Goal: Task Accomplishment & Management: Complete application form

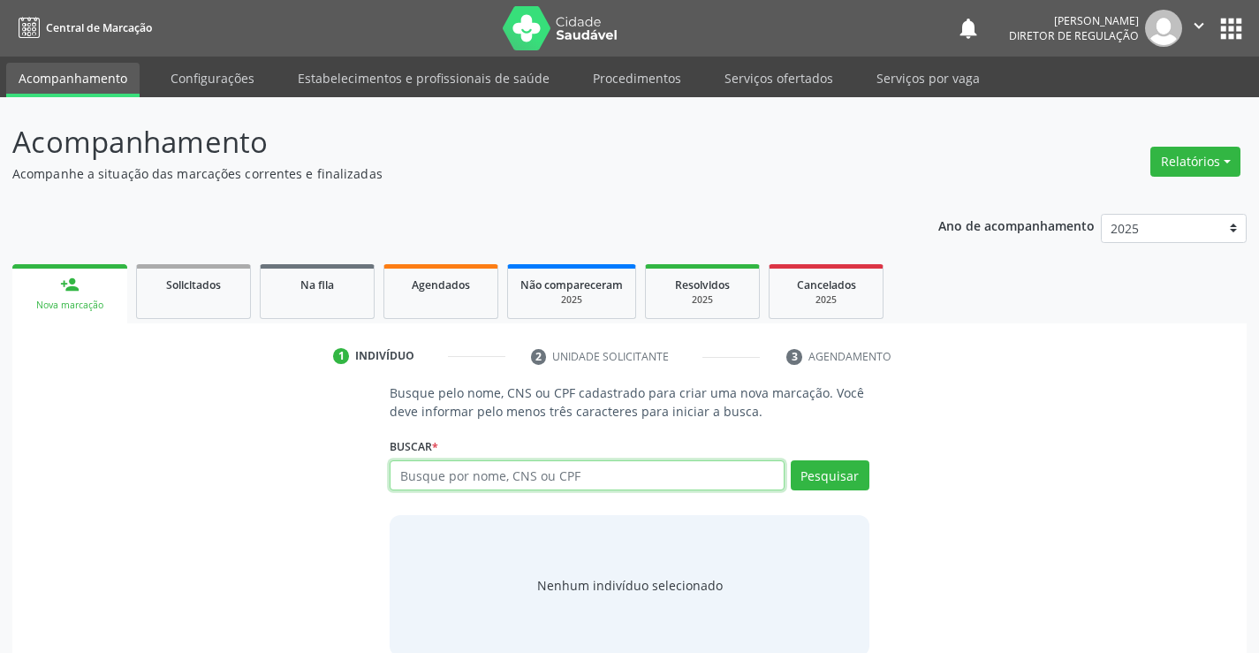
click at [530, 474] on input "text" at bounding box center [587, 475] width 394 height 30
click at [537, 474] on input "text" at bounding box center [587, 475] width 394 height 30
type input "702405076996524"
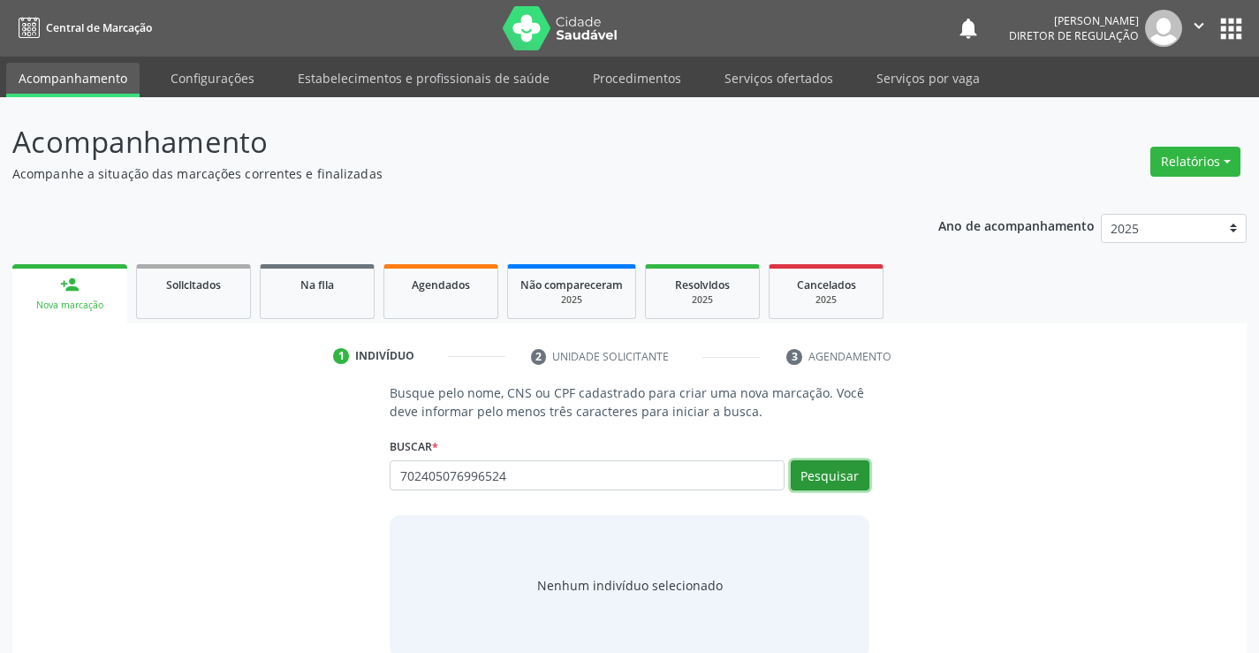
click at [827, 471] on button "Pesquisar" at bounding box center [830, 475] width 79 height 30
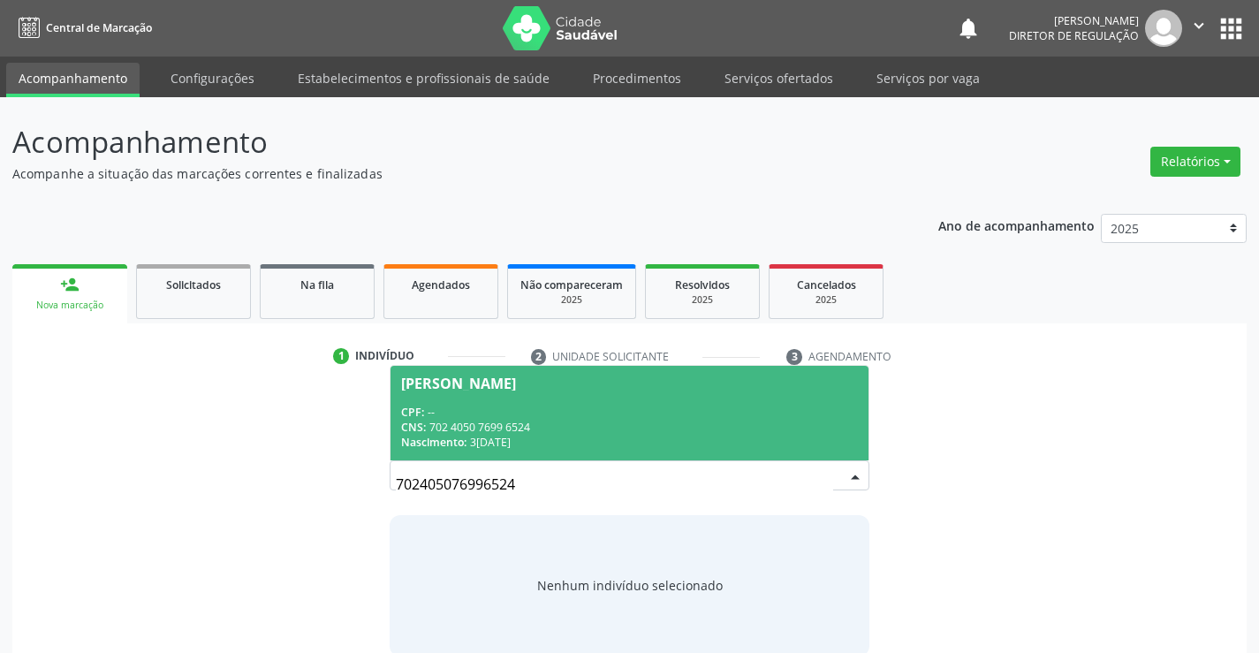
click at [598, 399] on span "[PERSON_NAME] CPF: -- CNS: 702 4050 7699 6524 Nascimento: 3[DATE]" at bounding box center [629, 413] width 477 height 95
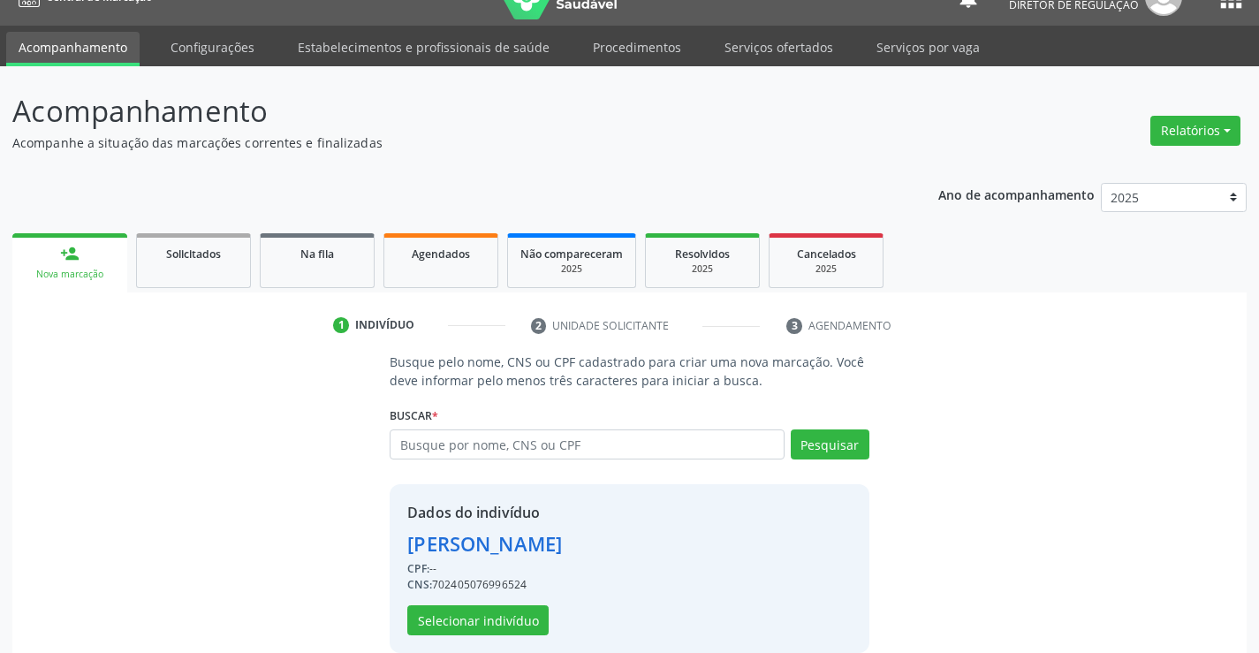
scroll to position [56, 0]
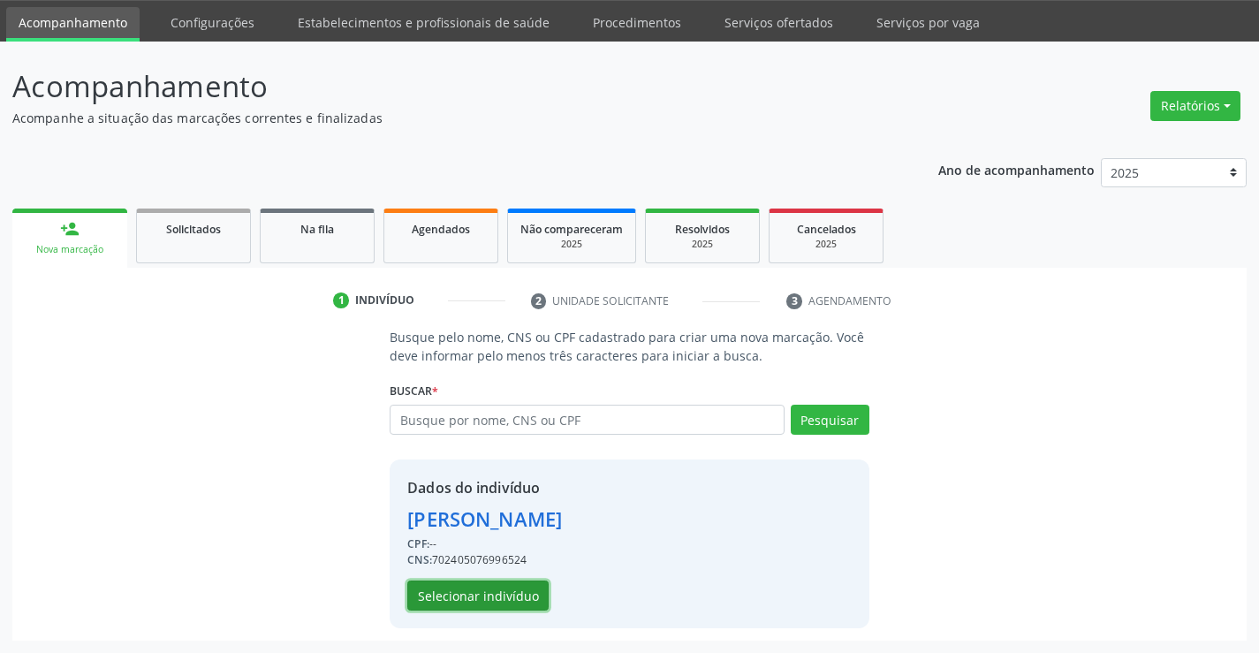
click at [500, 600] on button "Selecionar indivíduo" at bounding box center [477, 595] width 141 height 30
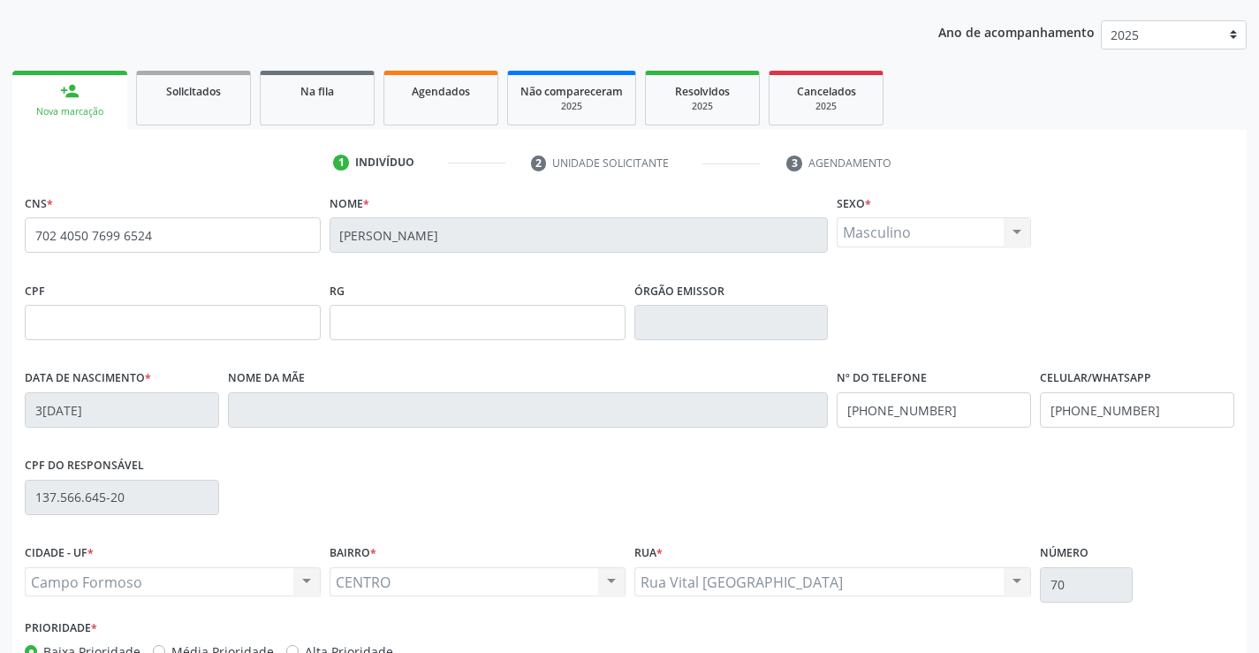
scroll to position [305, 0]
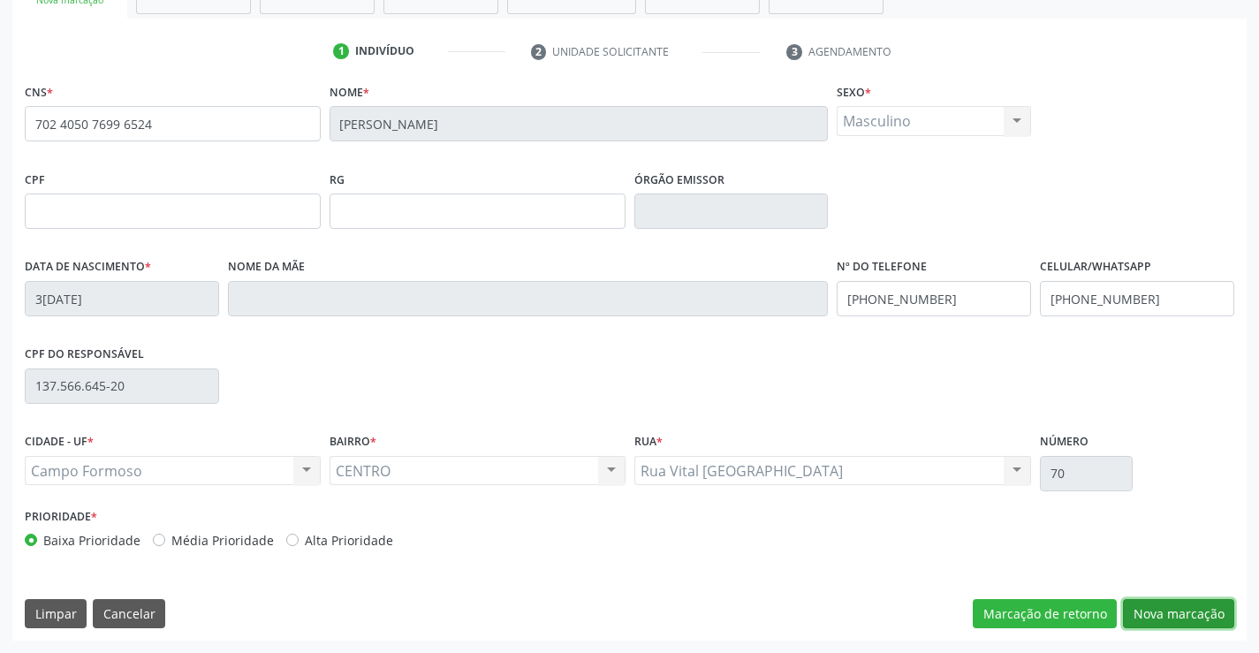
click at [1157, 609] on button "Nova marcação" at bounding box center [1178, 614] width 111 height 30
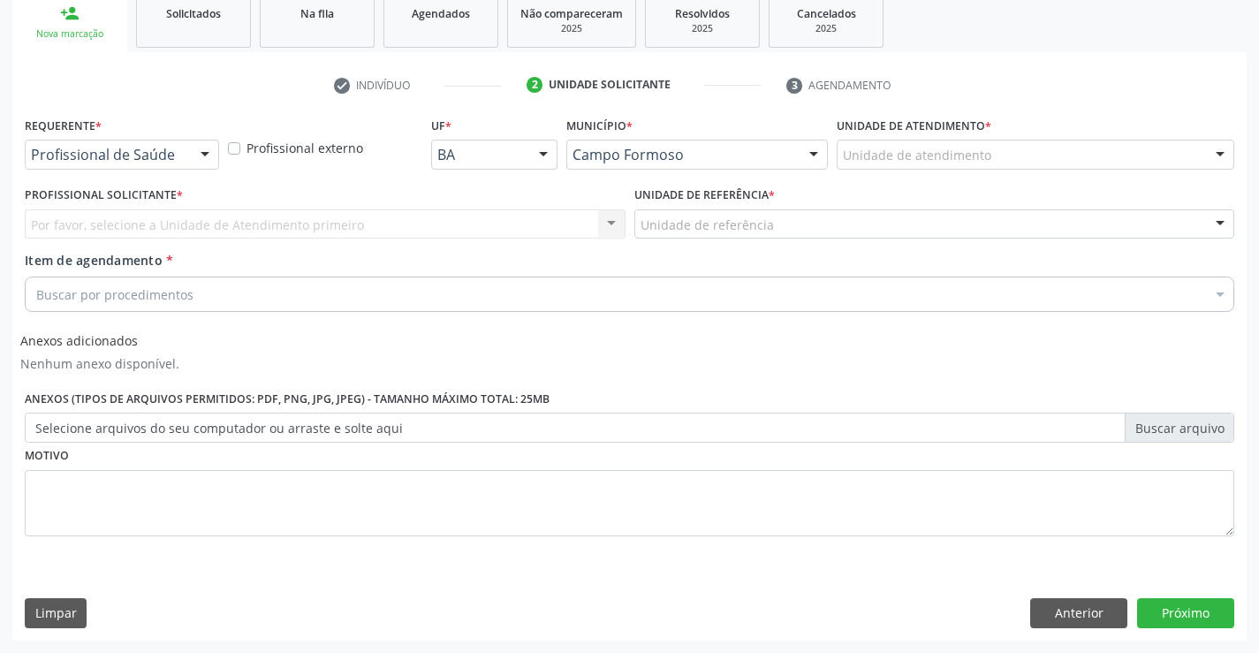
scroll to position [271, 0]
click at [194, 148] on div at bounding box center [205, 155] width 27 height 30
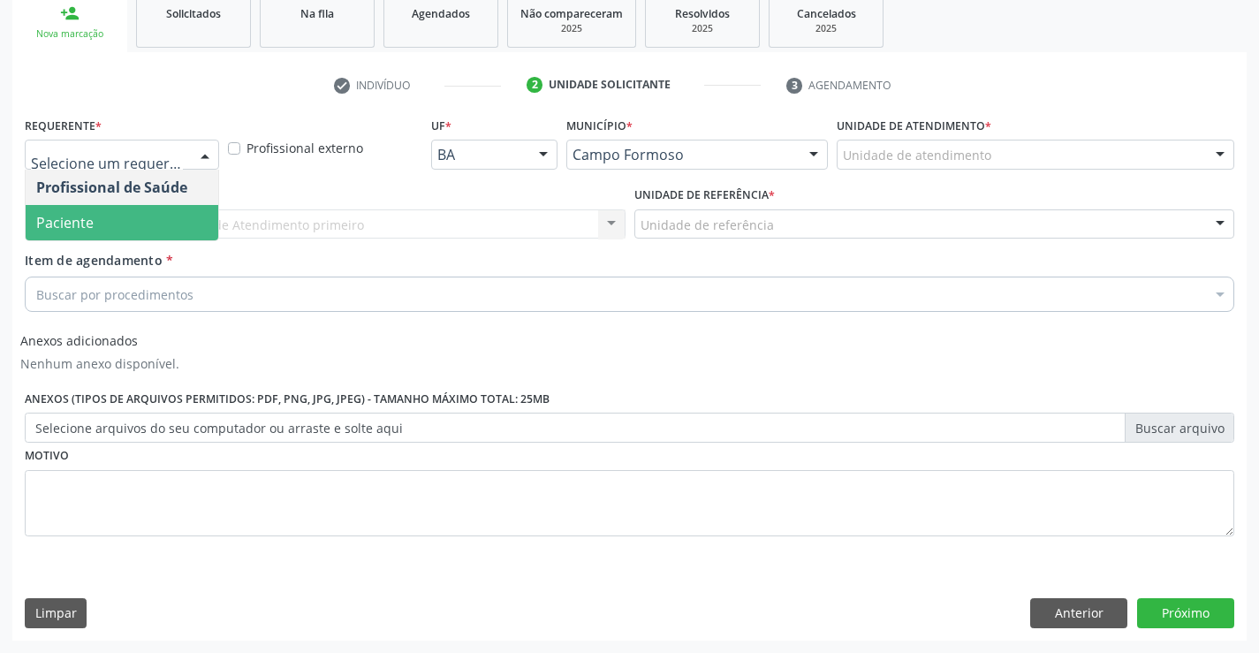
click at [180, 213] on span "Paciente" at bounding box center [122, 222] width 193 height 35
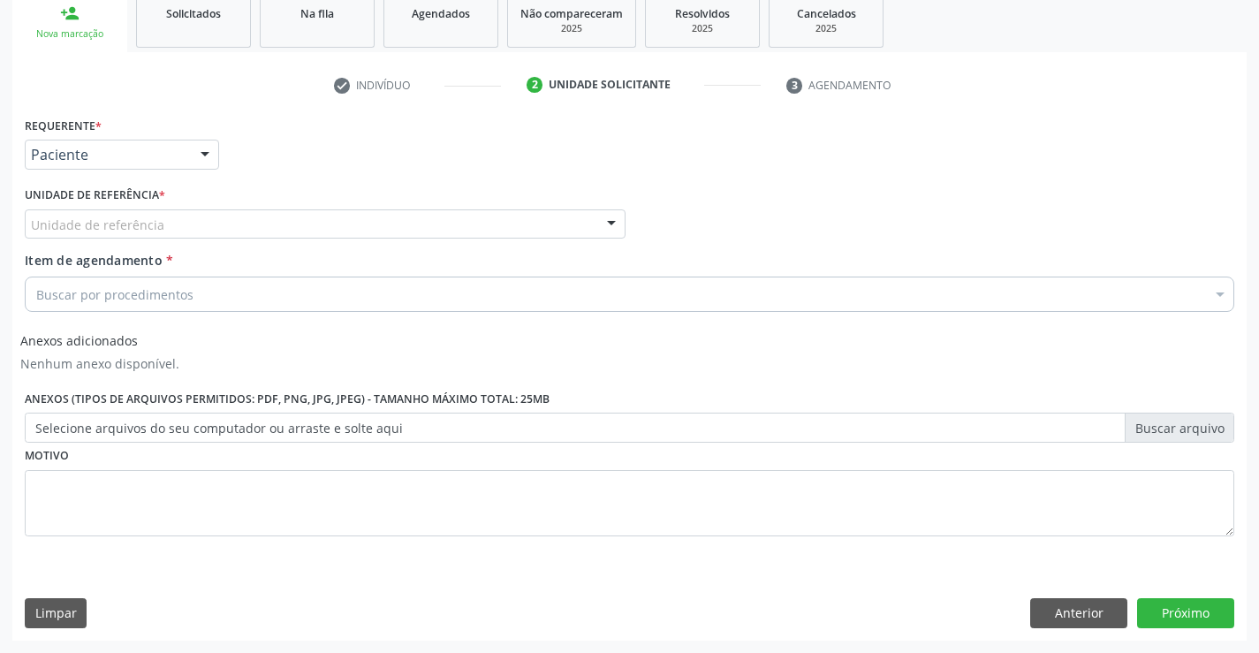
click at [405, 212] on div "Unidade de referência" at bounding box center [325, 224] width 601 height 30
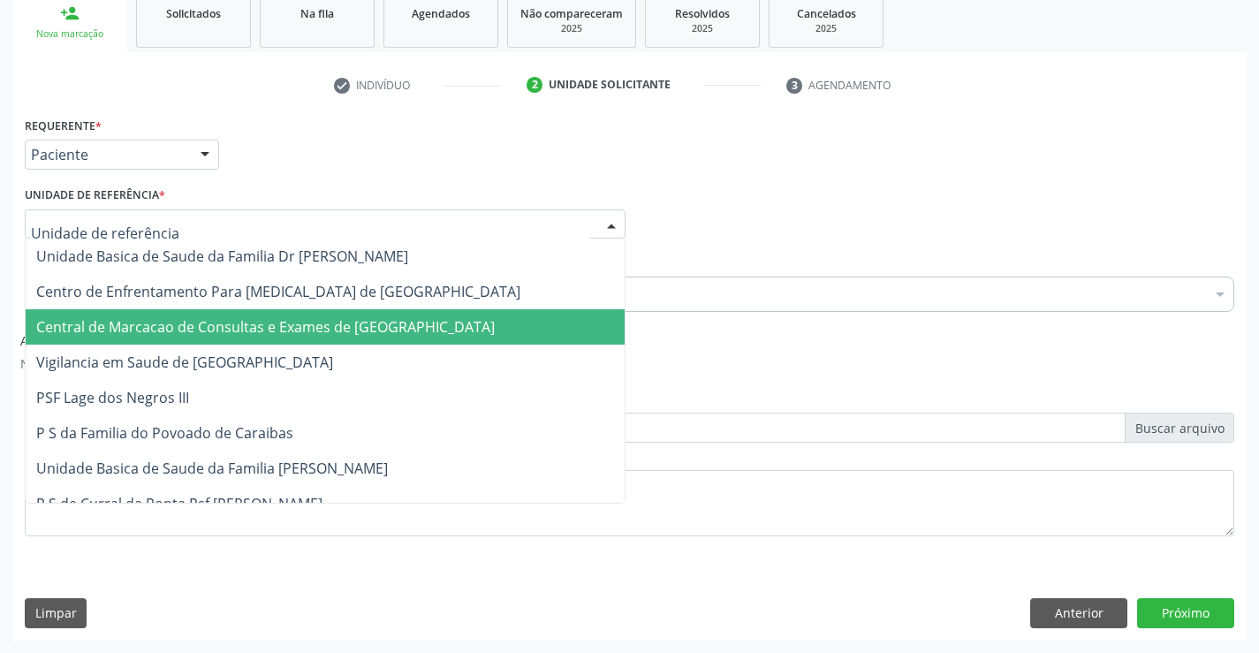
click at [390, 313] on span "Central de Marcacao de Consultas e Exames de [GEOGRAPHIC_DATA]" at bounding box center [325, 326] width 599 height 35
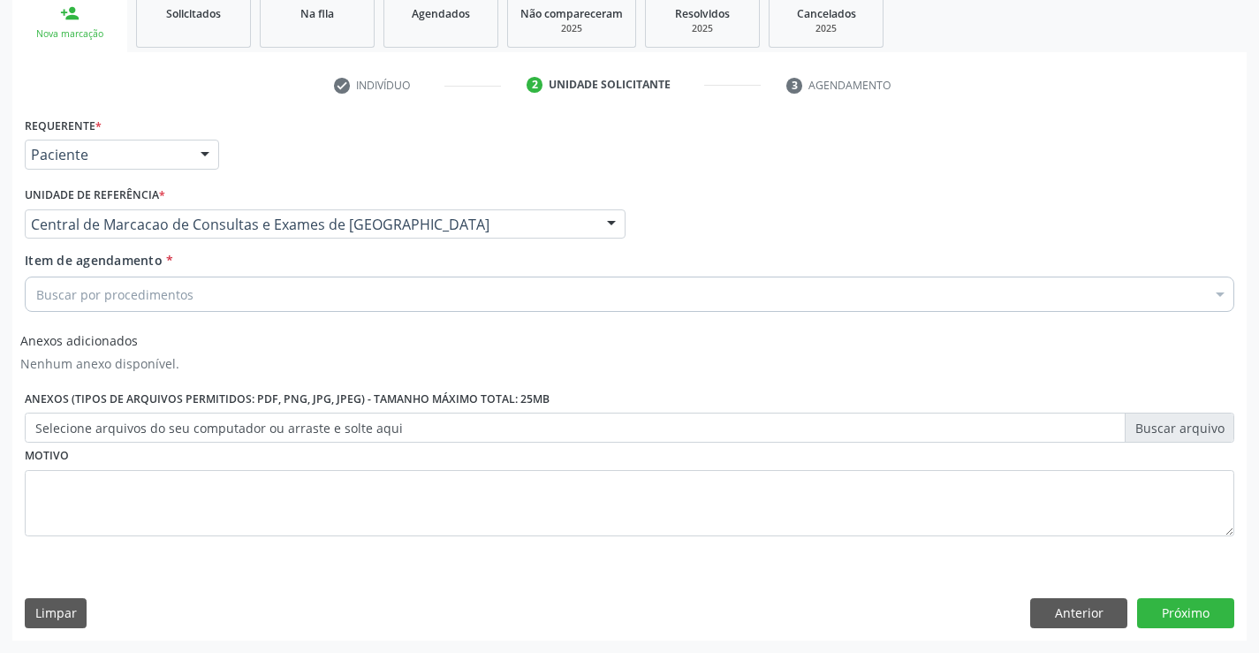
click at [444, 295] on div "Buscar por procedimentos" at bounding box center [630, 294] width 1210 height 35
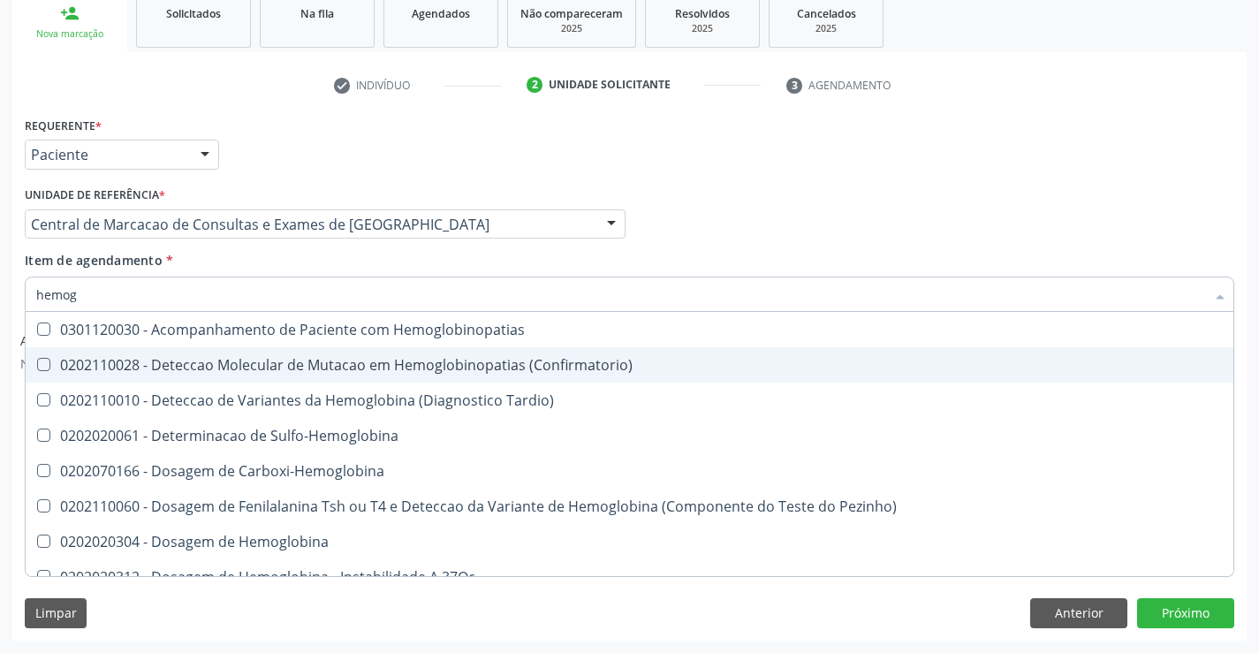
type input "hemogr"
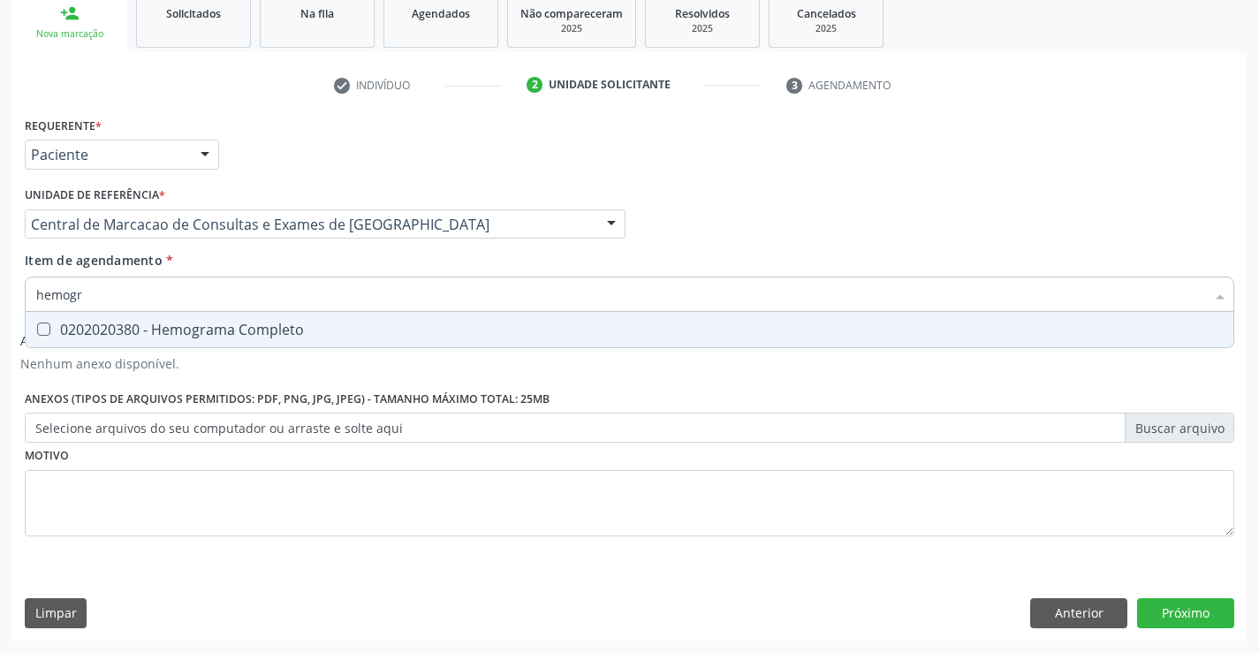
click at [267, 326] on div "0202020380 - Hemograma Completo" at bounding box center [629, 329] width 1187 height 14
checkbox Completo "true"
type input "hemogr"
click at [305, 244] on div "Unidade de referência * Central de Marcacao de Consultas e Exames de [GEOGRAPHI…" at bounding box center [325, 216] width 610 height 69
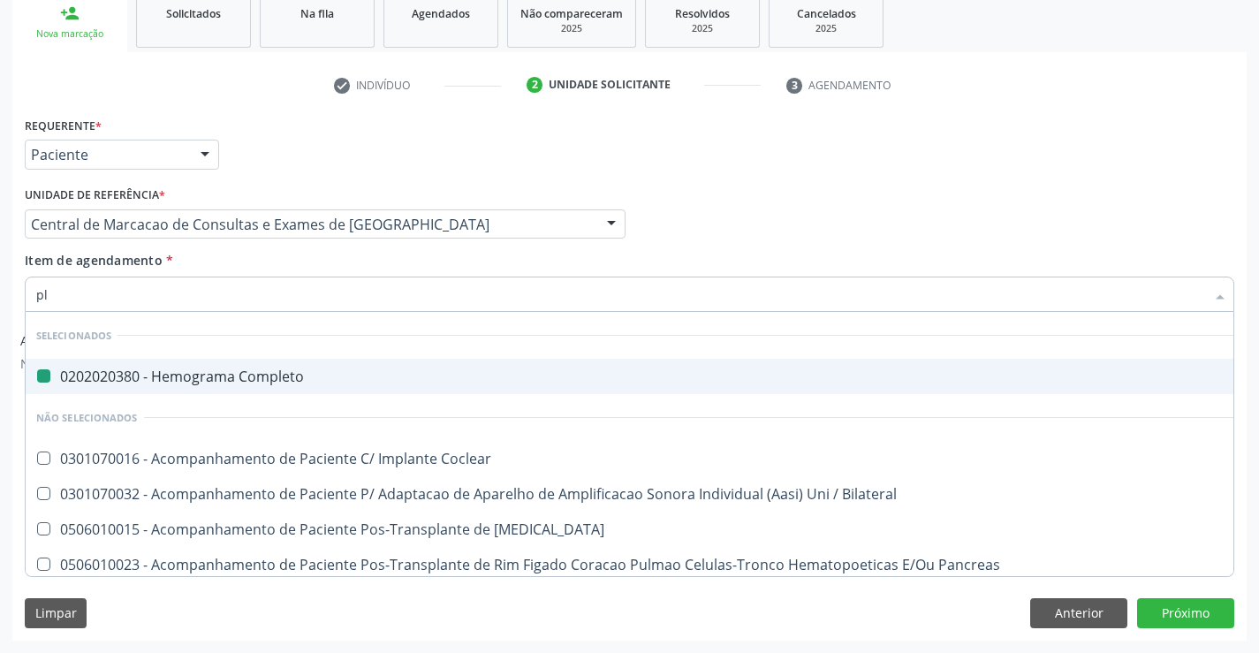
type input "pla"
checkbox Completo "false"
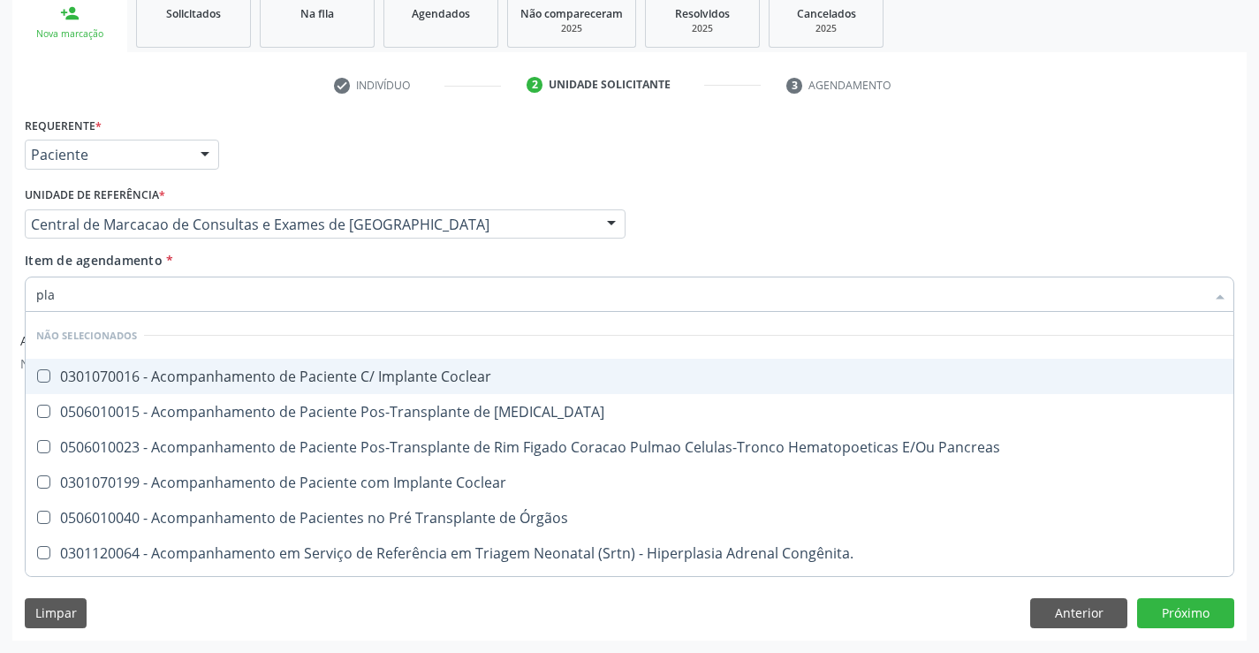
type input "plaq"
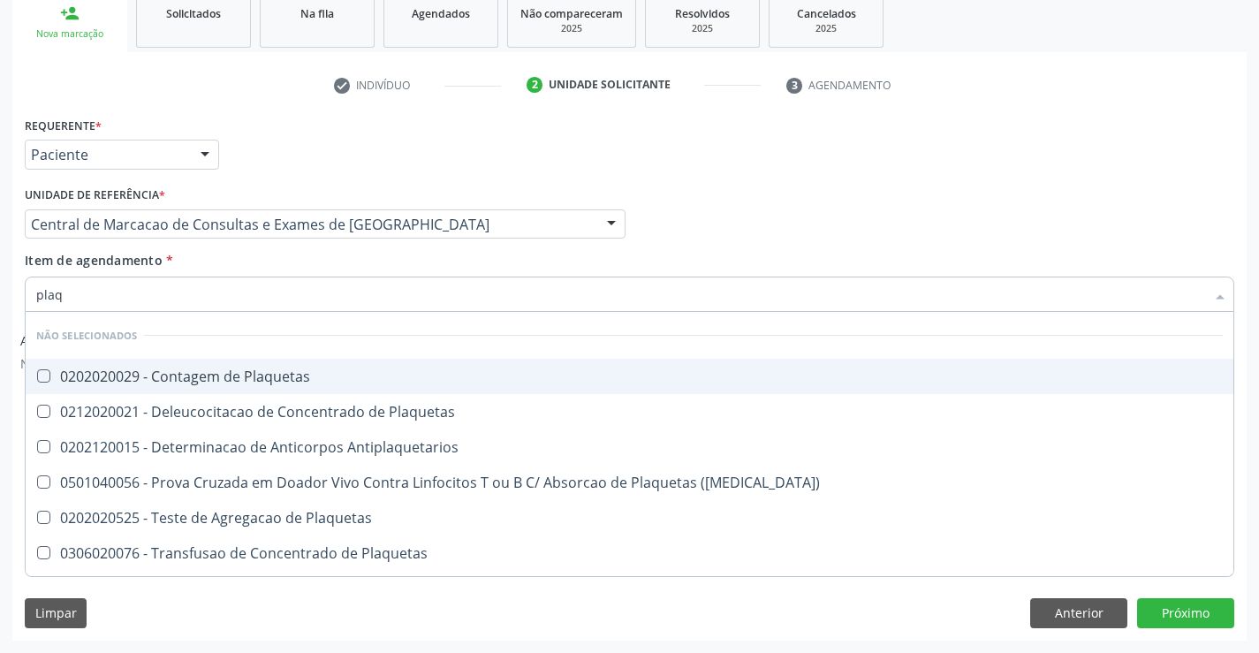
click at [270, 383] on div "0202020029 - Contagem de Plaquetas" at bounding box center [629, 376] width 1187 height 14
checkbox Plaquetas "true"
type input "plaq"
click at [266, 258] on div "Item de agendamento * plaq Desfazer seleção Não selecionados 0202020029 - Conta…" at bounding box center [630, 279] width 1210 height 56
checkbox Plaquetas "true"
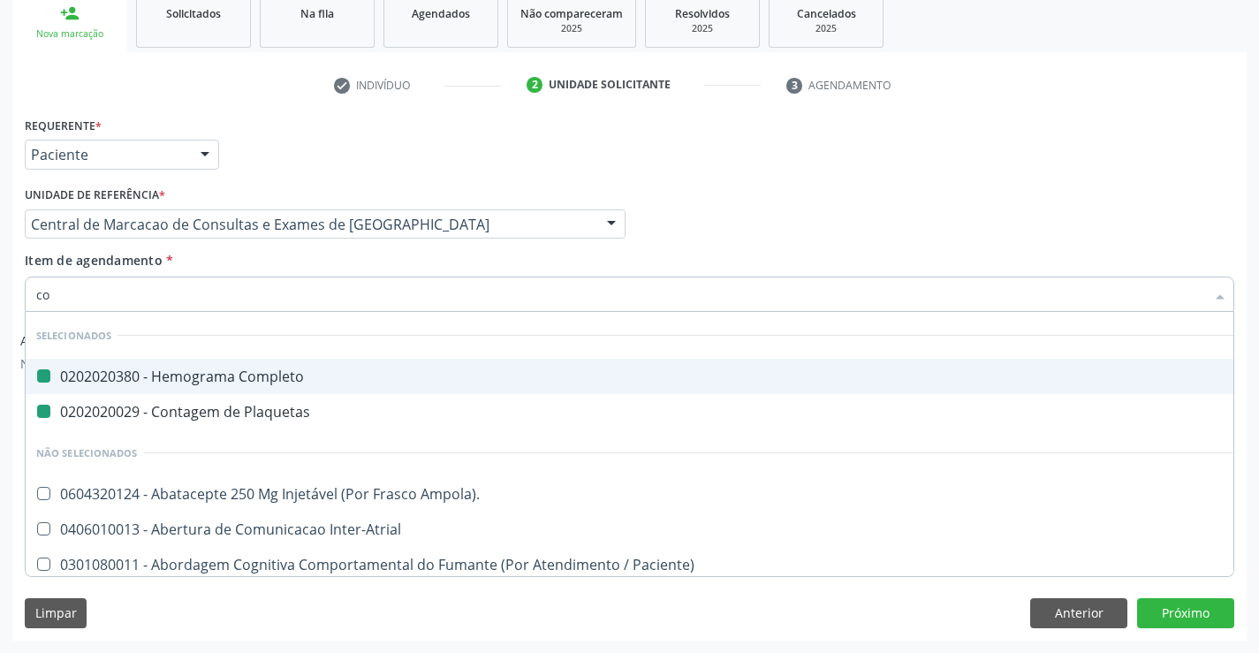
type input "col"
checkbox Completo "false"
checkbox Plaquetas "false"
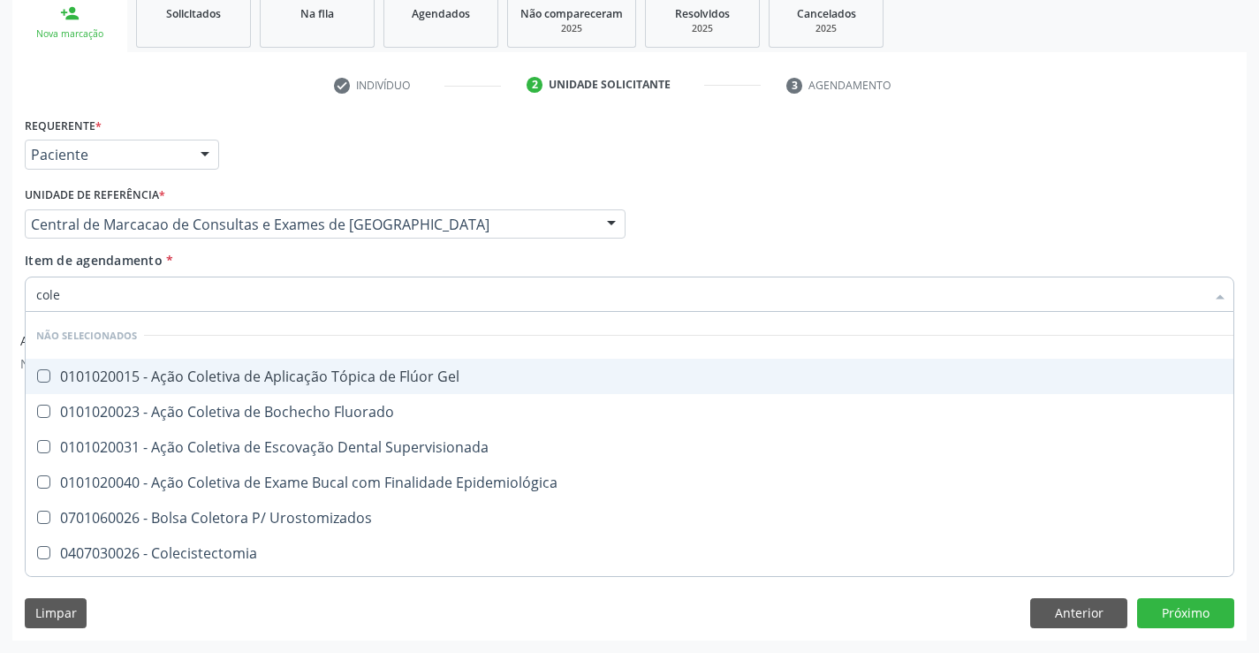
type input "coles"
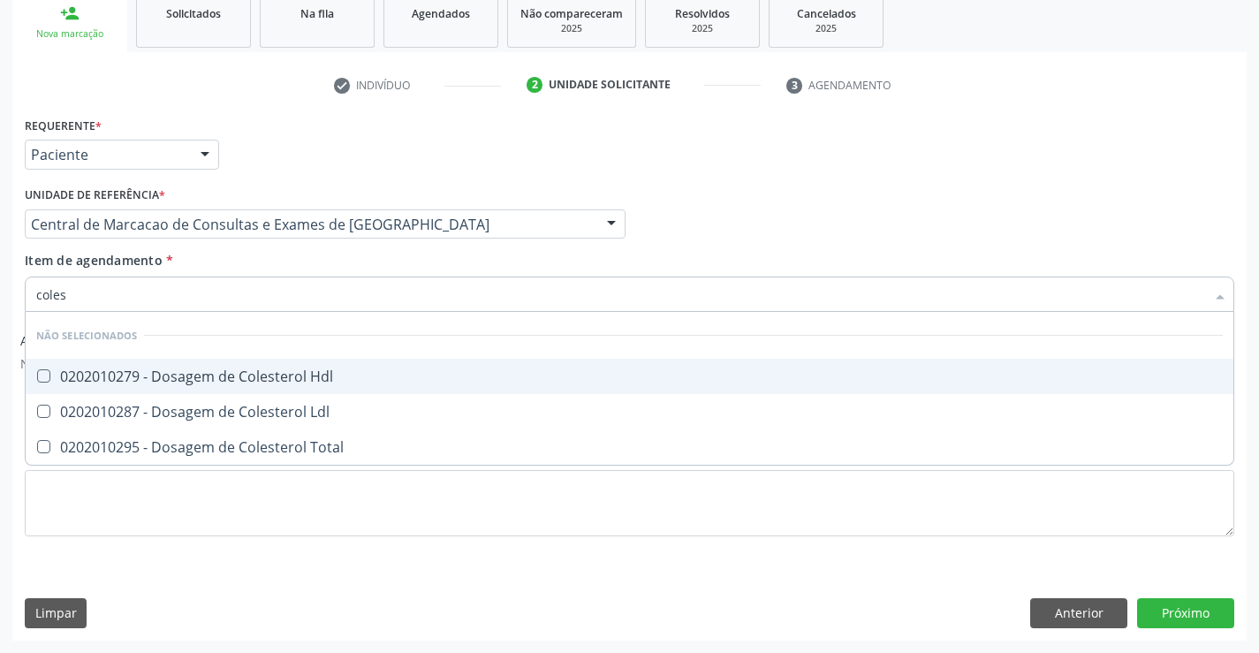
click at [294, 382] on div "0202010279 - Dosagem de Colesterol Hdl" at bounding box center [629, 376] width 1187 height 14
checkbox Hdl "true"
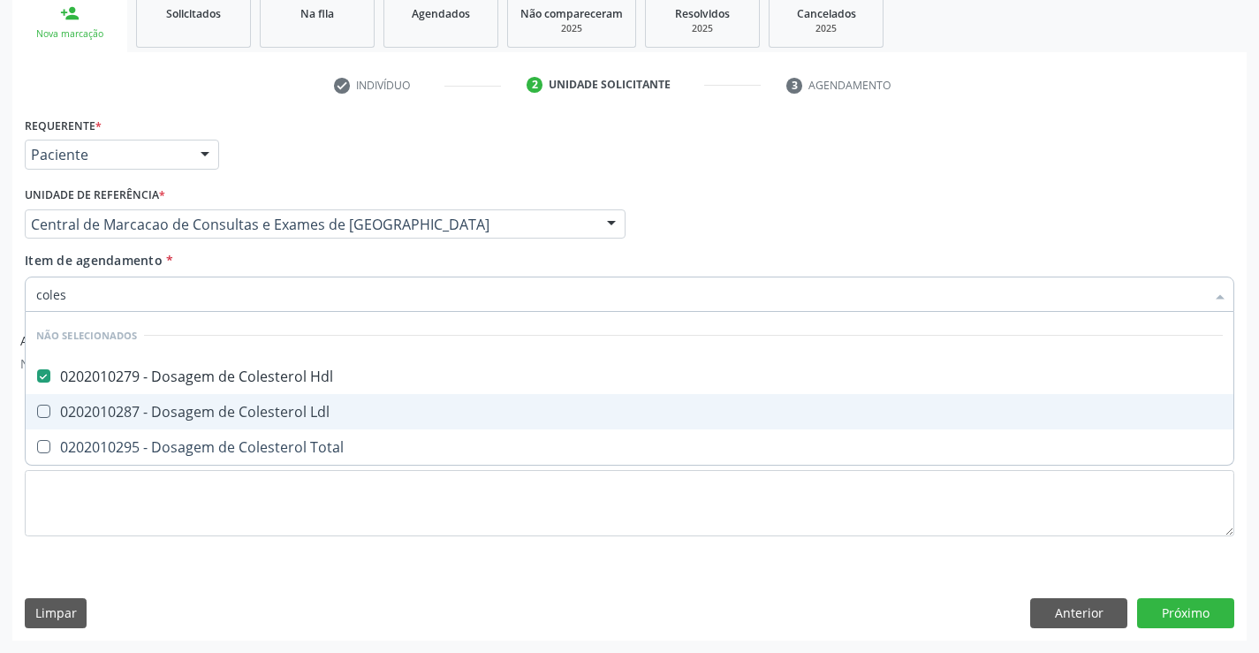
click at [297, 408] on div "0202010287 - Dosagem de Colesterol Ldl" at bounding box center [629, 412] width 1187 height 14
checkbox Ldl "true"
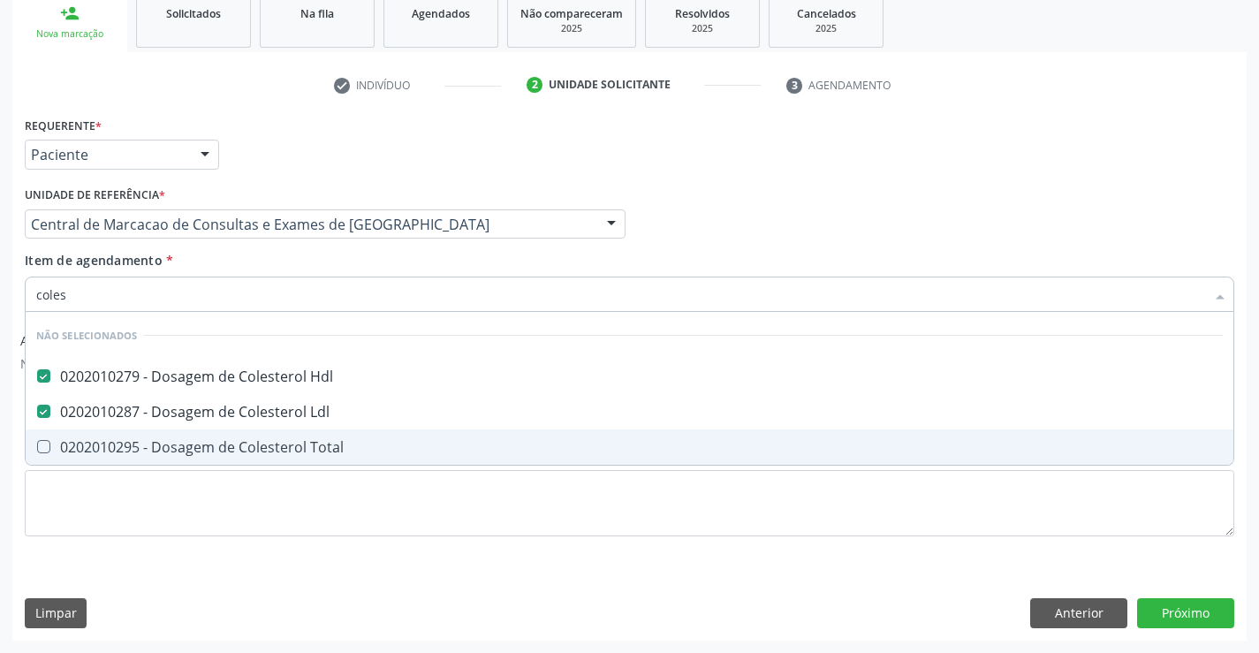
click at [301, 447] on div "0202010295 - Dosagem de Colesterol Total" at bounding box center [629, 447] width 1187 height 14
checkbox Total "true"
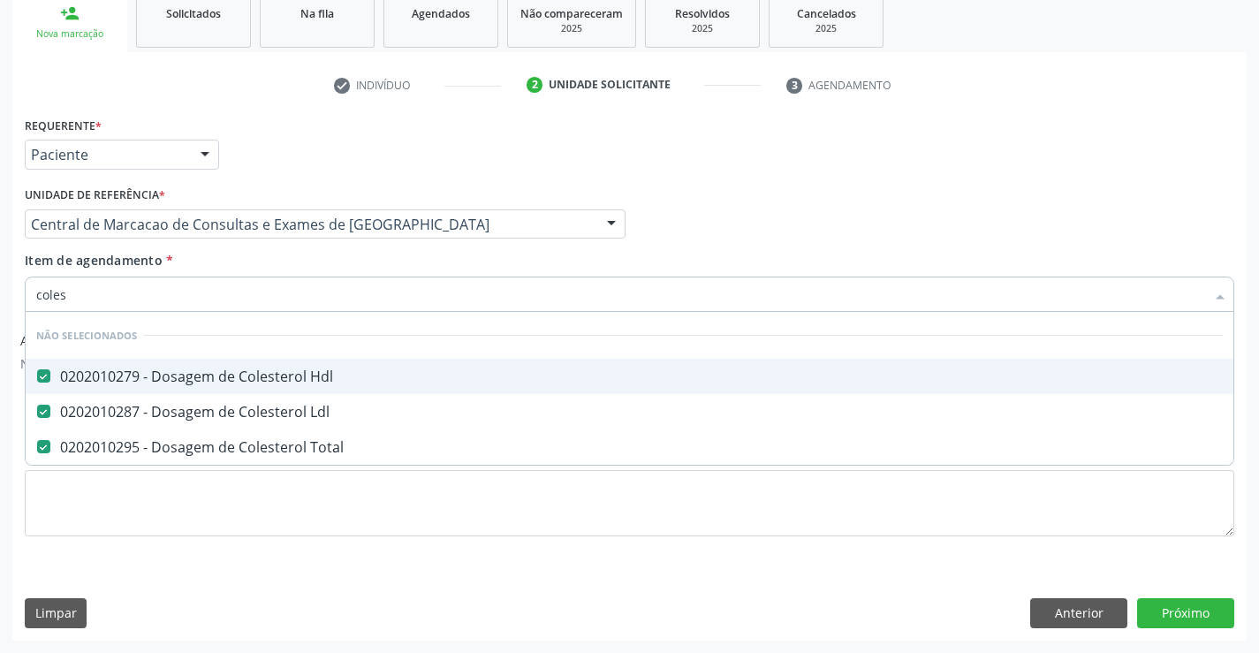
type input "coles"
click at [314, 260] on div "Item de agendamento * coles Desfazer seleção Não selecionados 0202010279 - Dosa…" at bounding box center [630, 279] width 1210 height 56
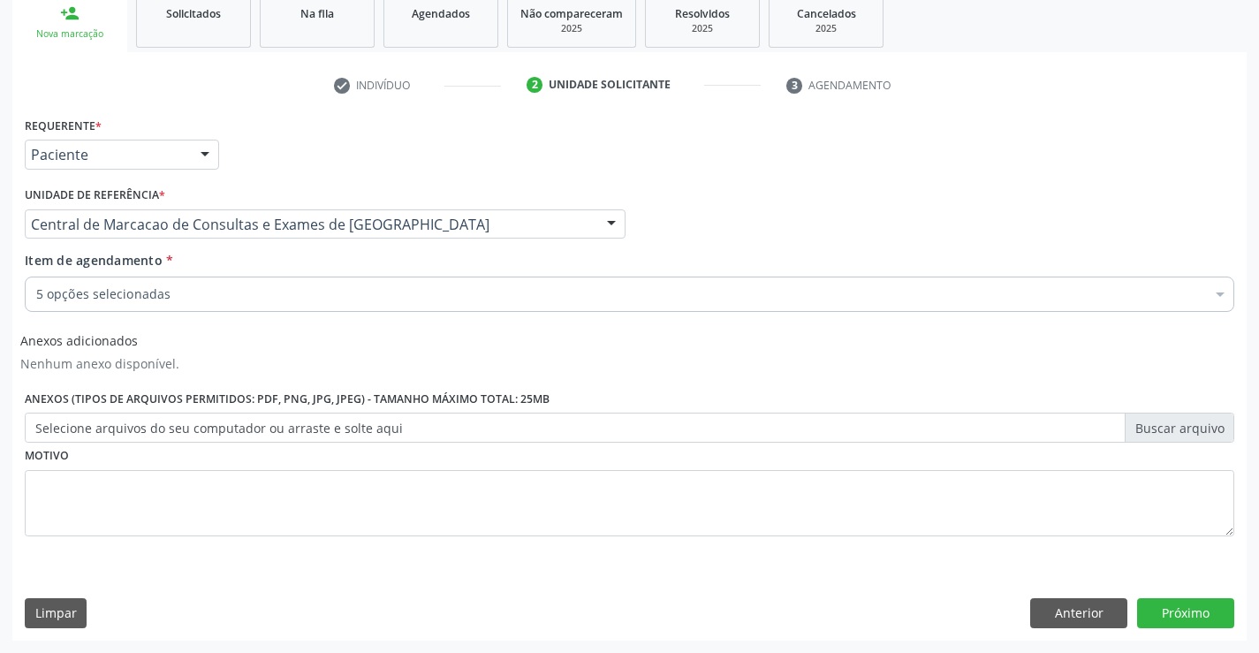
click at [314, 309] on div "5 opções selecionadas" at bounding box center [630, 294] width 1210 height 35
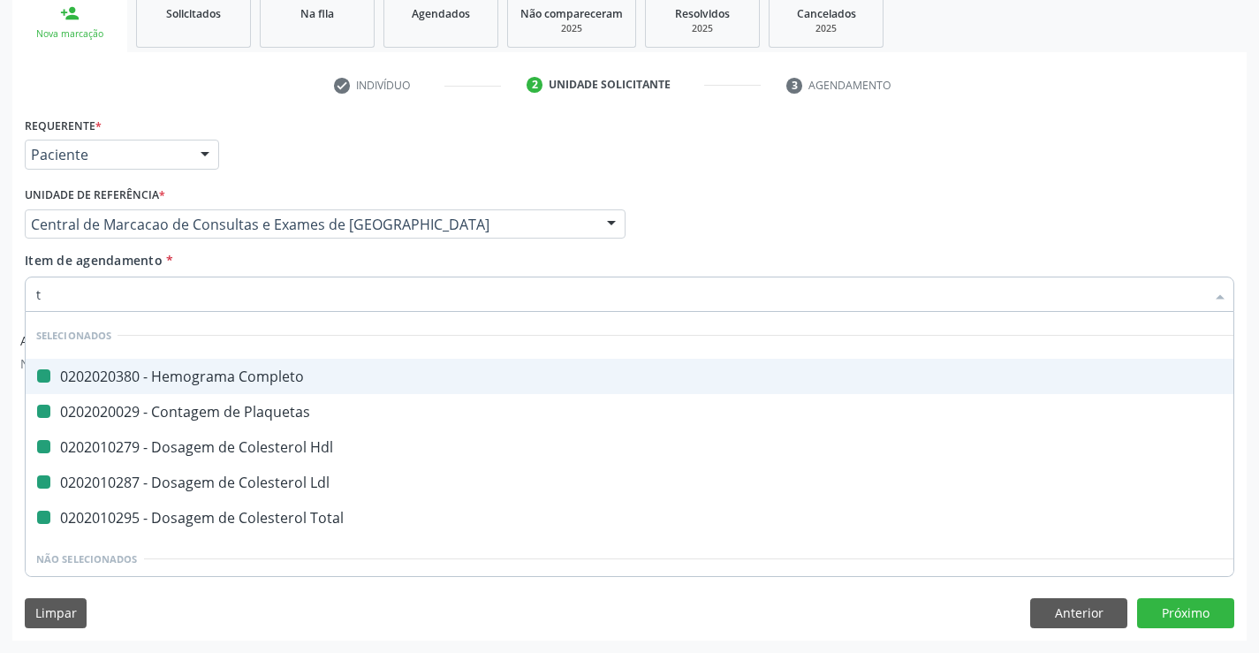
type input "tr"
checkbox Completo "false"
checkbox Plaquetas "false"
checkbox Hdl "false"
checkbox Ldl "false"
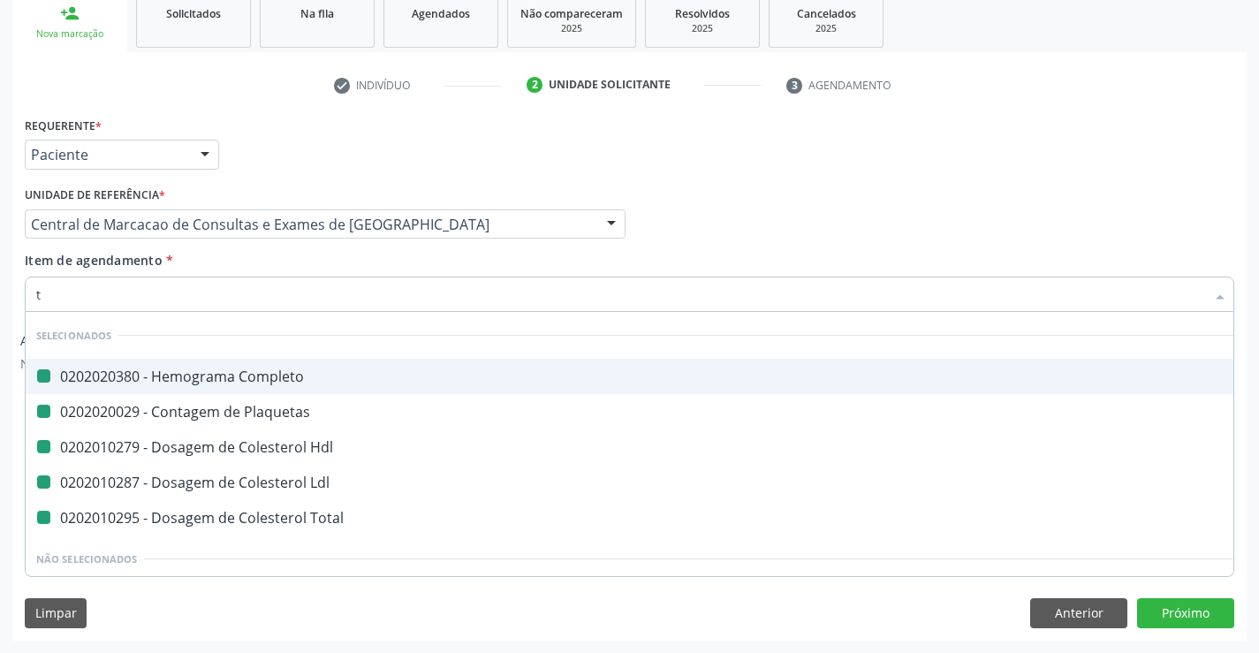
checkbox Total "false"
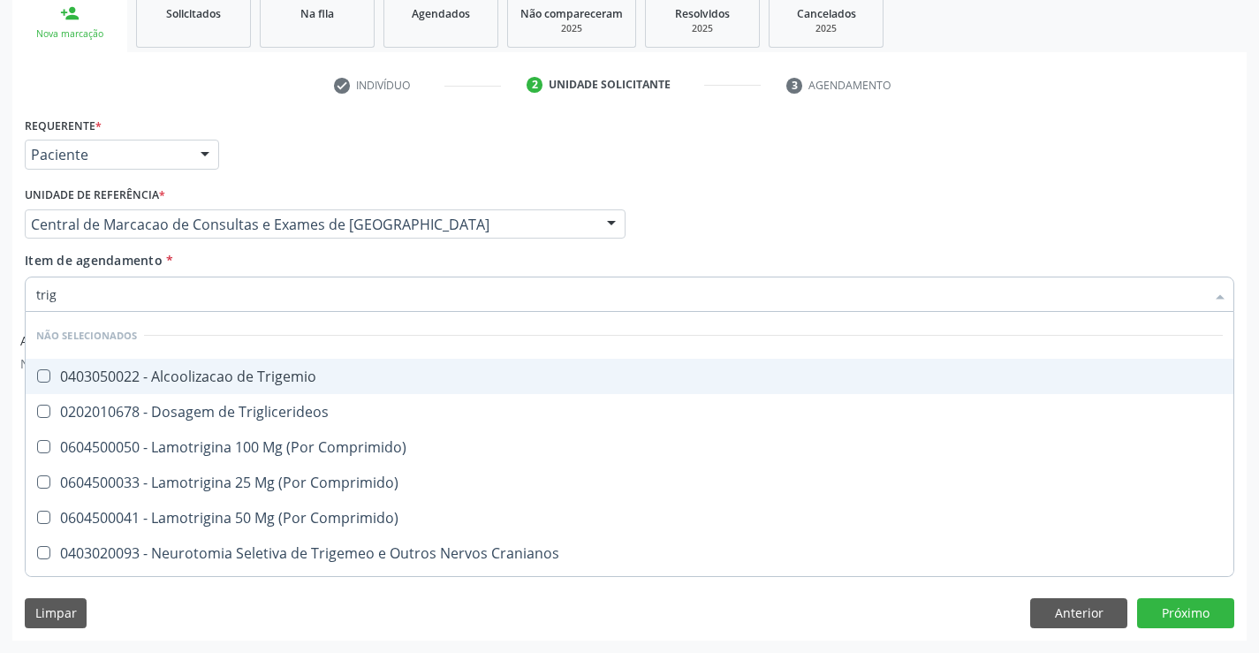
type input "trigl"
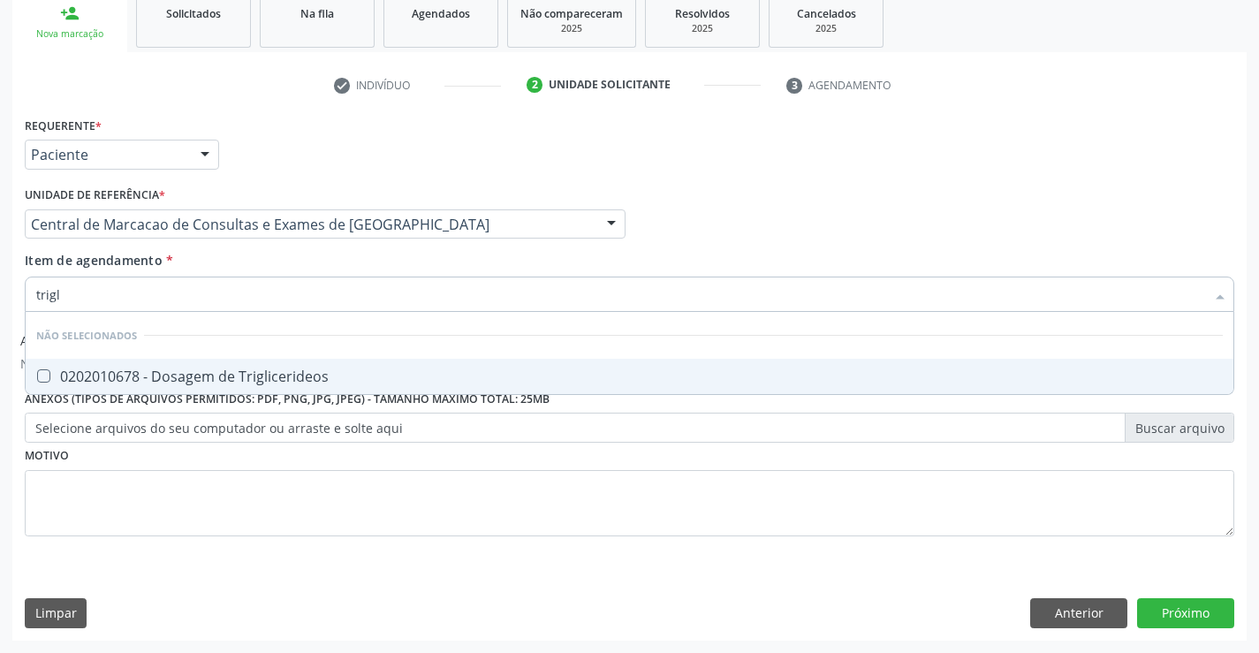
click at [339, 376] on div "0202010678 - Dosagem de Triglicerideos" at bounding box center [629, 376] width 1187 height 14
checkbox Triglicerideos "true"
click at [330, 257] on div "Item de agendamento * trigl Desfazer seleção Não selecionados 0202010678 - Dosa…" at bounding box center [630, 279] width 1210 height 56
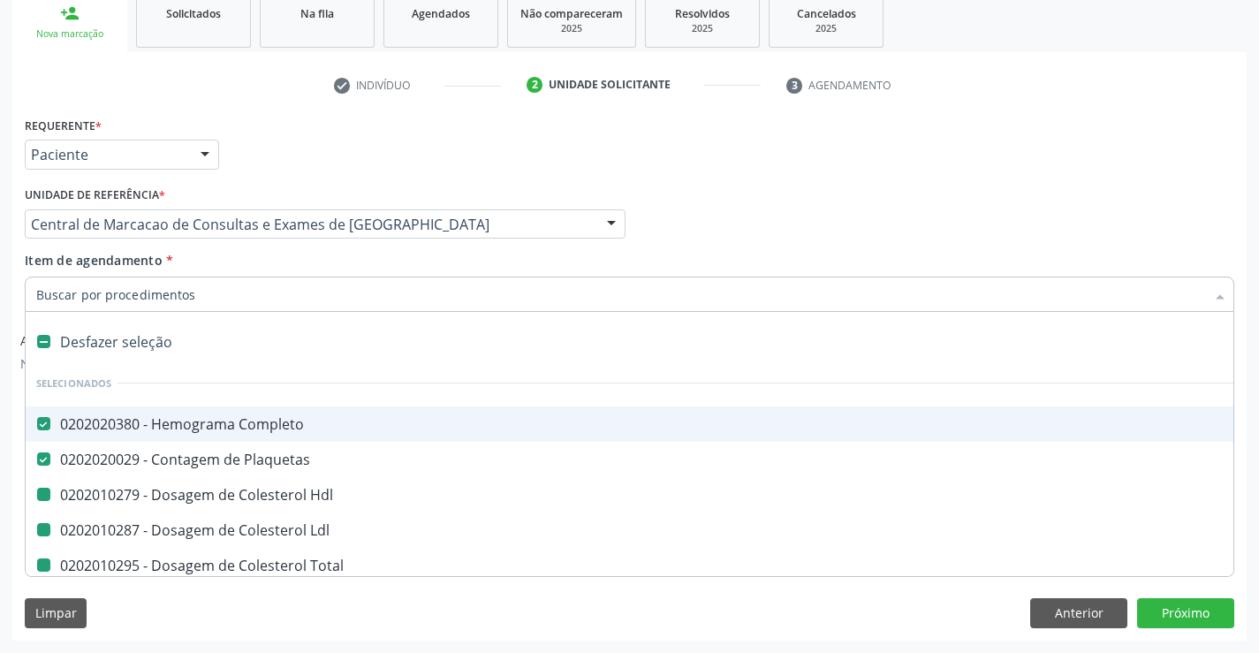
type input "u"
checkbox Hdl "false"
checkbox Ldl "false"
checkbox Total "false"
checkbox Triglicerideos "false"
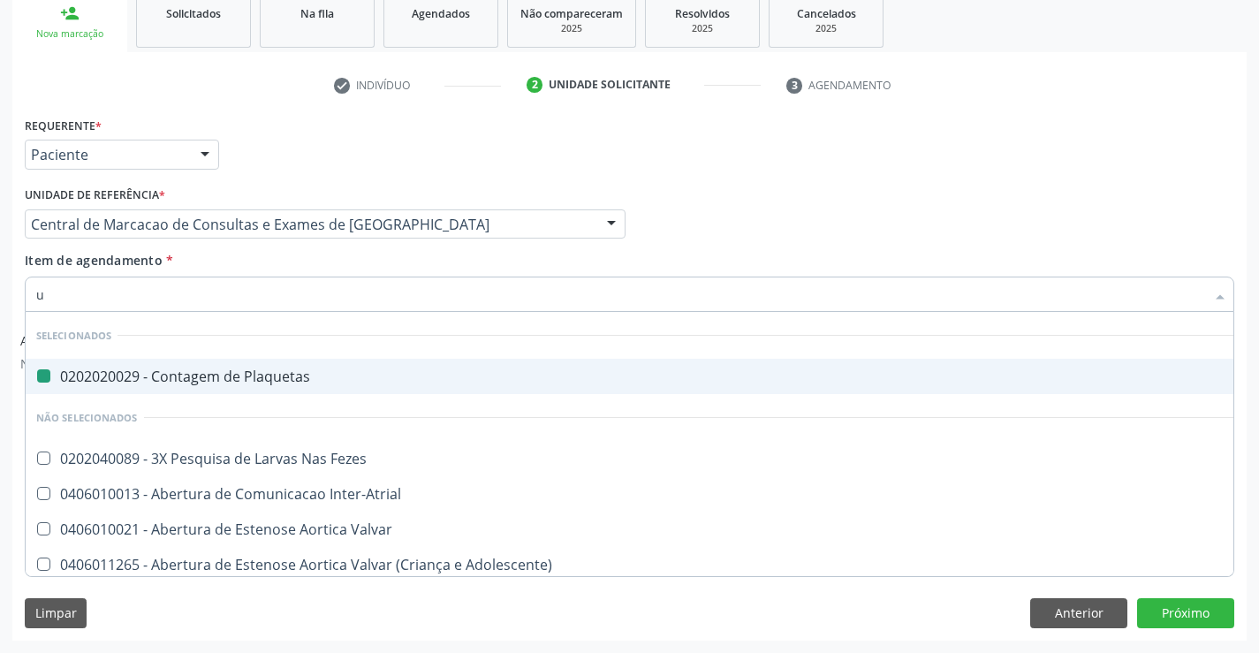
type input "ur"
checkbox Plaquetas "false"
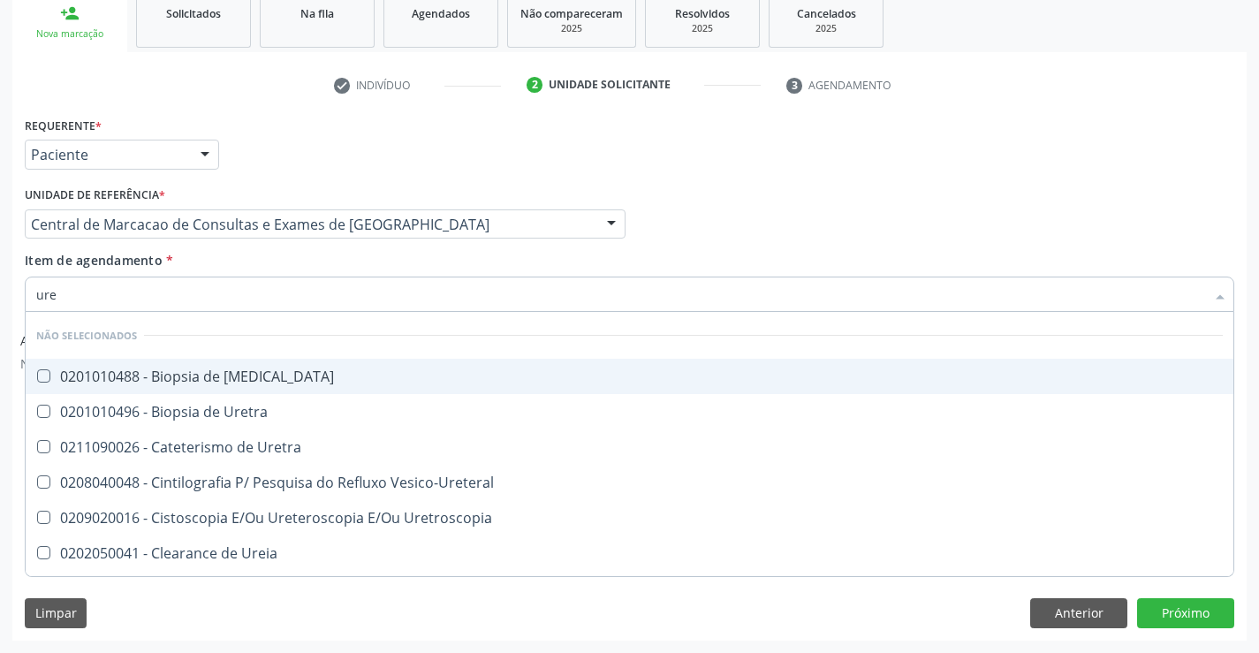
type input "urei"
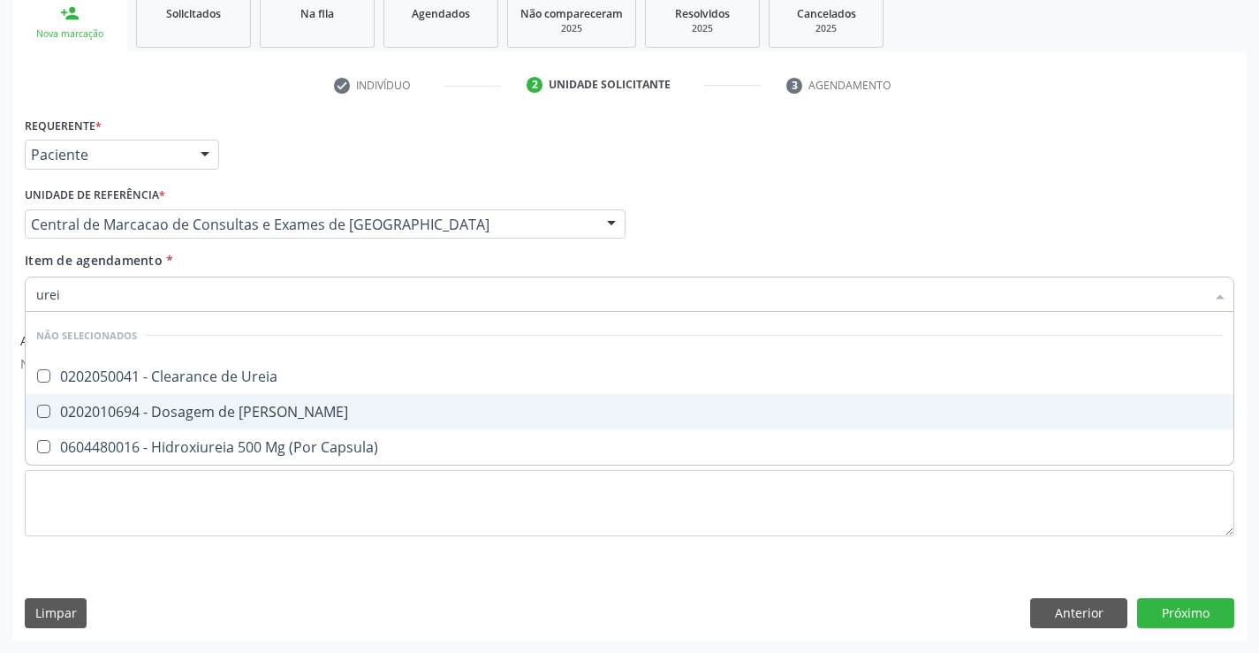
click at [324, 398] on span "0202010694 - Dosagem de [PERSON_NAME]" at bounding box center [630, 411] width 1208 height 35
checkbox Ureia "true"
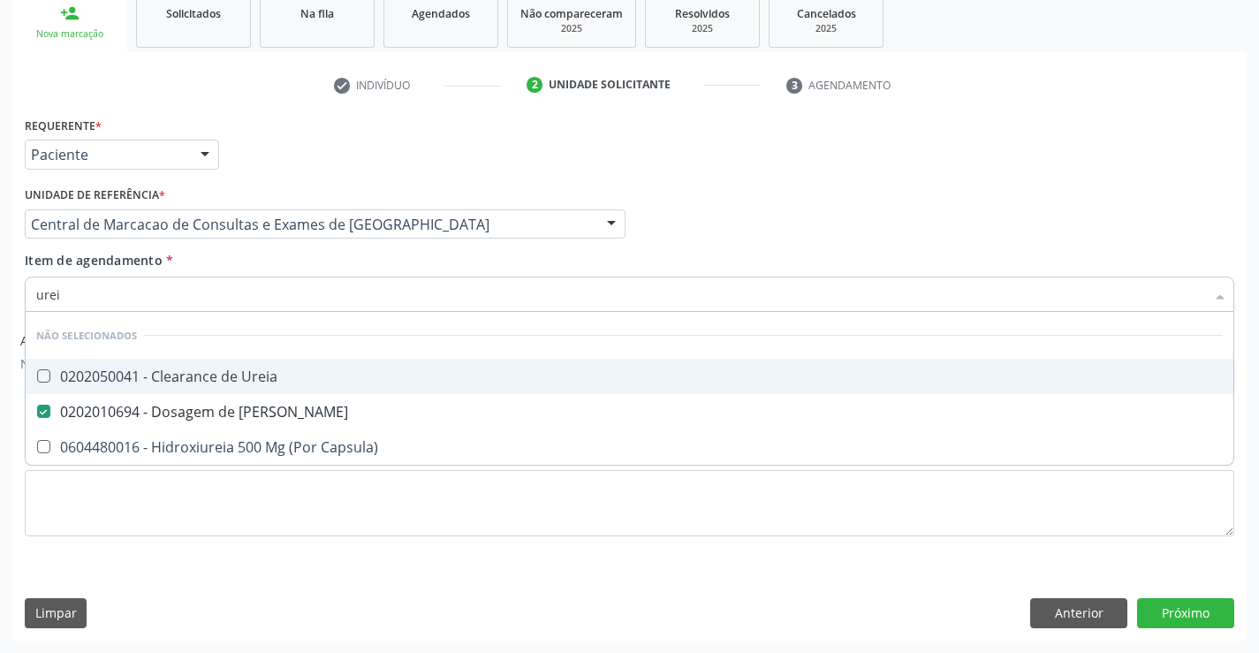
click at [339, 255] on div "Item de agendamento * urei Desfazer seleção Não selecionados 0202050041 - Clear…" at bounding box center [630, 279] width 1210 height 56
checkbox Ureia "true"
checkbox Capsula\) "true"
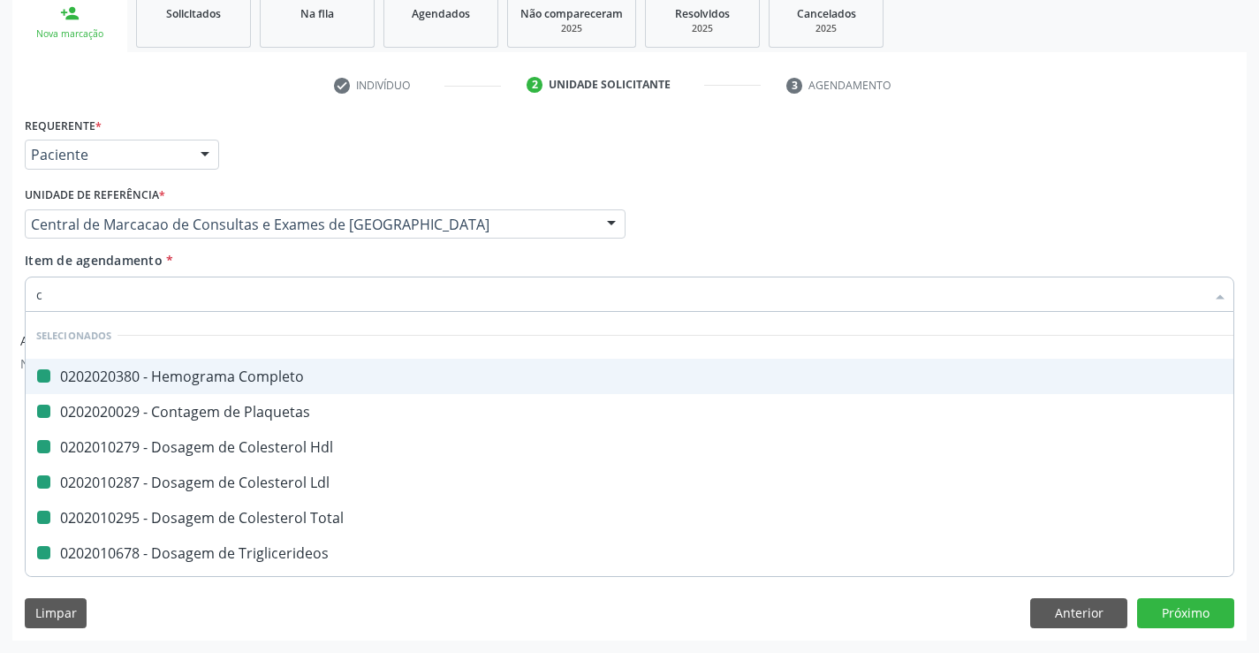
type input "cr"
checkbox Completo "false"
checkbox Hdl "false"
checkbox Plaquetas "false"
checkbox Ldl "false"
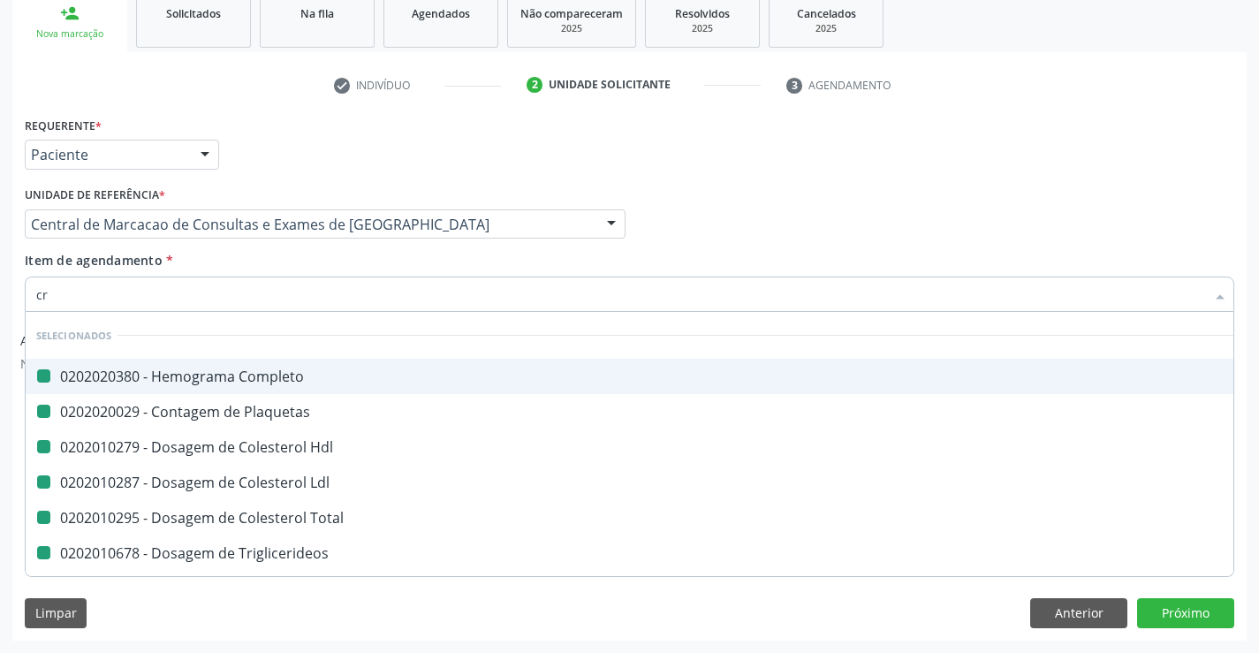
checkbox Total "false"
checkbox Triglicerideos "false"
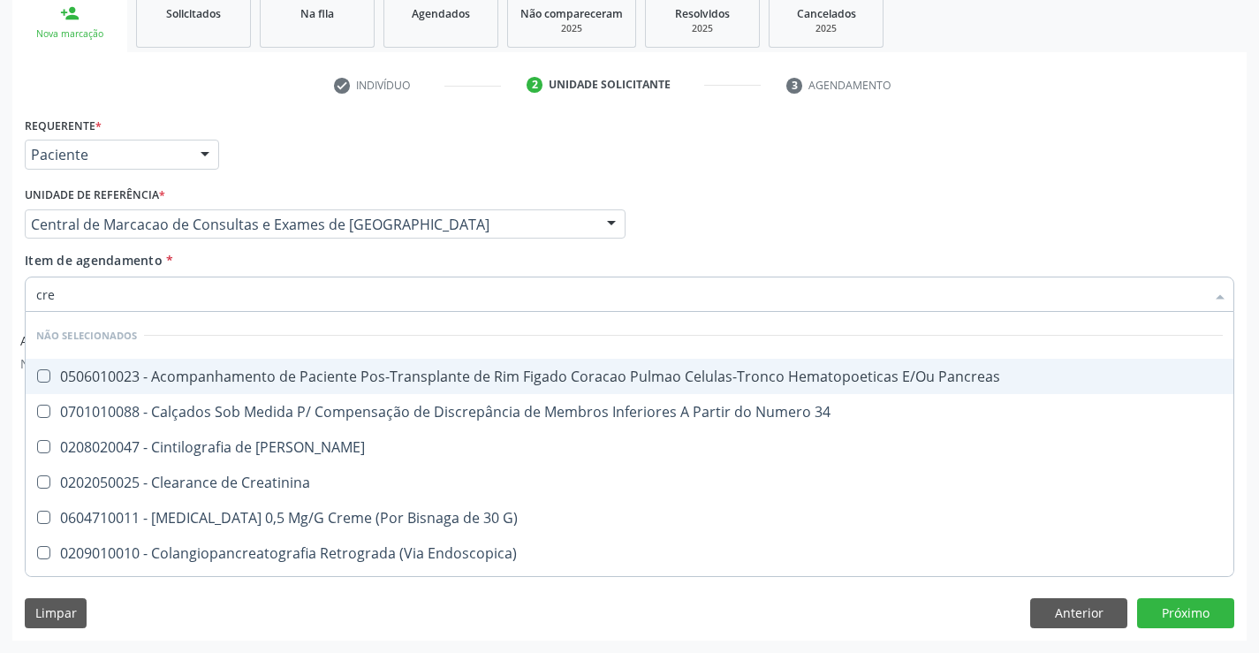
type input "crea"
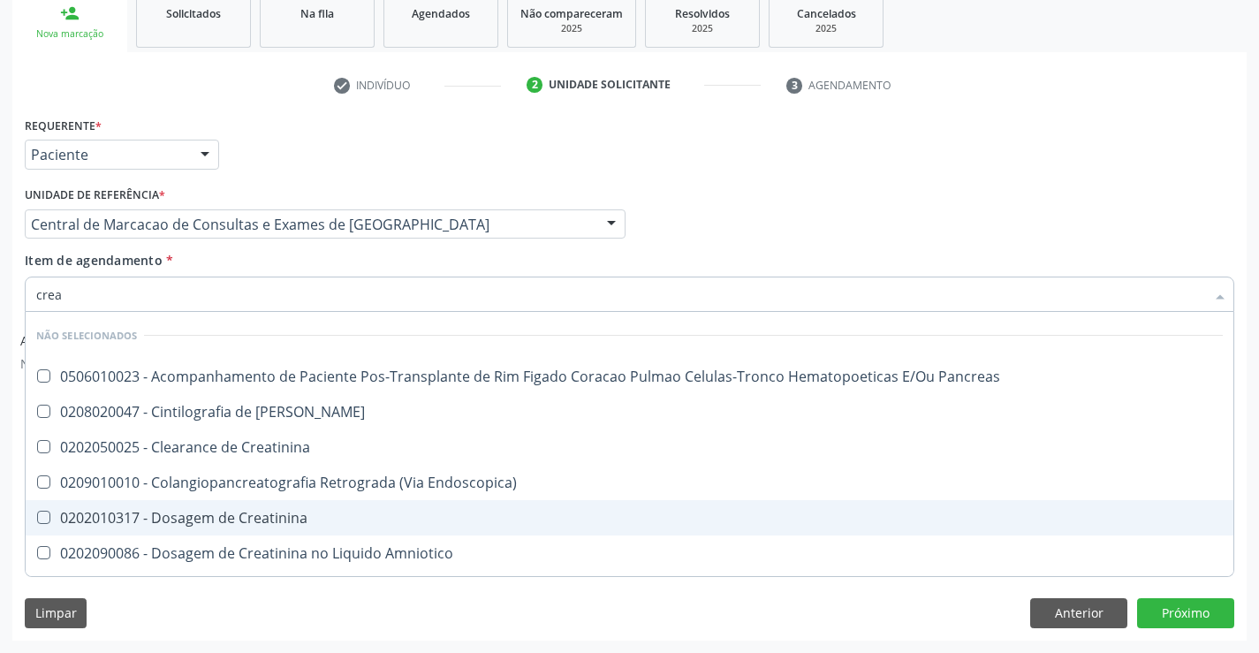
click at [333, 522] on div "0202010317 - Dosagem de Creatinina" at bounding box center [629, 518] width 1187 height 14
checkbox Creatinina "true"
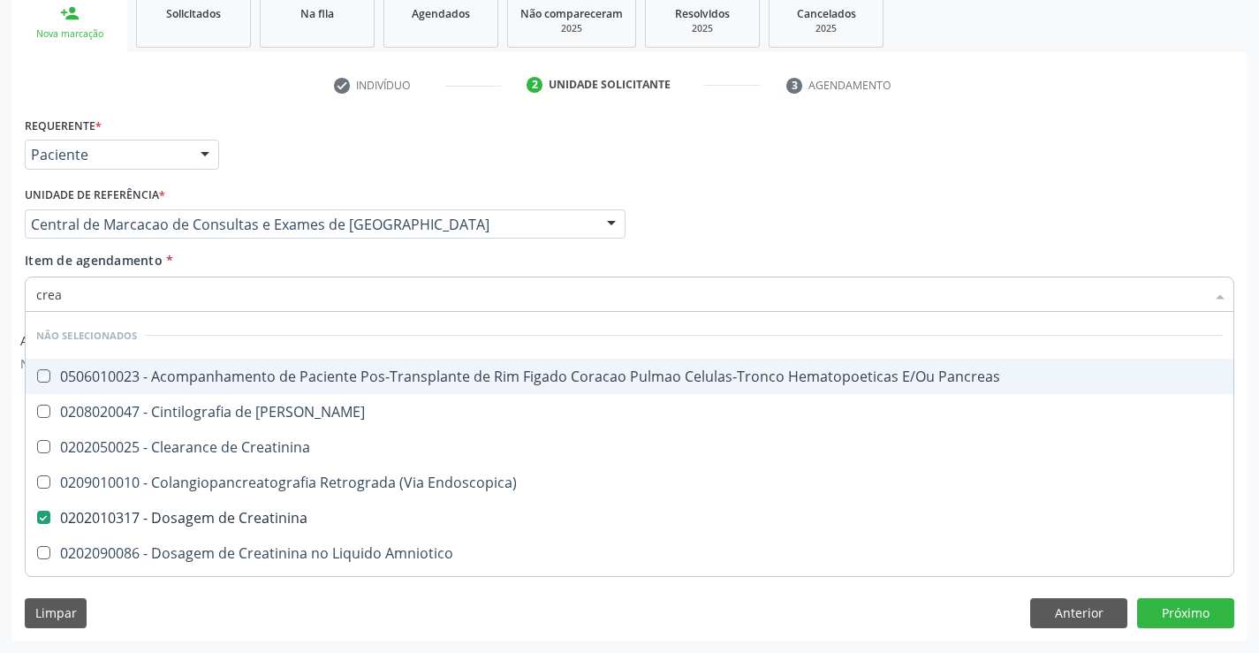
click at [373, 270] on div "Item de agendamento * crea Desfazer seleção Não selecionados 0506010023 - Acomp…" at bounding box center [630, 279] width 1210 height 56
checkbox Pancreas "true"
checkbox Creatinina "true"
checkbox Pancreas "true"
checkbox Endoscopica\) "true"
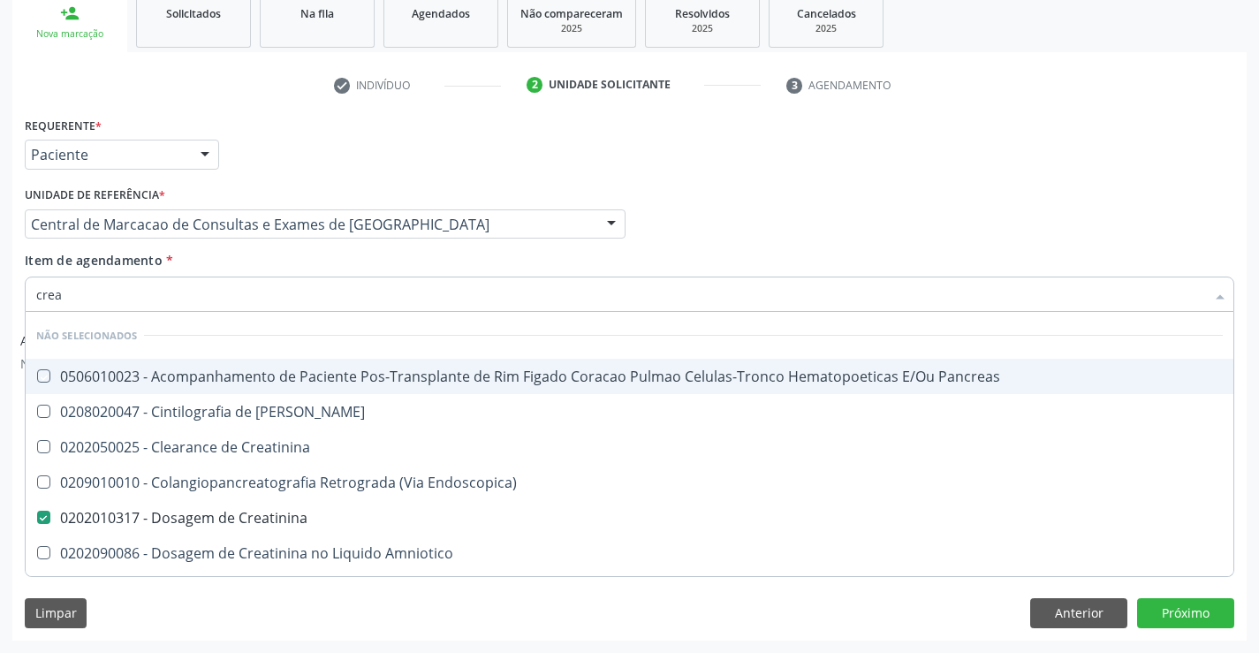
checkbox Amniotico "true"
checkbox Mb "true"
checkbox \(Cpk\) "true"
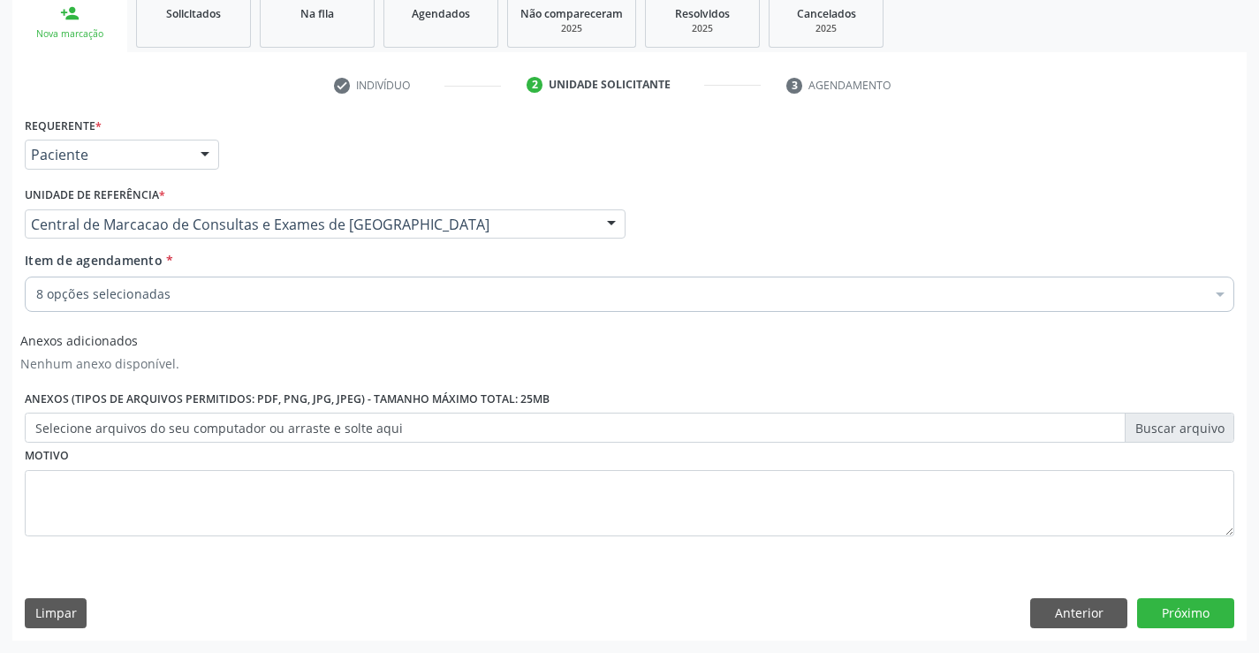
click at [370, 305] on div "8 opções selecionadas" at bounding box center [630, 294] width 1210 height 35
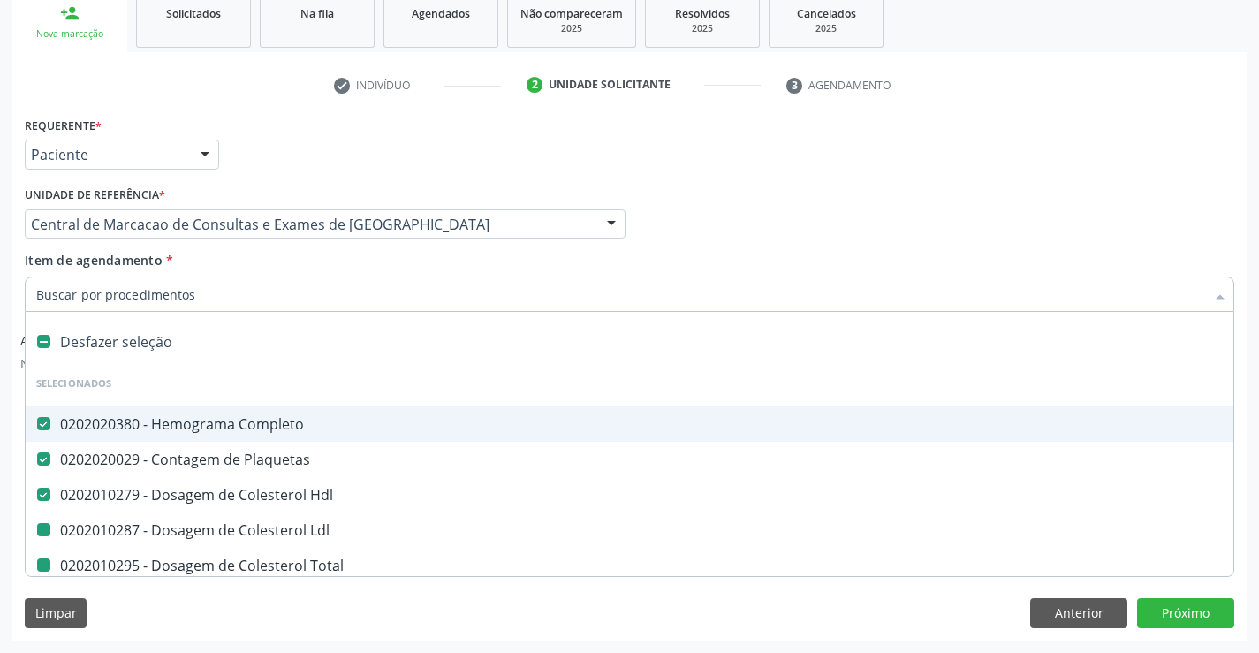
type input "u"
checkbox Ldl "false"
checkbox Total "false"
checkbox Triglicerideos "false"
checkbox Creatinina "false"
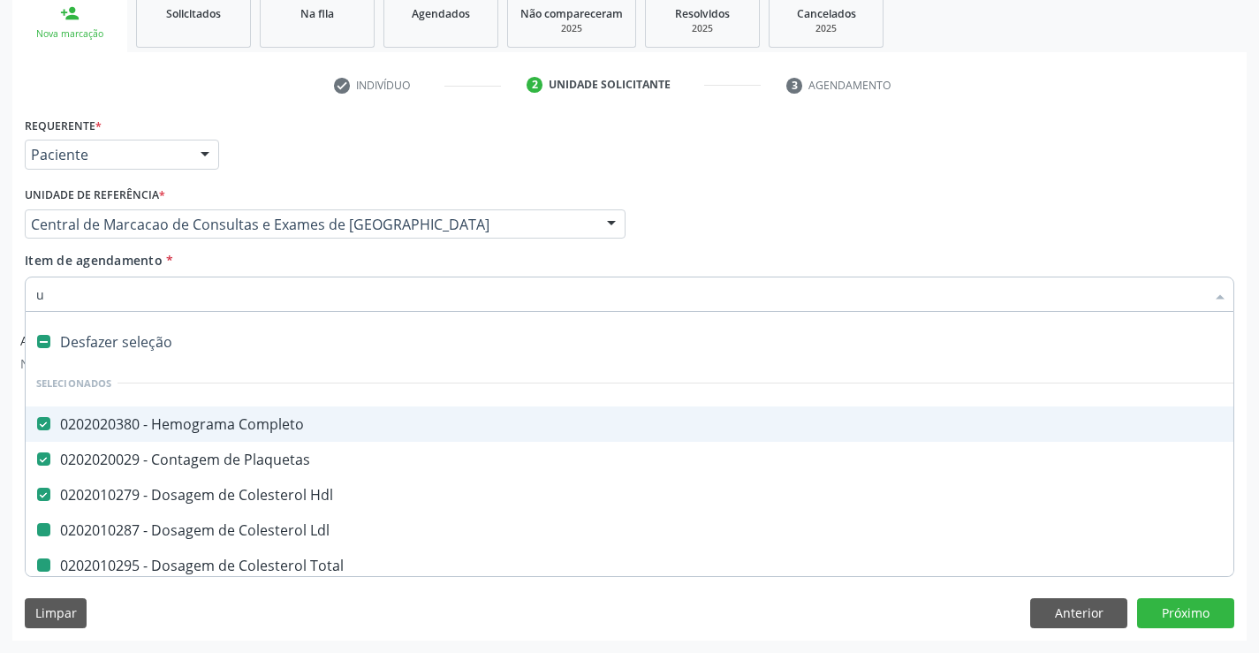
checkbox Ureia "false"
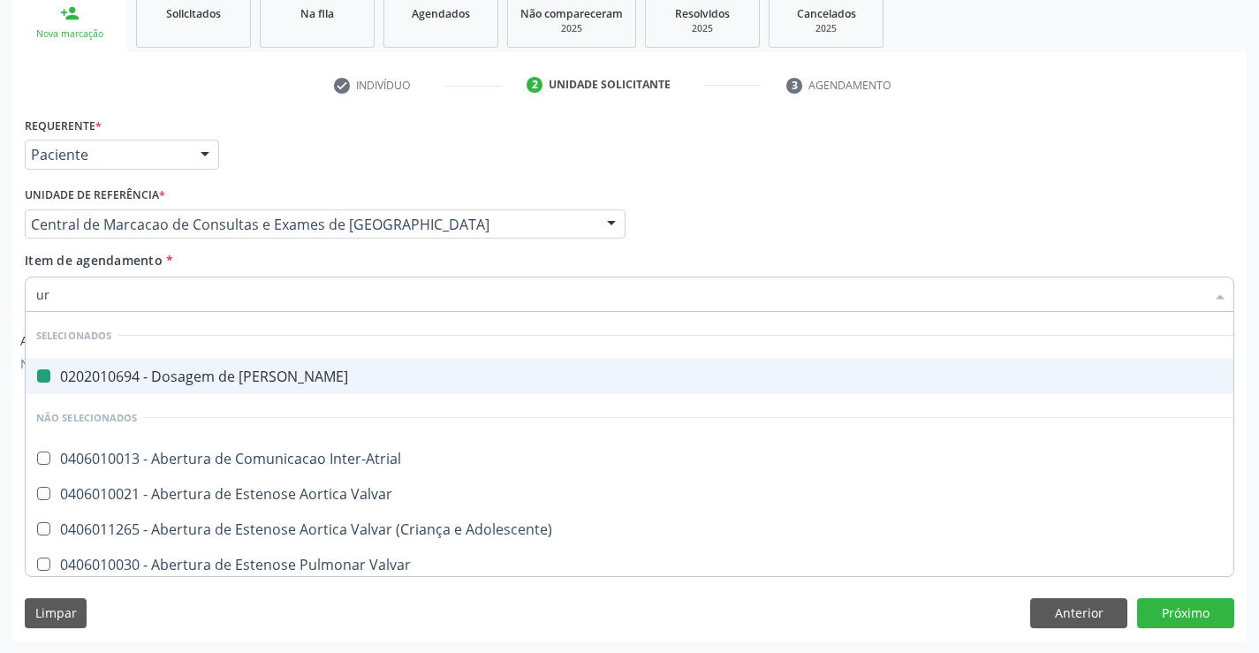
type input "uri"
checkbox Ureia "false"
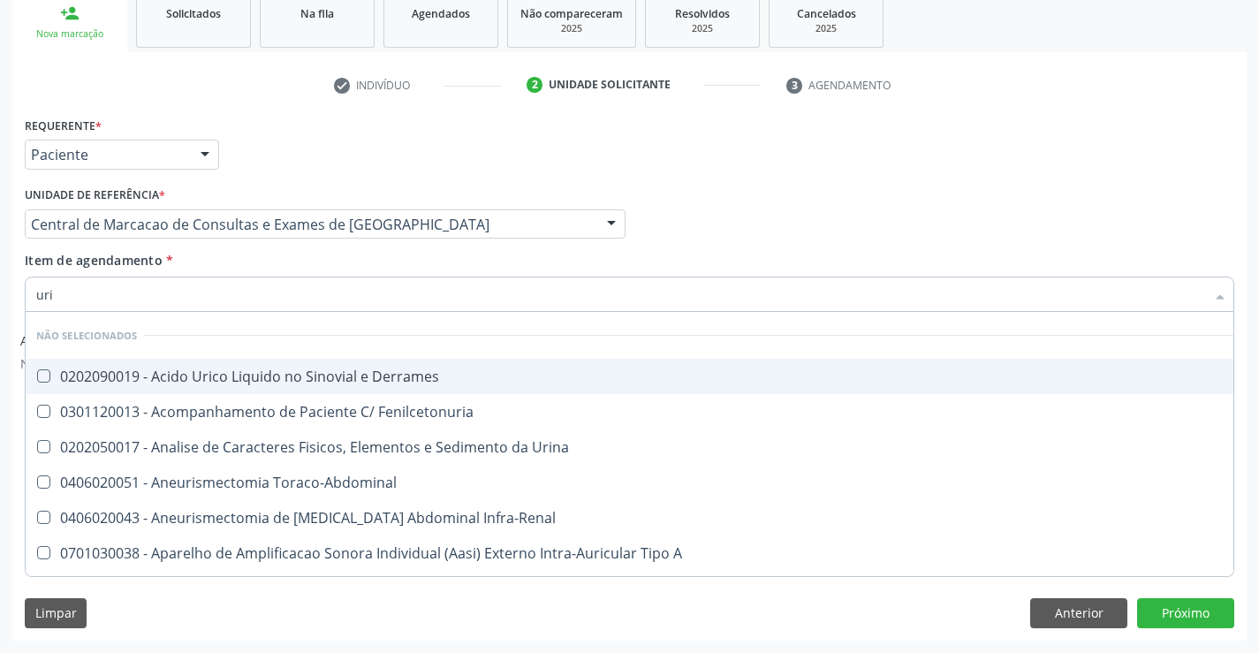
type input "urin"
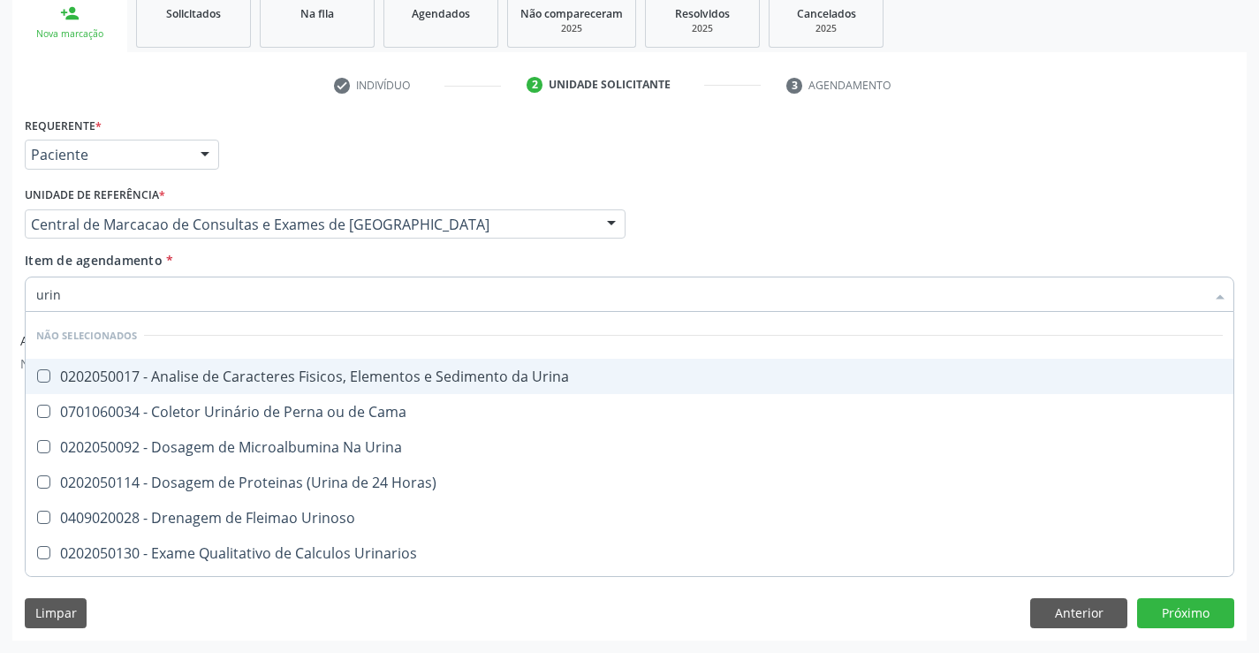
click at [392, 366] on span "0202050017 - Analise de Caracteres Fisicos, Elementos e Sedimento da Urina" at bounding box center [630, 376] width 1208 height 35
checkbox Urina "true"
click at [382, 264] on div "Item de agendamento * urin Desfazer seleção Não selecionados 0202050017 - Anali…" at bounding box center [630, 279] width 1210 height 56
checkbox Horas\) "true"
checkbox Urinoso "true"
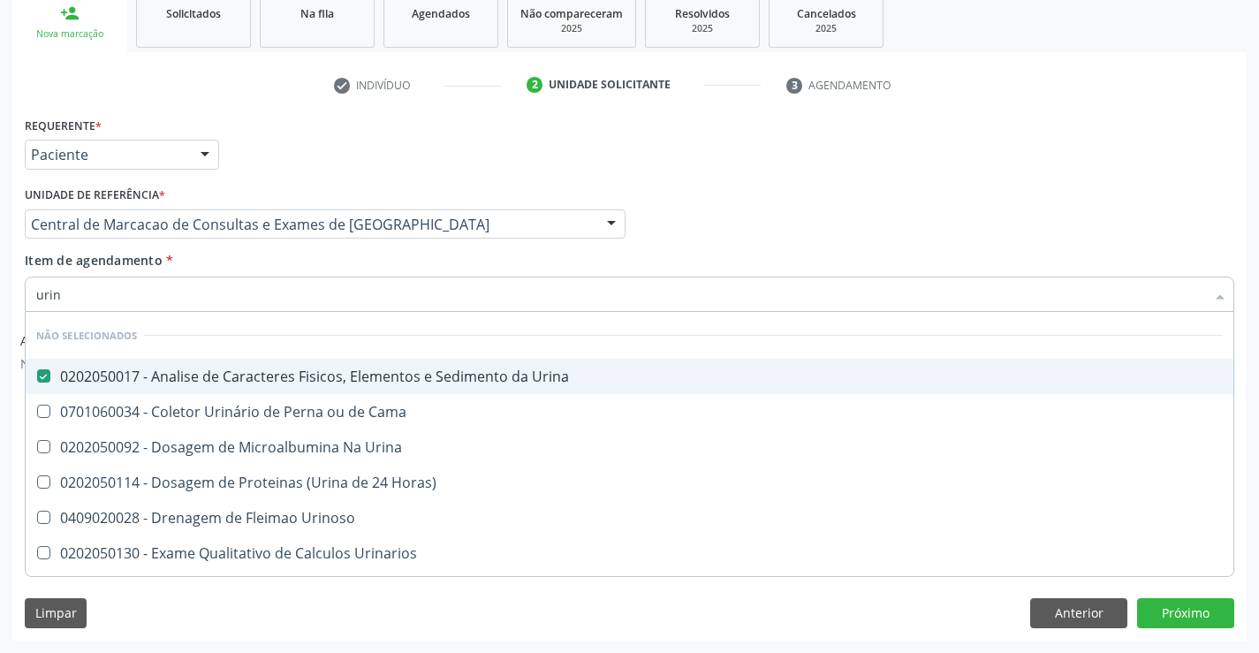
checkbox Urinarios "true"
checkbox Delgada\) "true"
checkbox Quantitativa "true"
checkbox Urina "true"
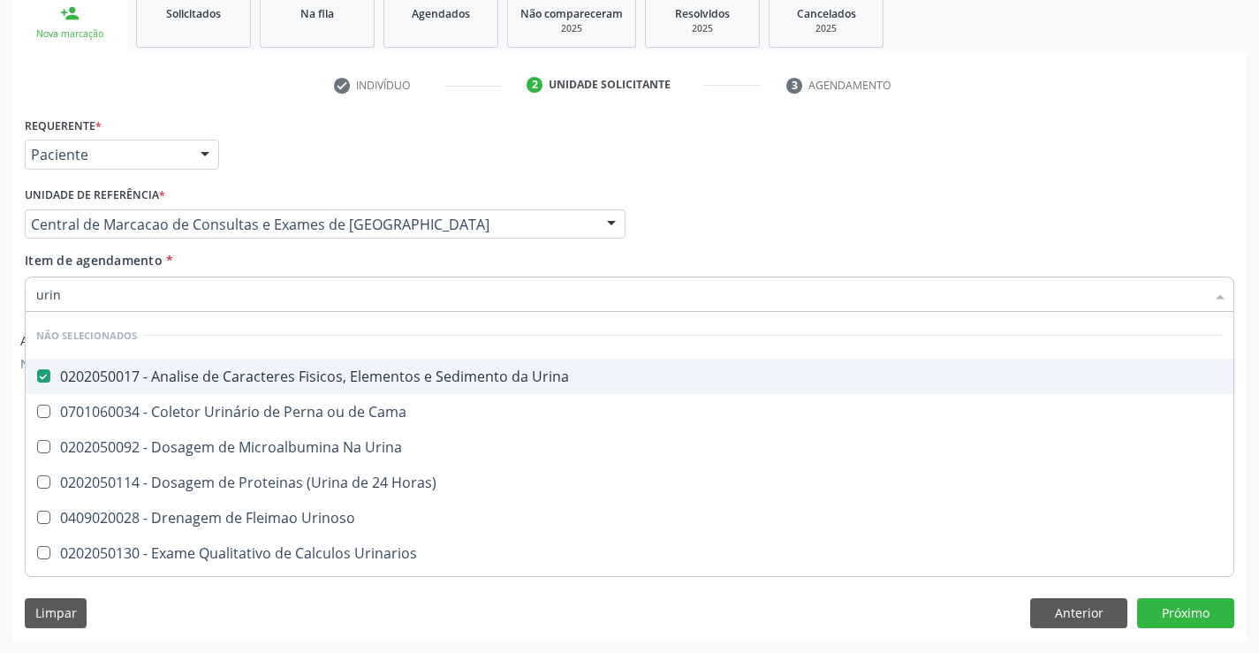
checkbox Cama "true"
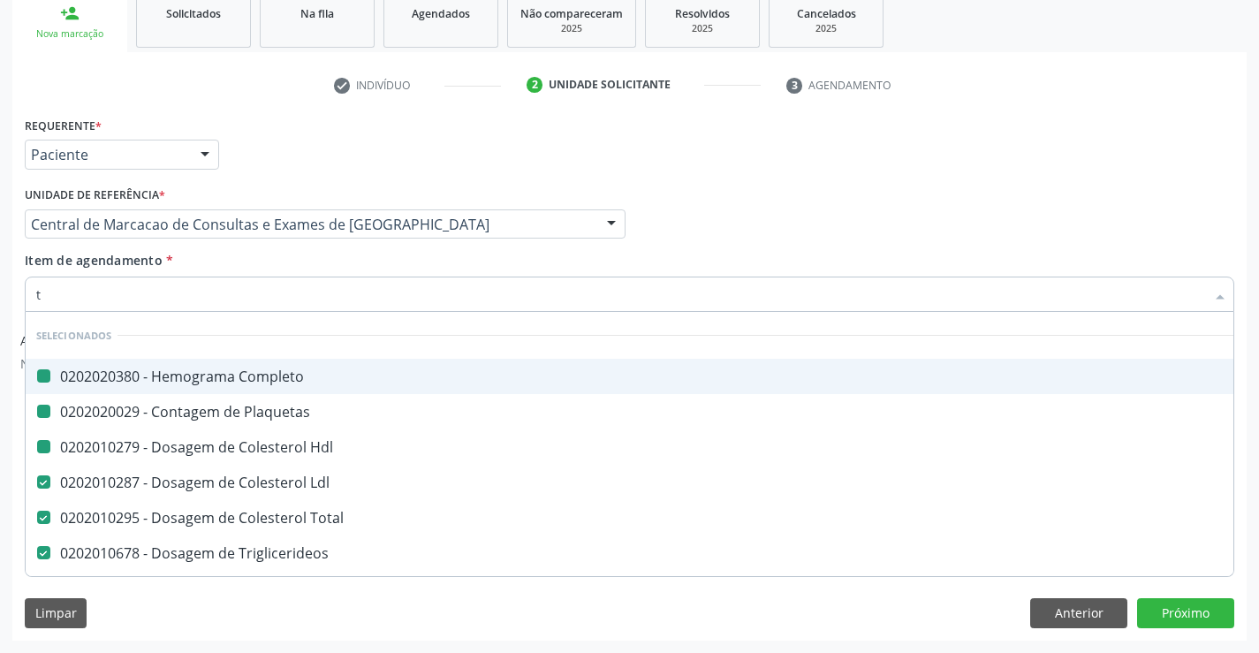
type input "tg"
checkbox Completo "false"
checkbox Hdl "false"
checkbox Plaquetas "false"
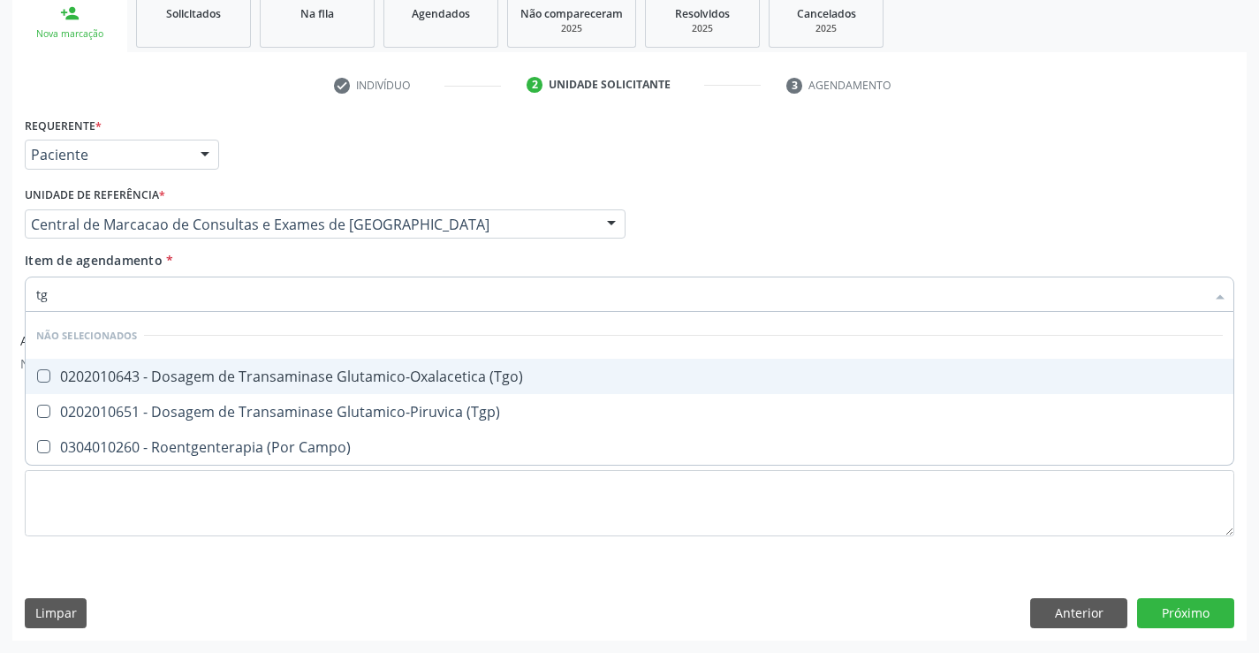
click at [384, 383] on div "0202010643 - Dosagem de Transaminase Glutamico-Oxalacetica (Tgo)" at bounding box center [629, 376] width 1187 height 14
checkbox \(Tgo\) "true"
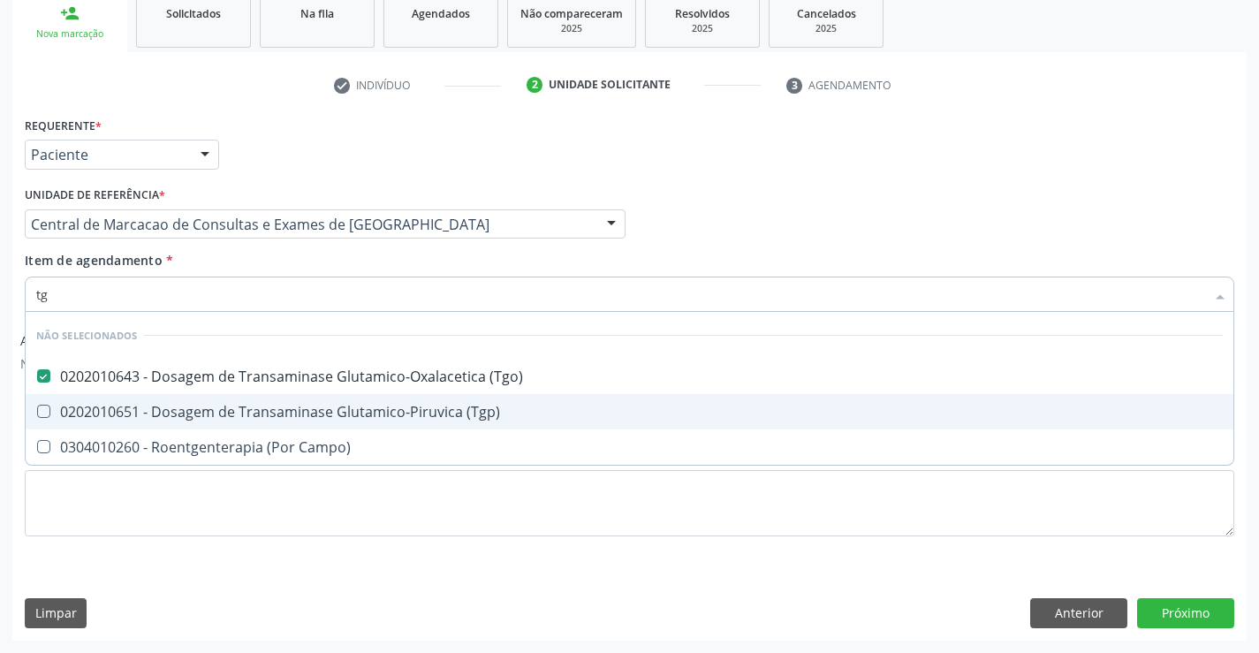
click at [381, 405] on div "0202010651 - Dosagem de Transaminase Glutamico-Piruvica (Tgp)" at bounding box center [629, 412] width 1187 height 14
checkbox \(Tgp\) "true"
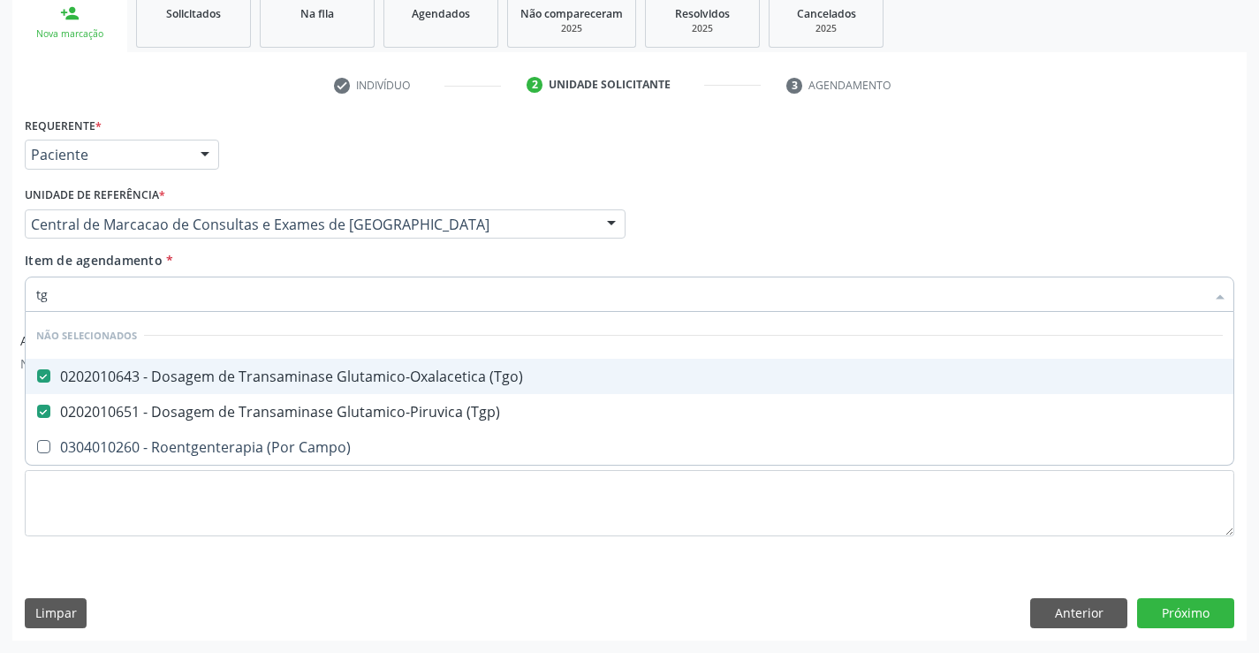
click at [375, 273] on div "Item de agendamento * tg Desfazer seleção Não selecionados 0202010643 - Dosagem…" at bounding box center [630, 279] width 1210 height 56
checkbox Campo\) "true"
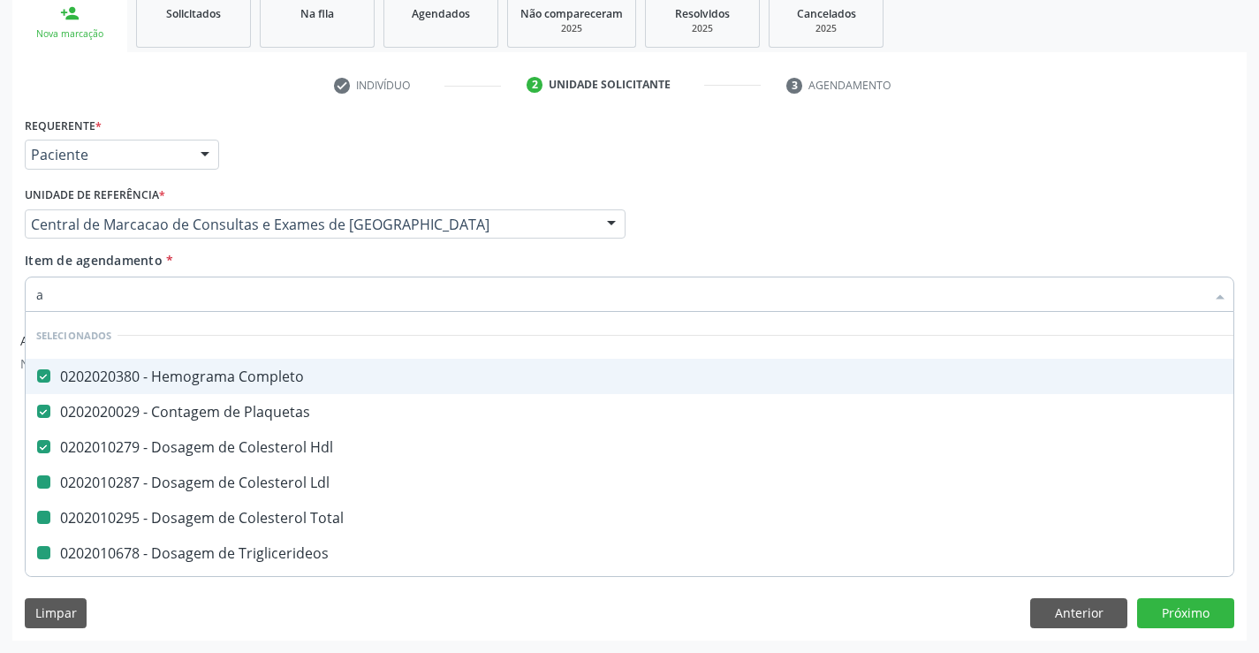
type input "ac"
checkbox Ldl "false"
checkbox Total "false"
checkbox Triglicerideos "false"
checkbox Ureia "false"
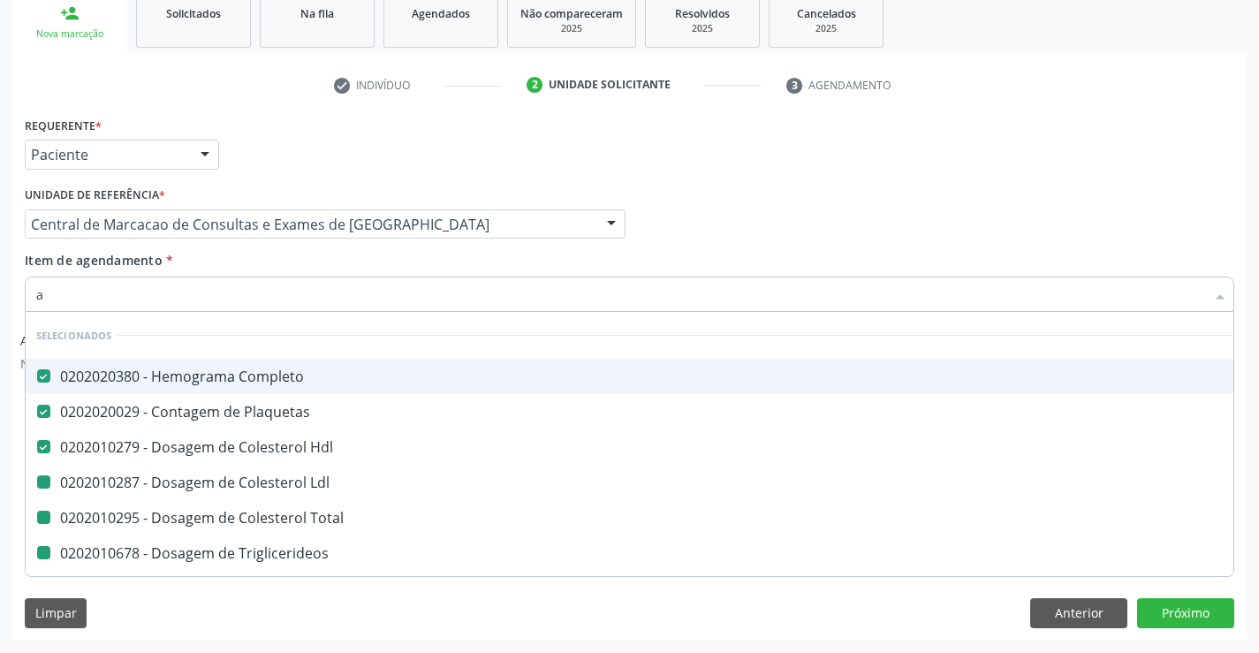
checkbox Creatinina "false"
checkbox Urina "false"
checkbox \(Tgo\) "false"
checkbox \(Tgp\) "false"
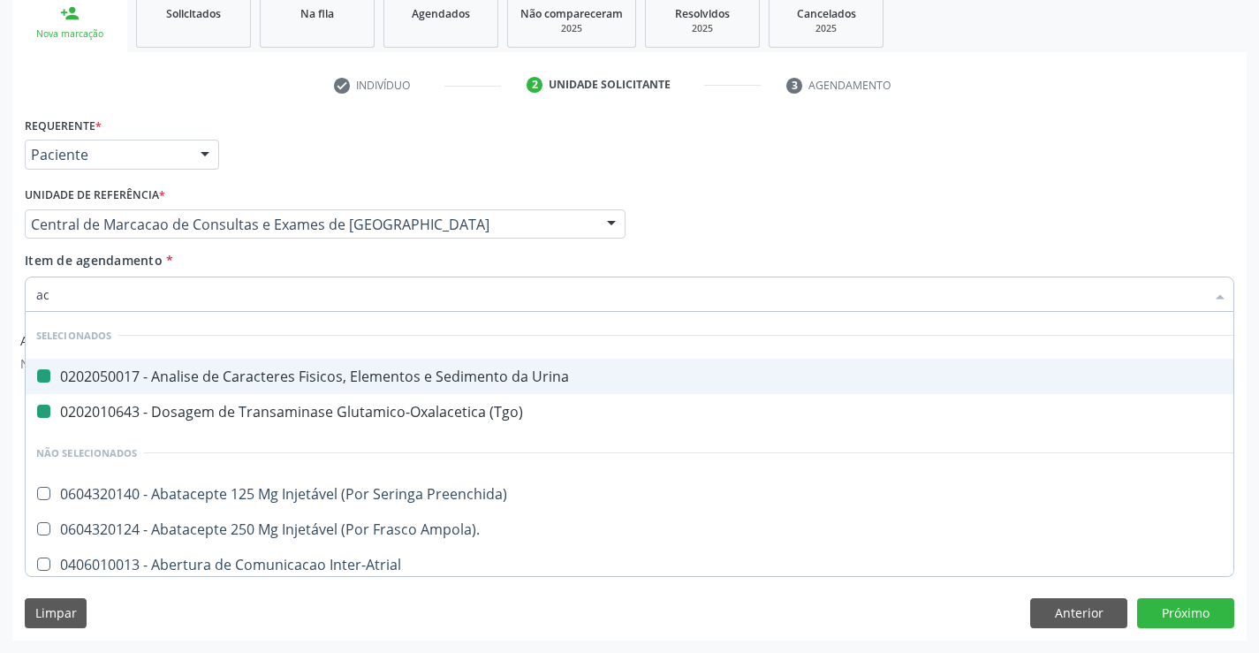
type input "aci"
checkbox Urina "false"
checkbox \(Tgo\) "false"
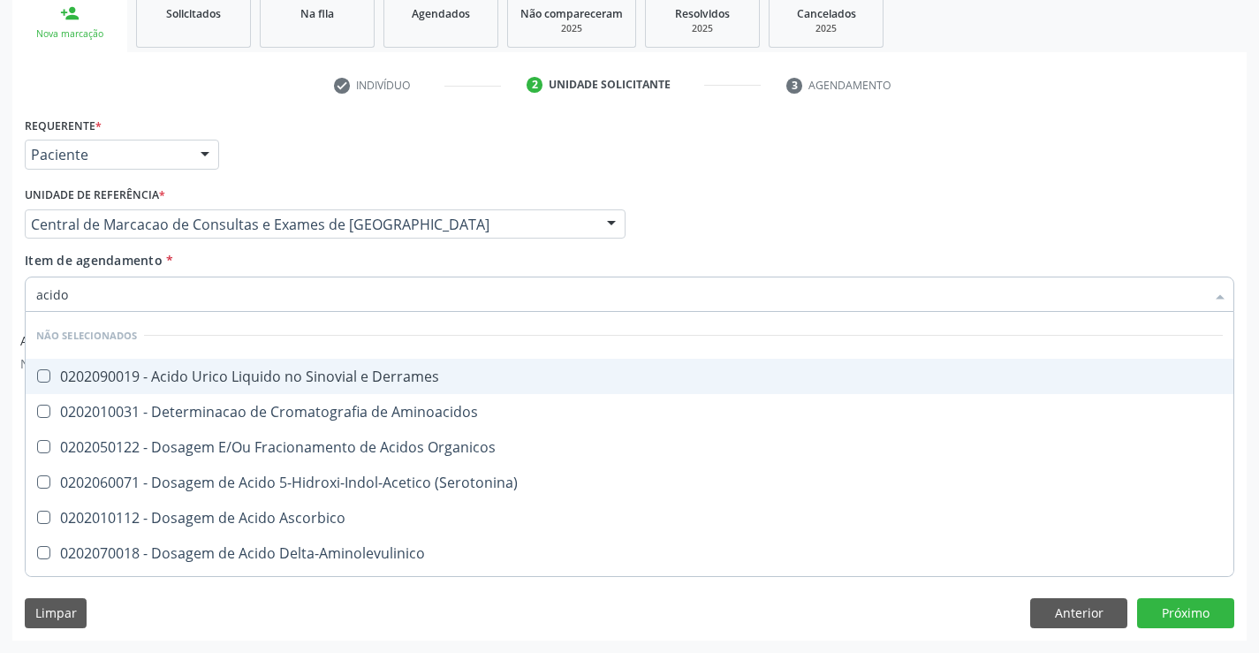
type input "acido u"
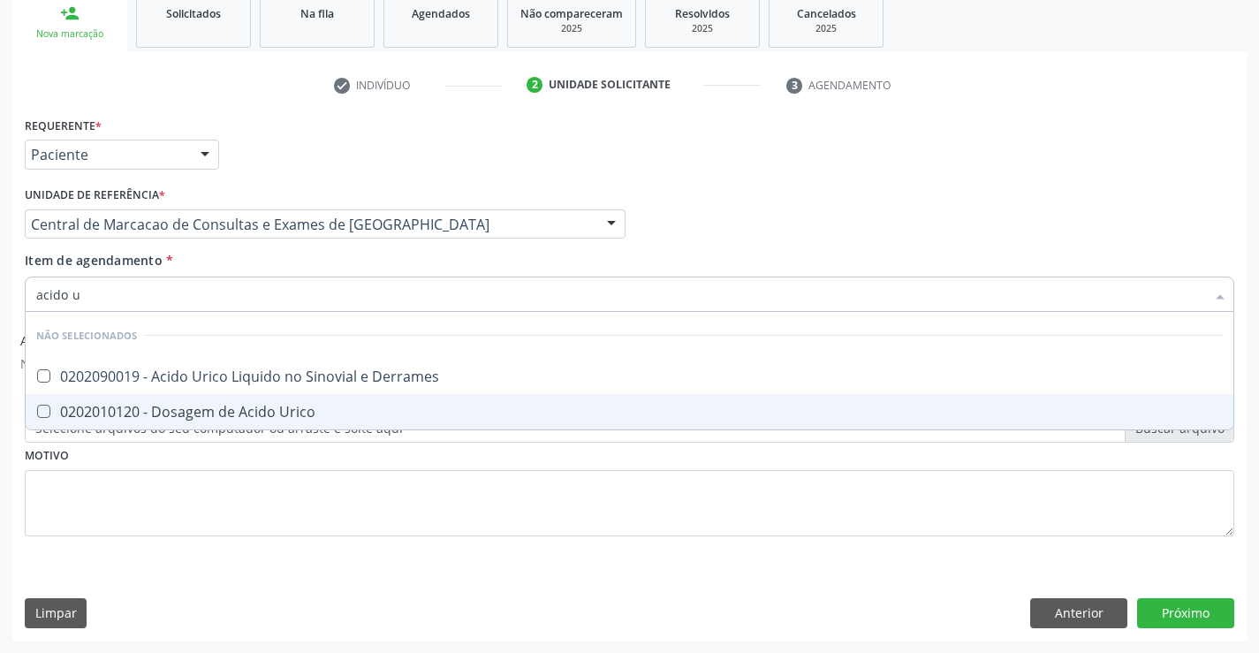
click at [358, 422] on span "0202010120 - Dosagem de Acido Urico" at bounding box center [630, 411] width 1208 height 35
checkbox Urico "true"
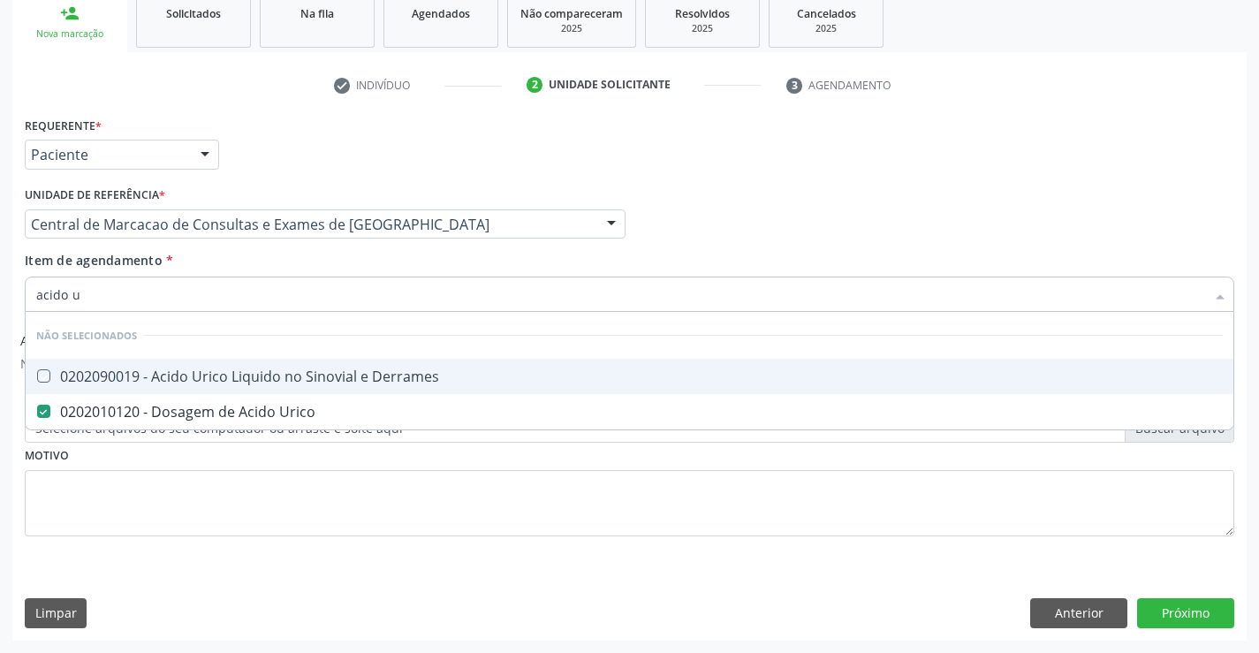
click at [314, 264] on div "Item de agendamento * acido u Desfazer seleção Não selecionados 0202090019 - Ac…" at bounding box center [630, 279] width 1210 height 56
checkbox Derrames "true"
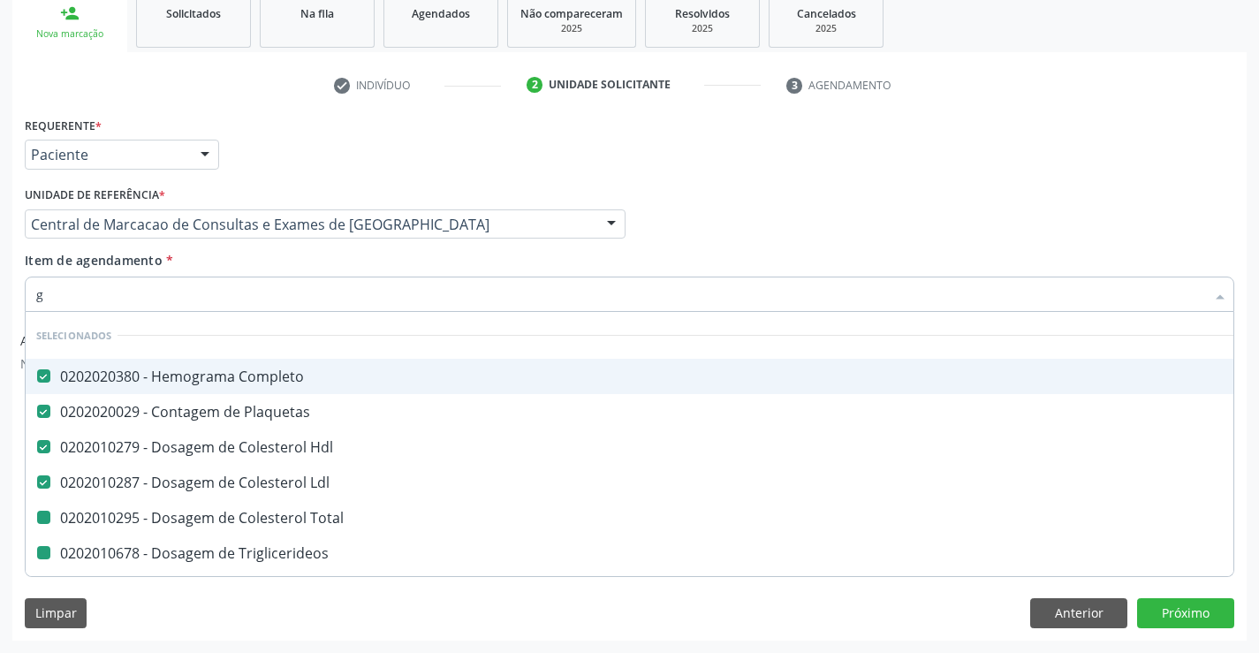
type input "gl"
checkbox Total "false"
checkbox Triglicerideos "false"
checkbox Ureia "false"
checkbox Creatinina "false"
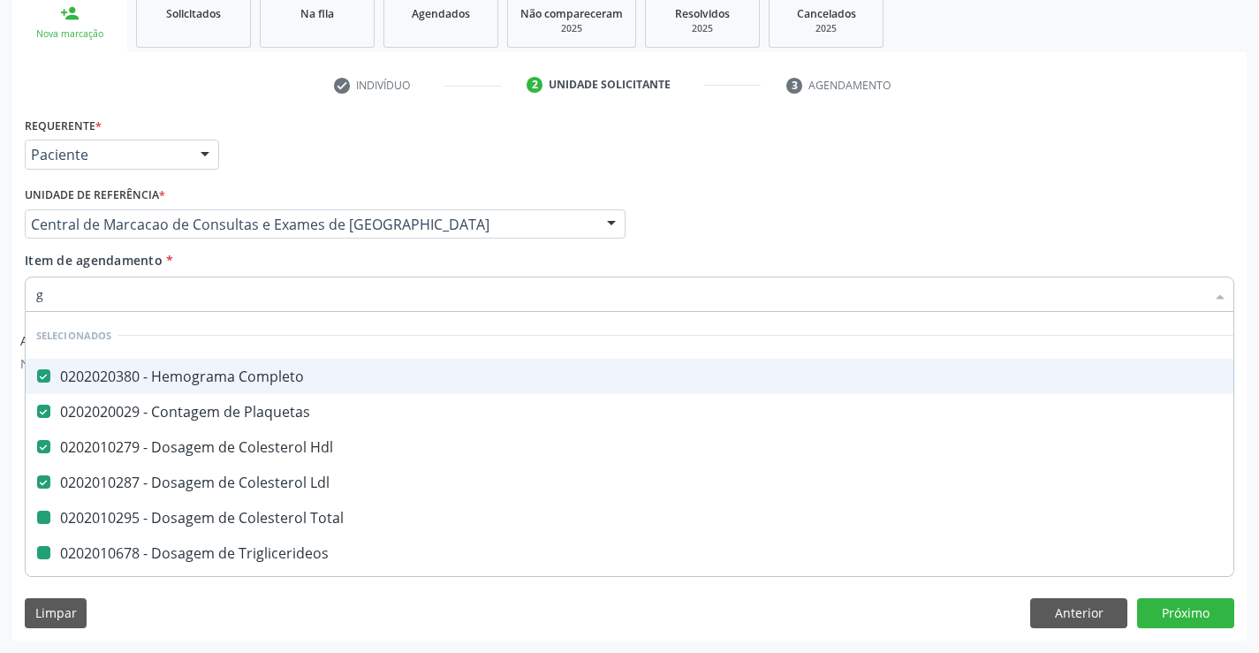
checkbox \(Tgo\) "false"
checkbox \(Tgp\) "false"
checkbox Urico "false"
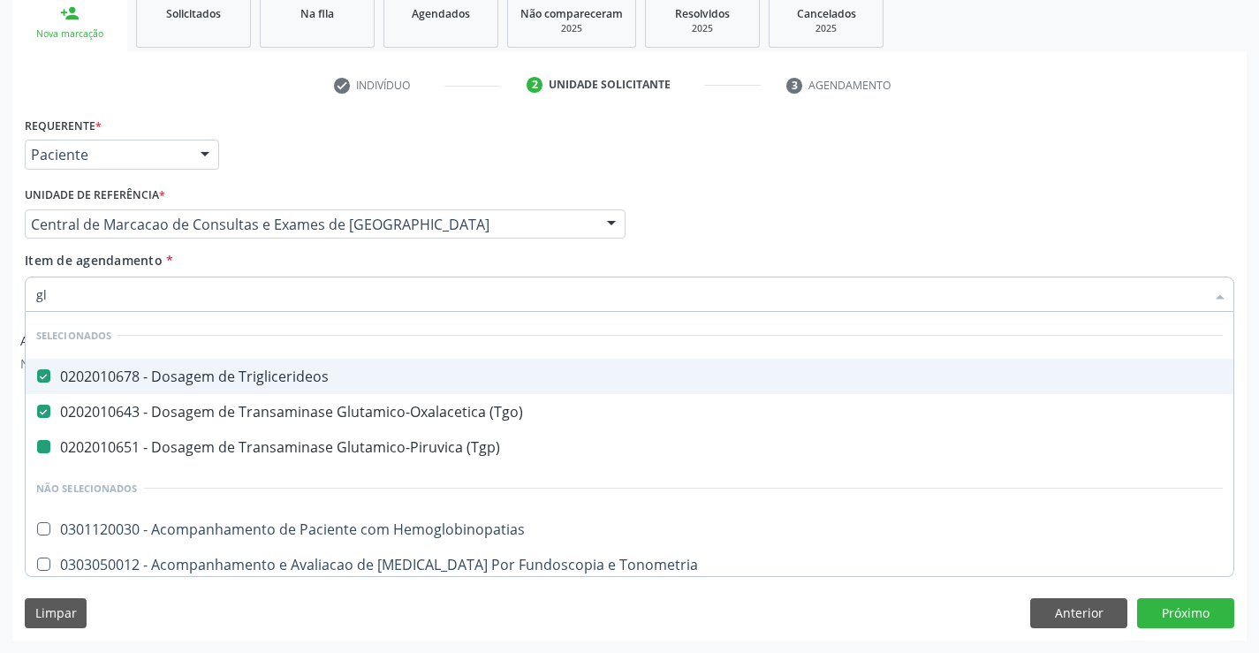
type input "gli"
checkbox \(Tgp\) "false"
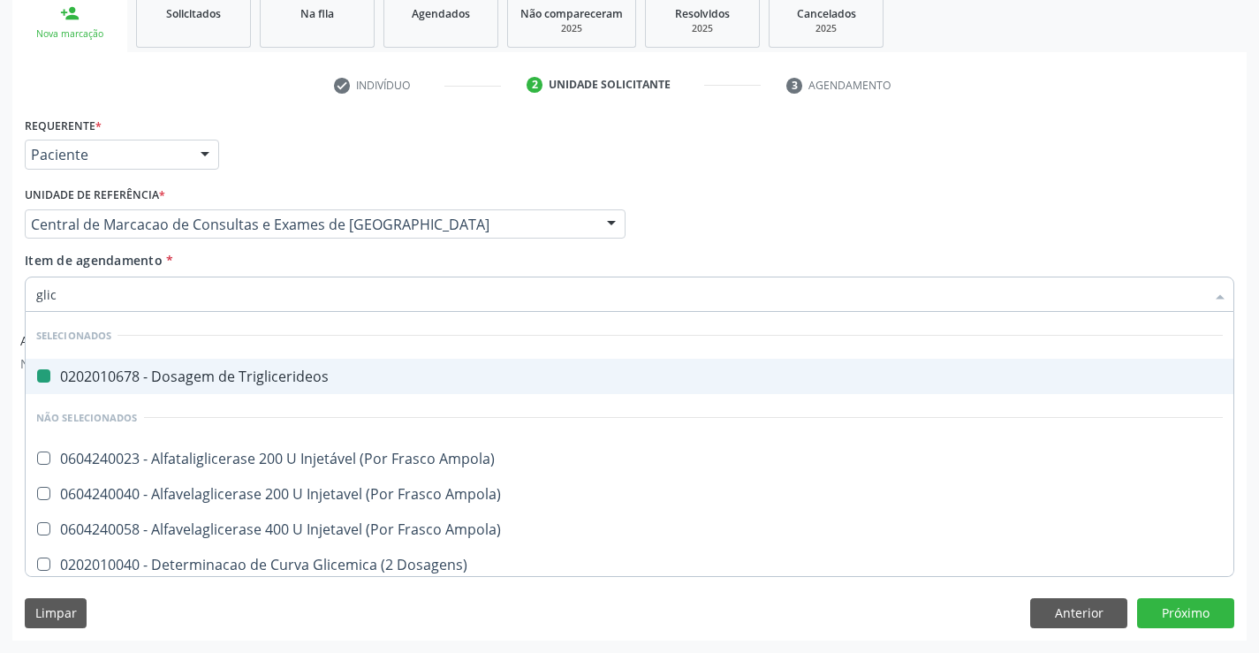
type input "glico"
checkbox Triglicerideos "false"
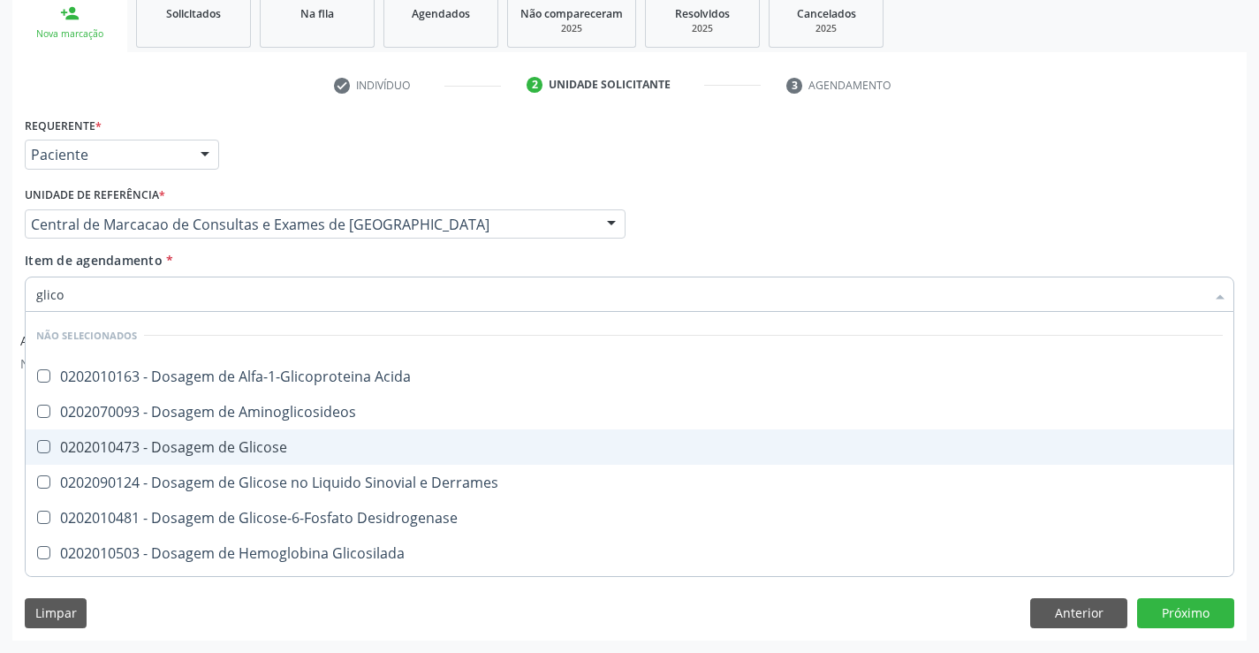
click at [317, 458] on span "0202010473 - Dosagem de Glicose" at bounding box center [630, 446] width 1208 height 35
checkbox Glicose "true"
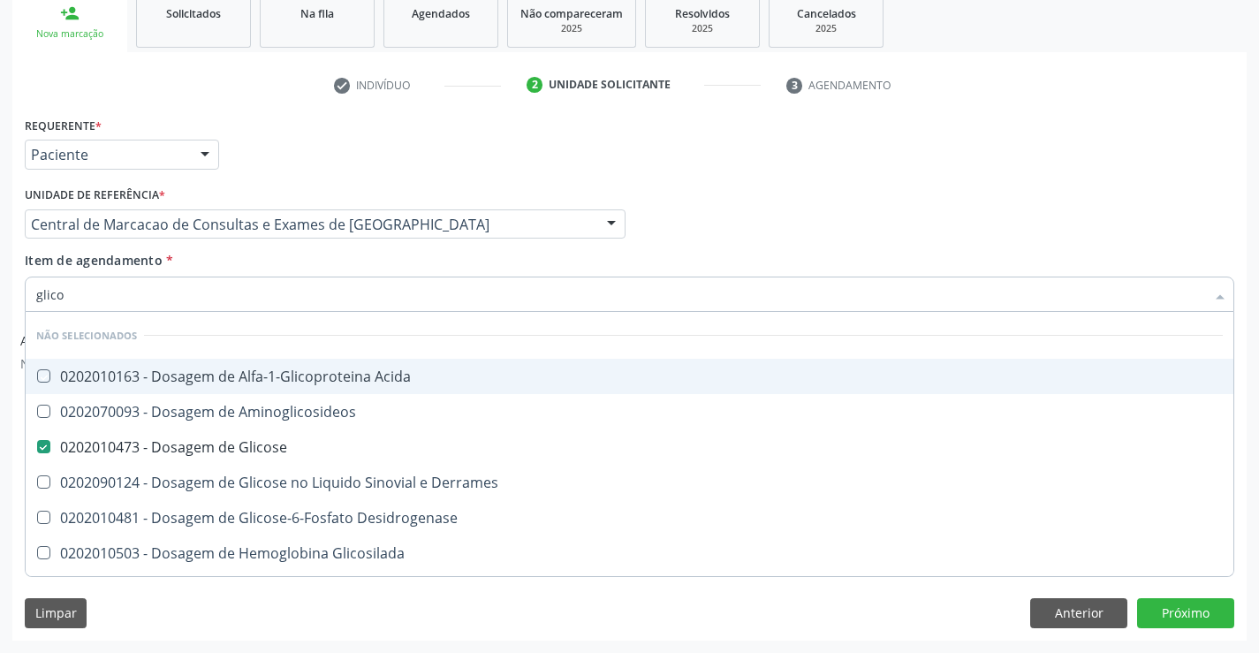
click at [380, 256] on div "Item de agendamento * glico Desfazer seleção Não selecionados 0202010163 - Dosa…" at bounding box center [630, 279] width 1210 height 56
checkbox Acida "true"
checkbox Desidrogenase "true"
checkbox Glicosilada "true"
checkbox Quantitativa "true"
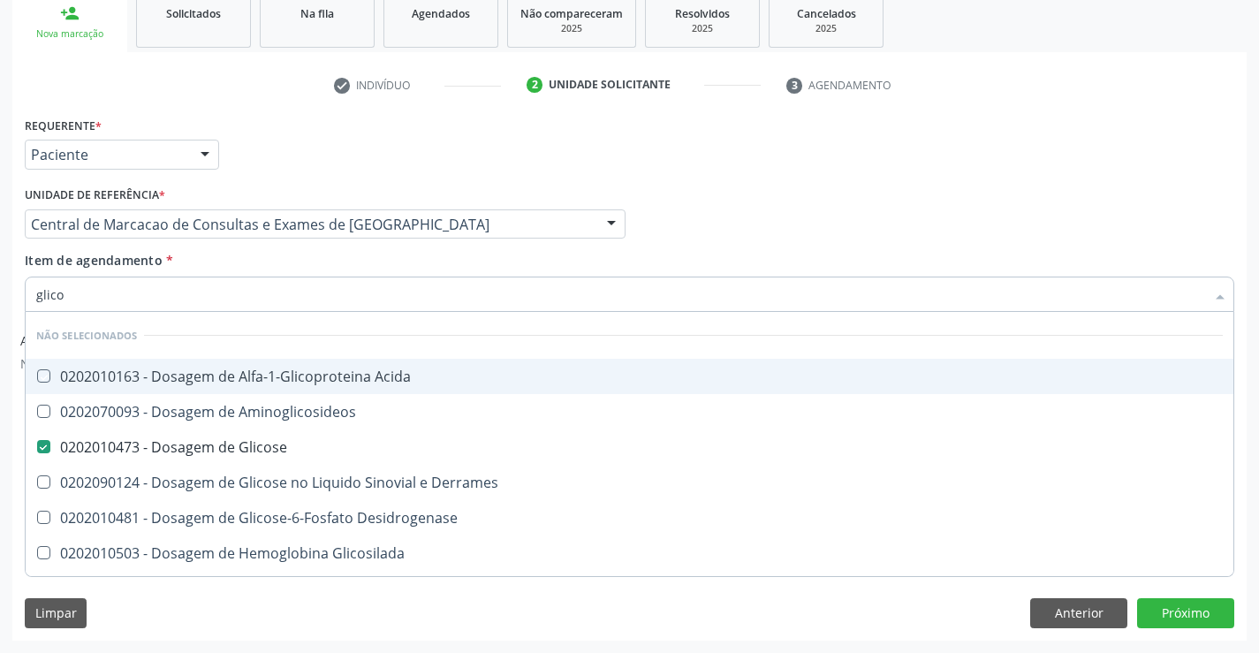
checkbox Urina "true"
checkbox Glicose "true"
checkbox Derrames "true"
checkbox Aminoglicosideos "true"
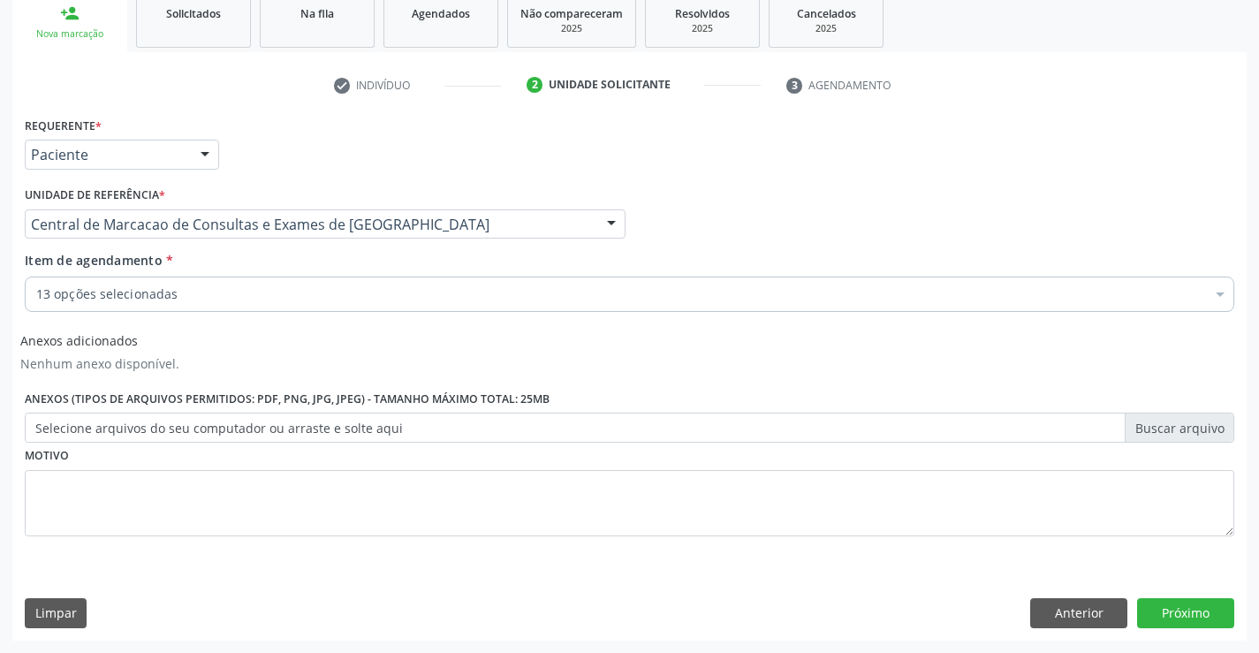
click at [296, 277] on div "13 opções selecionadas" at bounding box center [630, 294] width 1210 height 35
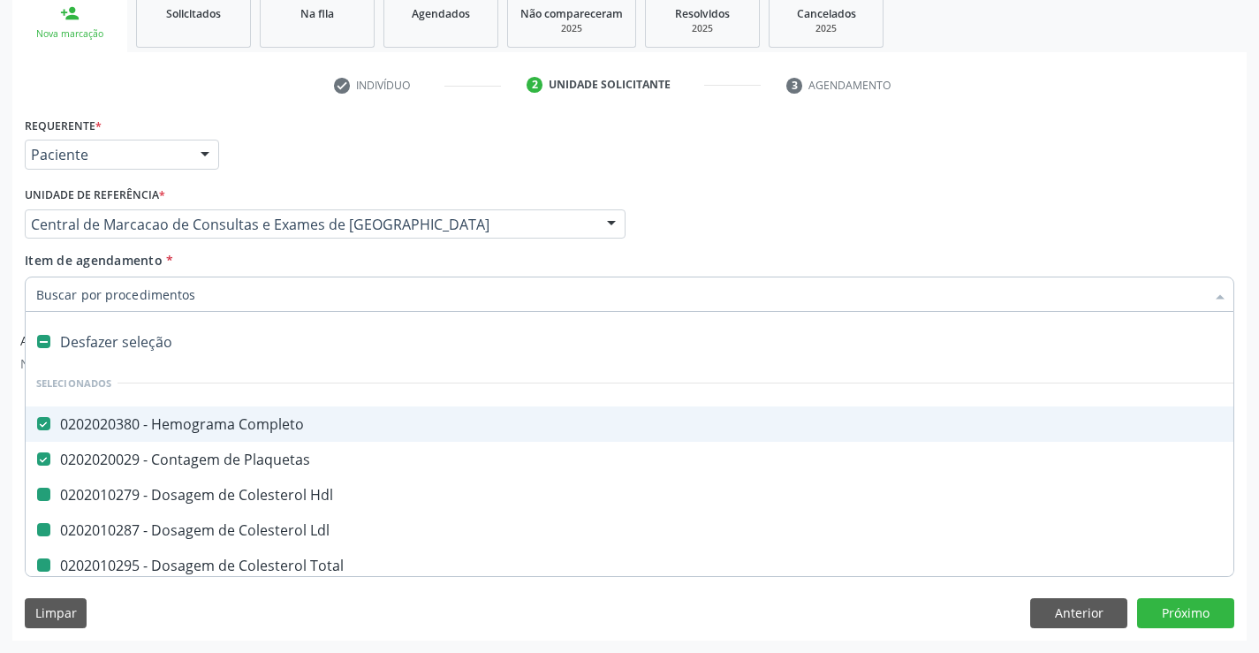
type input "f"
checkbox Hdl "false"
checkbox Total "false"
checkbox Triglicerideos "false"
checkbox Ureia "false"
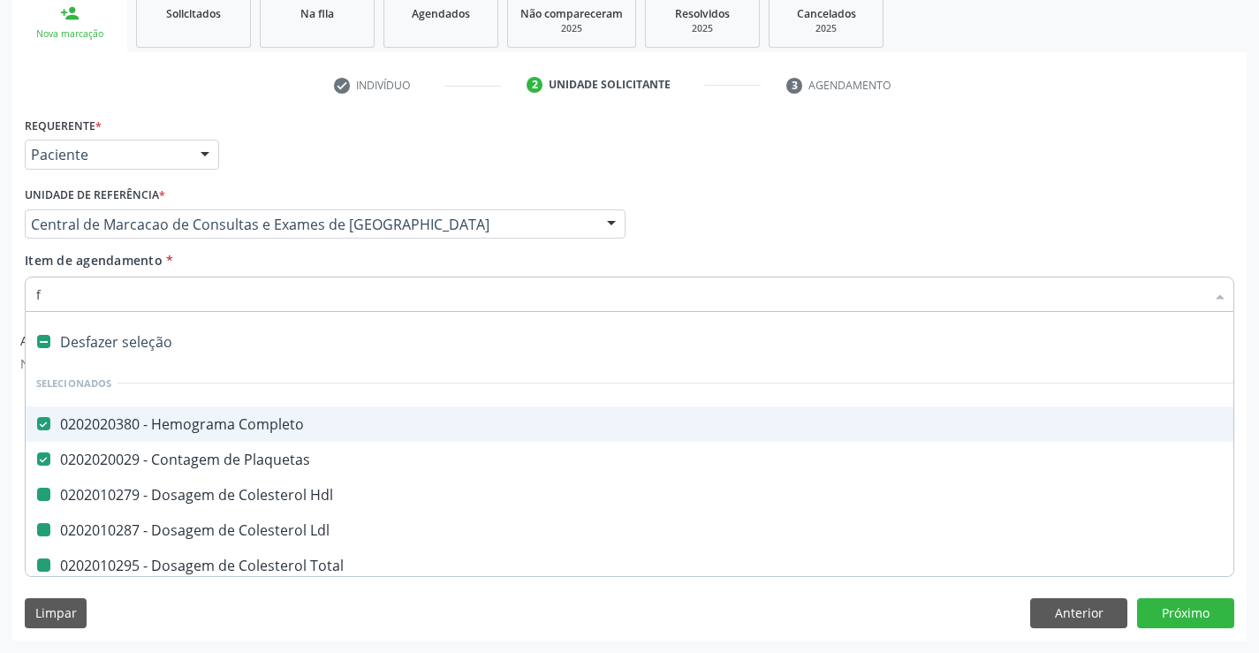
checkbox Creatinina "false"
checkbox Urina "false"
checkbox Ldl "false"
checkbox \(Tgo\) "false"
checkbox \(Tgp\) "false"
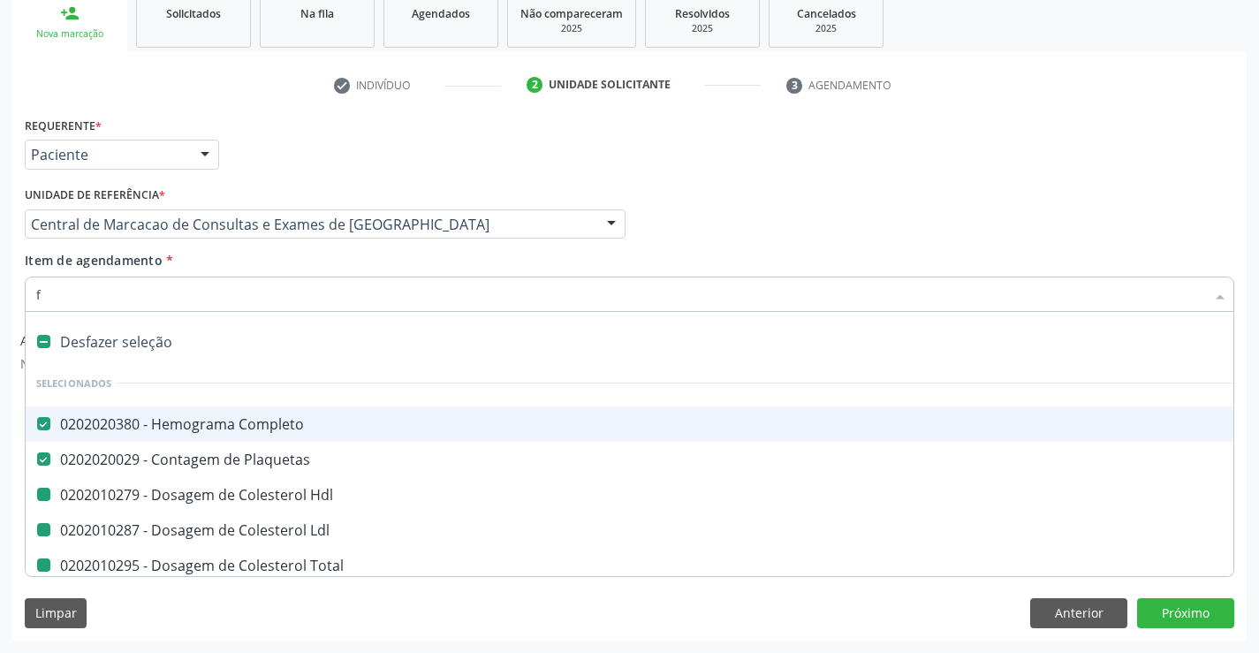
checkbox Urico "false"
checkbox Glicose "false"
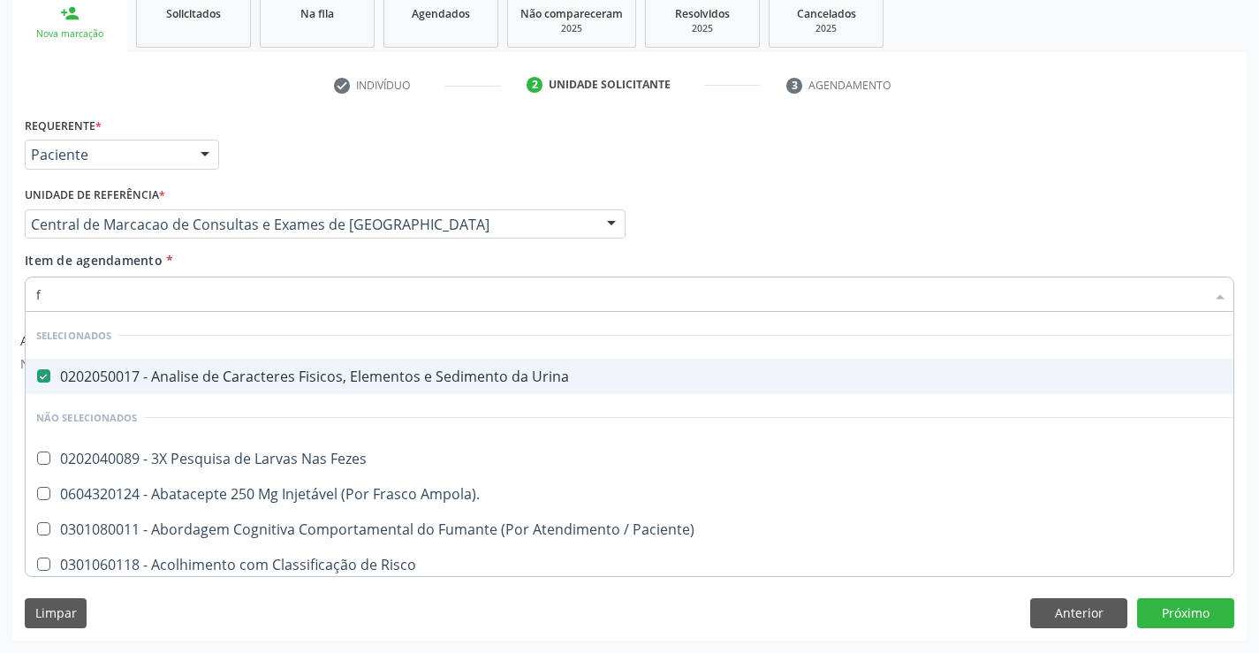
type input "fe"
checkbox Urina "false"
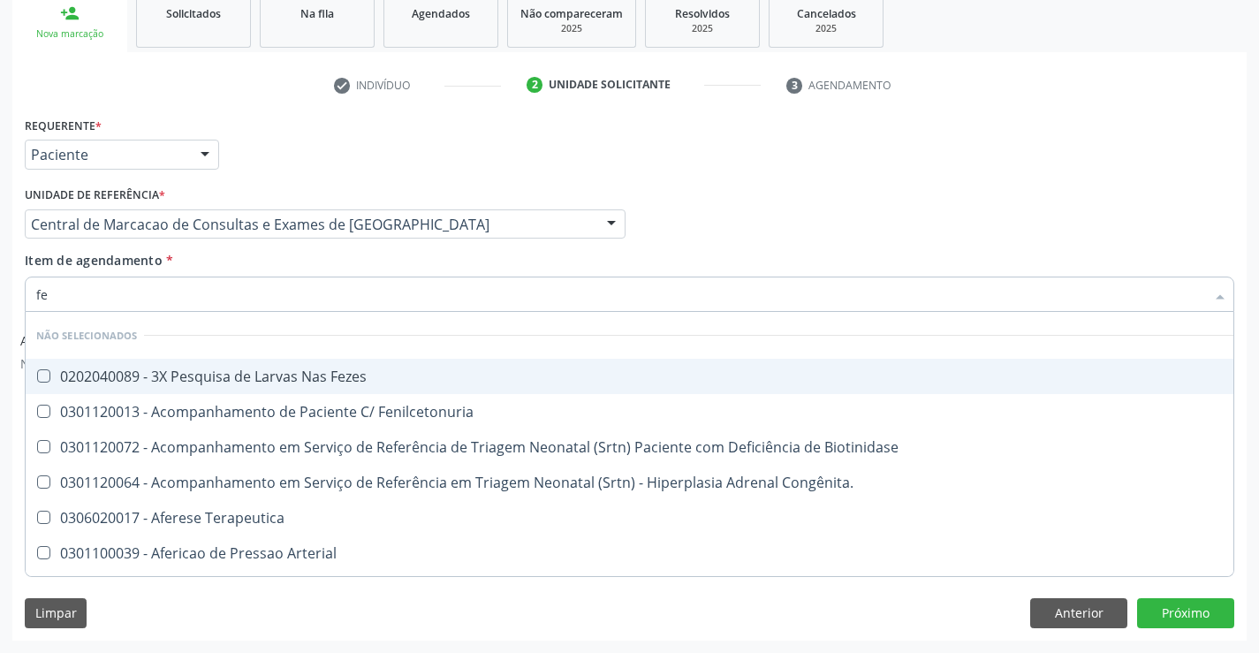
type input "fez"
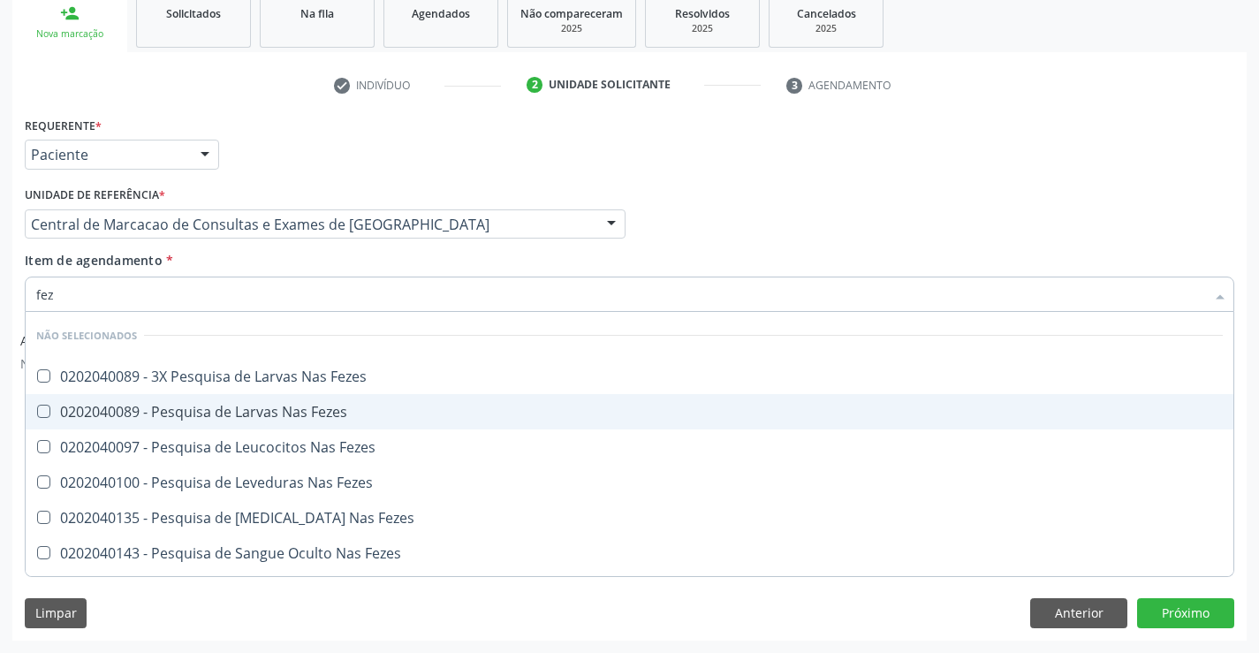
click at [343, 405] on div "0202040089 - Pesquisa de Larvas Nas Fezes" at bounding box center [629, 412] width 1187 height 14
checkbox Fezes "true"
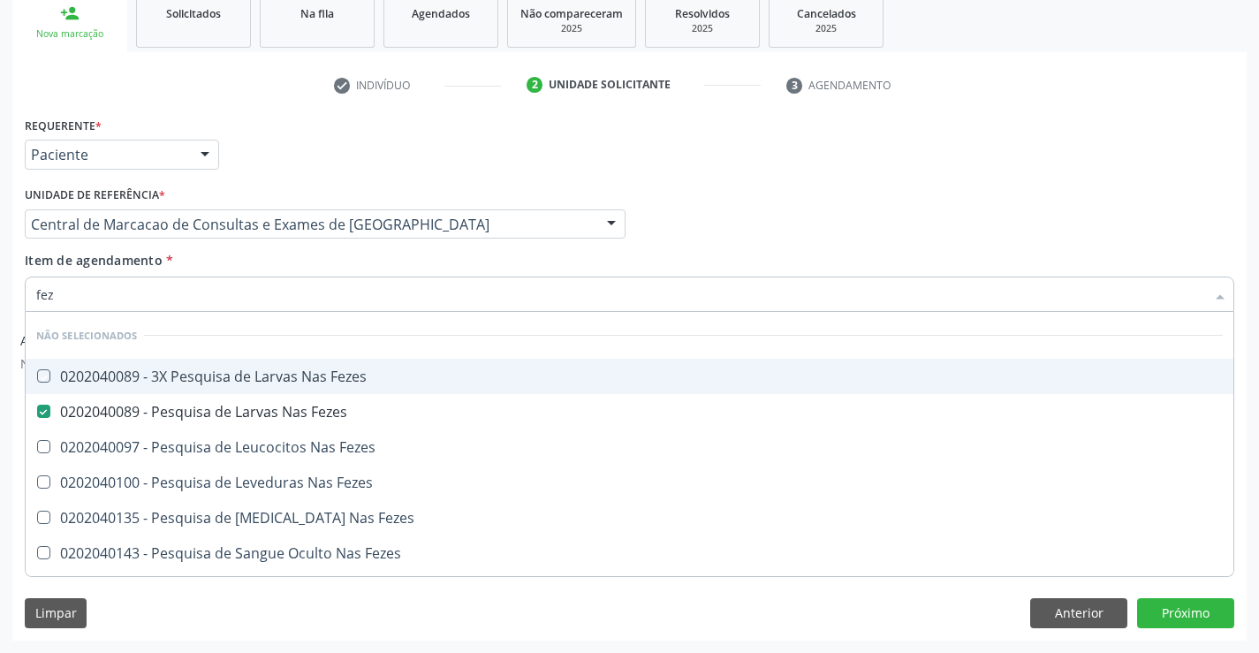
click at [339, 267] on div "Item de agendamento * fez [PERSON_NAME] seleção Não selecionados 0202040089 - 3…" at bounding box center [630, 279] width 1210 height 56
checkbox Fezes "true"
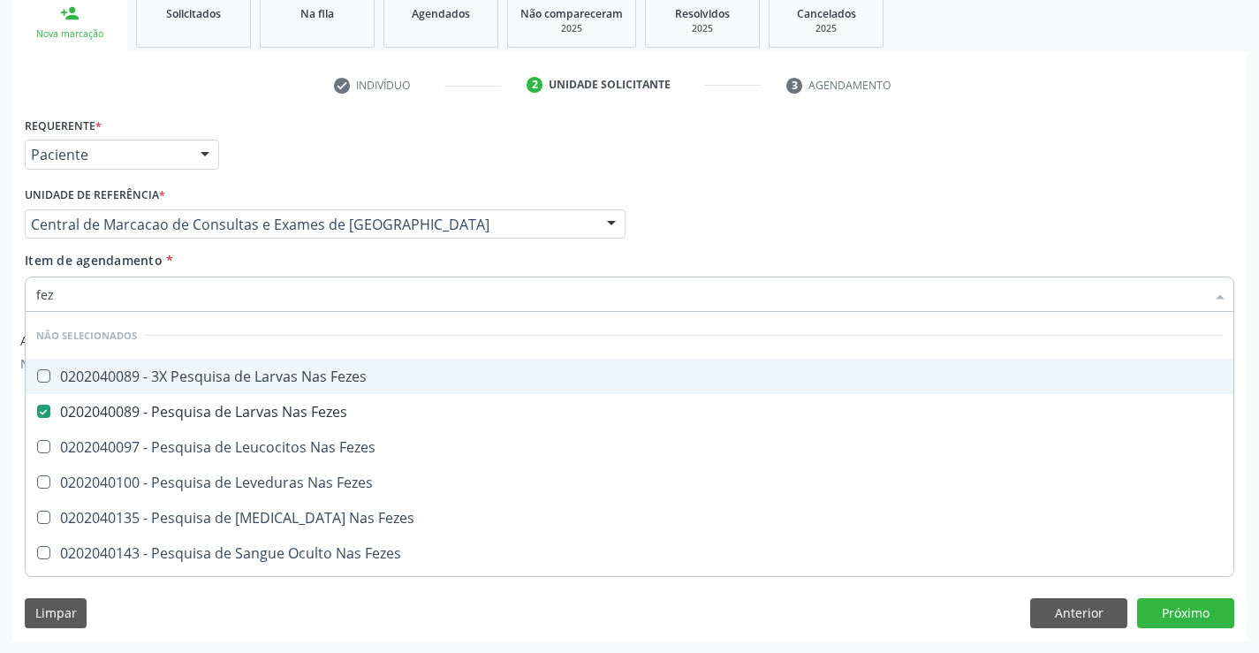
checkbox Fezes "true"
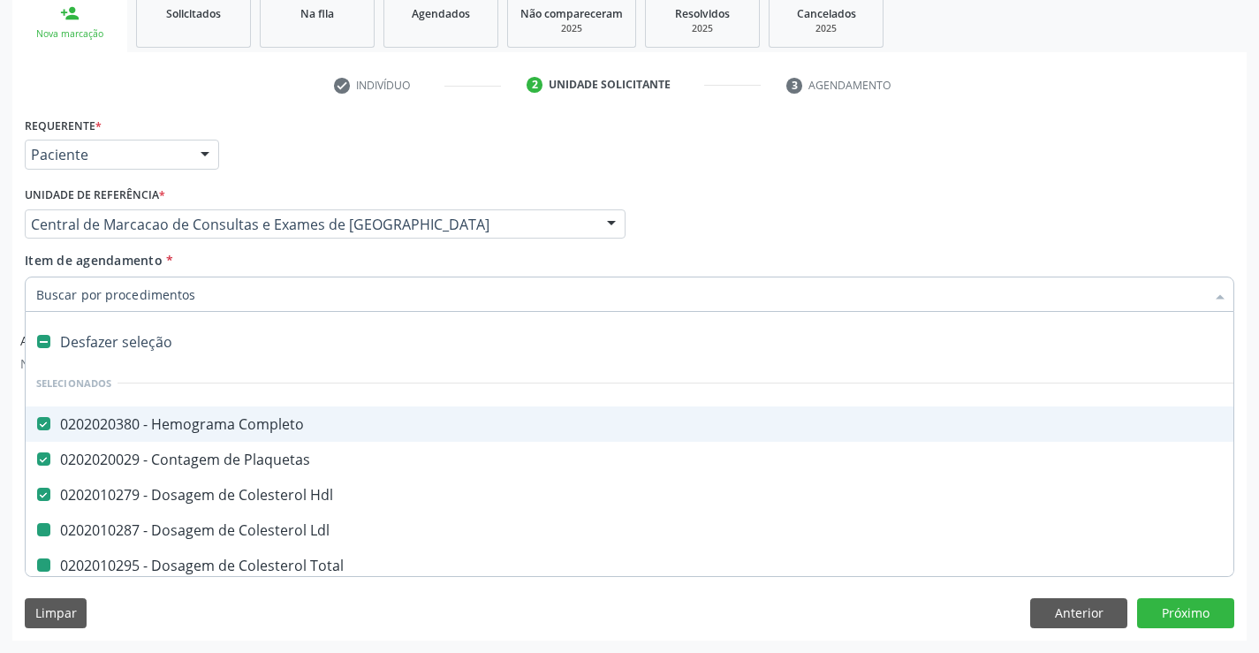
type input "f"
checkbox Ldl "false"
checkbox Total "false"
checkbox Triglicerideos "false"
checkbox Ureia "false"
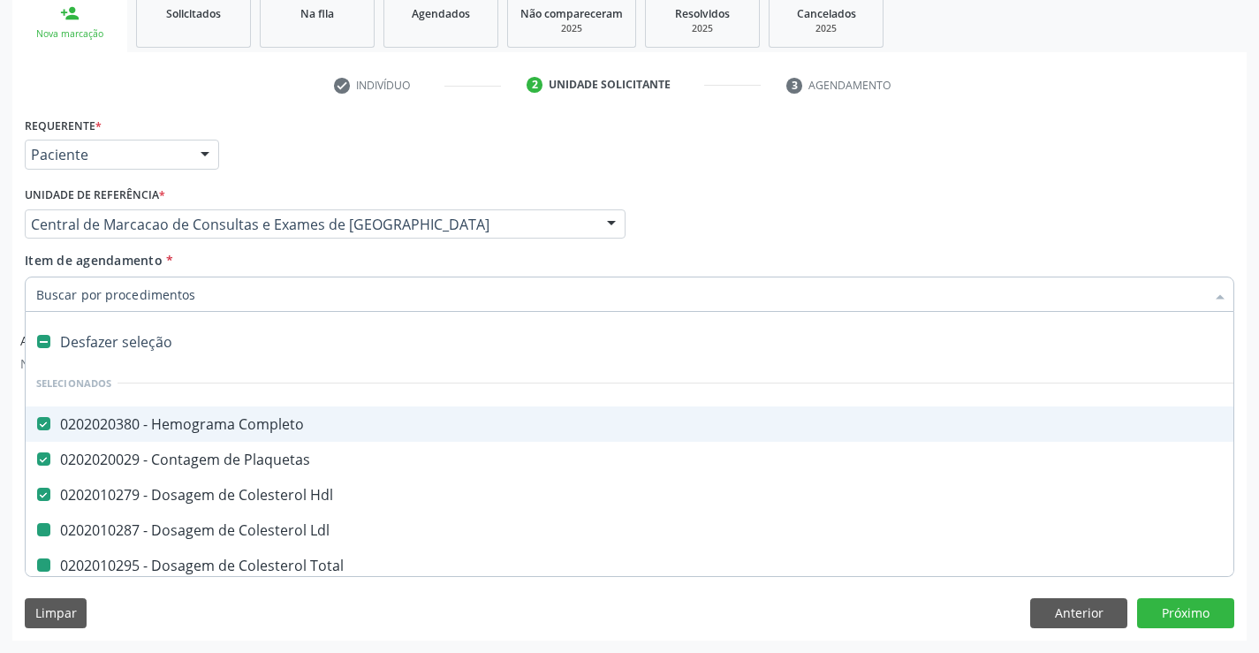
checkbox Creatinina "false"
checkbox Urina "false"
checkbox \(Tgo\) "false"
checkbox \(Tgp\) "false"
checkbox Urico "false"
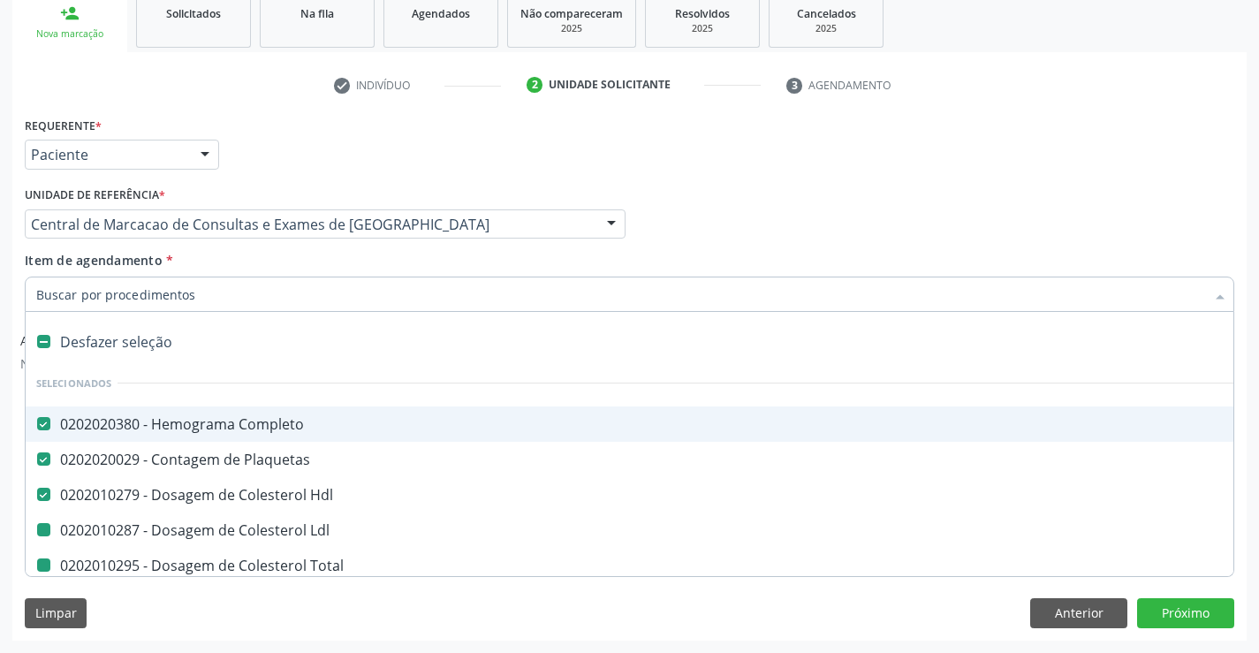
checkbox Glicose "false"
checkbox Fezes "false"
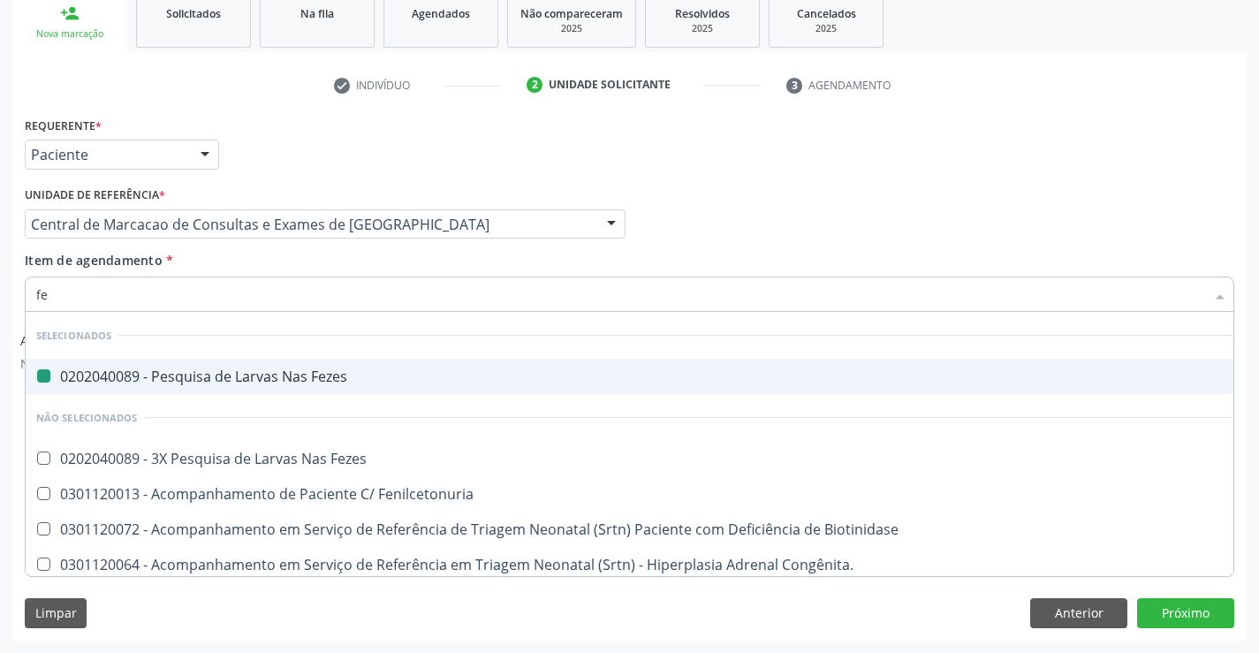
type input "fer"
checkbox Fezes "false"
type input "ferr"
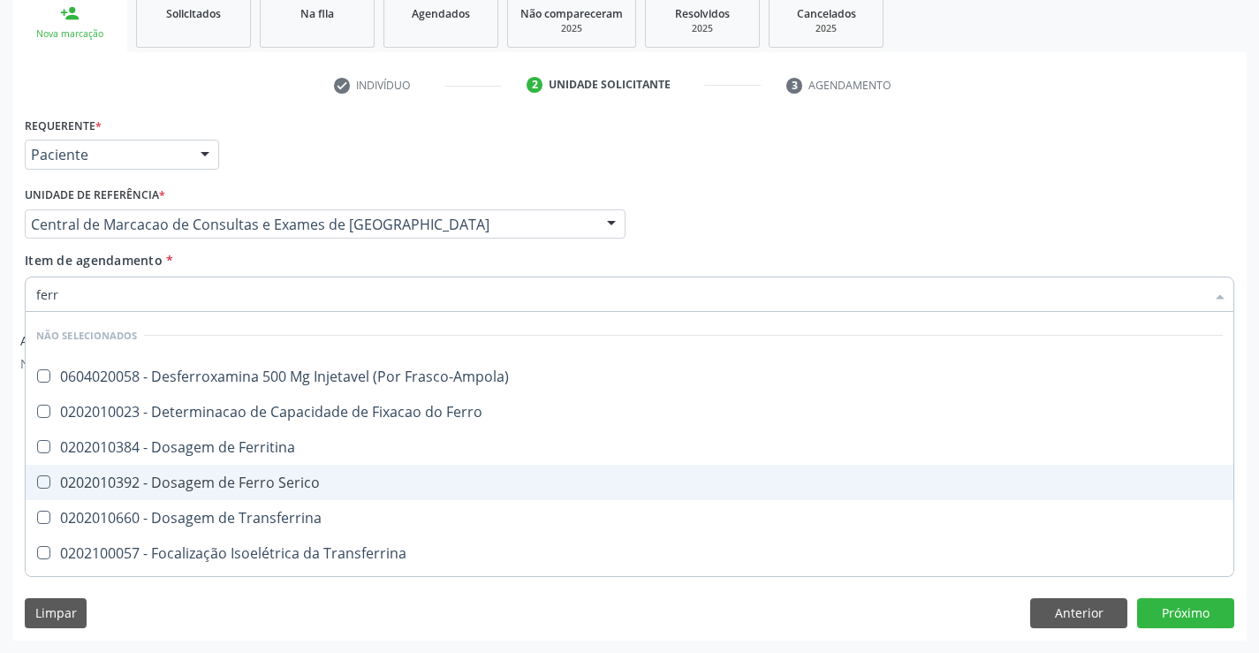
click at [307, 475] on div "0202010392 - Dosagem de Ferro Serico" at bounding box center [629, 482] width 1187 height 14
checkbox Serico "true"
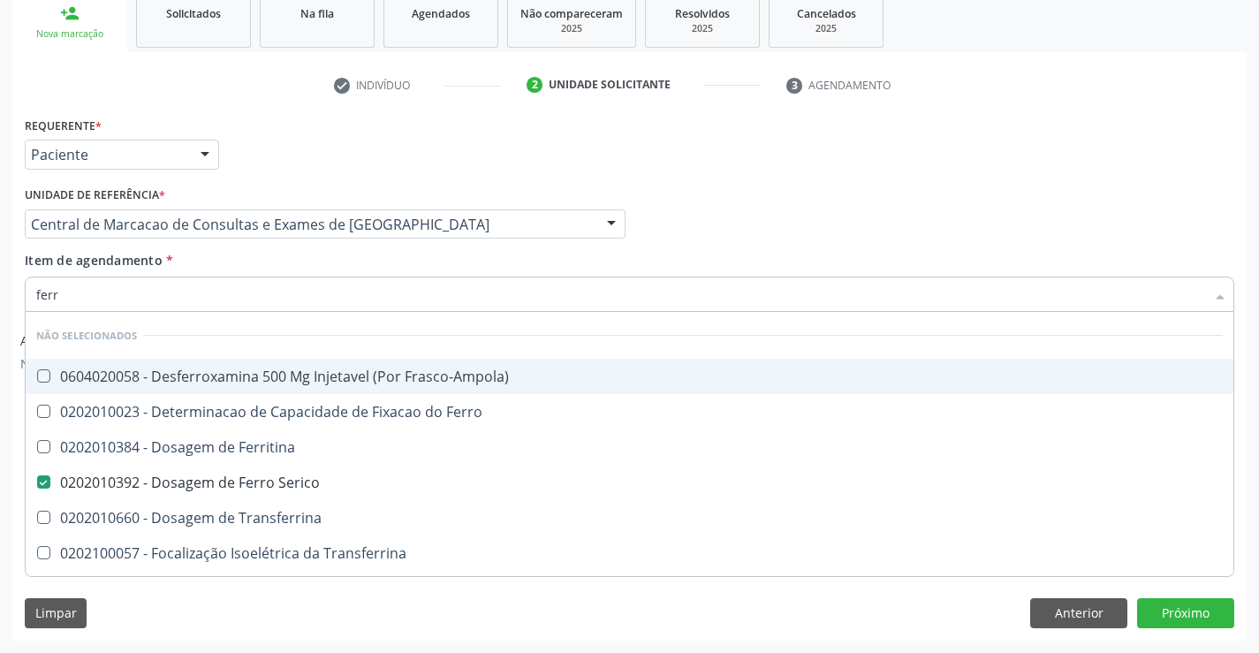
click at [311, 272] on div "Item de agendamento * ferr Desfazer seleção Não selecionados 0604020058 - Desfe…" at bounding box center [630, 279] width 1210 height 56
checkbox Frasco-Ampola\) "true"
checkbox Transferrina "true"
checkbox Ml\) "true"
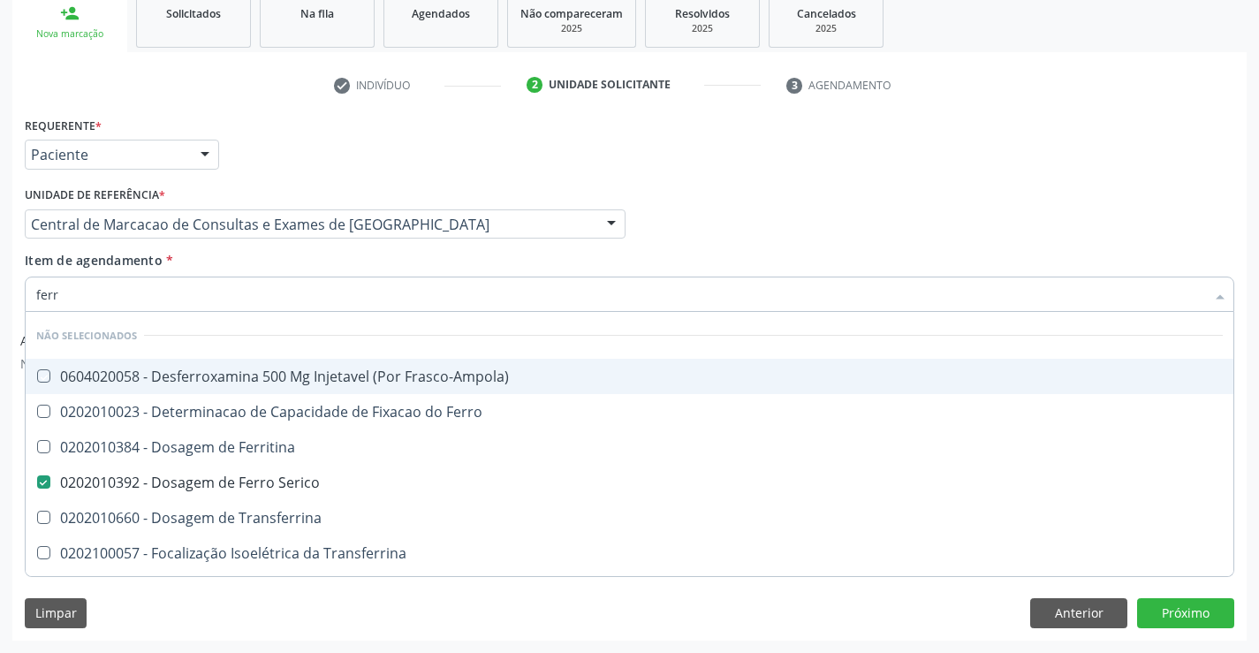
checkbox \(Nefroplastia\) "true"
checkbox Ferritina "true"
checkbox Ferro "true"
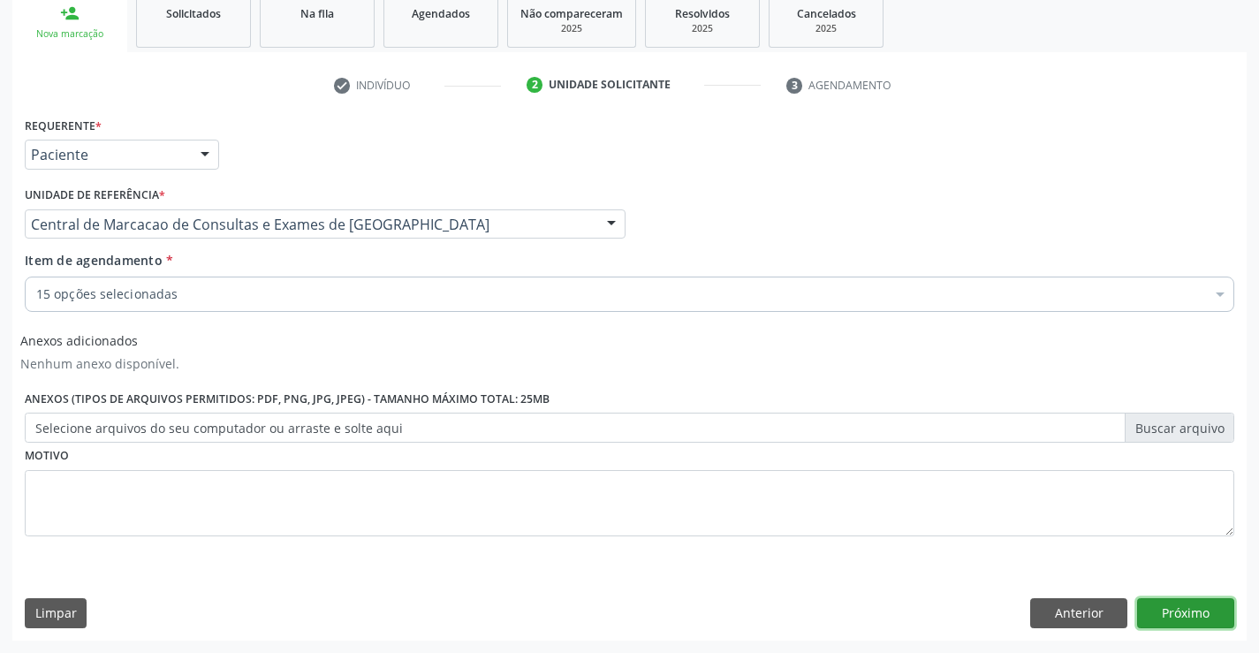
click at [1216, 612] on button "Próximo" at bounding box center [1185, 613] width 97 height 30
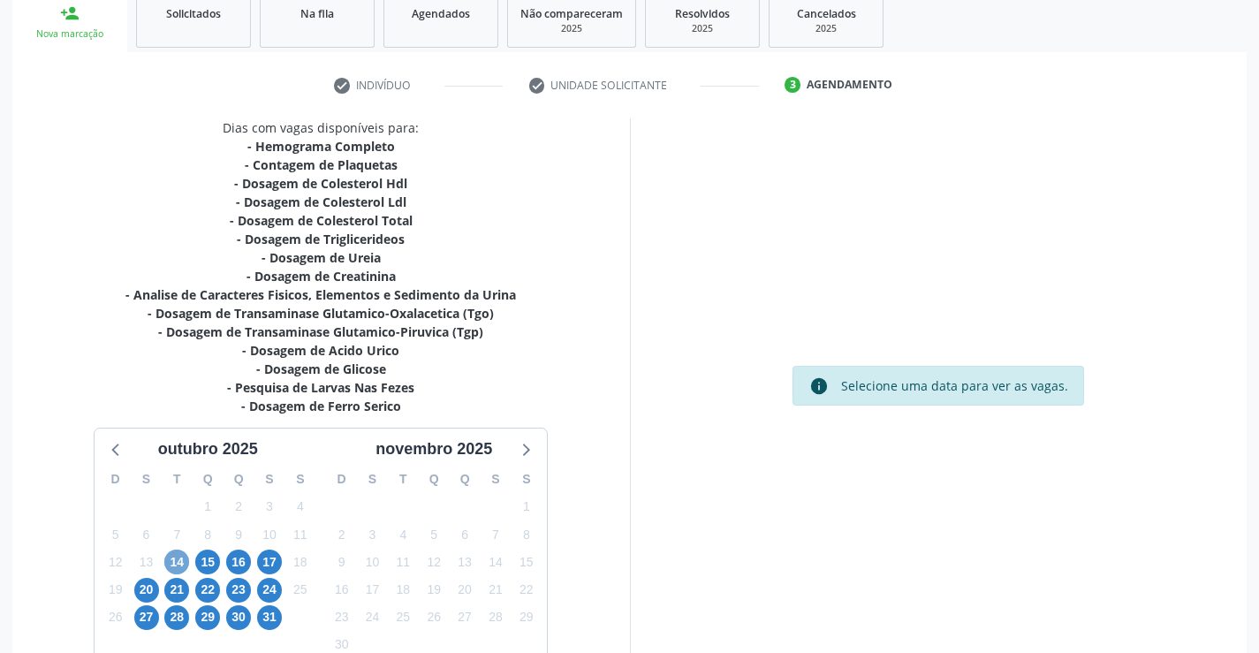
click at [167, 554] on span "14" at bounding box center [176, 562] width 25 height 25
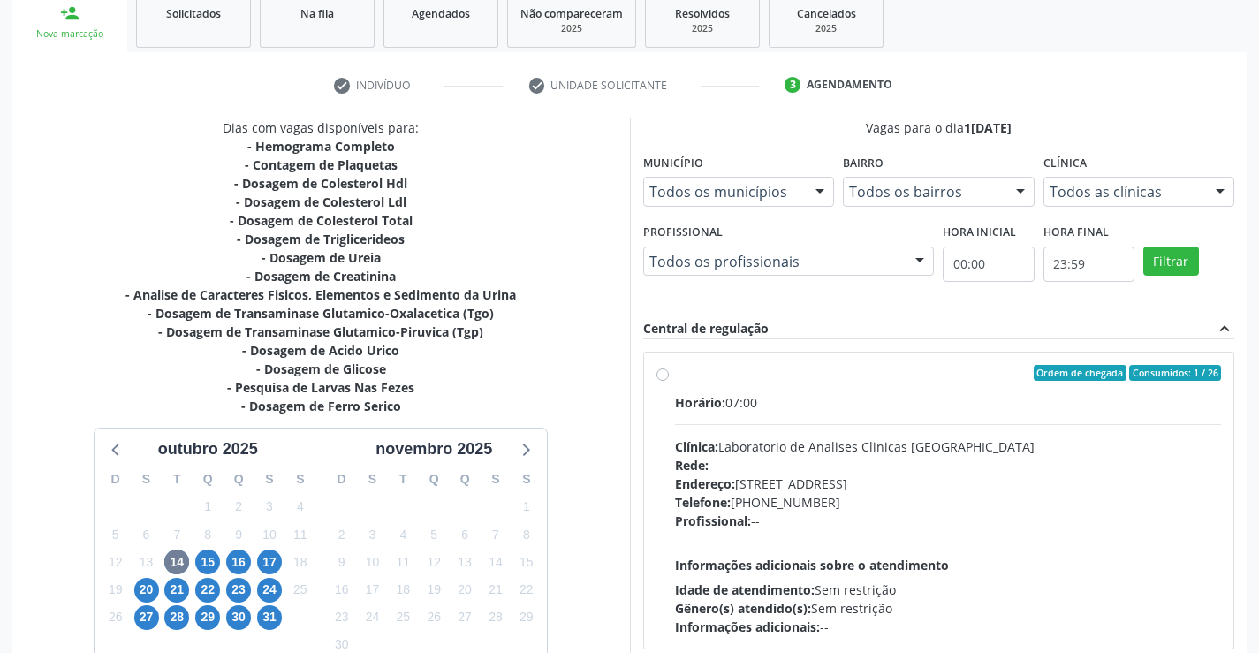
click at [938, 405] on div "Horário: 07:00" at bounding box center [948, 402] width 547 height 19
click at [669, 381] on input "Ordem de chegada Consumidos: 1 / 26 Horário: 07:00 Clínica: Laboratorio de Anal…" at bounding box center [662, 373] width 12 height 16
radio input "true"
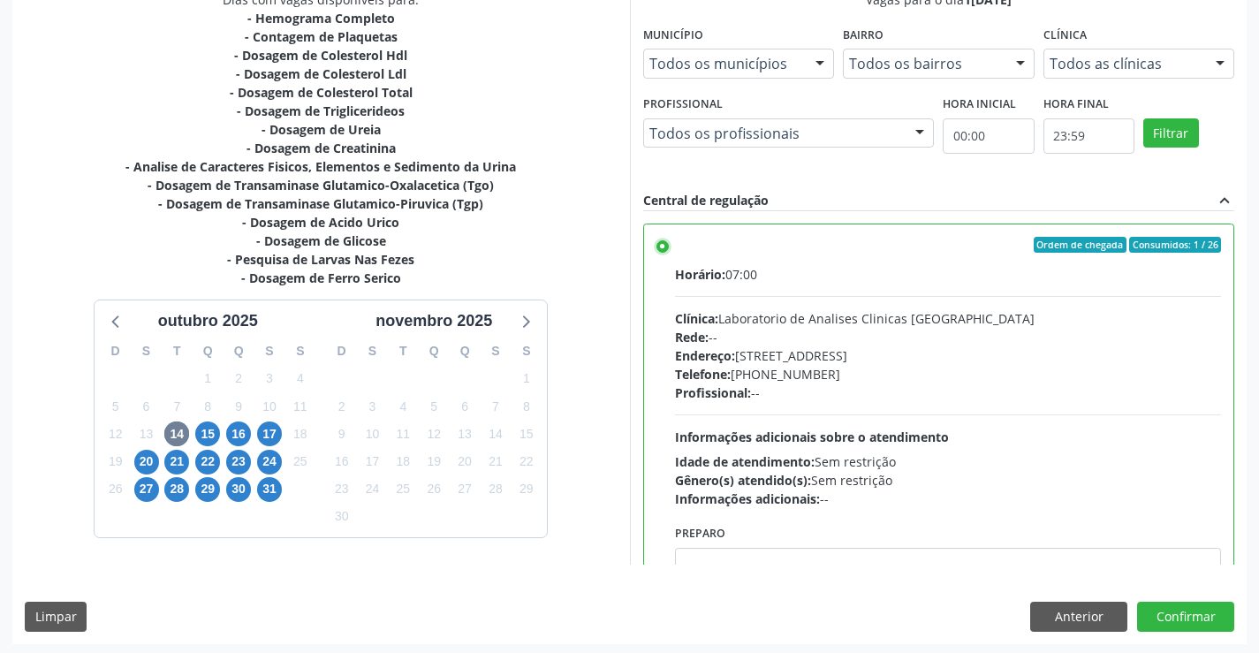
scroll to position [403, 0]
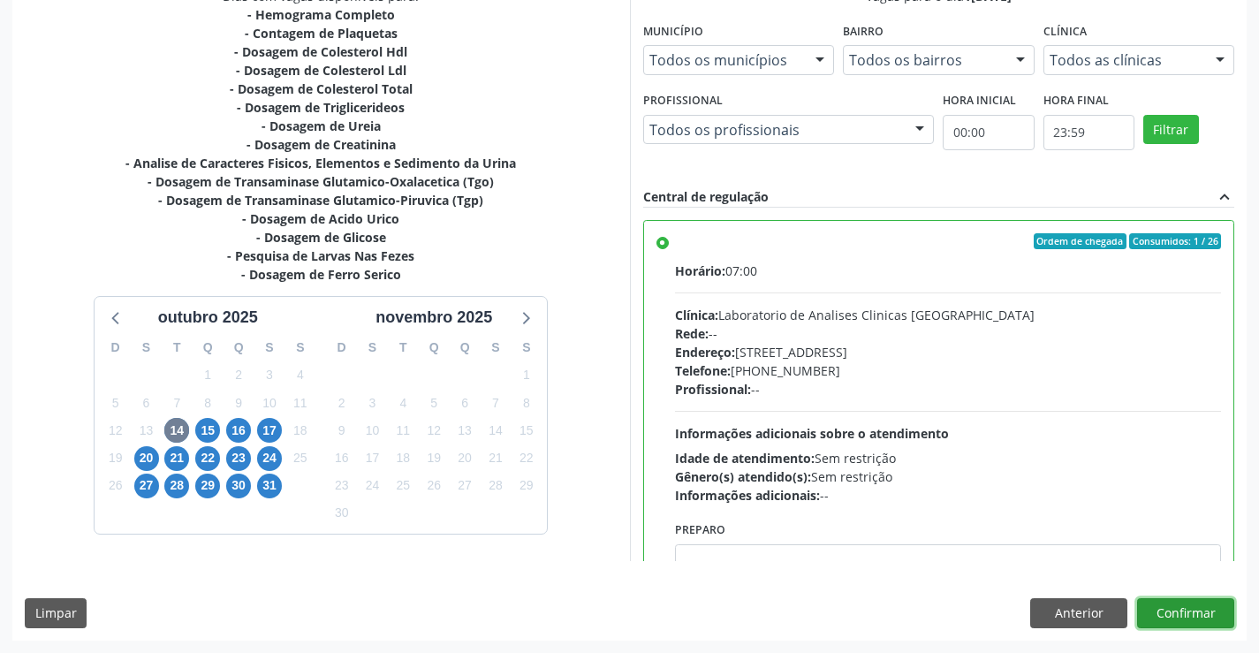
click at [1188, 609] on button "Confirmar" at bounding box center [1185, 613] width 97 height 30
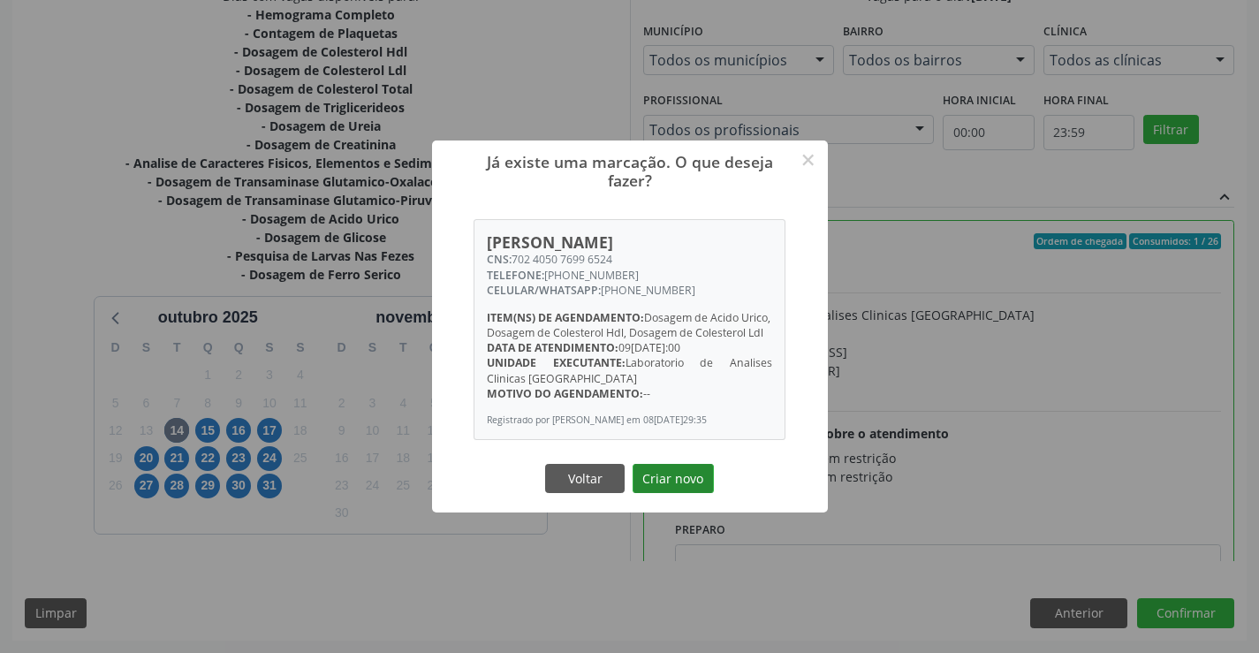
click at [654, 490] on button "Criar novo" at bounding box center [673, 479] width 81 height 30
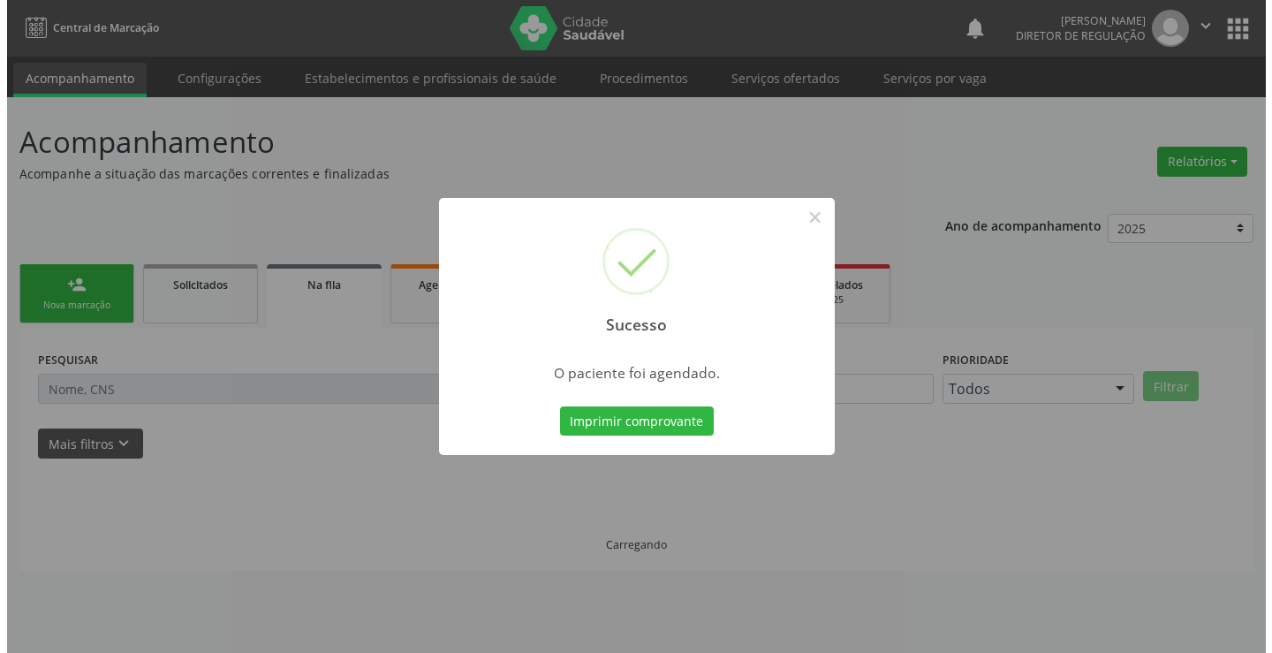
scroll to position [0, 0]
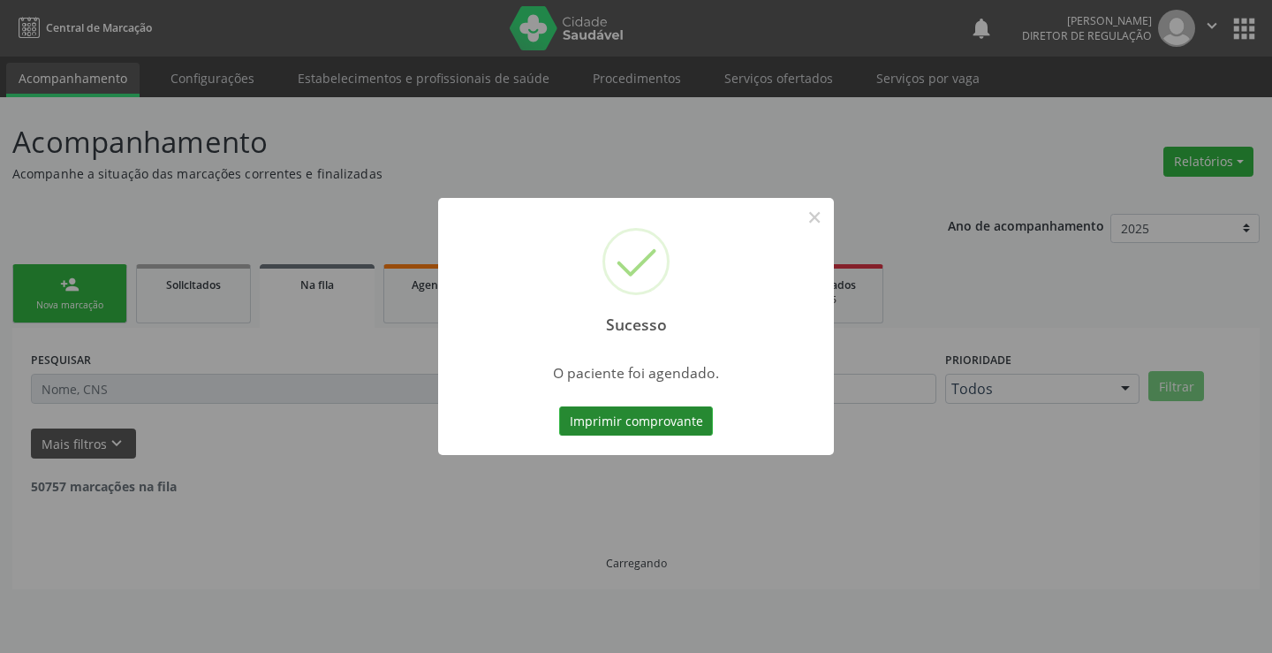
click at [598, 409] on button "Imprimir comprovante" at bounding box center [636, 421] width 154 height 30
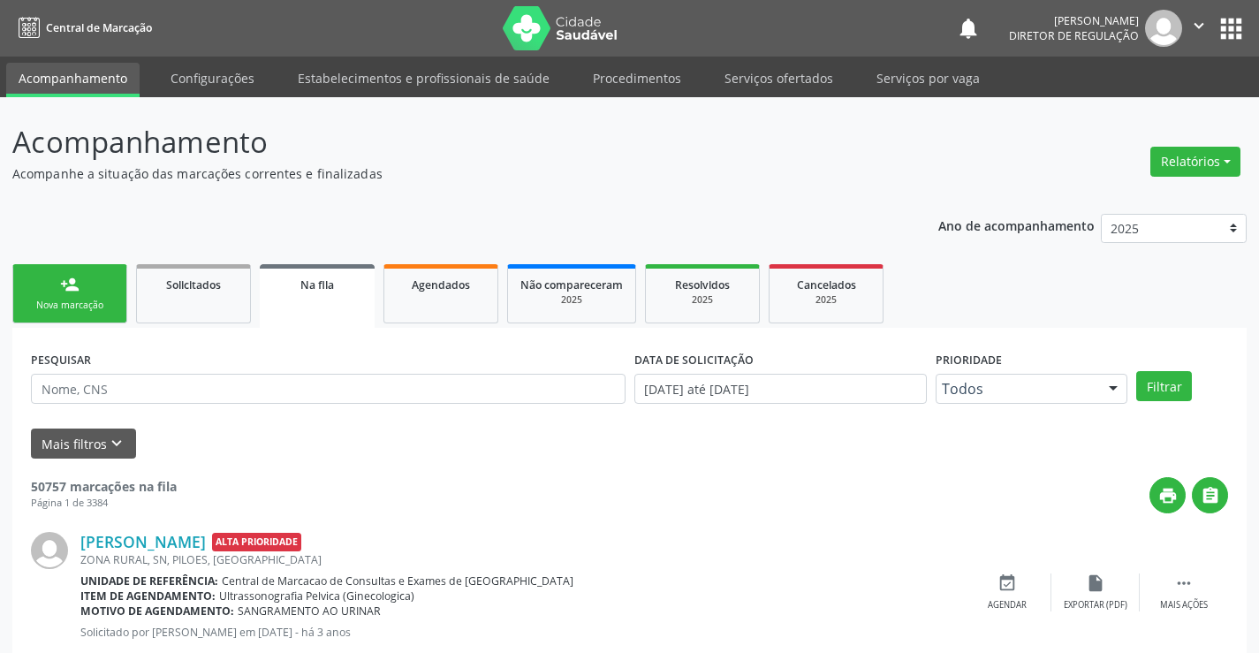
click at [57, 294] on link "person_add Nova marcação" at bounding box center [69, 293] width 115 height 59
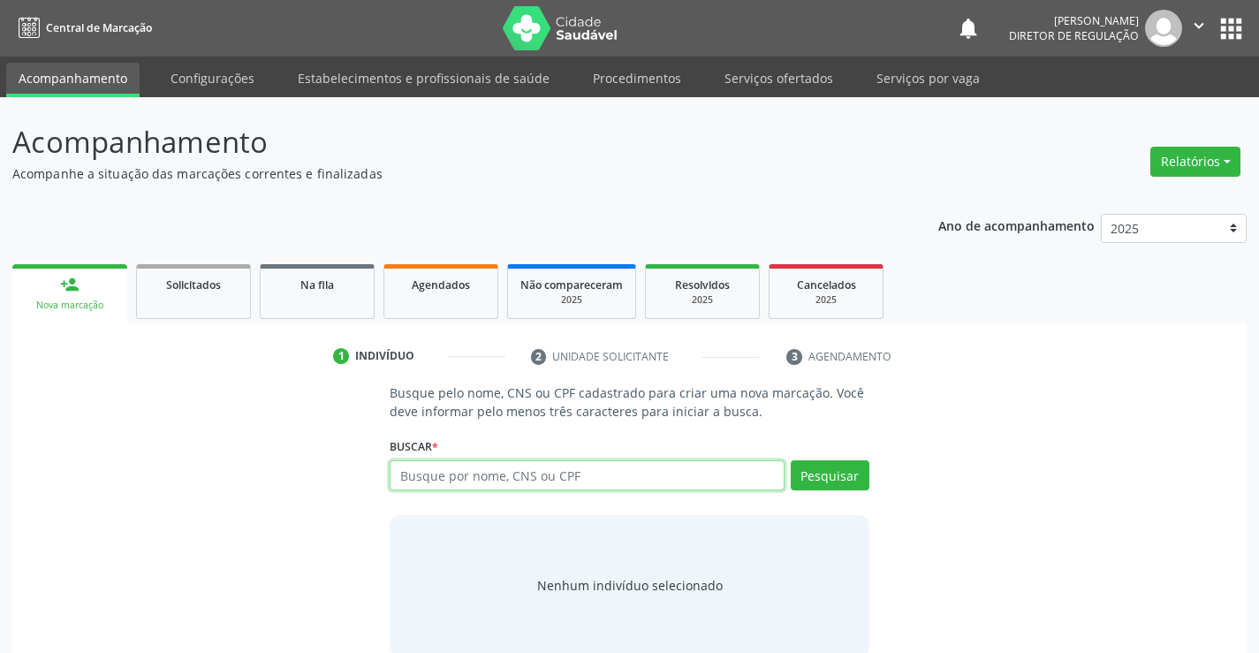
click at [479, 475] on input "text" at bounding box center [587, 475] width 394 height 30
type input "704005346110167"
click at [790, 454] on div "Buscar * Busque por nome, CNS ou CPF Nenhum resultado encontrado para: " " Não …" at bounding box center [629, 467] width 479 height 69
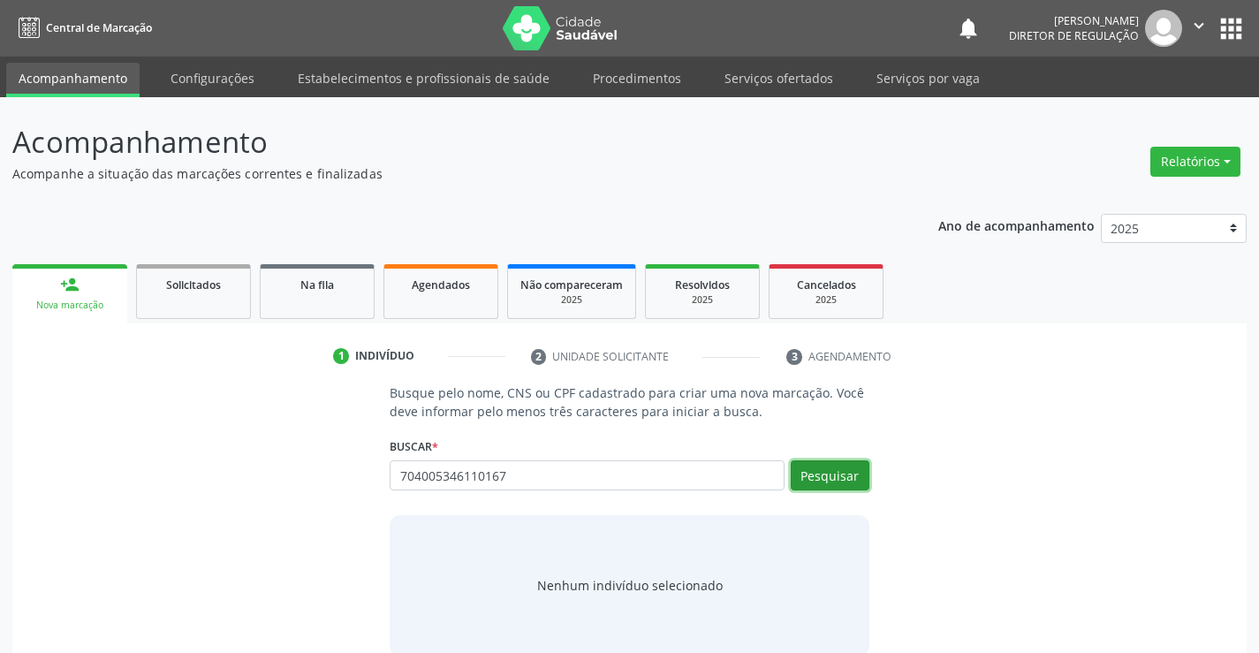
click at [816, 472] on button "Pesquisar" at bounding box center [830, 475] width 79 height 30
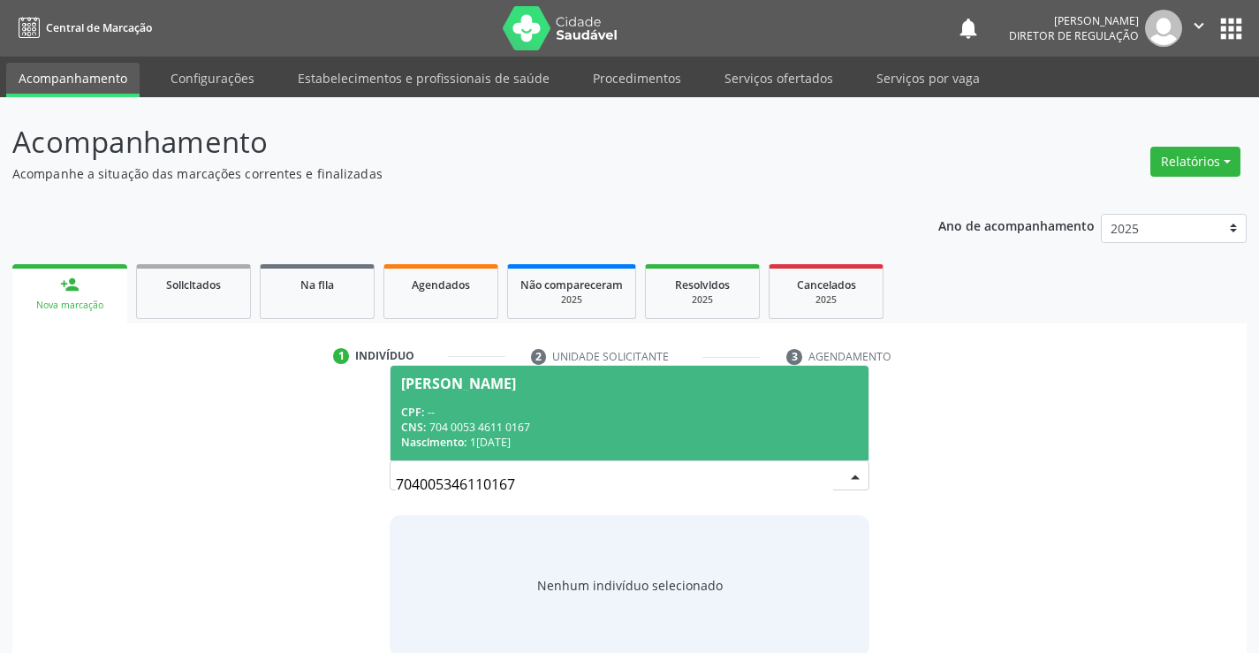
click at [482, 427] on div "CNS: 704 0053 4611 0167" at bounding box center [629, 427] width 456 height 15
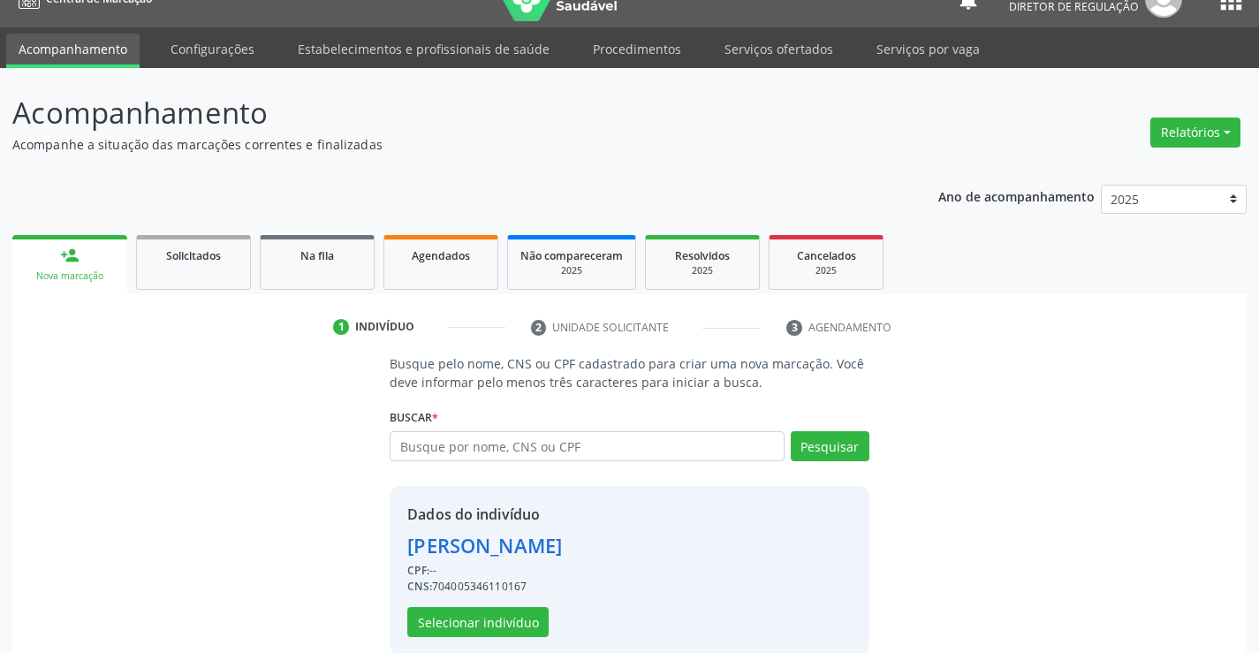
scroll to position [56, 0]
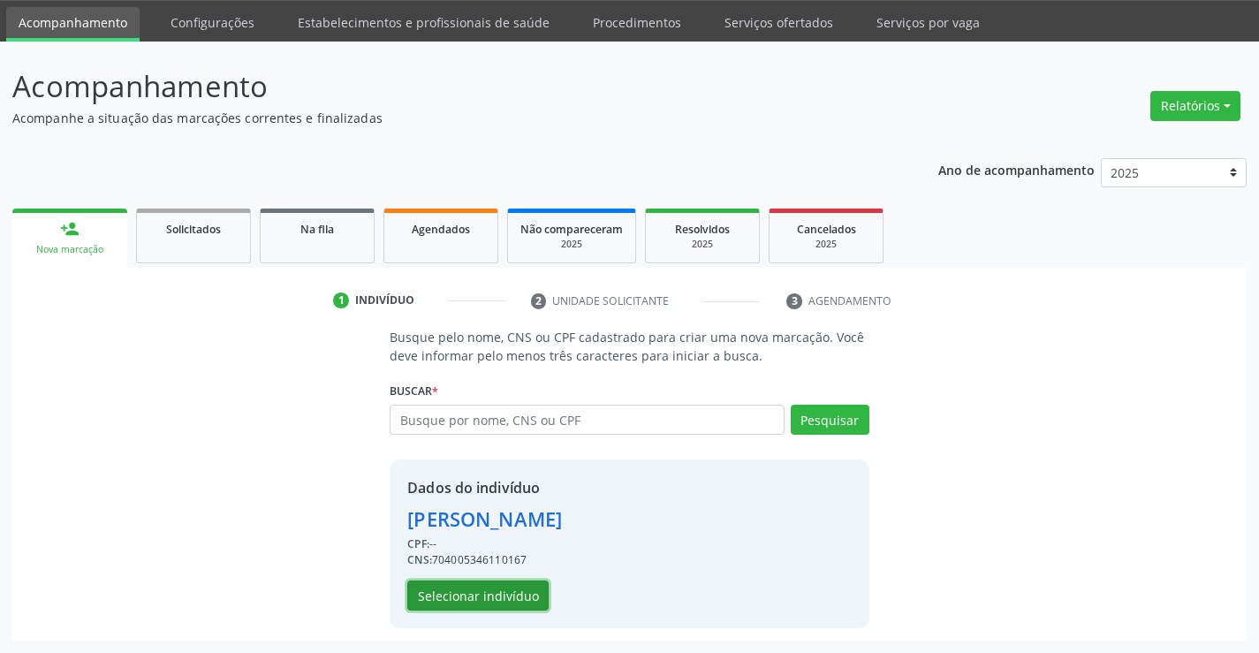
click at [518, 591] on button "Selecionar indivíduo" at bounding box center [477, 595] width 141 height 30
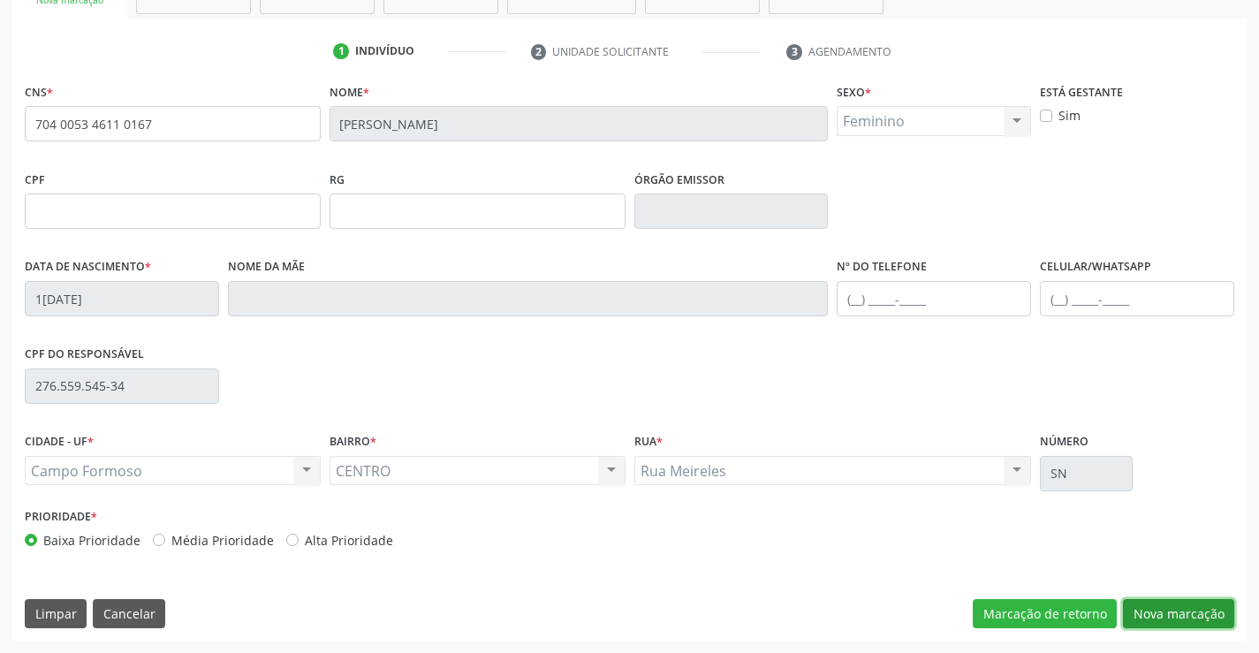
click at [1163, 620] on button "Nova marcação" at bounding box center [1178, 614] width 111 height 30
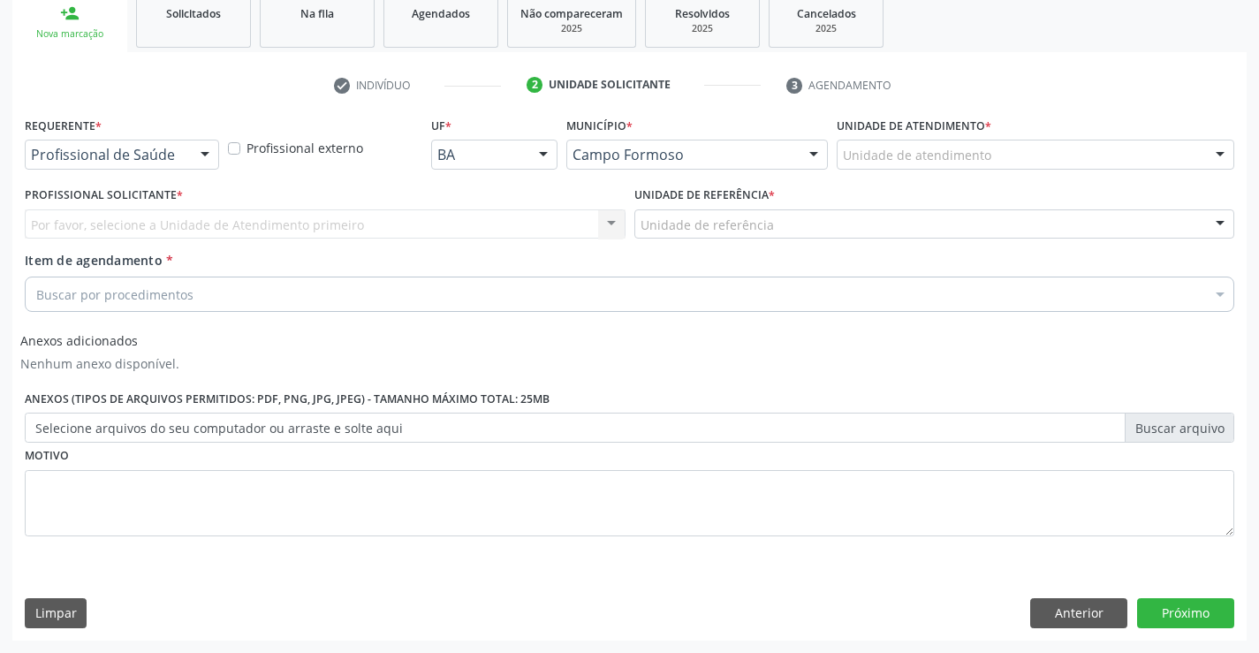
click at [195, 132] on div "Requerente * Profissional de Saúde Profissional de Saúde Paciente Nenhum result…" at bounding box center [122, 140] width 194 height 57
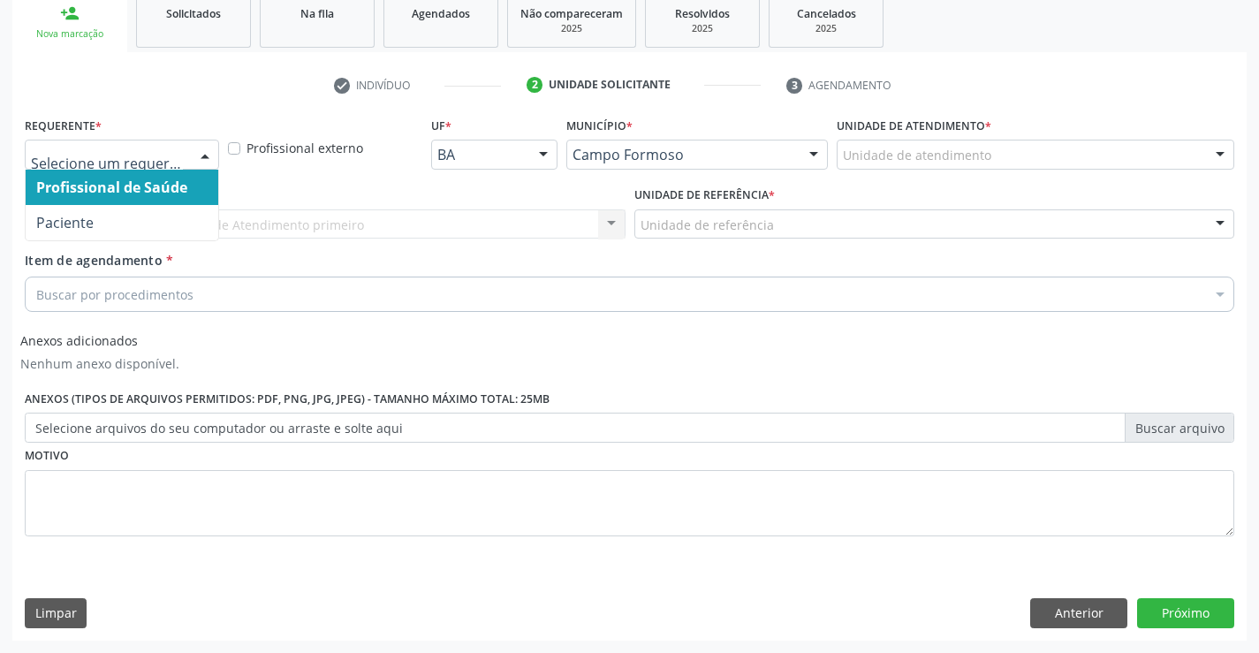
click at [195, 153] on div at bounding box center [205, 155] width 27 height 30
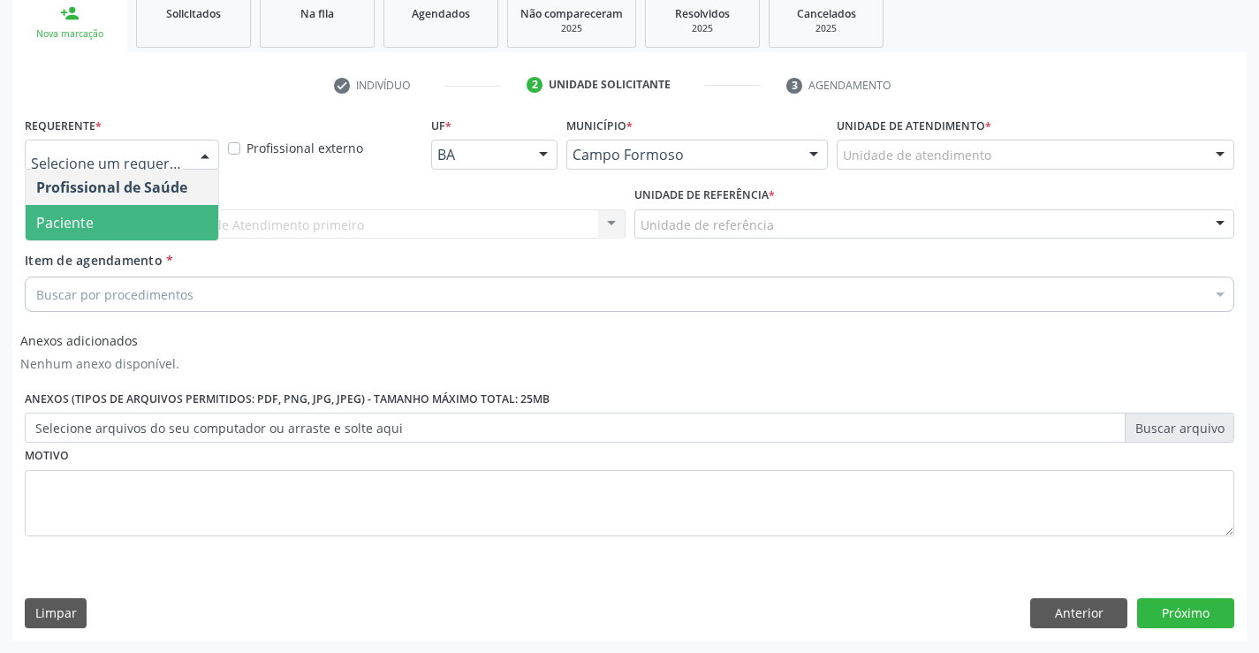
click at [176, 237] on span "Paciente" at bounding box center [122, 222] width 193 height 35
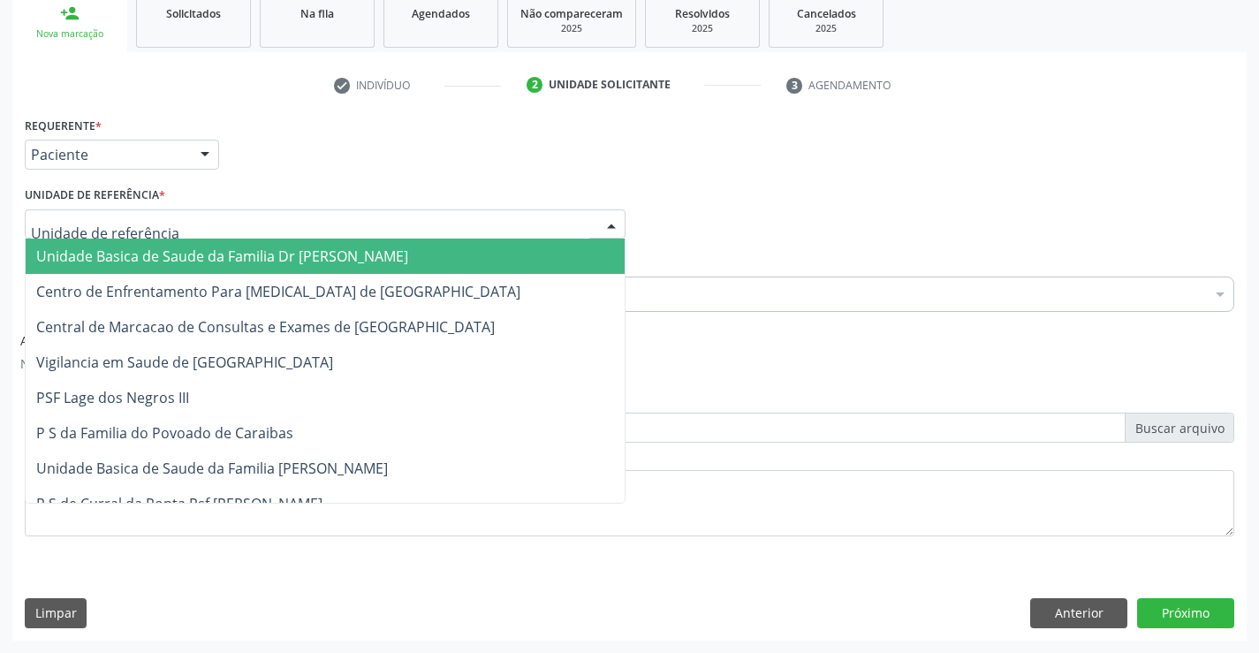
click at [332, 233] on div at bounding box center [325, 224] width 601 height 30
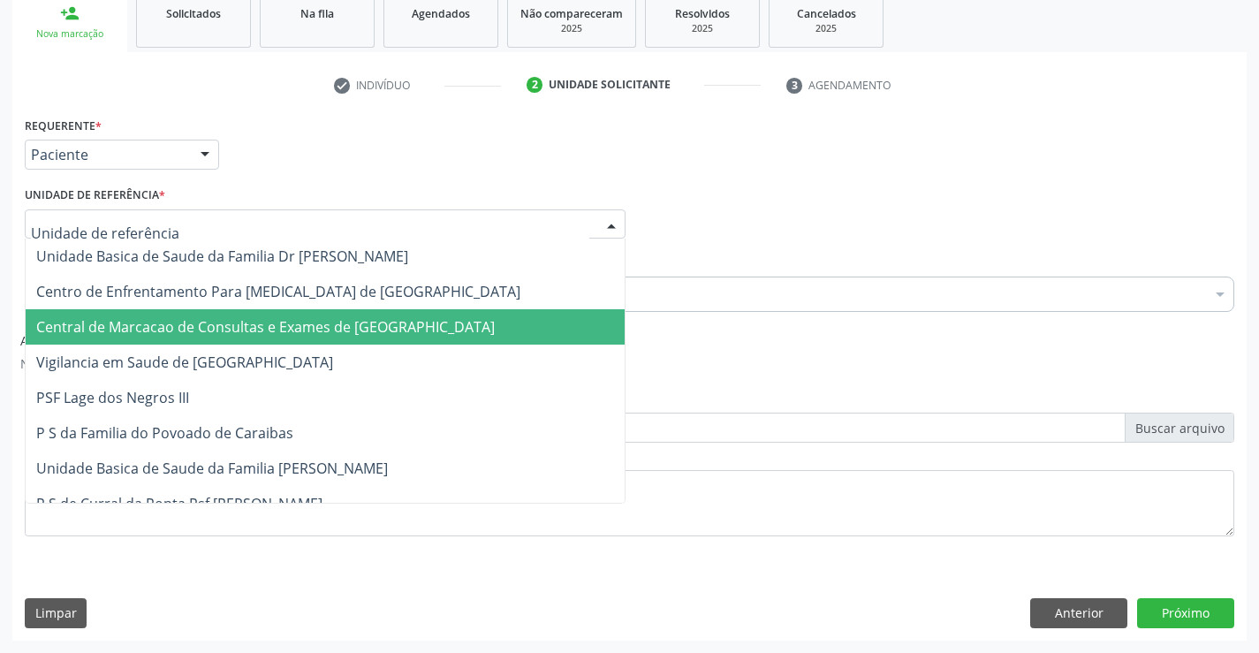
click at [350, 326] on span "Central de Marcacao de Consultas e Exames de [GEOGRAPHIC_DATA]" at bounding box center [265, 326] width 459 height 19
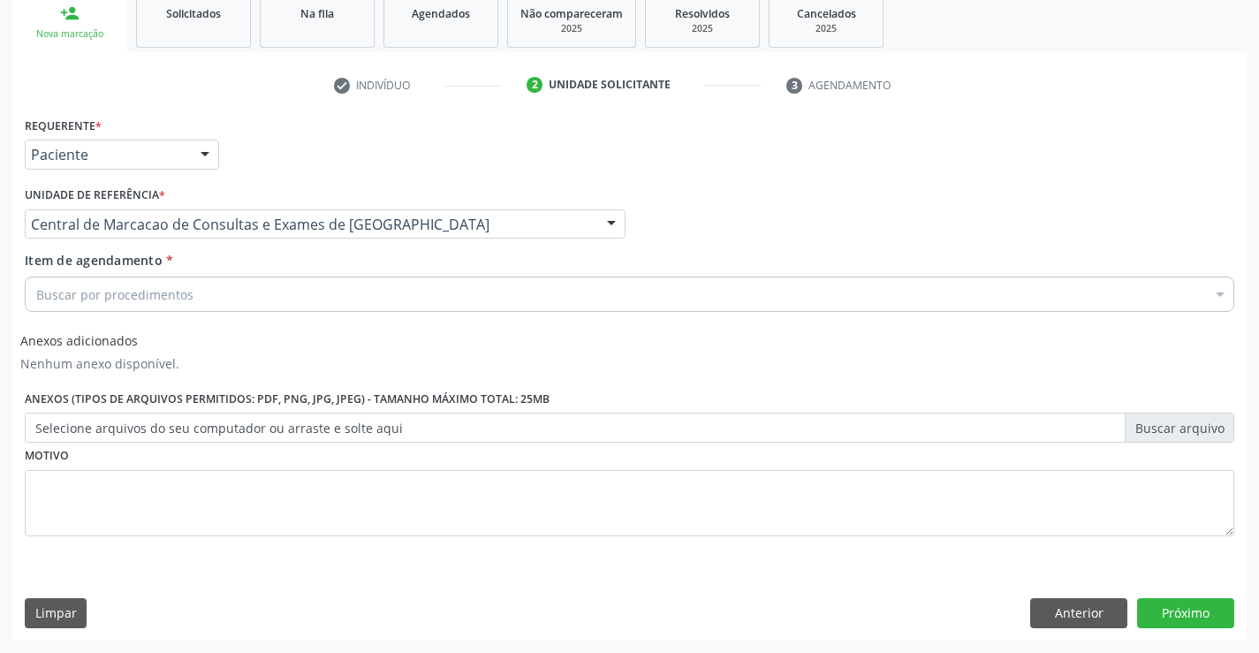
click at [437, 304] on div "Buscar por procedimentos" at bounding box center [630, 294] width 1210 height 35
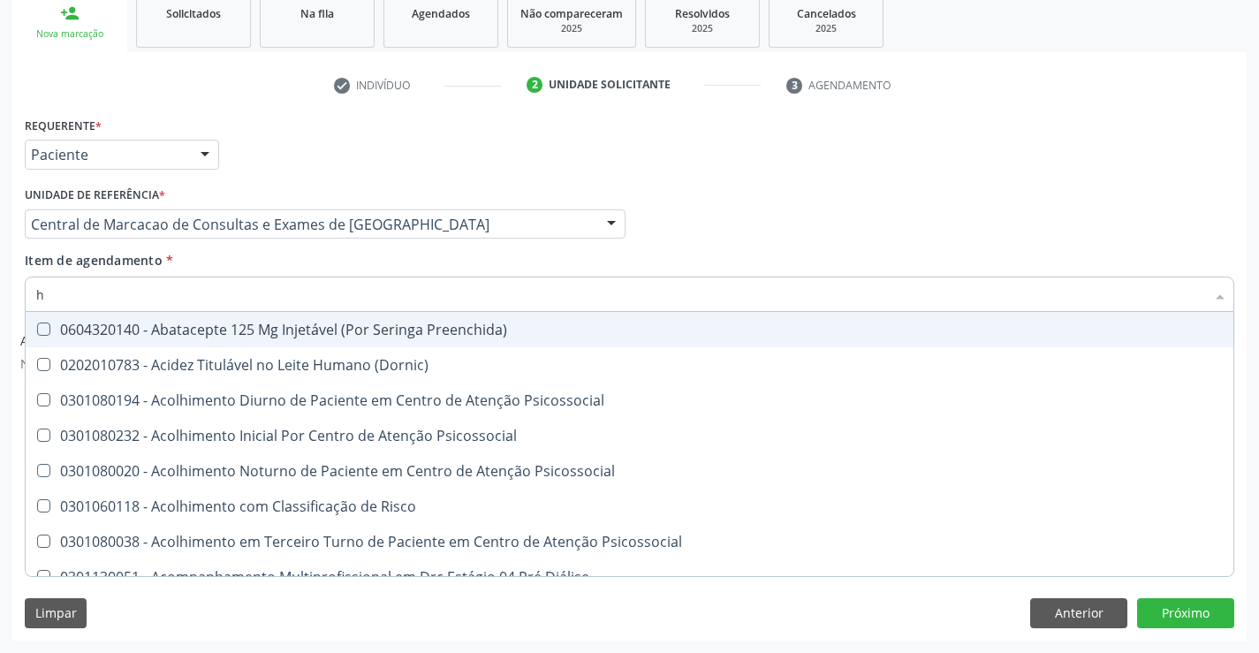
type input "HEMOGRA"
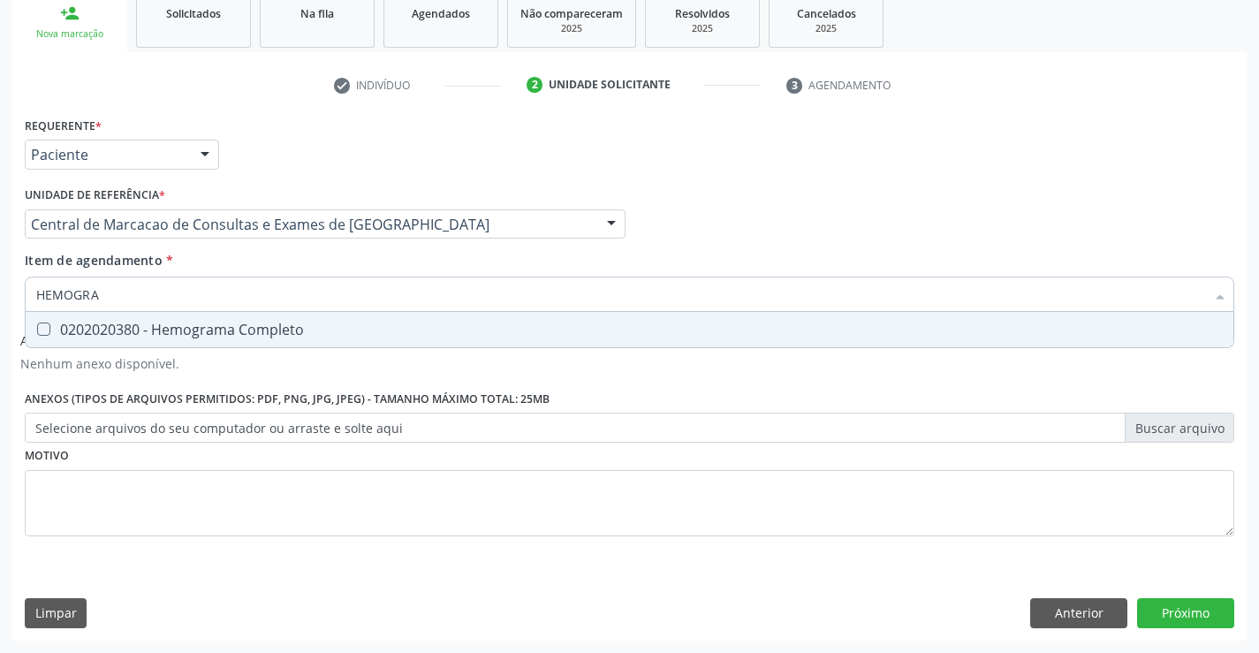
click at [260, 328] on div "0202020380 - Hemograma Completo" at bounding box center [629, 329] width 1187 height 14
checkbox Completo "true"
click at [381, 259] on div "Item de agendamento * HEMOGRA Desfazer seleção 0202020380 - Hemograma Completo …" at bounding box center [630, 279] width 1210 height 56
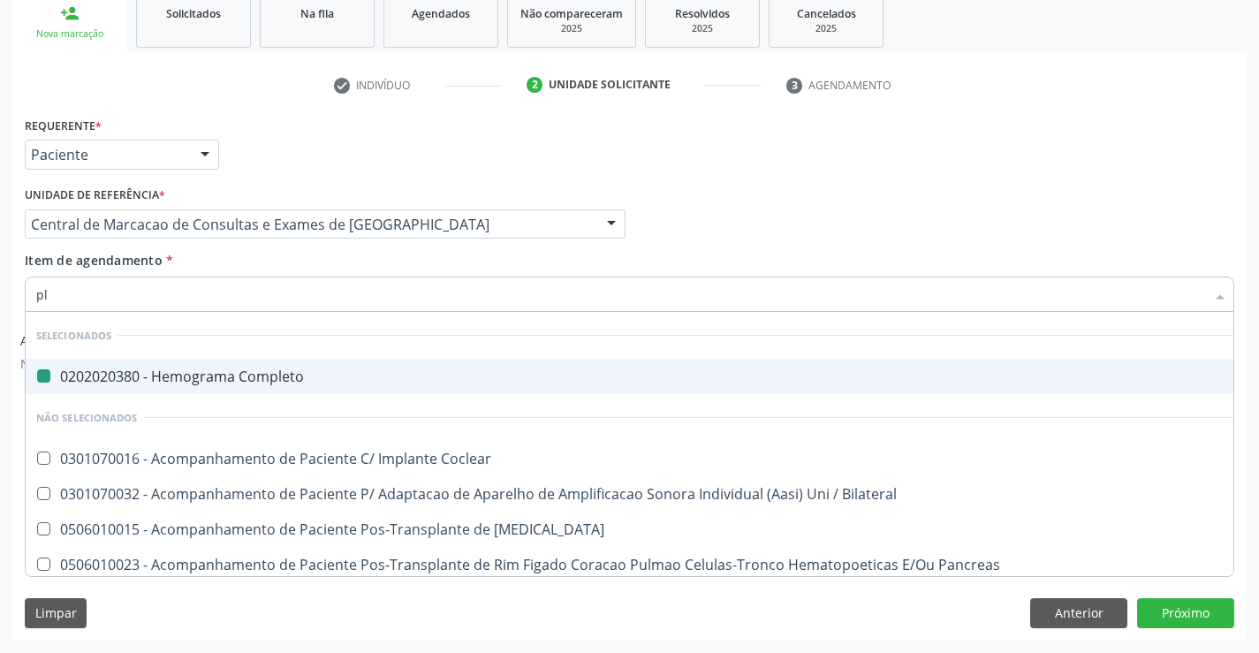
type input "pla"
checkbox Completo "false"
type input "plaq"
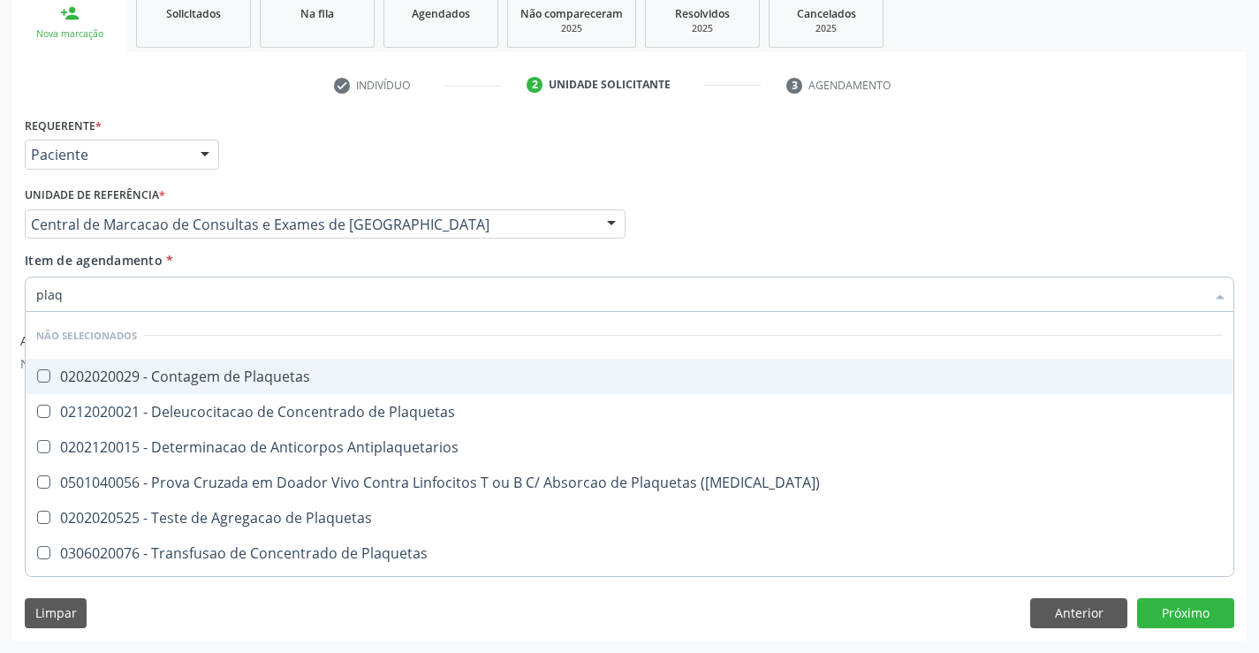
click at [322, 383] on div "0202020029 - Contagem de Plaquetas" at bounding box center [629, 376] width 1187 height 14
checkbox Plaquetas "true"
type input "plaq"
click at [313, 264] on div "Item de agendamento * plaq Desfazer seleção Não selecionados 0202020029 - Conta…" at bounding box center [630, 279] width 1210 height 56
checkbox Plaquetas "true"
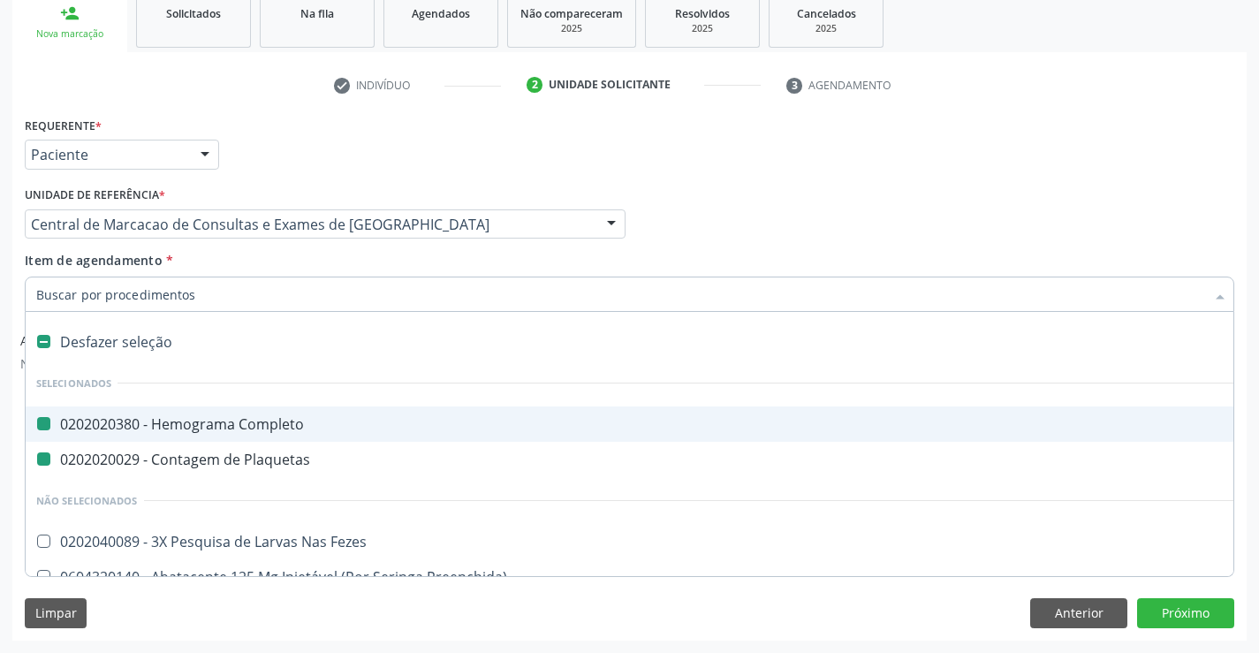
type input "v"
checkbox Completo "false"
checkbox Plaquetas "false"
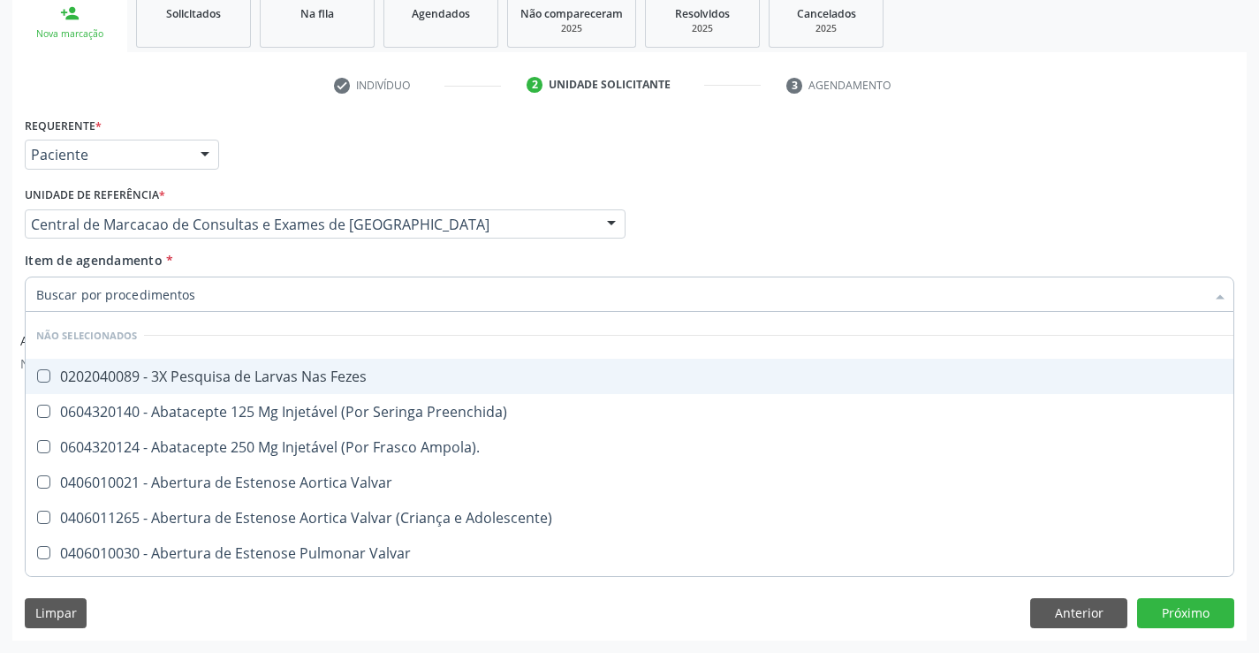
checkbox Fezes "true"
checkbox Preenchida\) "true"
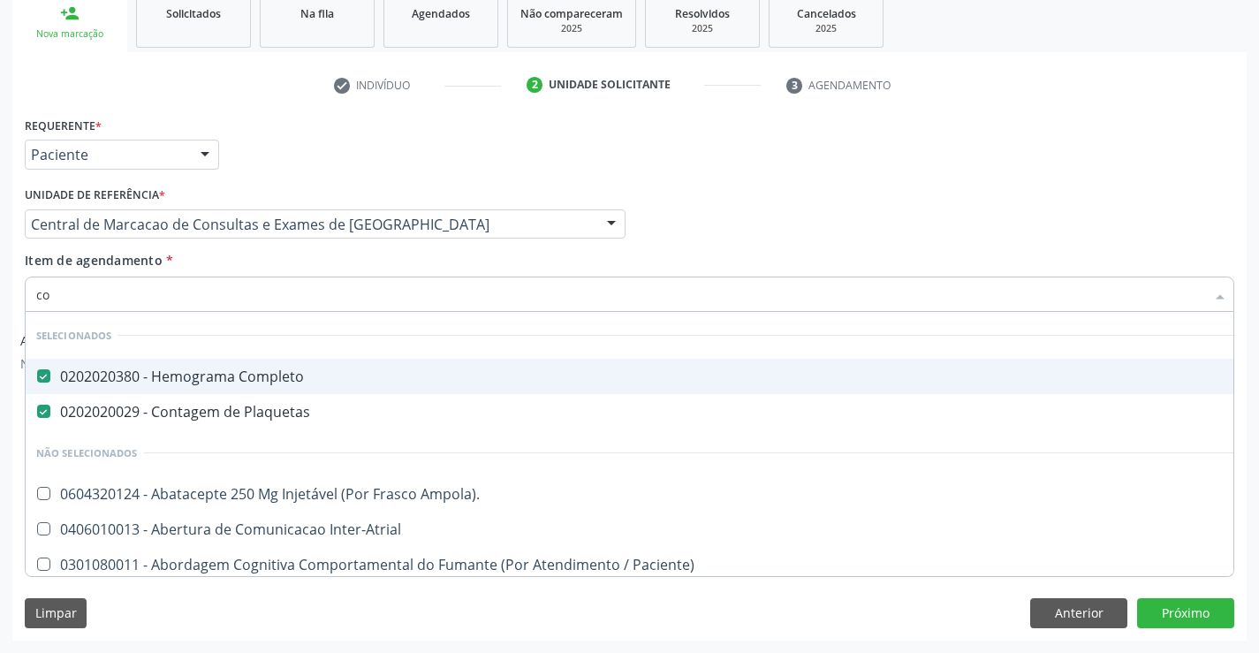
type input "col"
checkbox Completo "false"
checkbox Plaquetas "false"
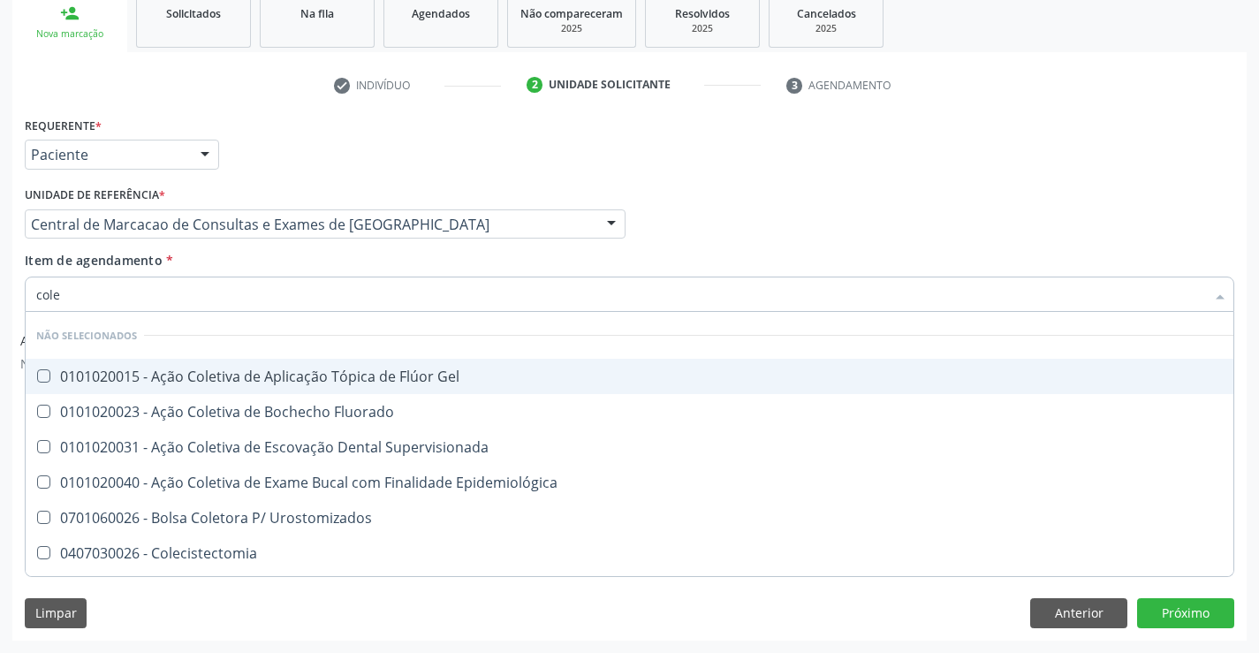
type input "coles"
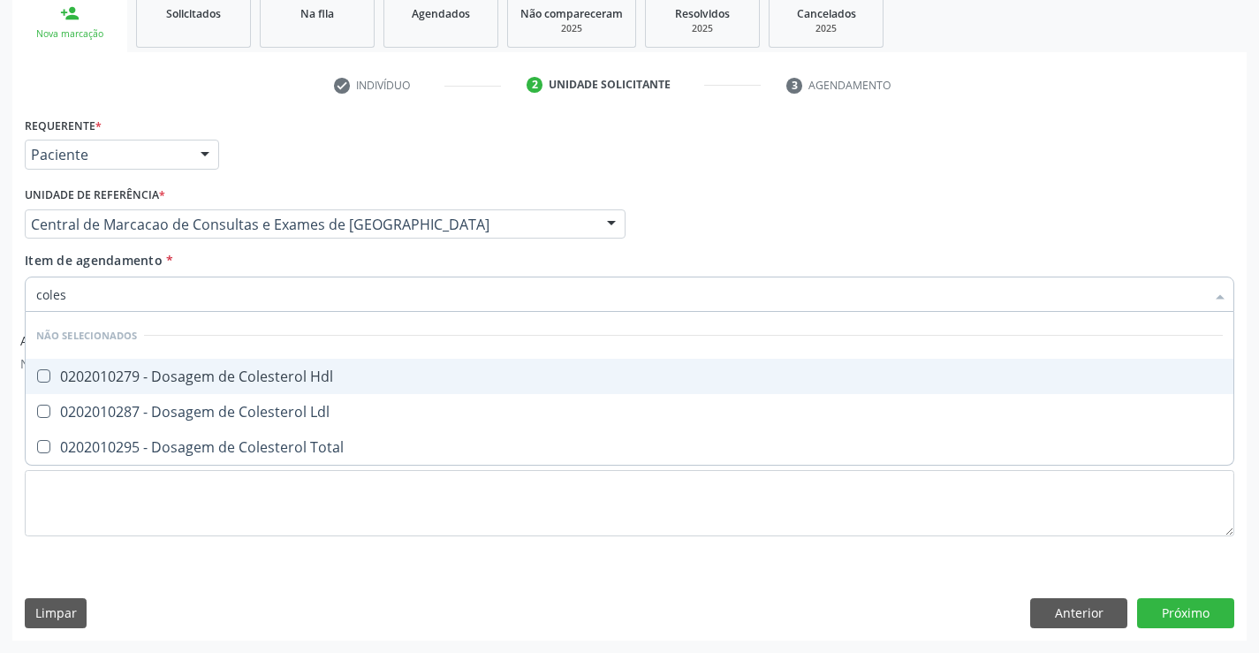
click at [322, 369] on div "0202010279 - Dosagem de Colesterol Hdl" at bounding box center [629, 376] width 1187 height 14
checkbox Hdl "true"
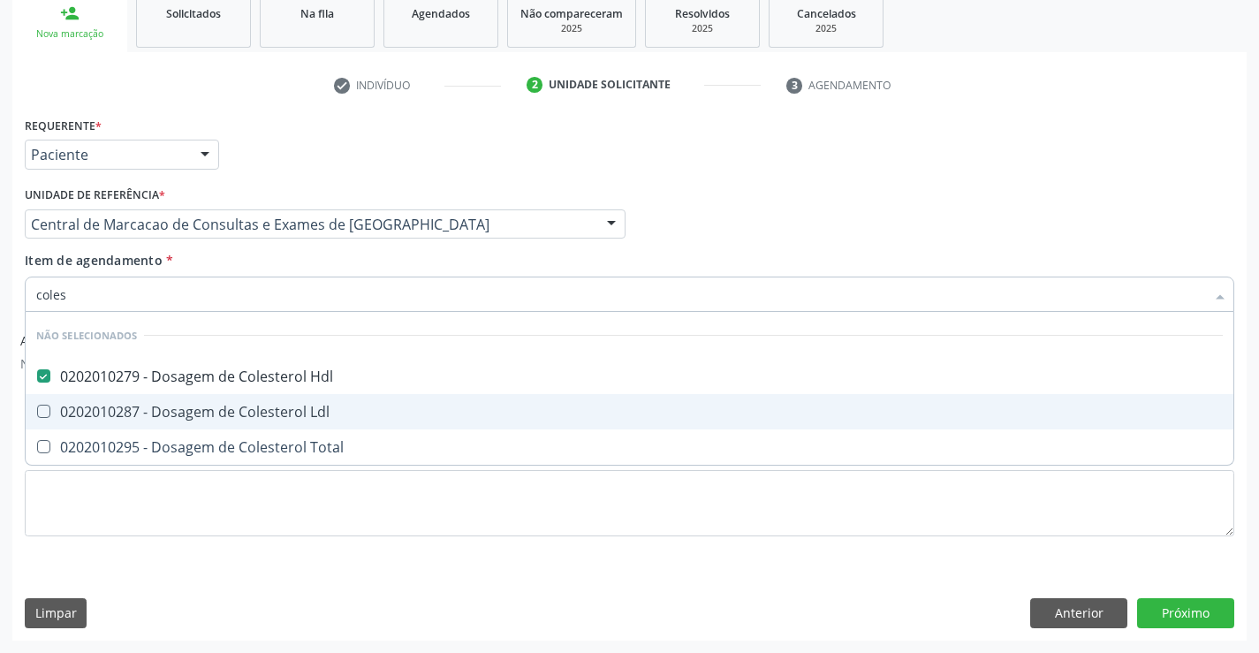
click at [324, 398] on span "0202010287 - Dosagem de Colesterol Ldl" at bounding box center [630, 411] width 1208 height 35
checkbox Ldl "true"
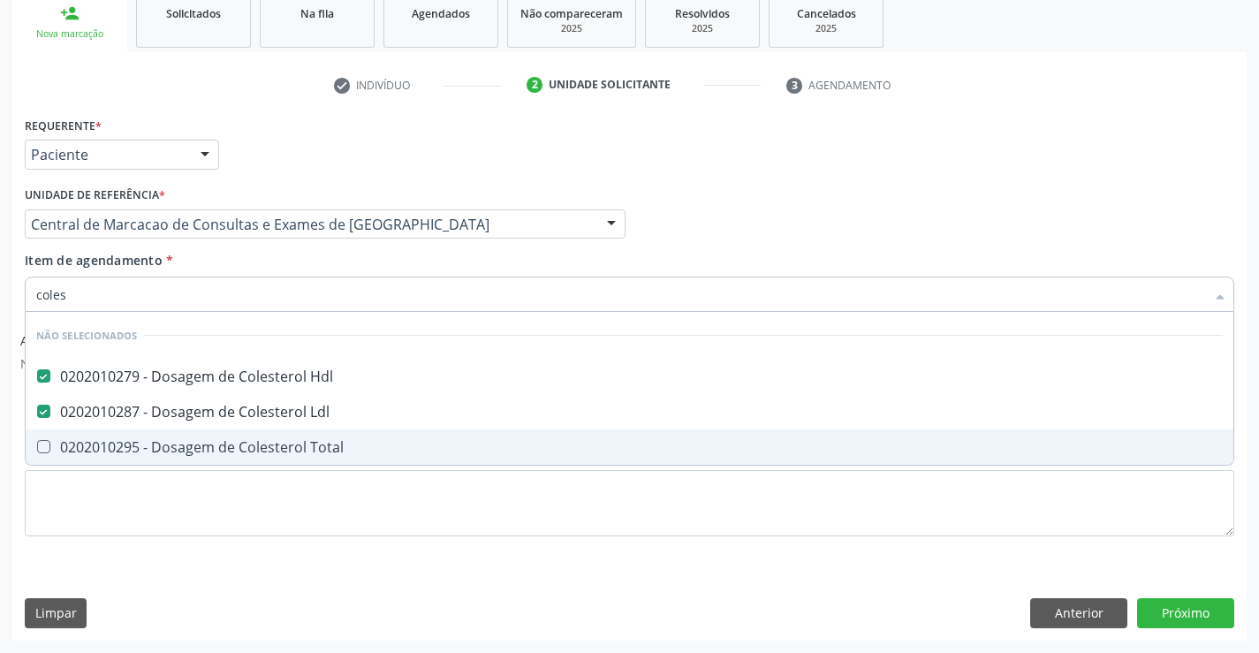
click at [334, 450] on div "0202010295 - Dosagem de Colesterol Total" at bounding box center [629, 447] width 1187 height 14
checkbox Total "true"
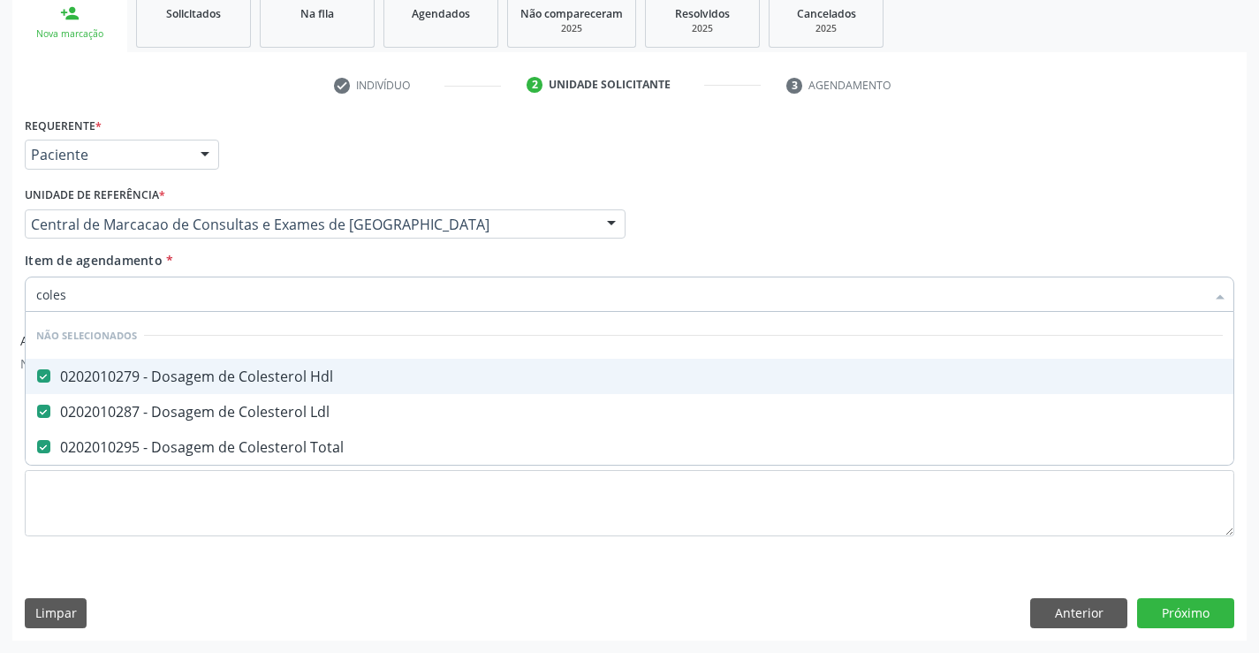
type input "coles"
click at [347, 268] on div "Item de agendamento * coles Desfazer seleção Não selecionados 0202010279 - Dosa…" at bounding box center [630, 279] width 1210 height 56
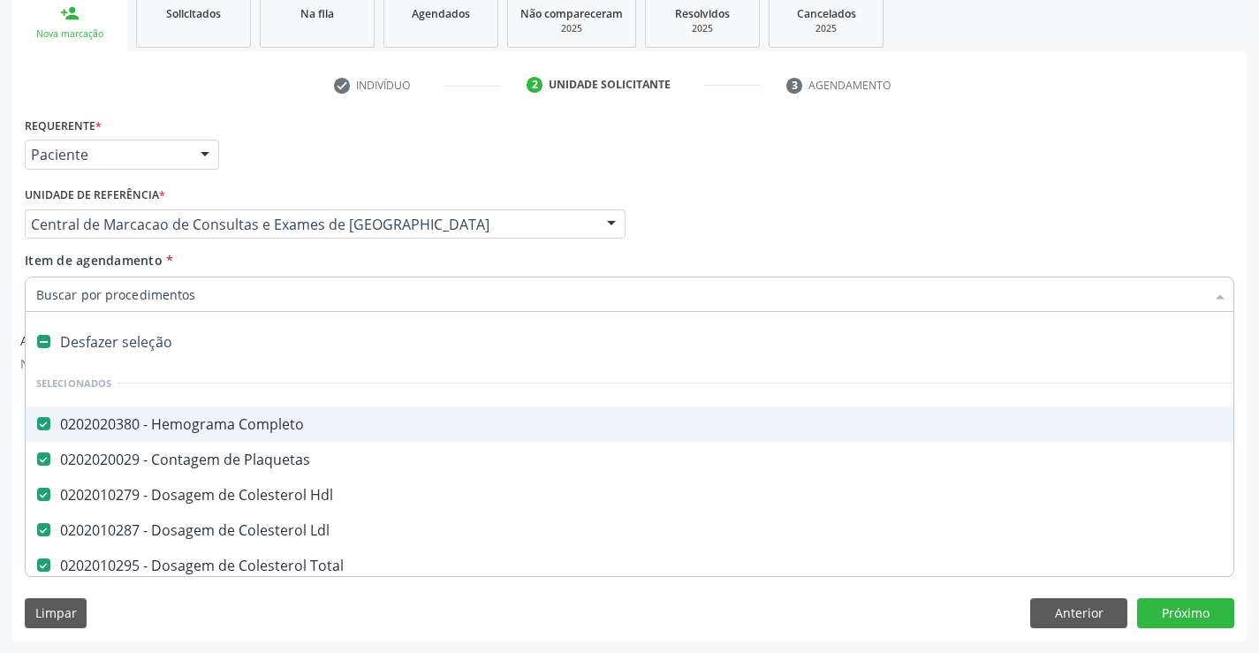
click at [330, 305] on div at bounding box center [630, 294] width 1210 height 35
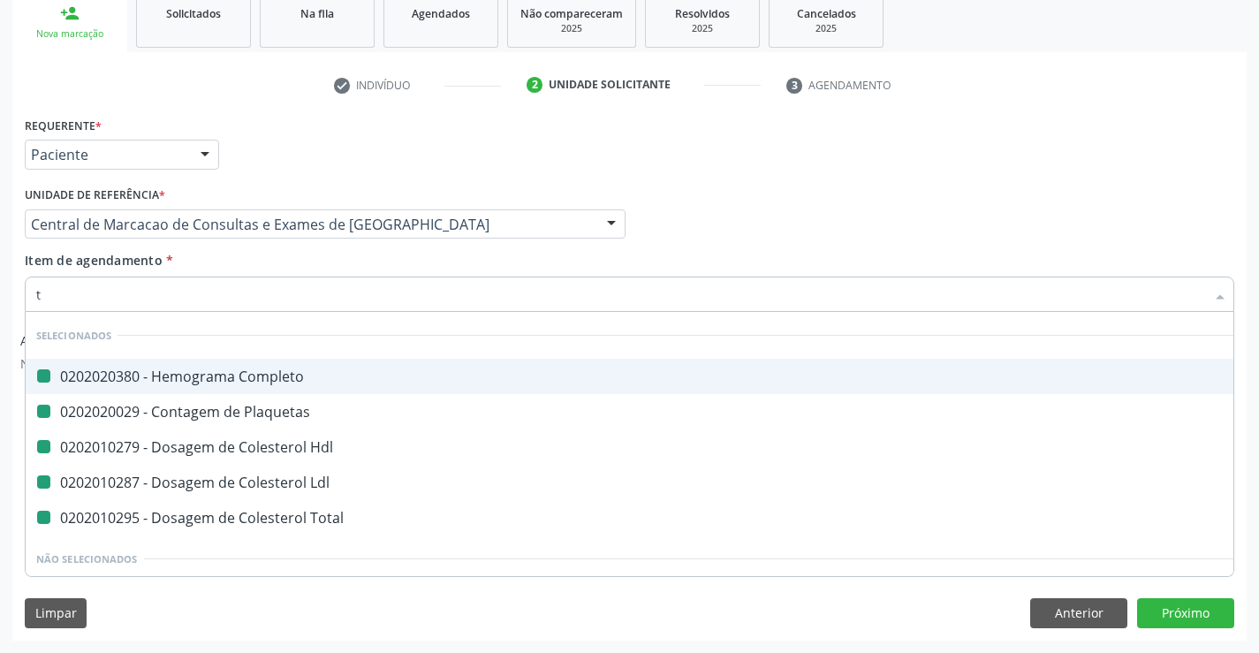
type input "tr"
checkbox Completo "false"
checkbox Plaquetas "false"
checkbox Hdl "false"
checkbox Ldl "false"
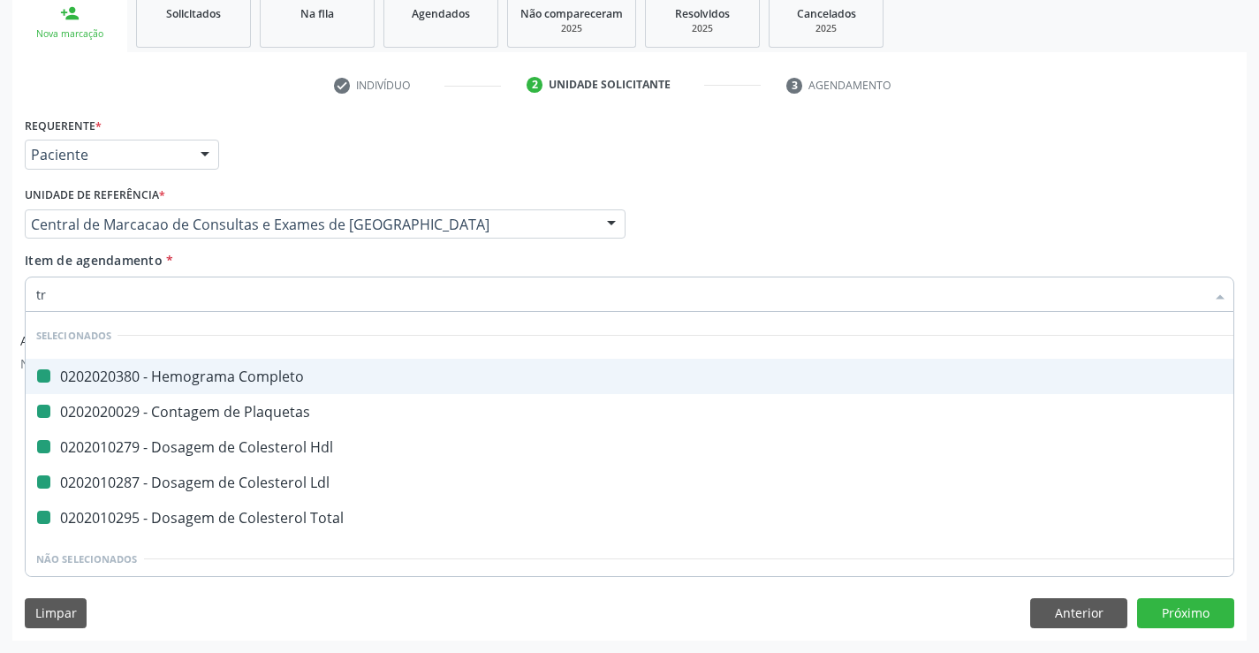
checkbox Total "false"
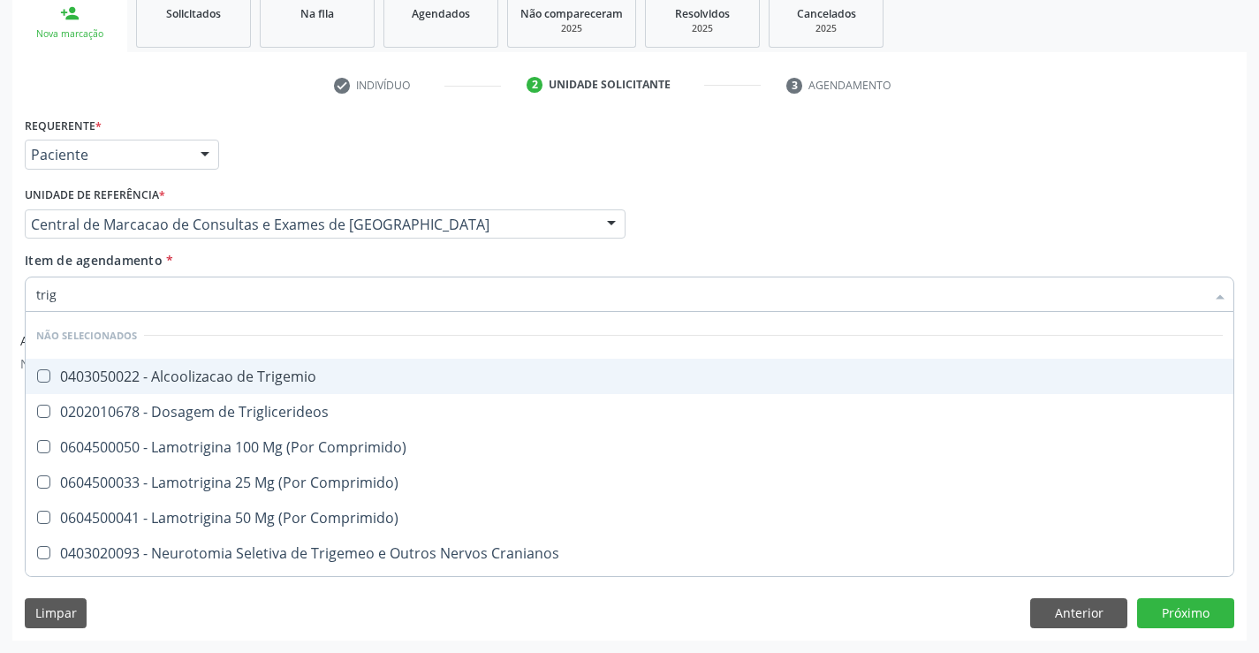
type input "trigl"
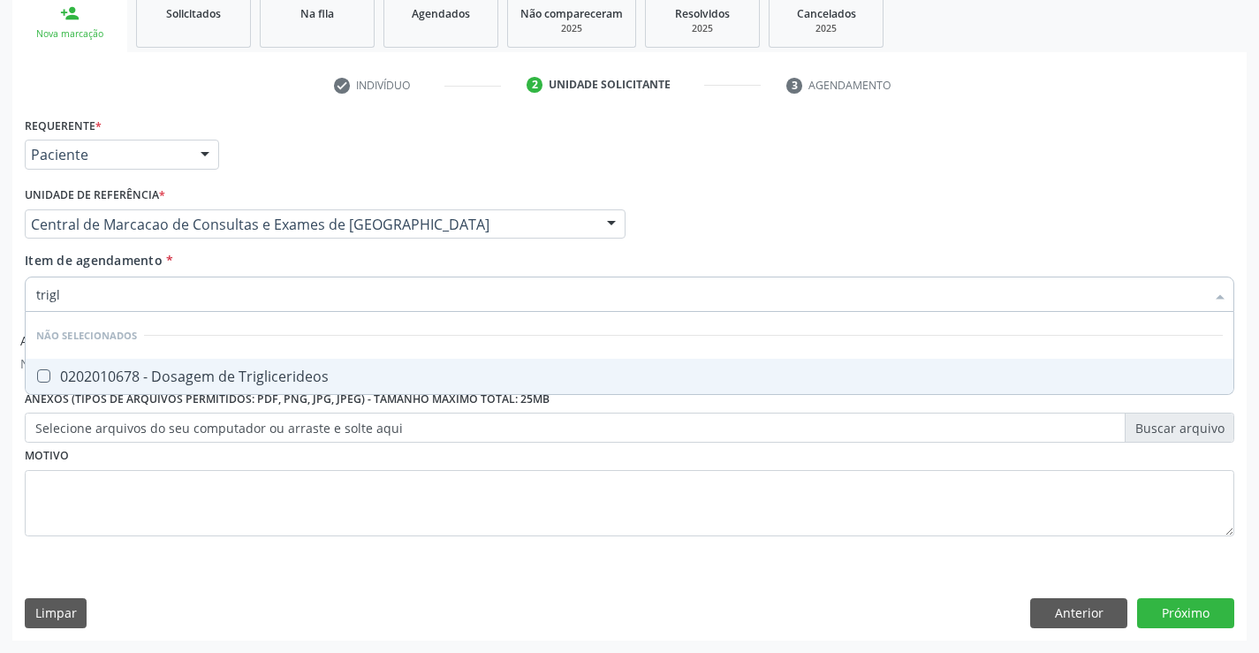
click at [330, 388] on span "0202010678 - Dosagem de Triglicerideos" at bounding box center [630, 376] width 1208 height 35
checkbox Triglicerideos "true"
click at [323, 274] on div "Item de agendamento * trigl Desfazer seleção Não selecionados 0202010678 - Dosa…" at bounding box center [630, 279] width 1210 height 56
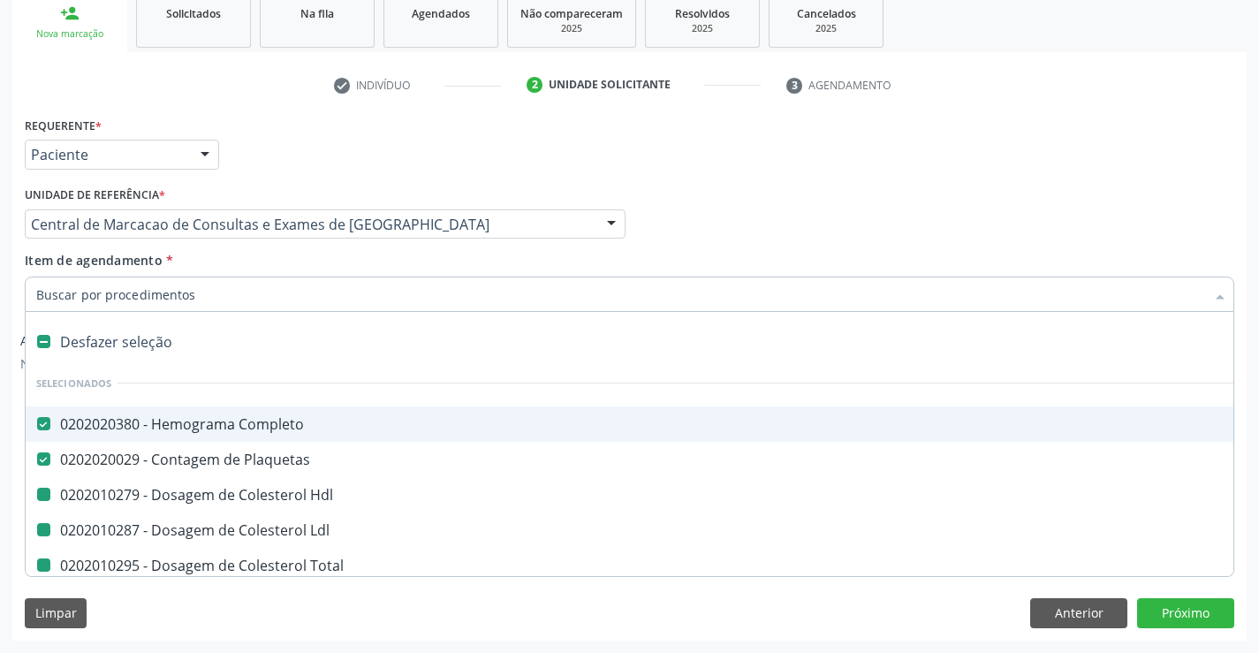
type input "u"
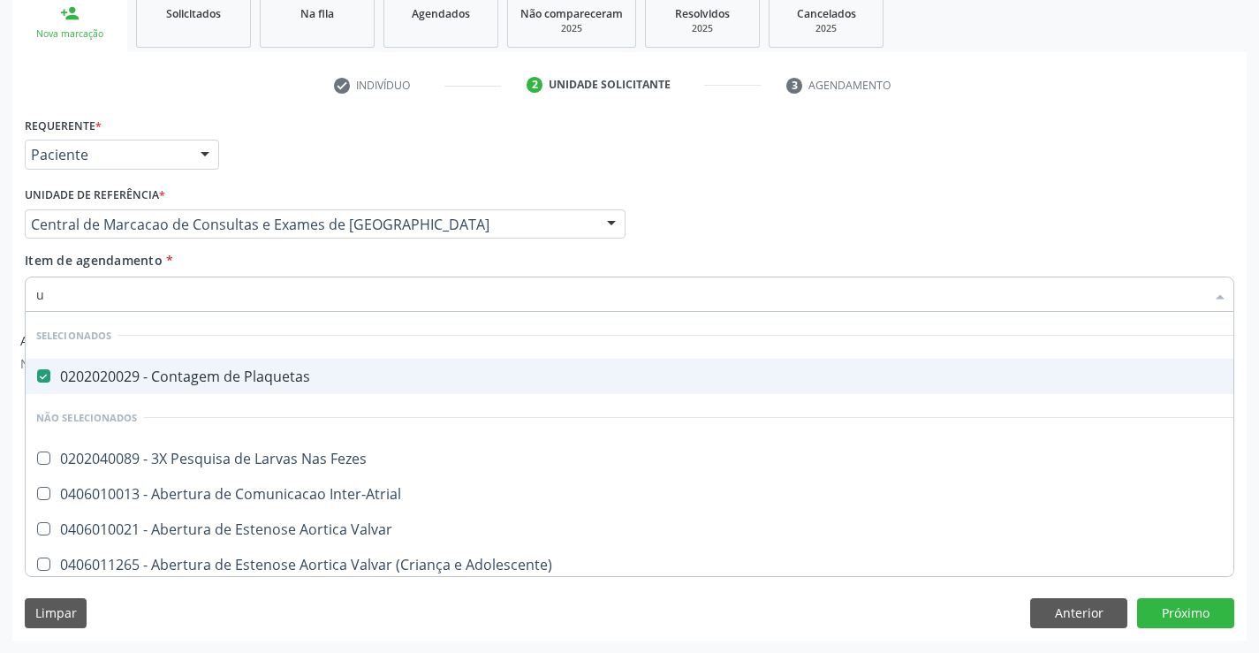
checkbox Fezes "false"
checkbox Inter-Atrial "false"
checkbox Valvar "false"
checkbox Adolescente\) "false"
type input "ur"
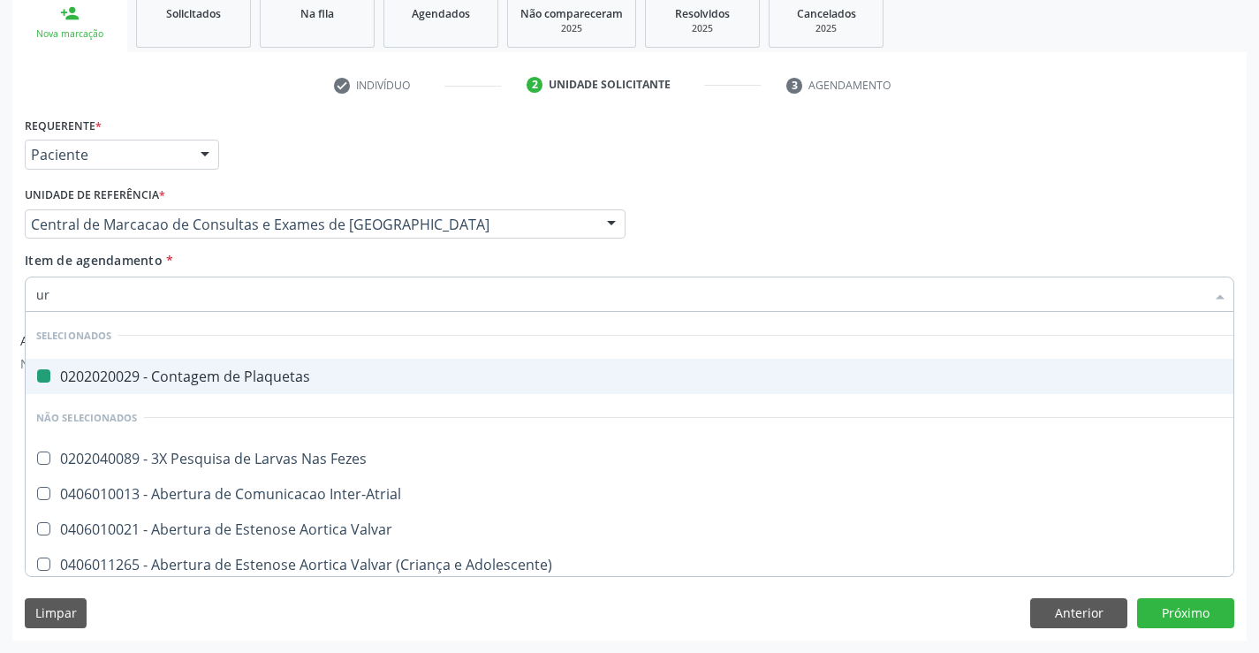
checkbox Plaquetas "false"
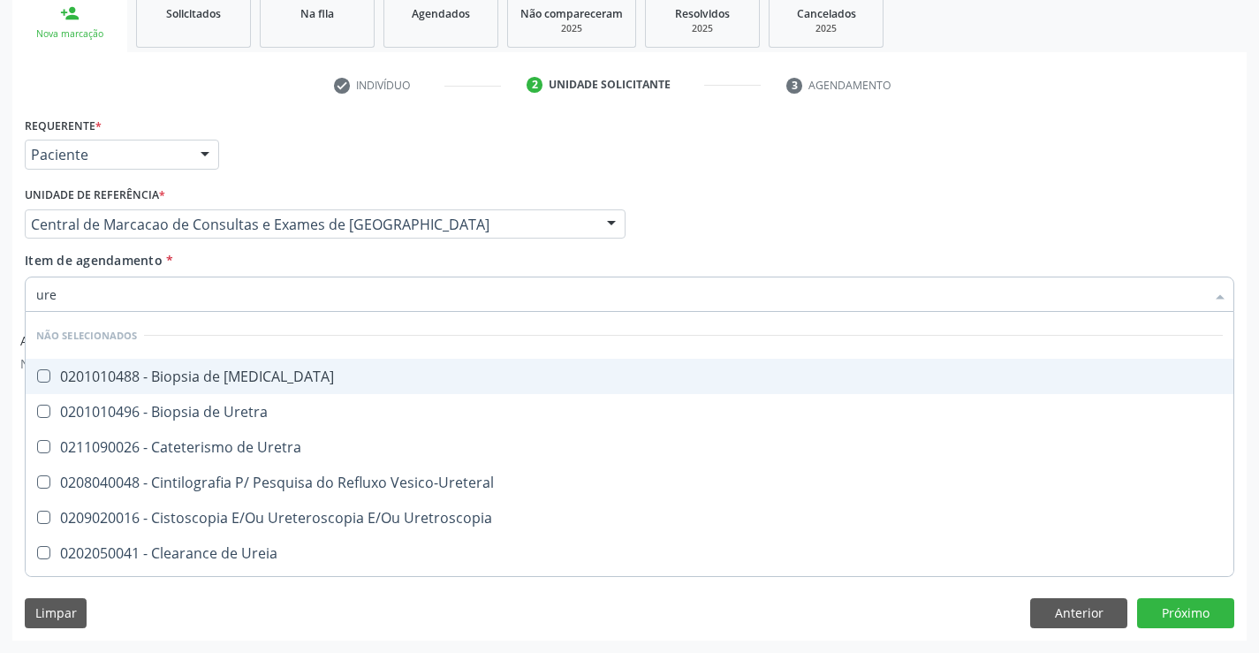
type input "urei"
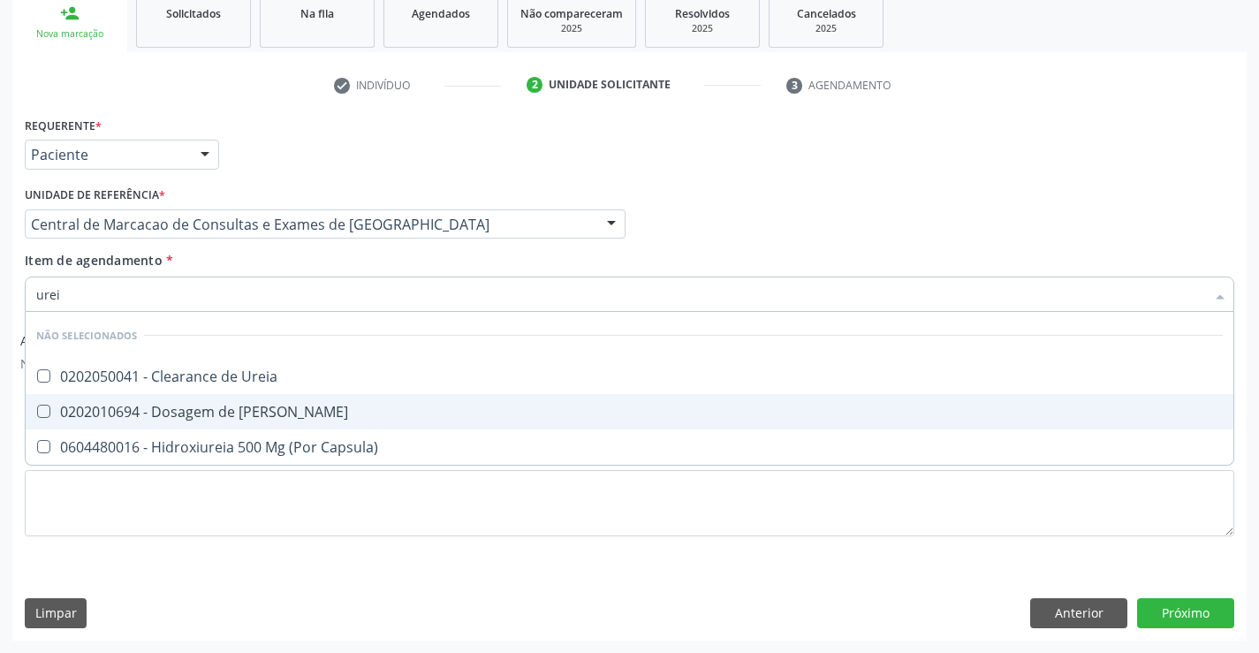
click at [302, 401] on span "0202010694 - Dosagem de [PERSON_NAME]" at bounding box center [630, 411] width 1208 height 35
checkbox Ureia "true"
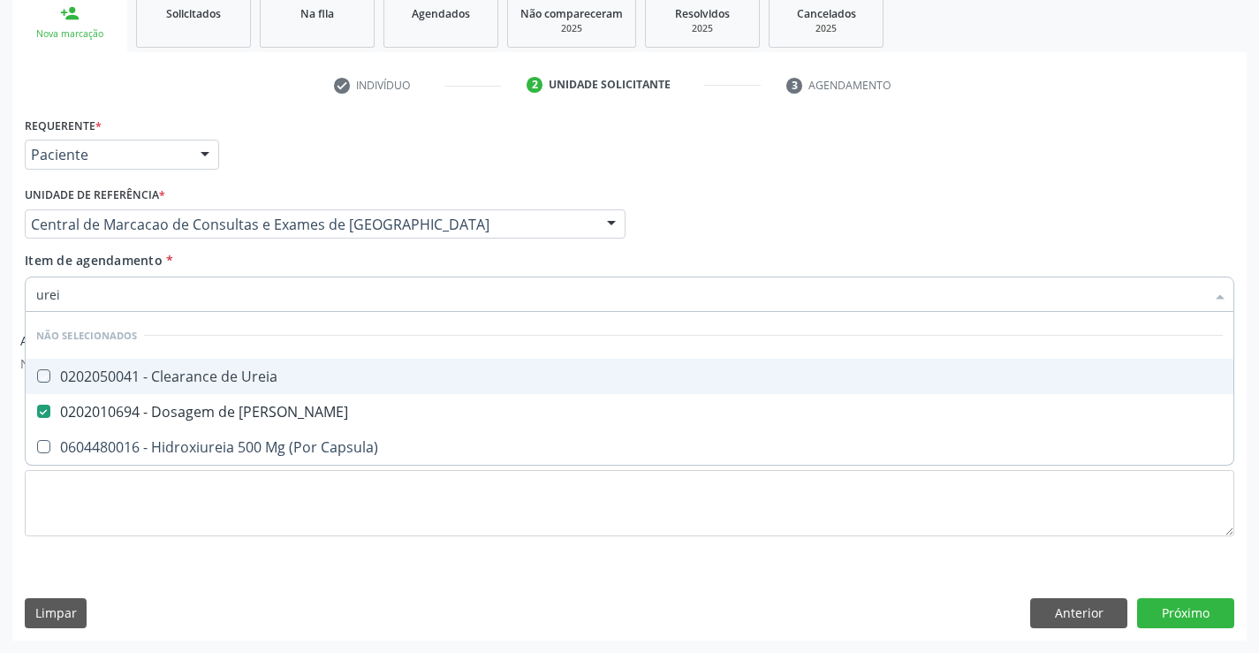
click at [319, 265] on div "Item de agendamento * urei Desfazer seleção Não selecionados 0202050041 - Clear…" at bounding box center [630, 279] width 1210 height 56
checkbox Ureia "true"
checkbox Capsula\) "true"
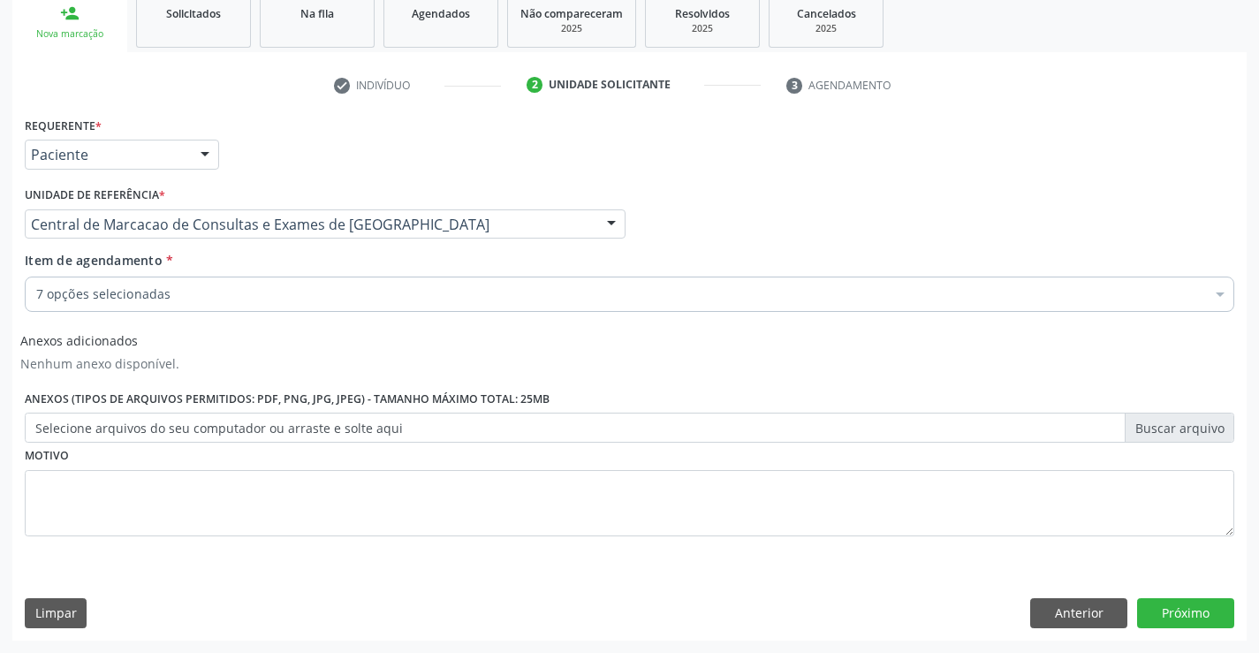
click at [289, 306] on div "7 opções selecionadas" at bounding box center [630, 294] width 1210 height 35
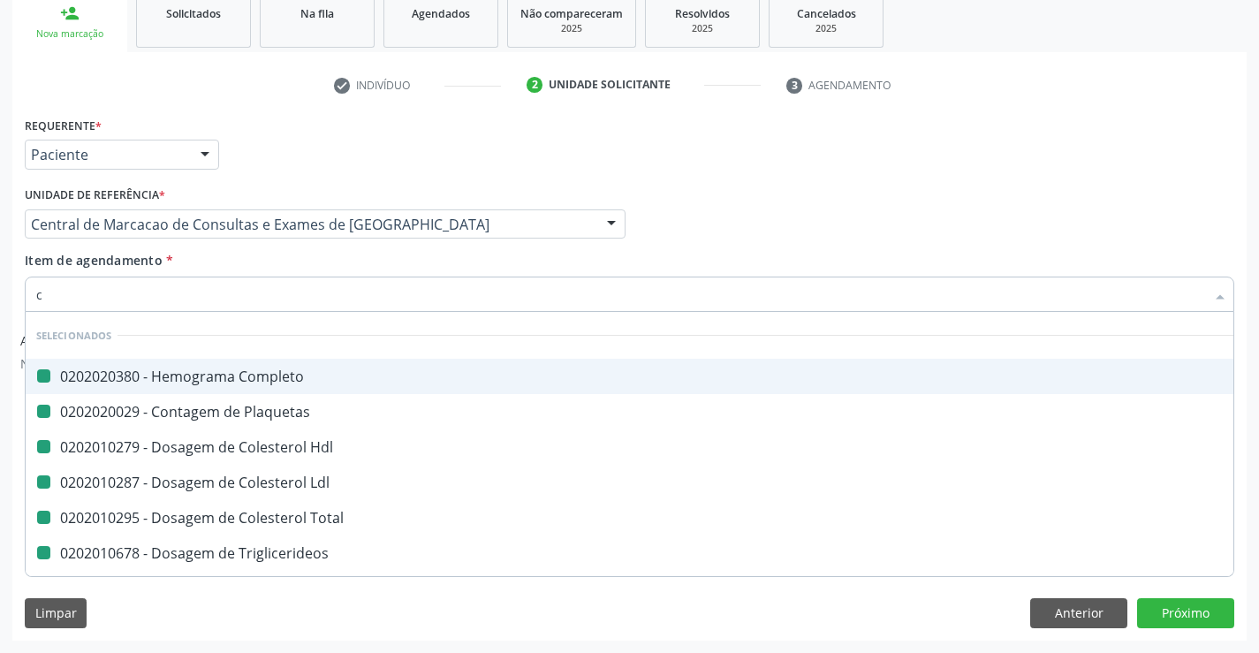
type input "cr"
checkbox Completo "false"
checkbox Hdl "false"
checkbox Plaquetas "false"
checkbox Ldl "false"
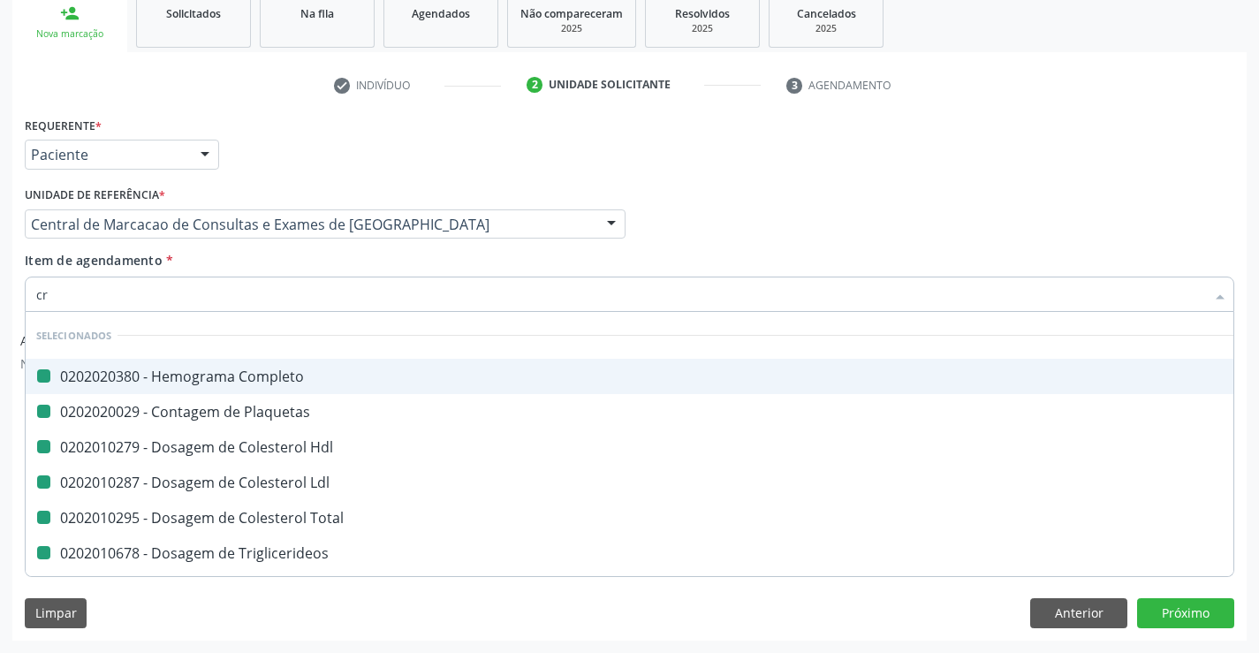
checkbox Total "false"
checkbox Triglicerideos "false"
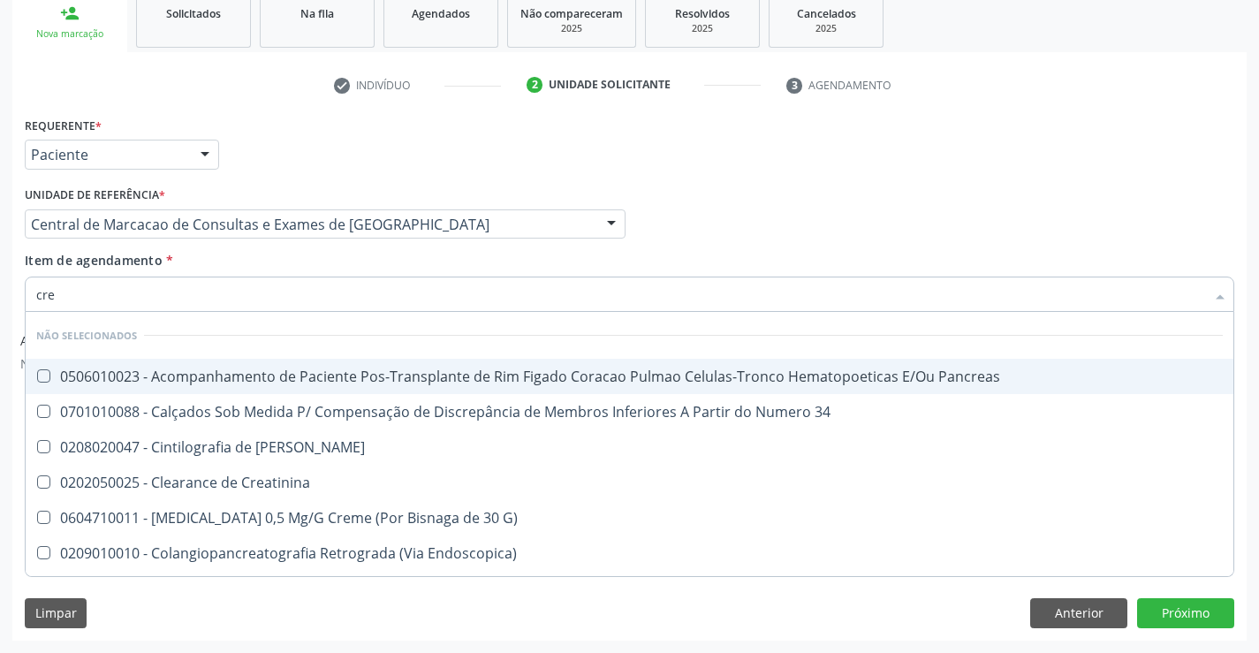
type input "crea"
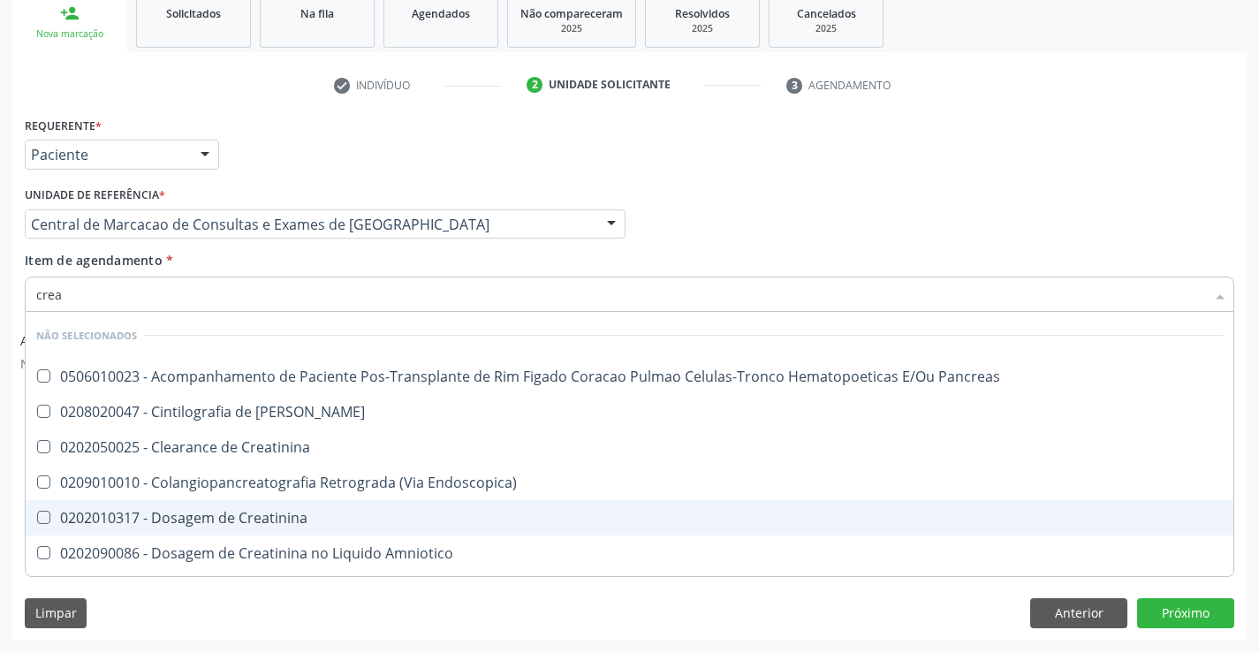
click at [276, 511] on div "0202010317 - Dosagem de Creatinina" at bounding box center [629, 518] width 1187 height 14
checkbox Creatinina "true"
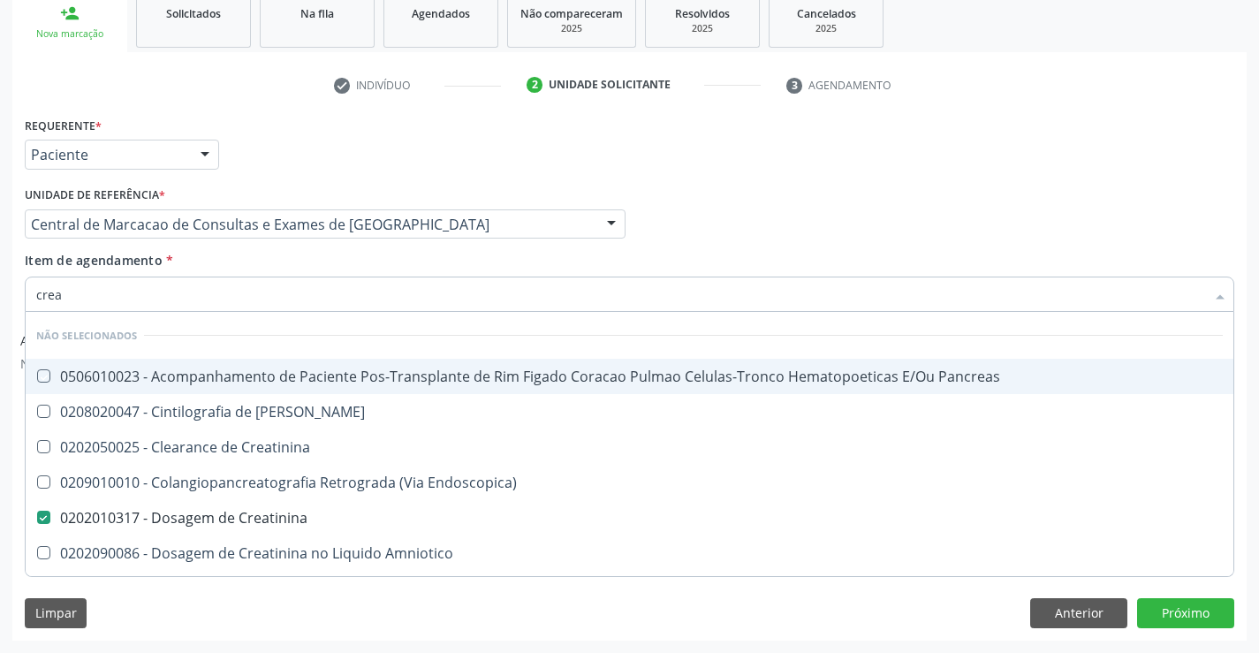
click at [303, 260] on div "Item de agendamento * crea Desfazer seleção Não selecionados 0506010023 - Acomp…" at bounding box center [630, 279] width 1210 height 56
checkbox Pancreas "true"
checkbox Creatinina "true"
checkbox Pancreas "true"
checkbox Endoscopica\) "true"
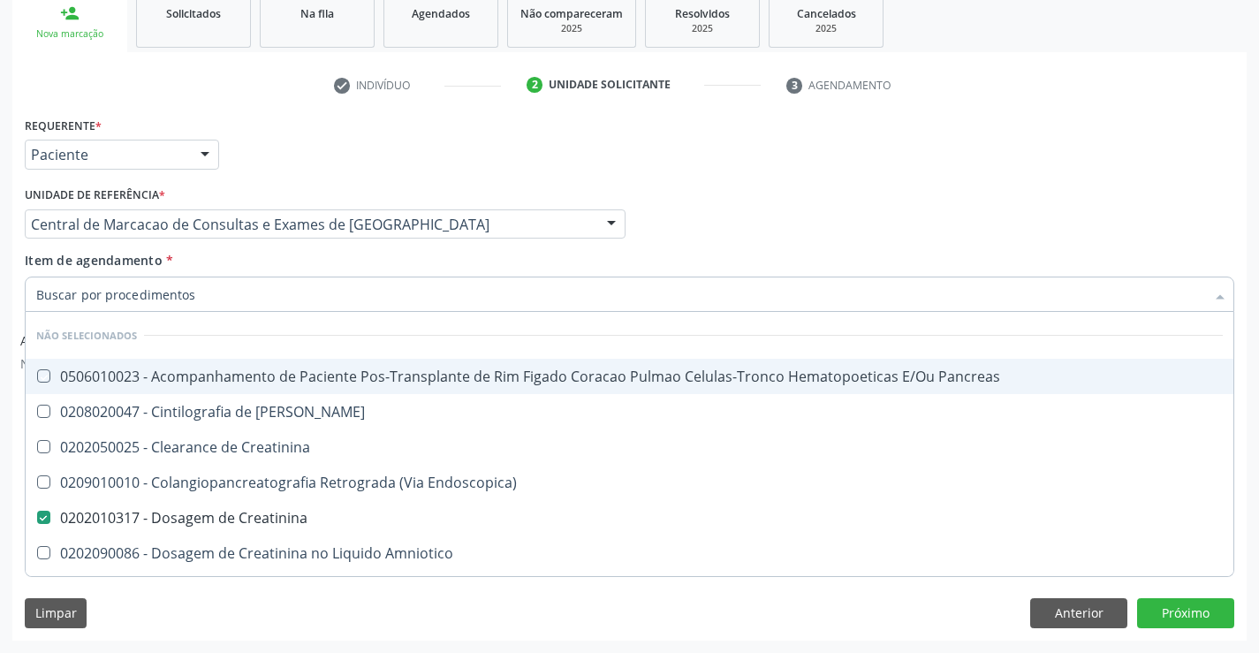
checkbox Amniotico "true"
checkbox Mb "true"
checkbox \(Cpk\) "true"
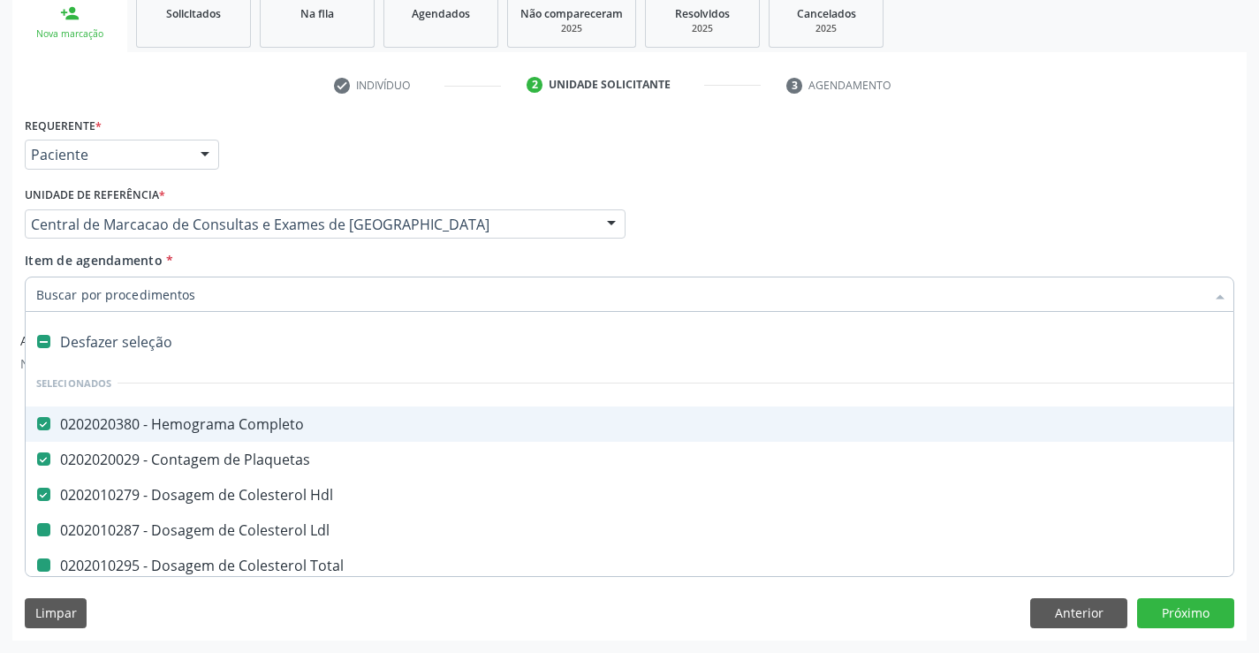
type input "u"
checkbox Ldl "false"
checkbox Total "false"
checkbox Triglicerideos "false"
checkbox Creatinina "false"
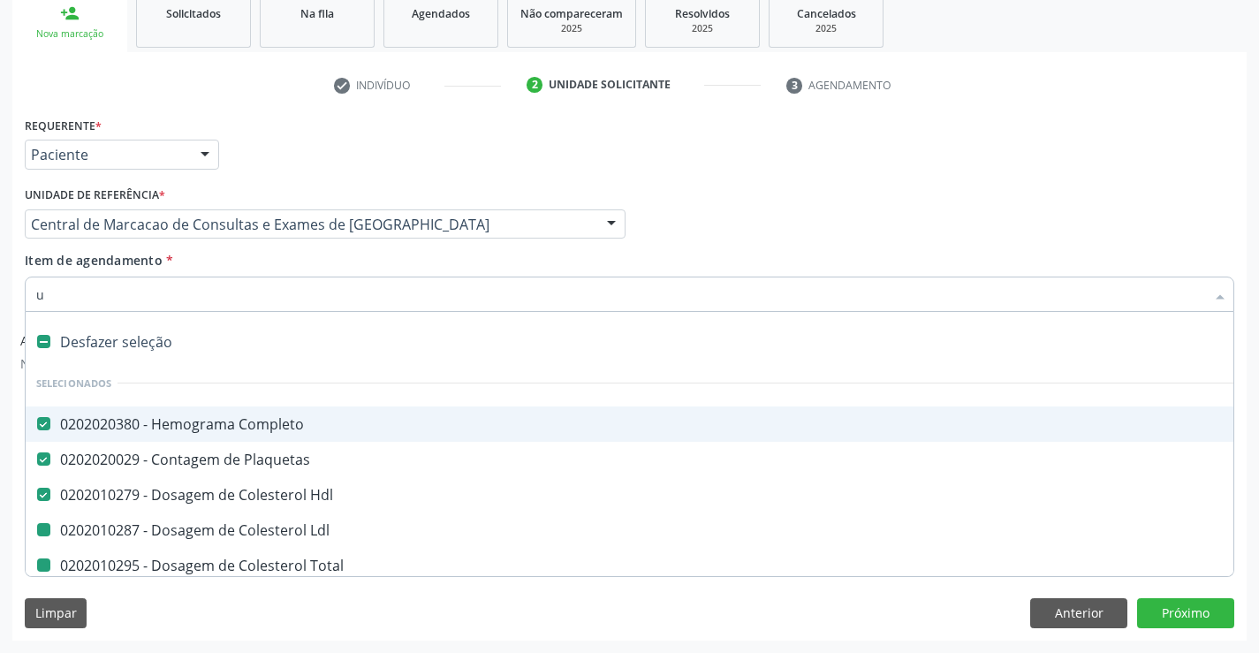
checkbox Ureia "false"
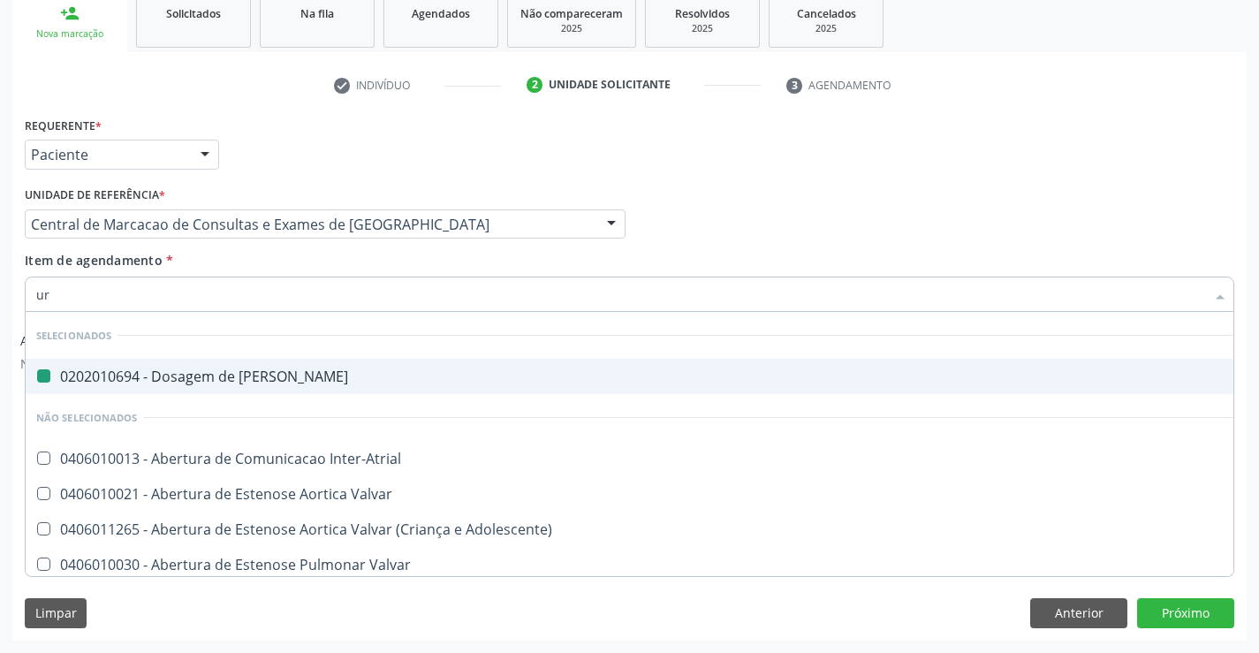
type input "uri"
checkbox Ureia "false"
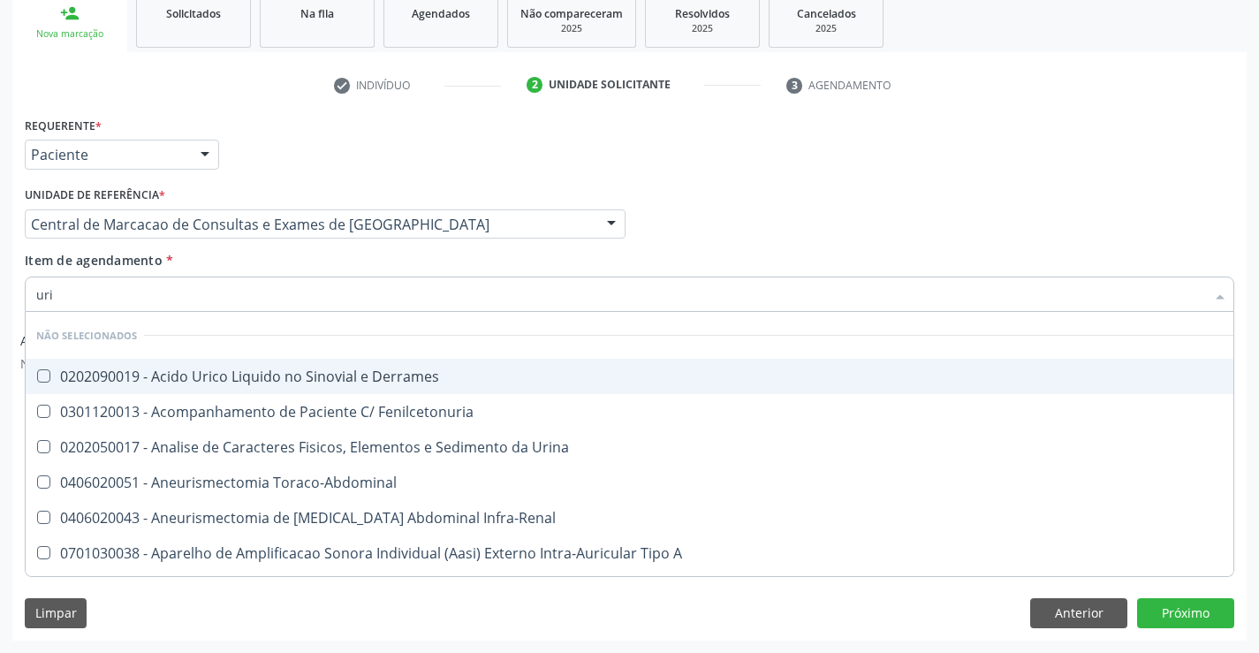
type input "urin"
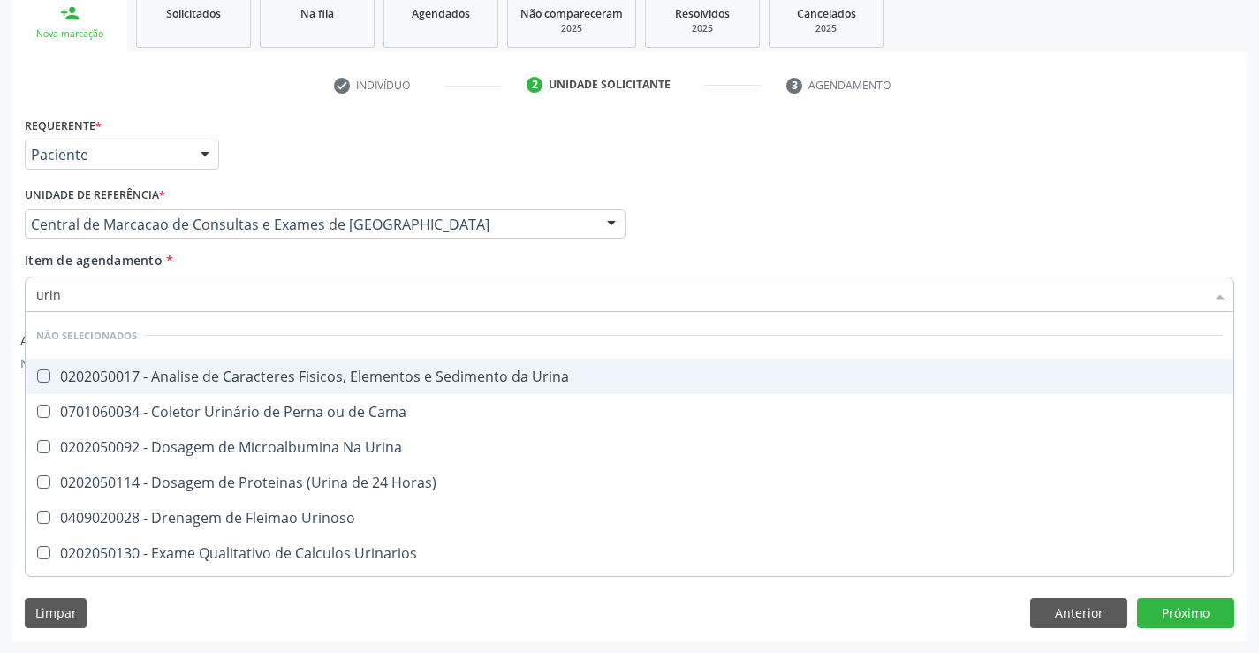
click at [323, 369] on div "0202050017 - Analise de Caracteres Fisicos, Elementos e Sedimento da Urina" at bounding box center [629, 376] width 1187 height 14
checkbox Urina "true"
click at [321, 269] on div "Item de agendamento * urin Desfazer seleção Não selecionados 0202050017 - Anali…" at bounding box center [630, 279] width 1210 height 56
checkbox Horas\) "true"
checkbox Urinoso "true"
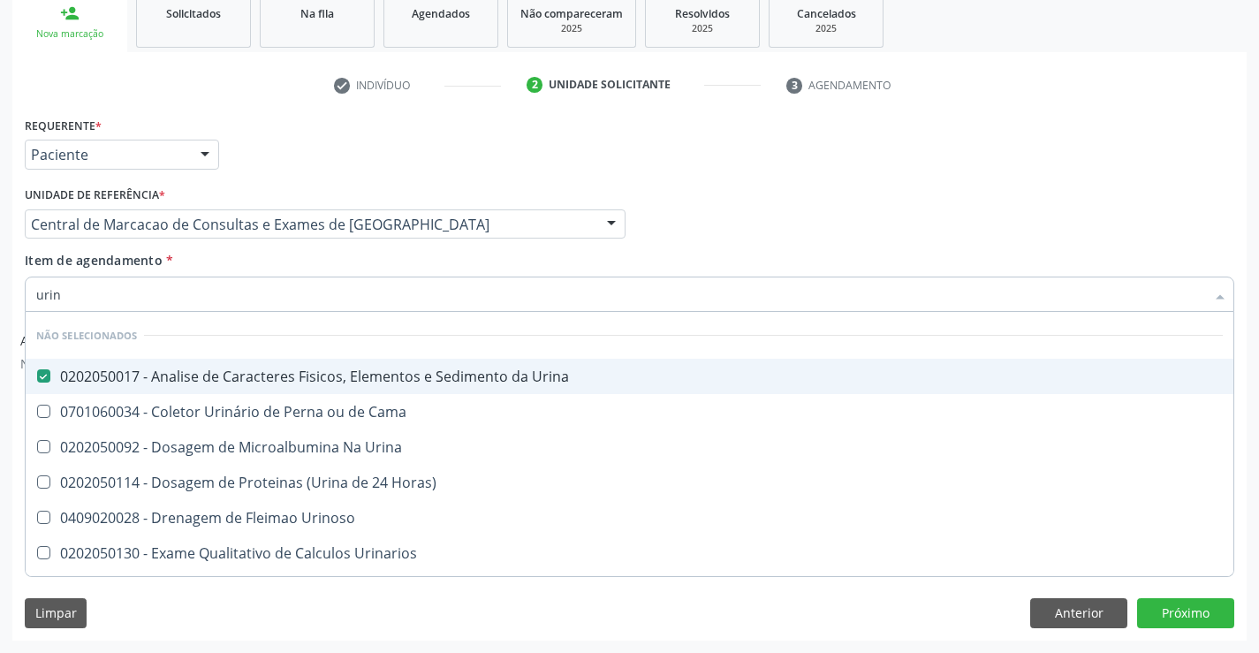
checkbox Urinarios "true"
checkbox Delgada\) "true"
checkbox Quantitativa "true"
checkbox Urina "true"
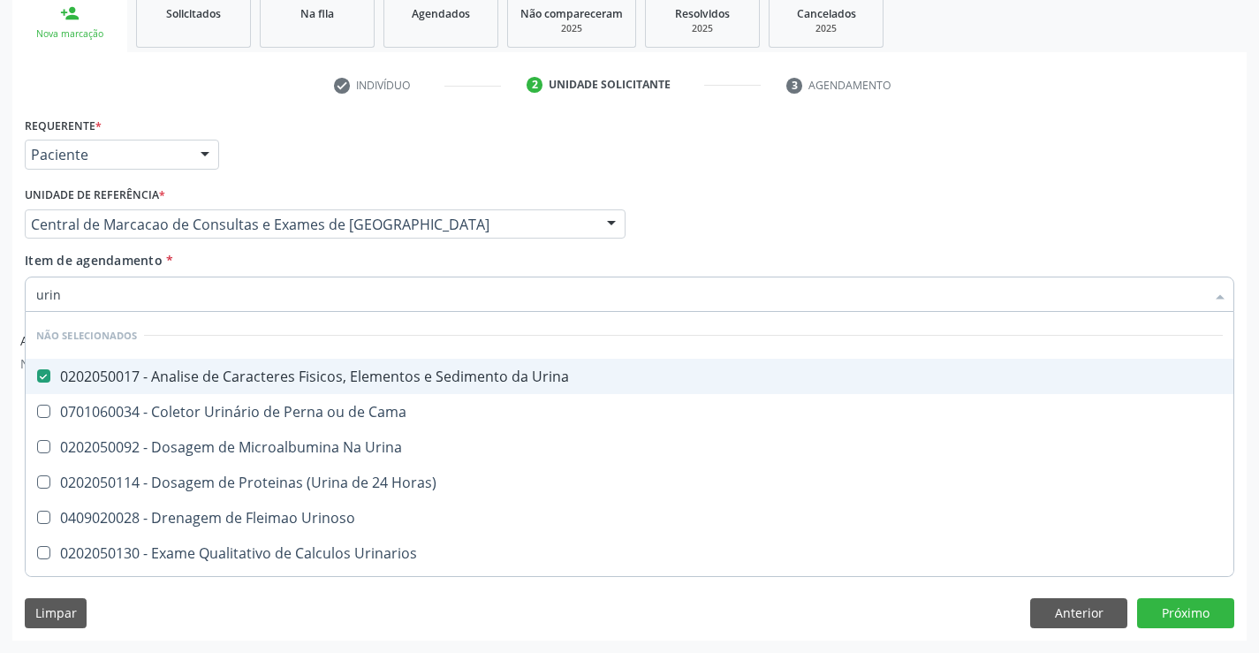
checkbox Cama "true"
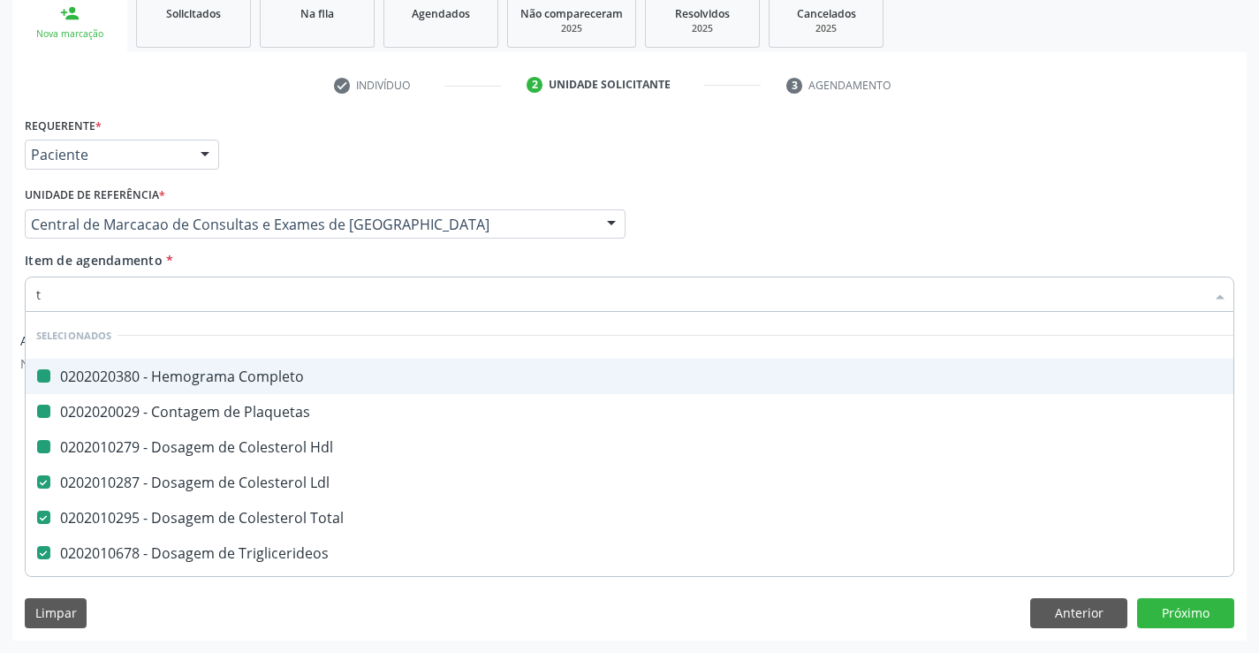
type input "tg"
checkbox Completo "false"
checkbox Hdl "false"
checkbox Plaquetas "false"
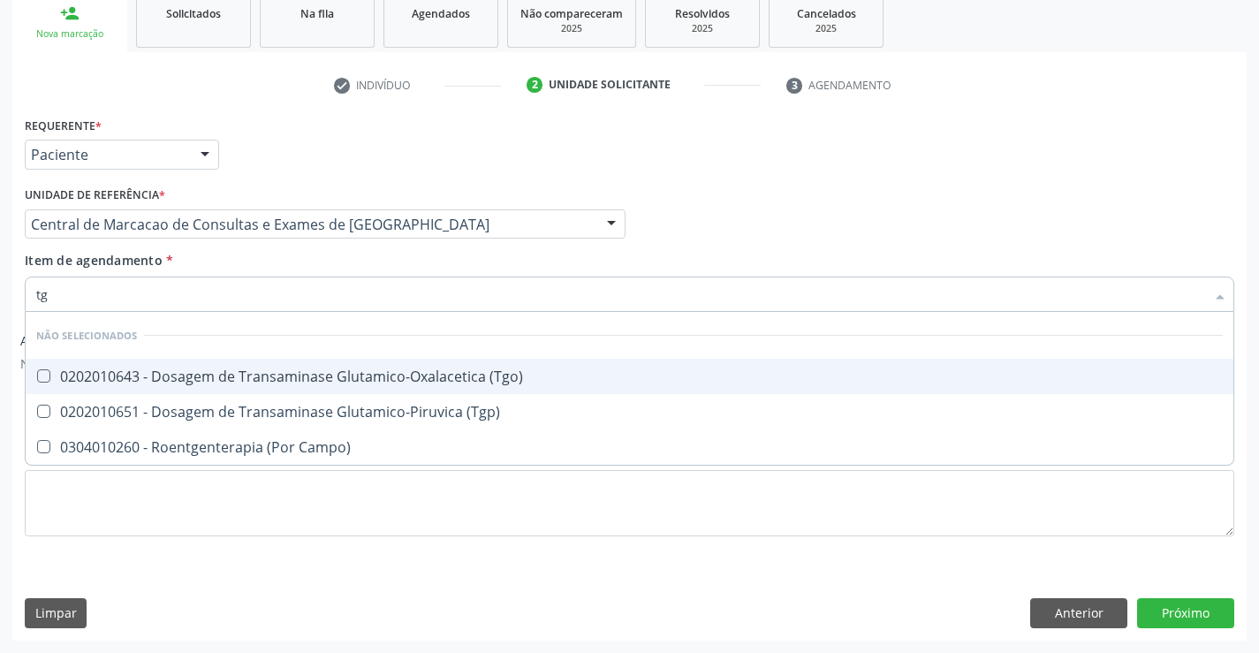
click at [307, 369] on div "0202010643 - Dosagem de Transaminase Glutamico-Oxalacetica (Tgo)" at bounding box center [629, 376] width 1187 height 14
checkbox \(Tgo\) "true"
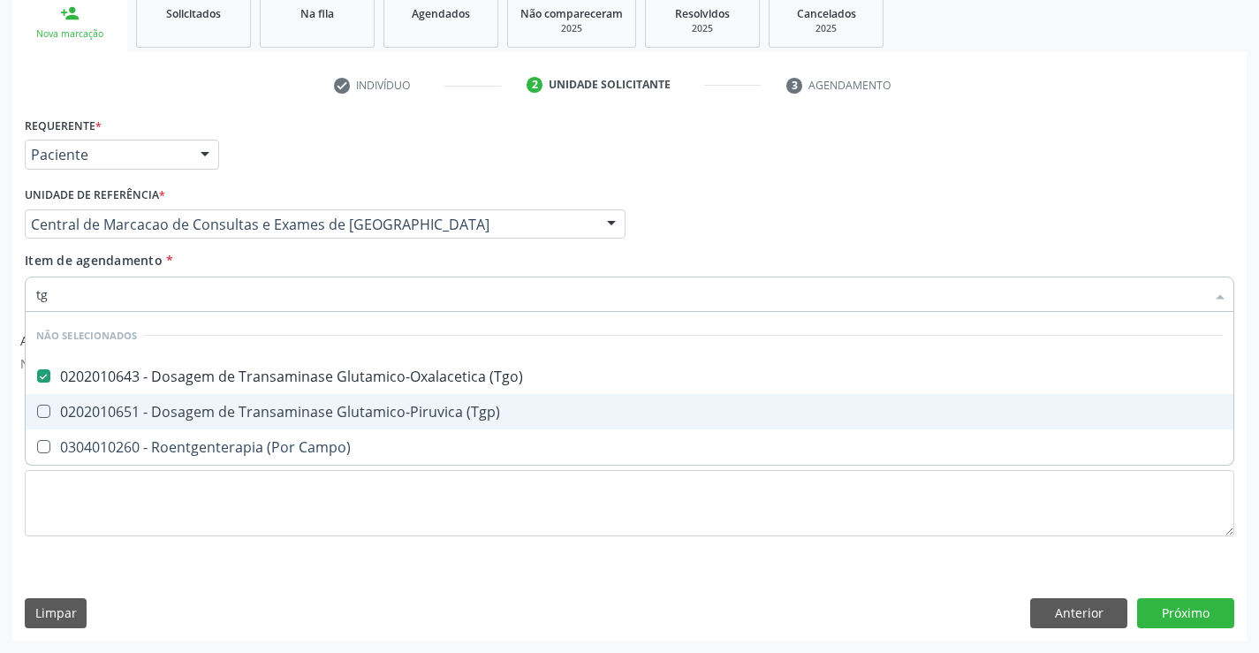
click at [314, 400] on span "0202010651 - Dosagem de Transaminase Glutamico-Piruvica (Tgp)" at bounding box center [630, 411] width 1208 height 35
checkbox \(Tgp\) "true"
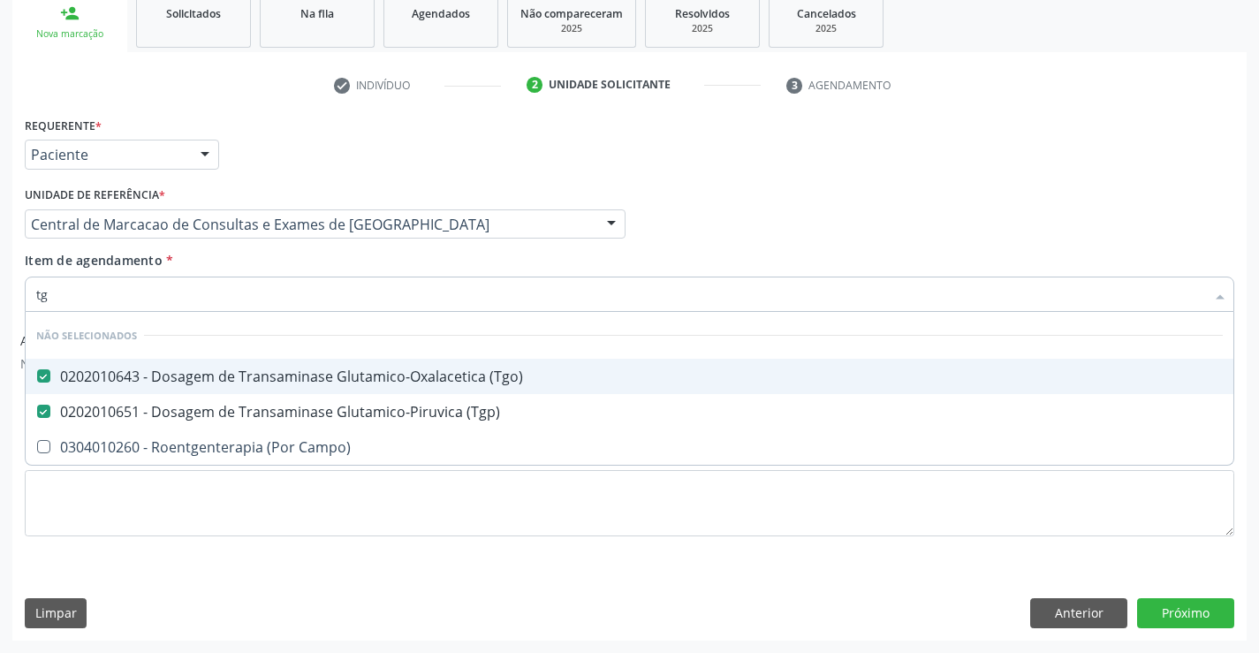
click at [317, 270] on div "Item de agendamento * tg Desfazer seleção Não selecionados 0202010643 - Dosagem…" at bounding box center [630, 279] width 1210 height 56
checkbox Campo\) "true"
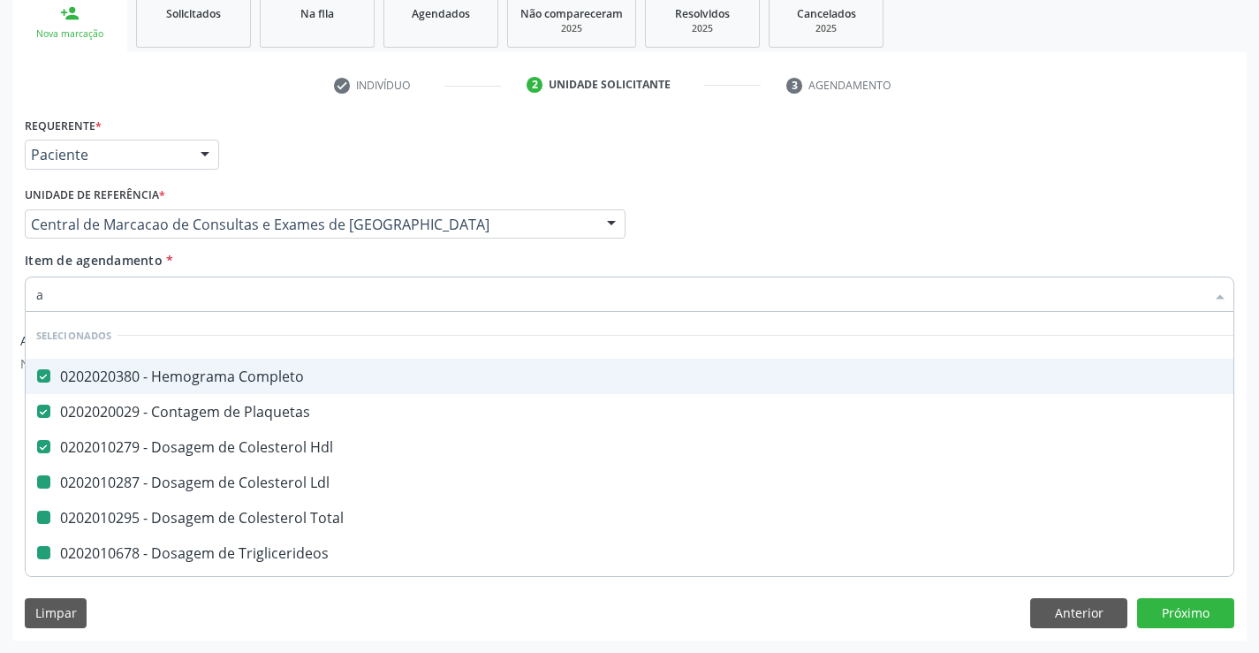
type input "ac"
checkbox Ldl "false"
checkbox Total "false"
checkbox Triglicerideos "false"
checkbox Ureia "false"
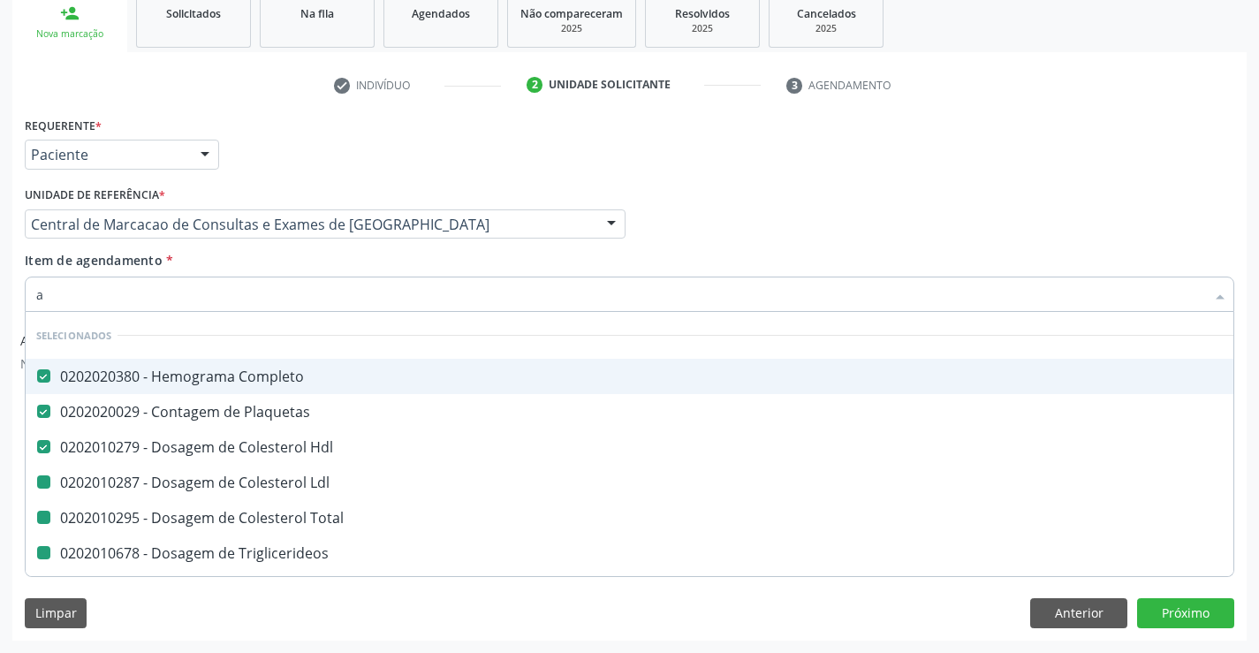
checkbox Creatinina "false"
checkbox Urina "false"
checkbox \(Tgo\) "false"
checkbox \(Tgp\) "false"
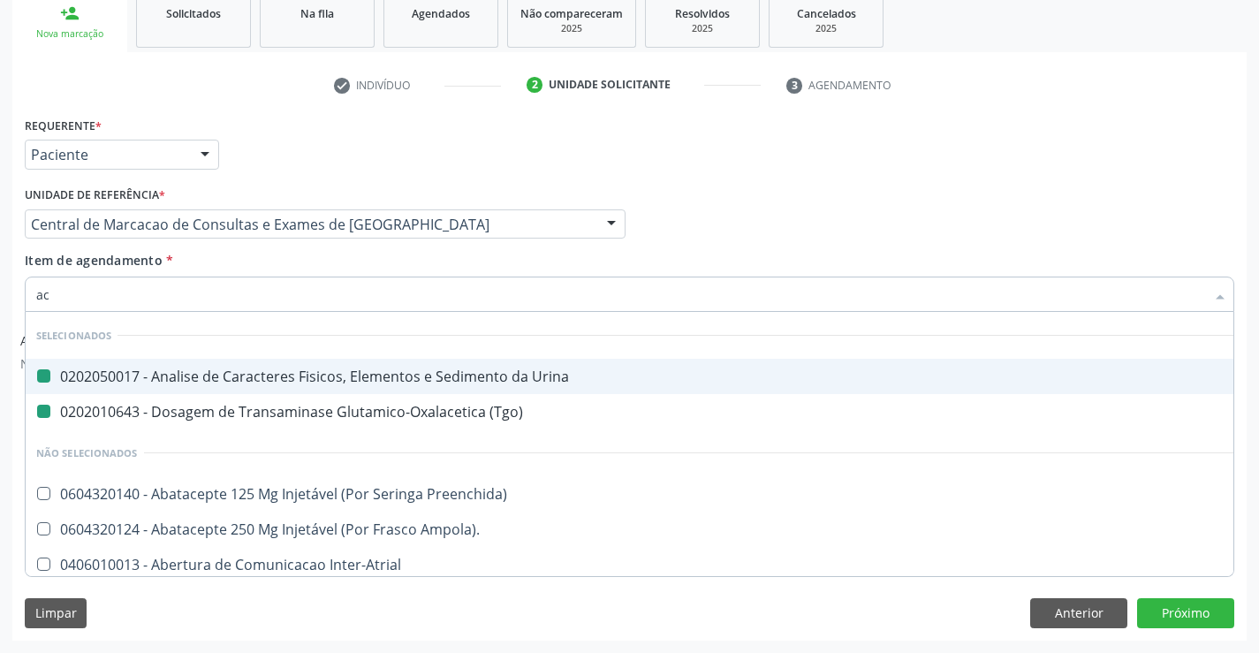
type input "aci"
checkbox Urina "false"
checkbox \(Tgo\) "false"
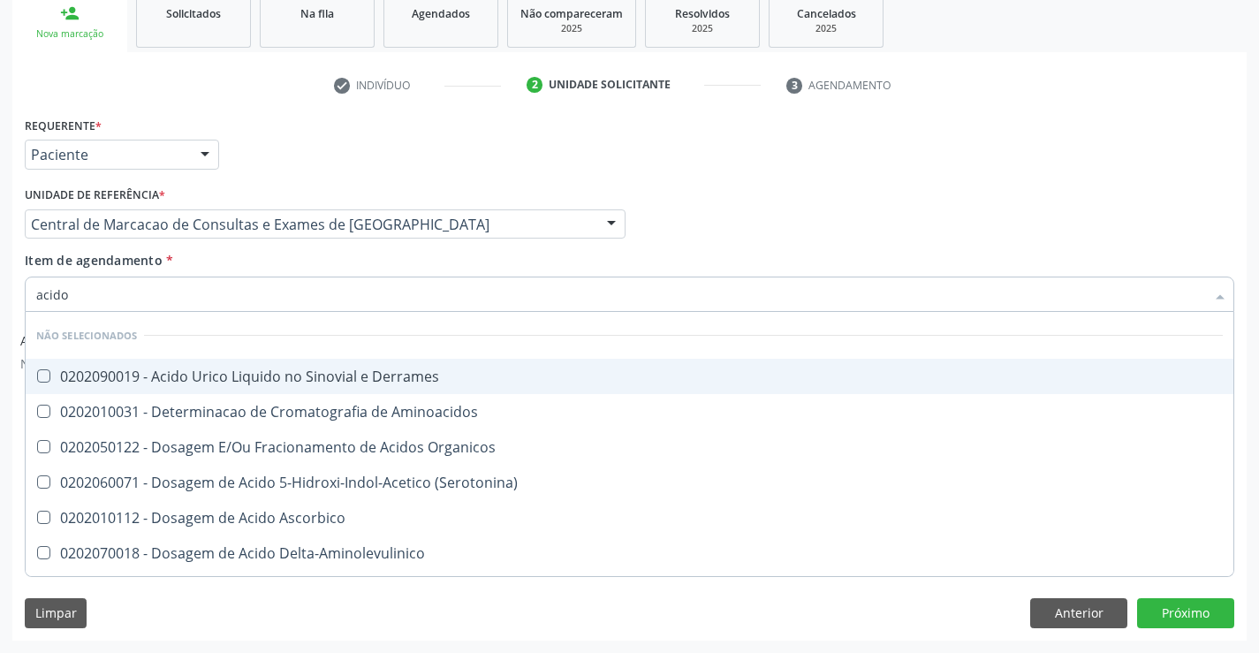
type input "acido u"
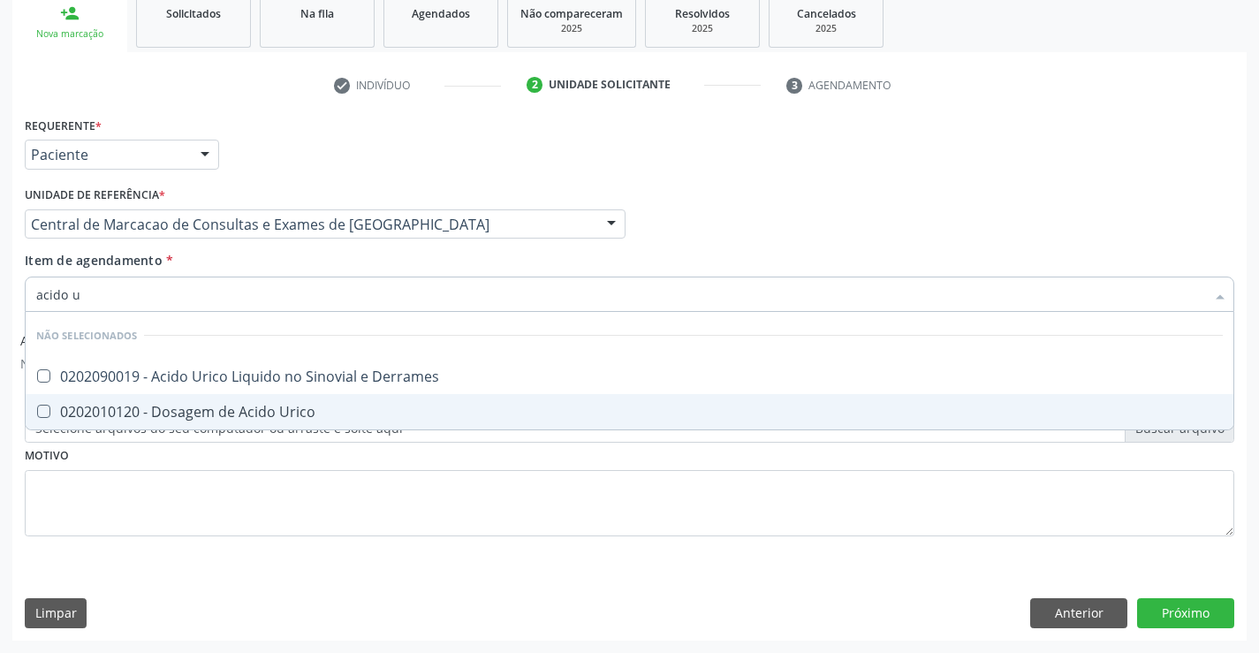
click at [309, 410] on div "0202010120 - Dosagem de Acido Urico" at bounding box center [629, 412] width 1187 height 14
checkbox Urico "true"
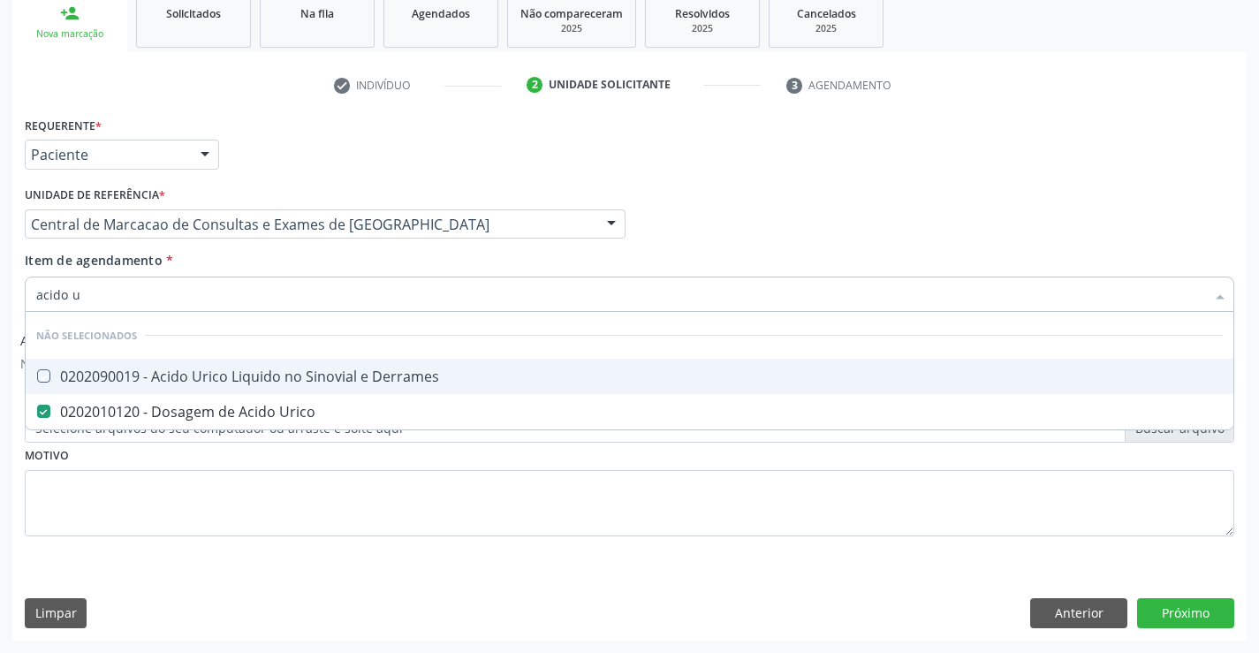
click at [315, 272] on div "Item de agendamento * acido u Desfazer seleção Não selecionados 0202090019 - Ac…" at bounding box center [630, 279] width 1210 height 56
checkbox Derrames "true"
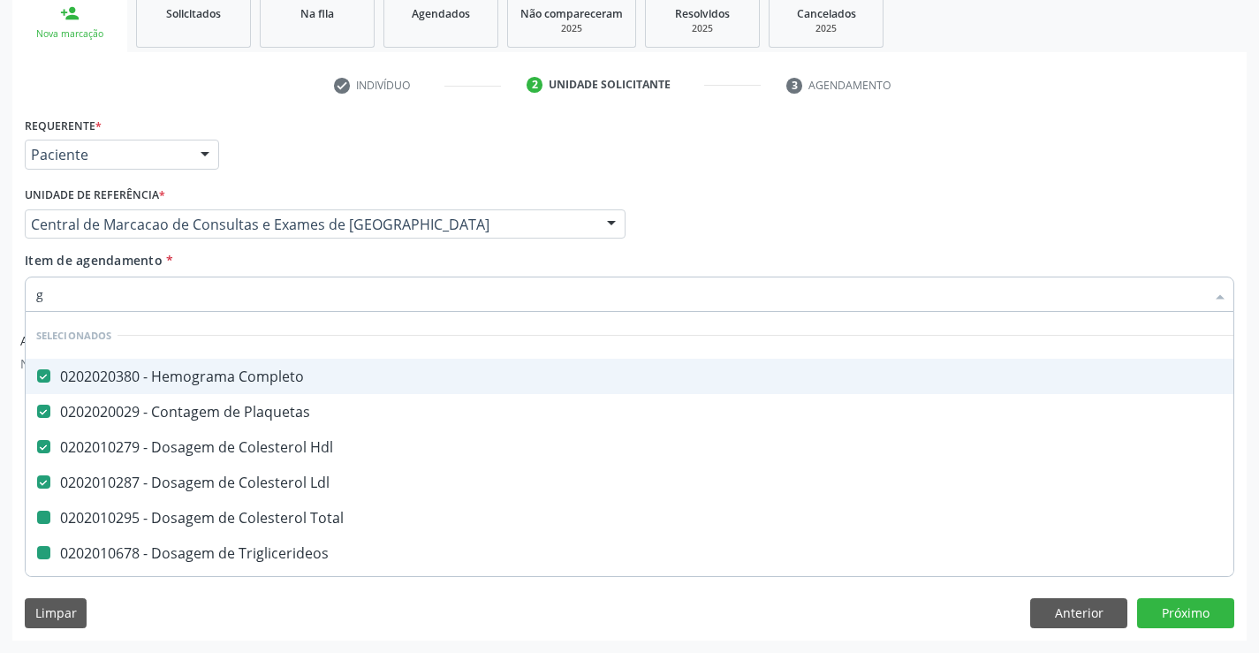
type input "gl"
checkbox Total "false"
checkbox Triglicerideos "false"
checkbox Ureia "false"
checkbox Creatinina "false"
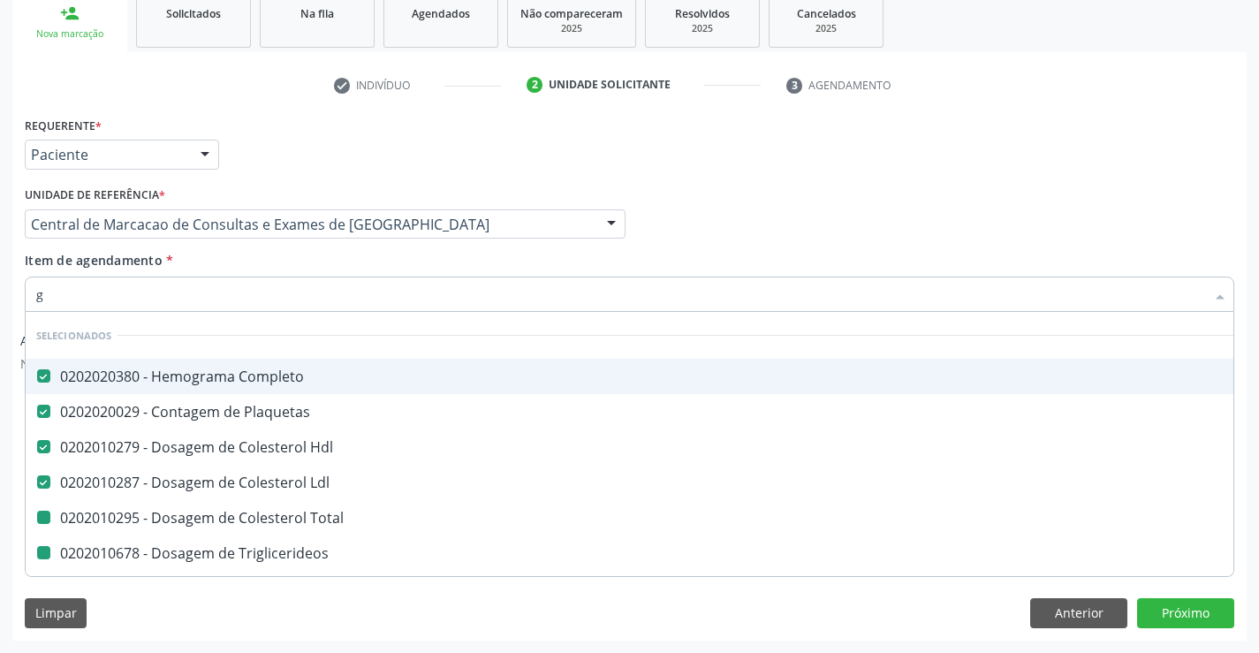
checkbox \(Tgo\) "false"
checkbox \(Tgp\) "false"
checkbox Urico "false"
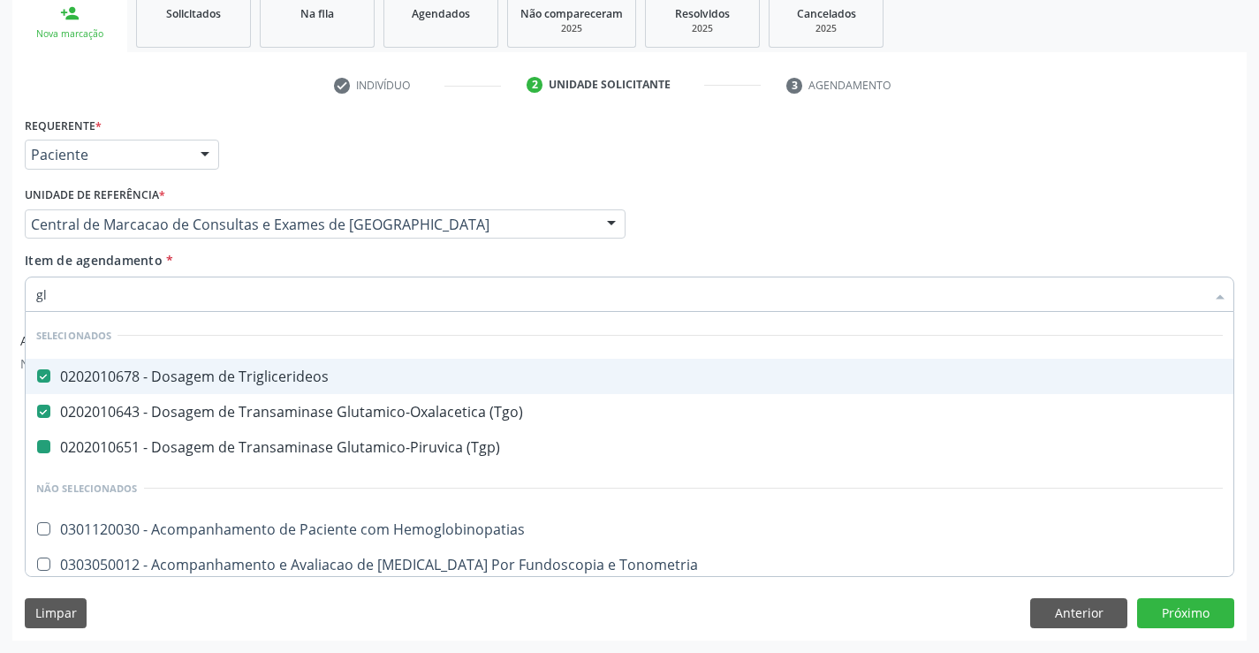
type input "gli"
checkbox \(Tgp\) "false"
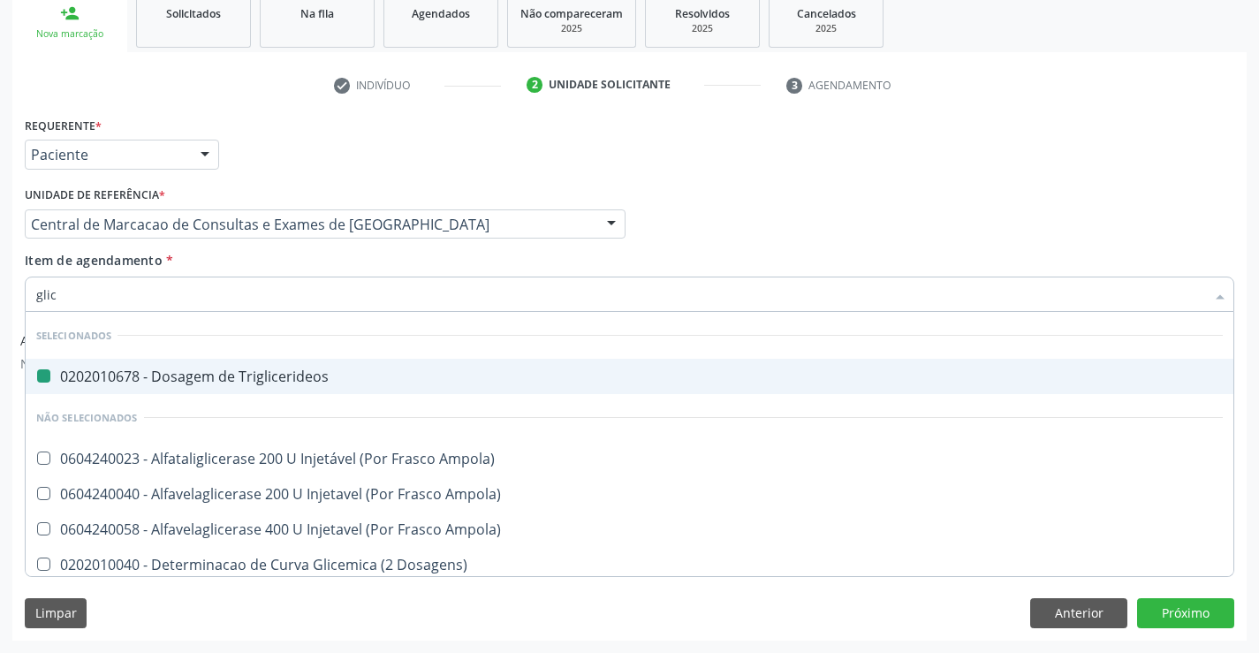
type input "glico"
checkbox Triglicerideos "false"
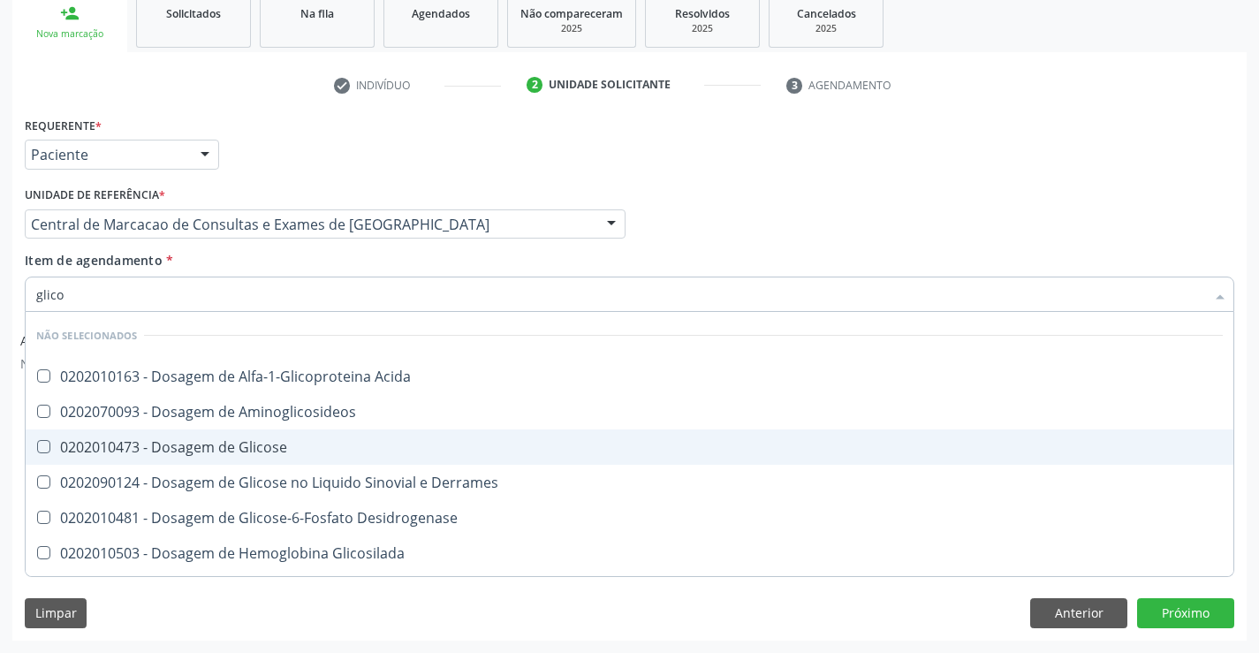
click at [263, 441] on div "0202010473 - Dosagem de Glicose" at bounding box center [629, 447] width 1187 height 14
checkbox Glicose "true"
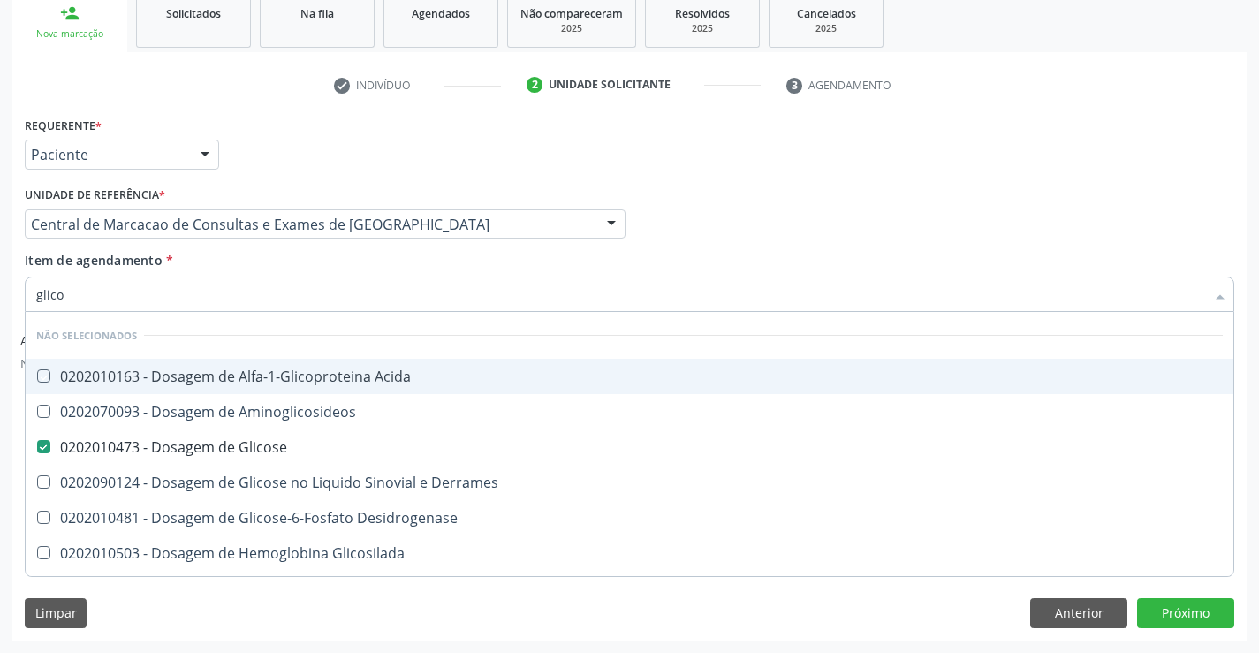
click at [275, 263] on div "Item de agendamento * glico Desfazer seleção Não selecionados 0202010163 - Dosa…" at bounding box center [630, 279] width 1210 height 56
checkbox Acida "true"
checkbox Desidrogenase "true"
checkbox Glicosilada "true"
checkbox Quantitativa "true"
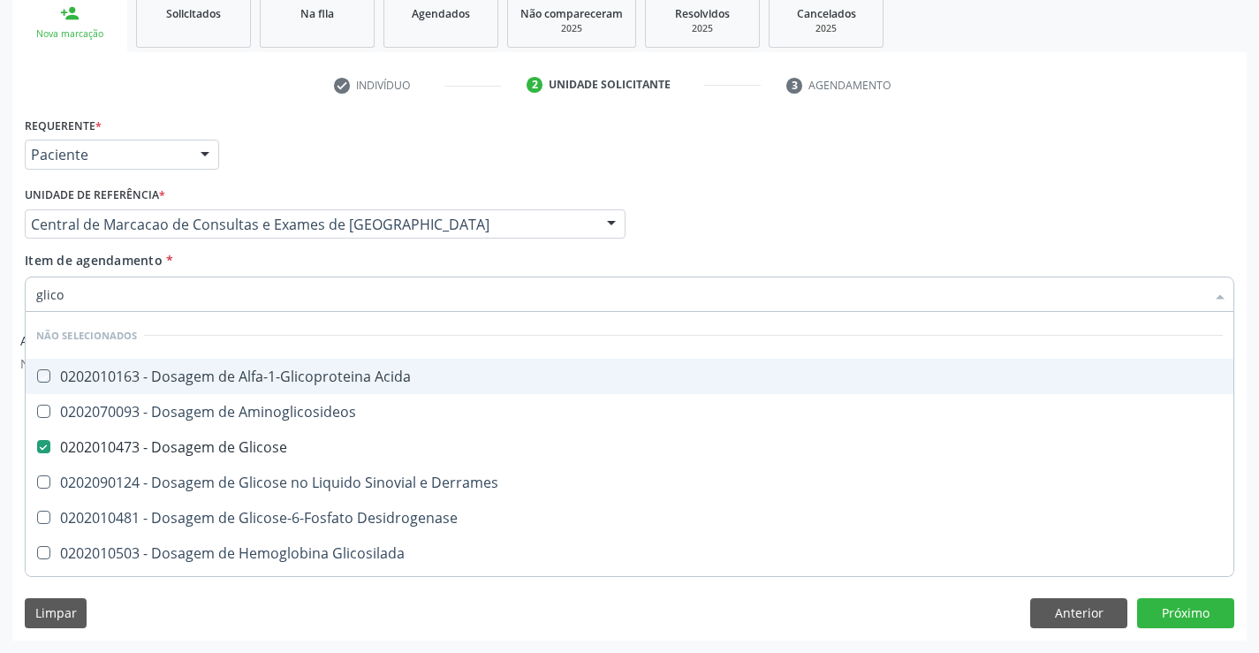
checkbox Urina "true"
checkbox Glicose "true"
checkbox Derrames "true"
checkbox Aminoglicosideos "true"
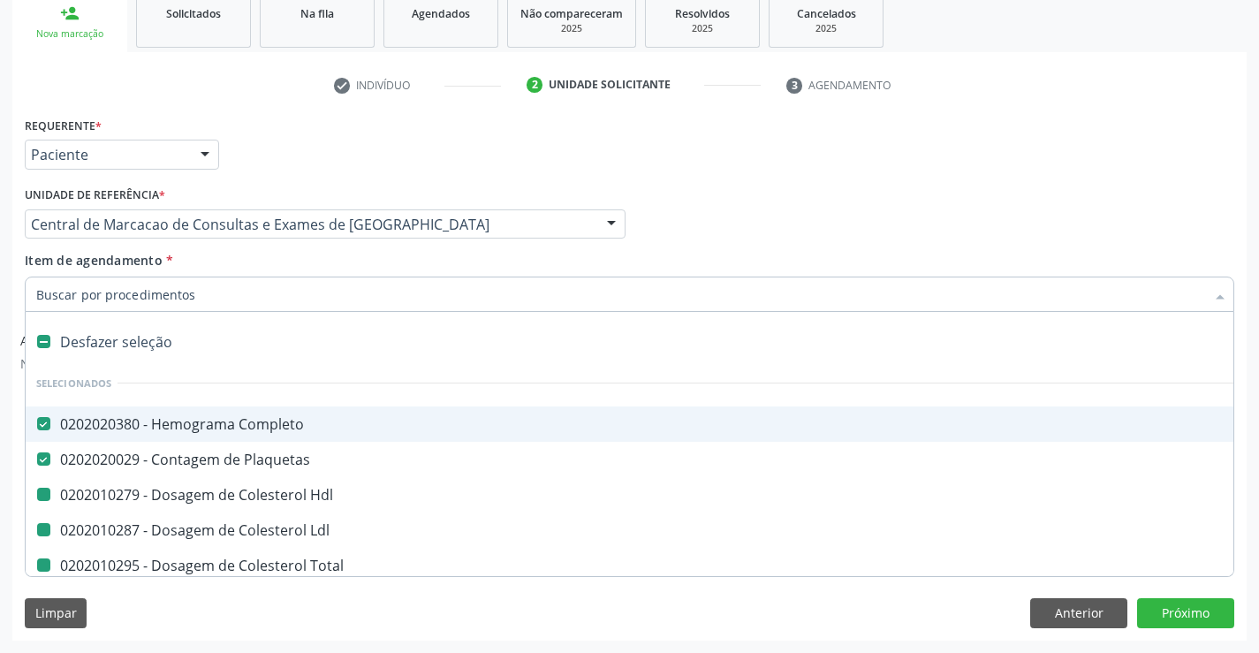
type input "f"
checkbox Hdl "false"
checkbox Total "false"
checkbox Triglicerideos "false"
checkbox Ureia "false"
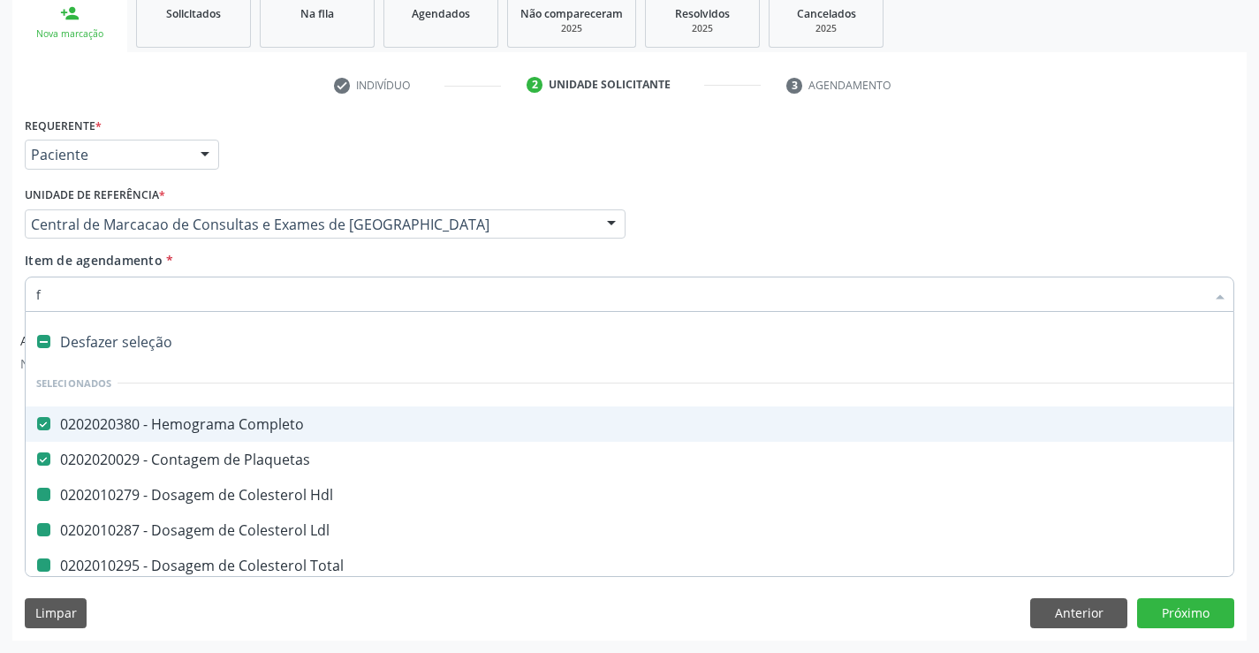
checkbox Creatinina "false"
checkbox Urina "false"
checkbox Ldl "false"
checkbox \(Tgo\) "false"
checkbox \(Tgp\) "false"
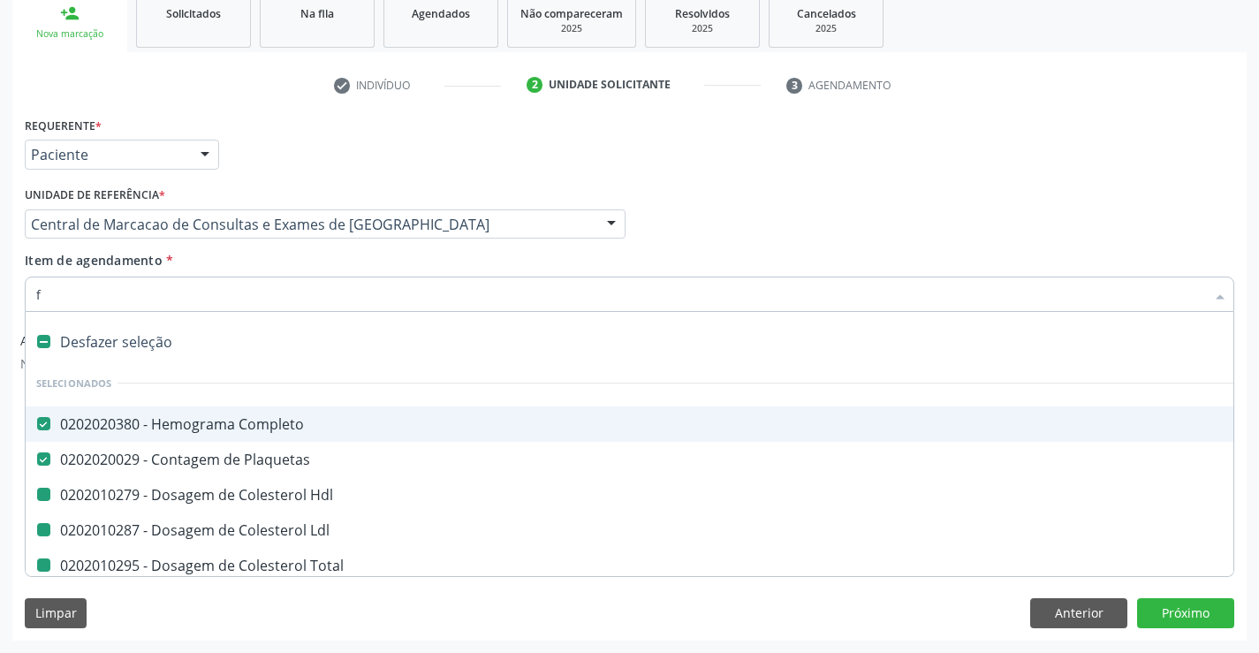
checkbox Urico "false"
checkbox Glicose "false"
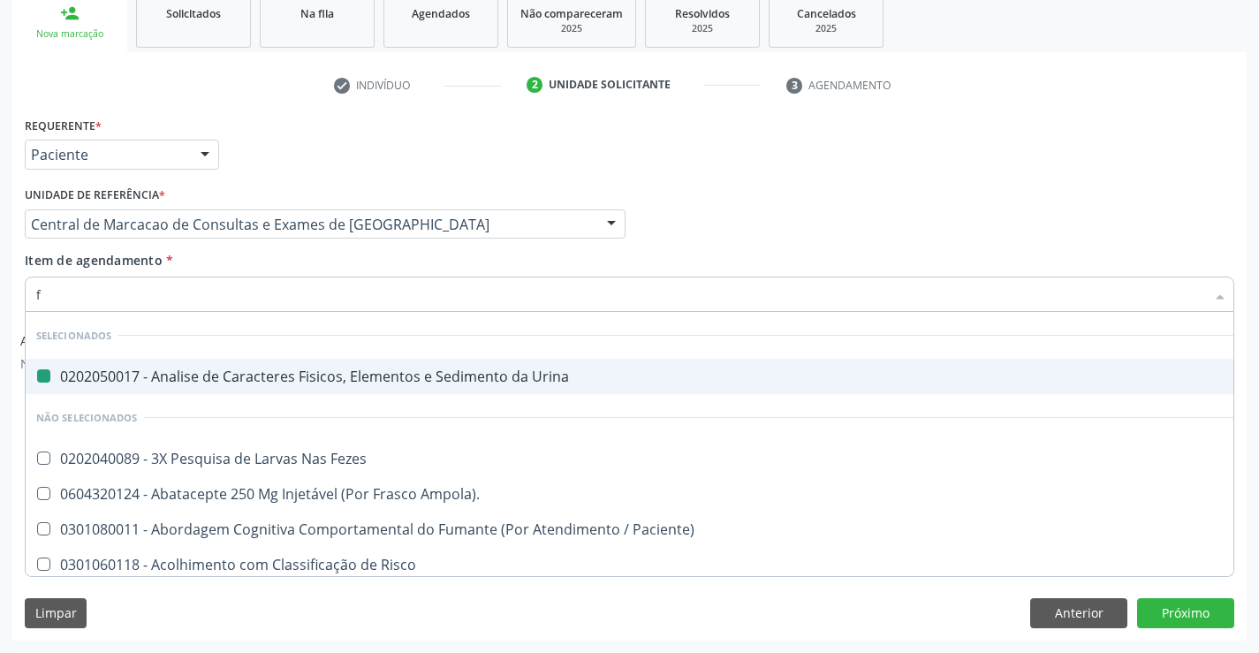
type input "fe"
checkbox Urina "false"
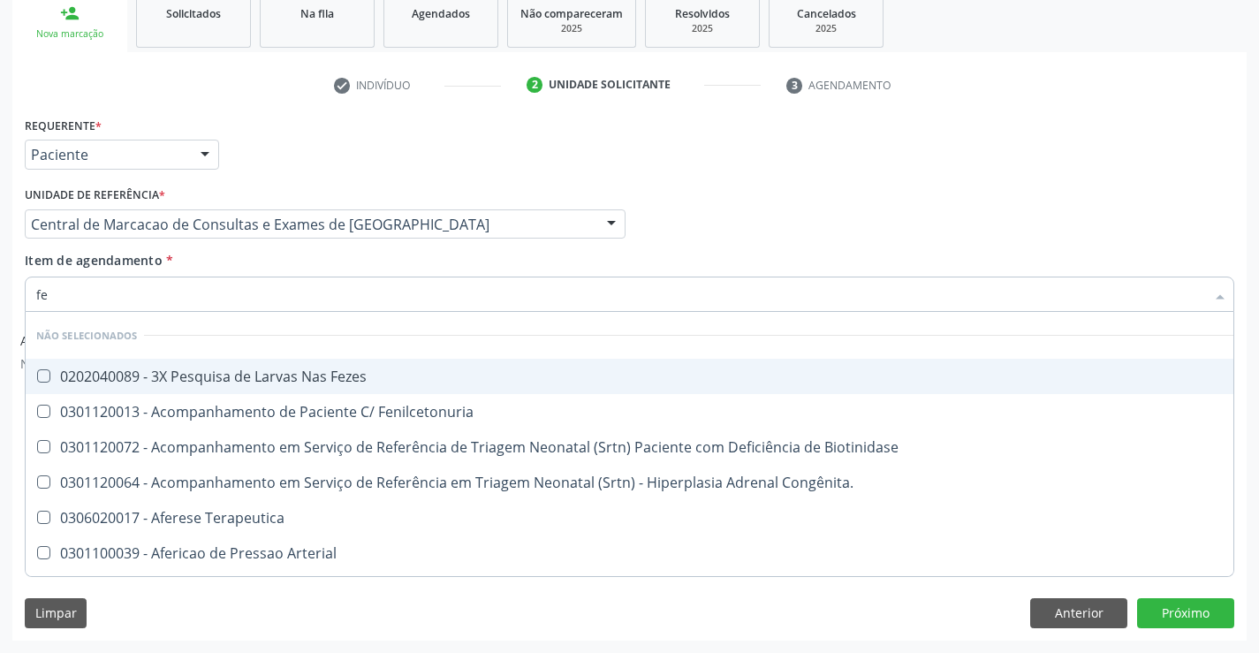
type input "fez"
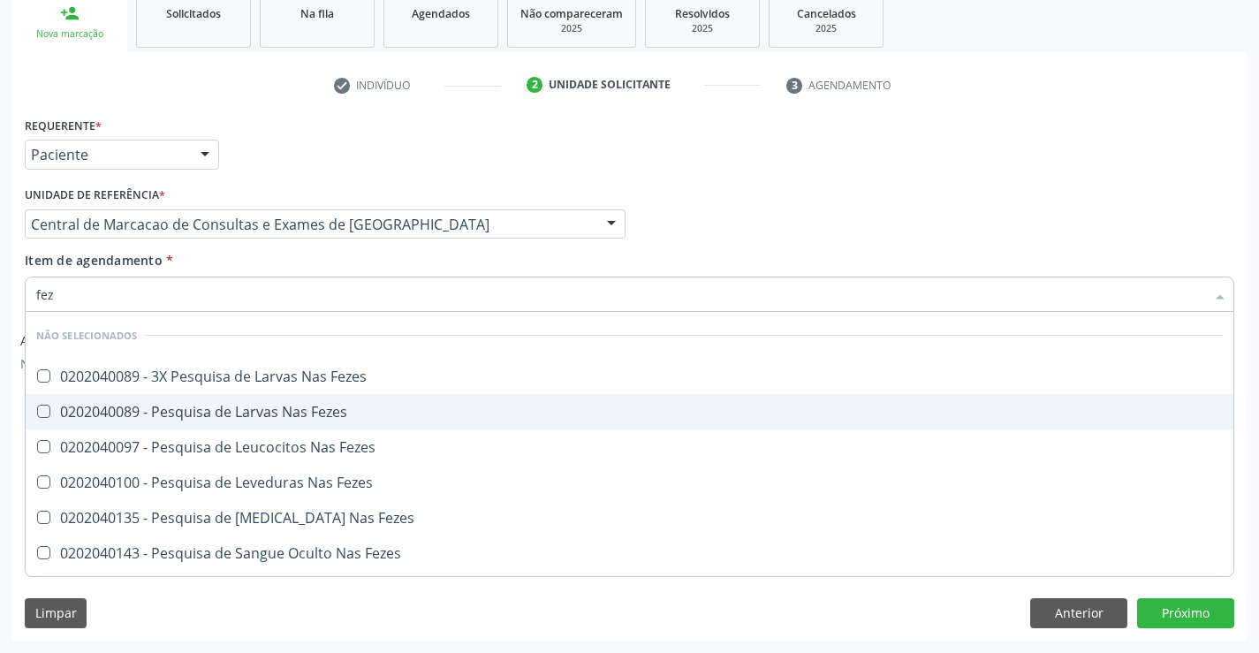
click at [287, 414] on div "0202040089 - Pesquisa de Larvas Nas Fezes" at bounding box center [629, 412] width 1187 height 14
checkbox Fezes "true"
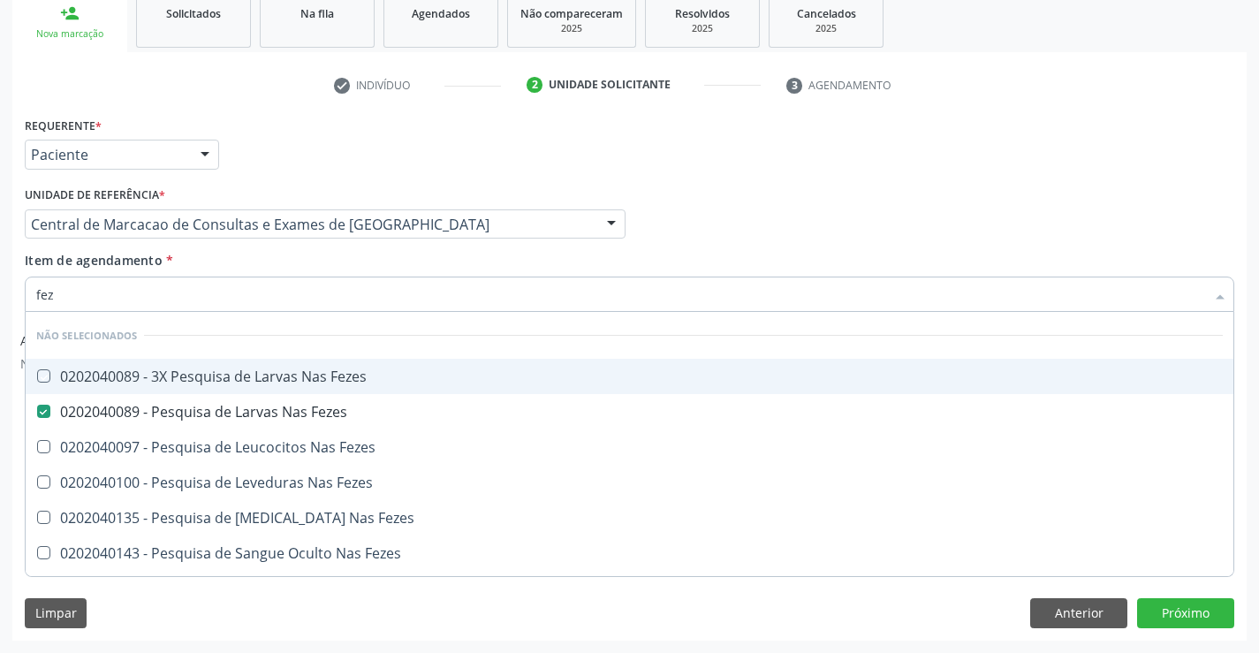
click at [297, 265] on div "Item de agendamento * fez [PERSON_NAME] seleção Não selecionados 0202040089 - 3…" at bounding box center [630, 279] width 1210 height 56
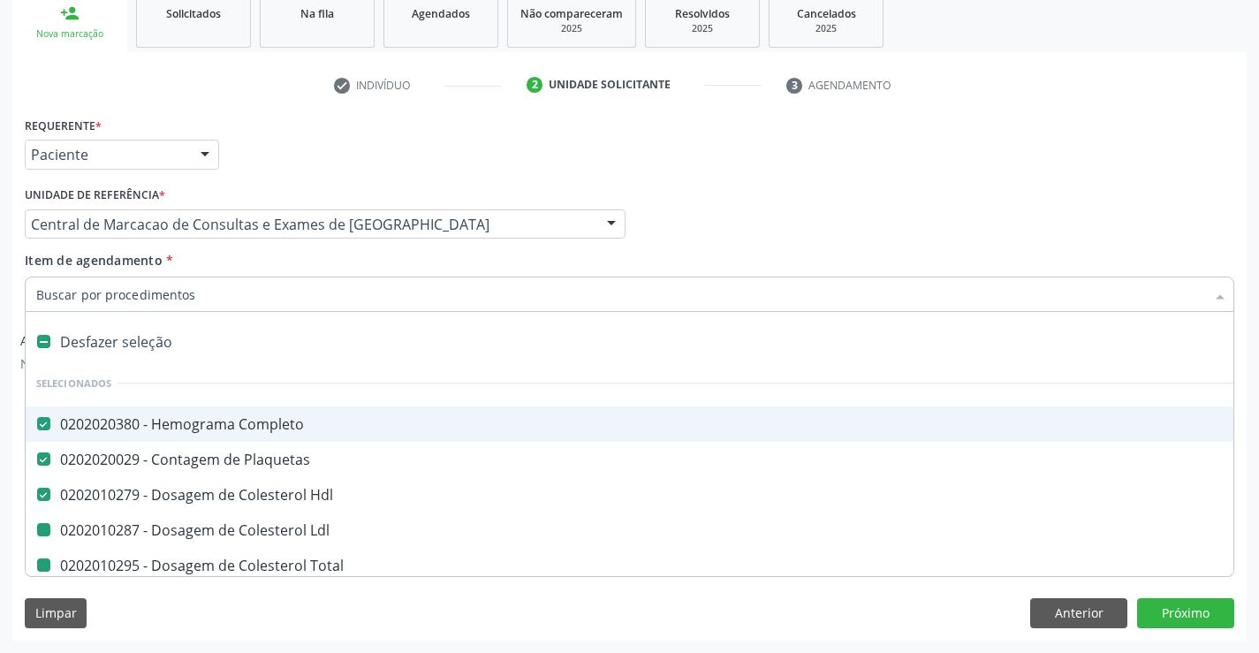
type input "f"
checkbox Total "false"
checkbox Triglicerideos "false"
checkbox Ureia "false"
checkbox Creatinina "false"
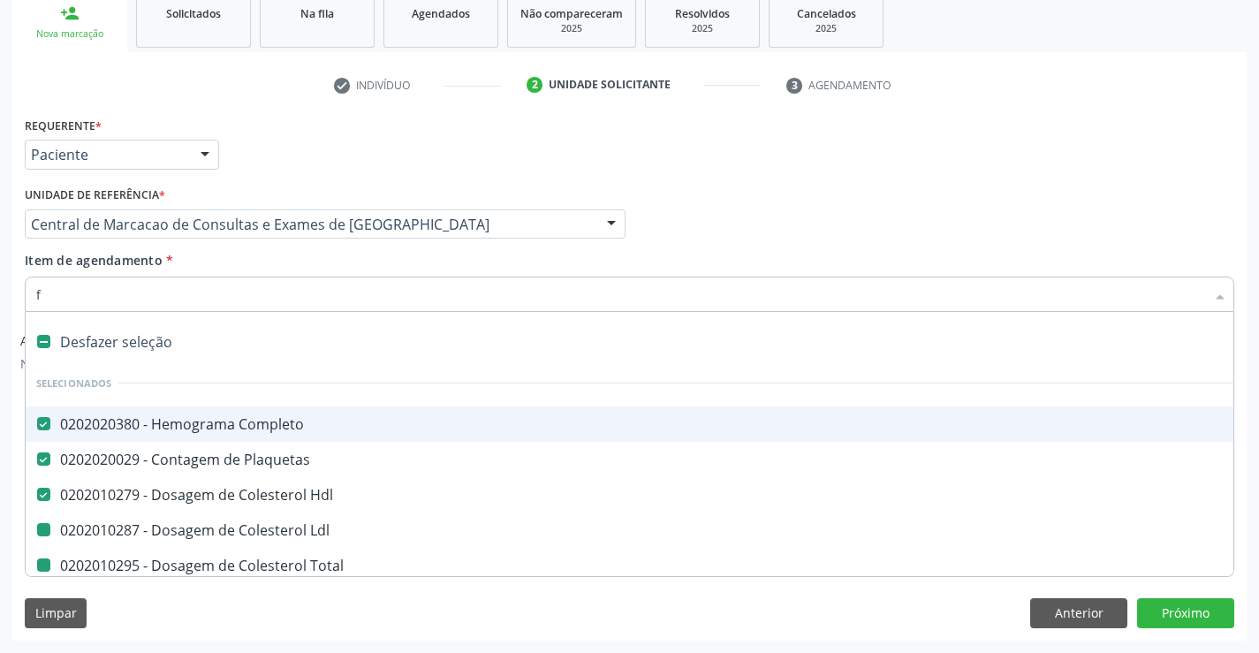
checkbox Urina "false"
checkbox Ldl "false"
checkbox \(Tgo\) "false"
checkbox \(Tgp\) "false"
checkbox Urico "false"
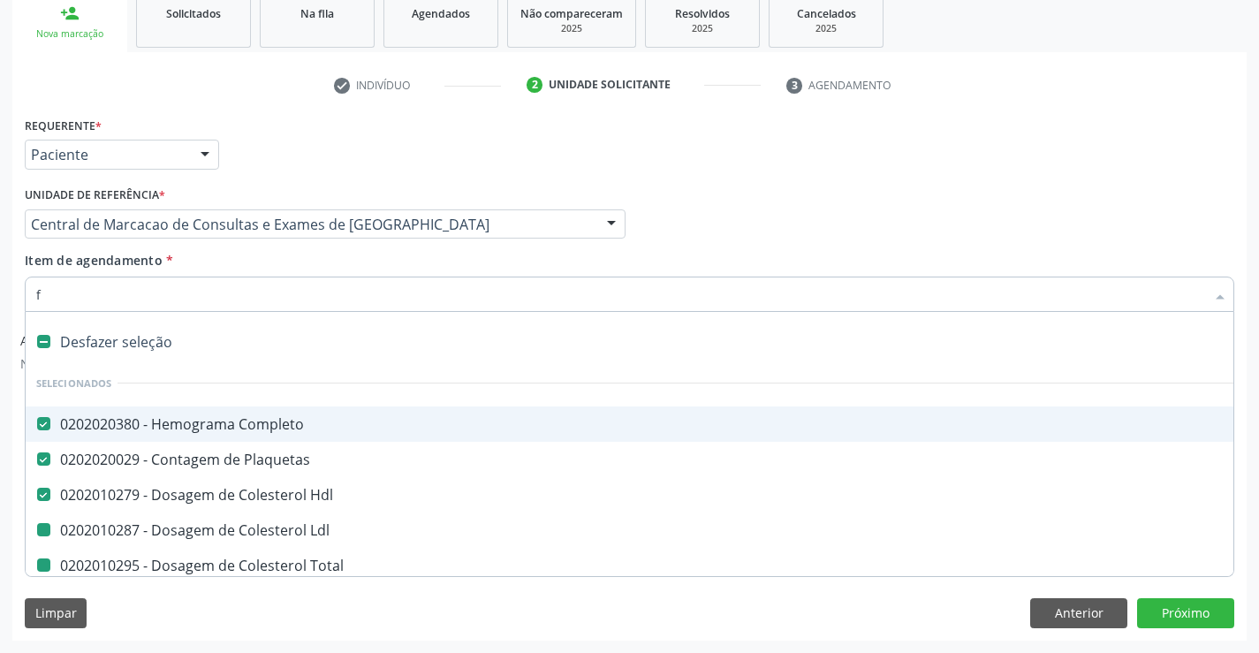
checkbox Glicose "false"
checkbox Fezes "false"
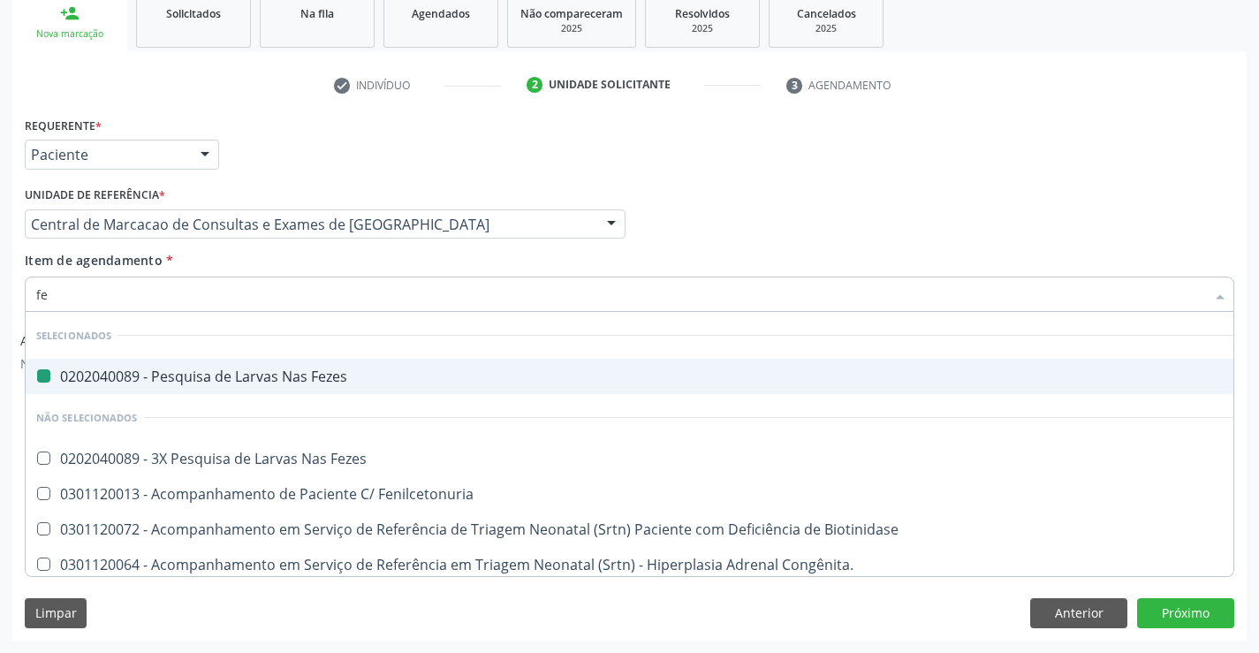
type input "fer"
checkbox Fezes "false"
type input "ferr"
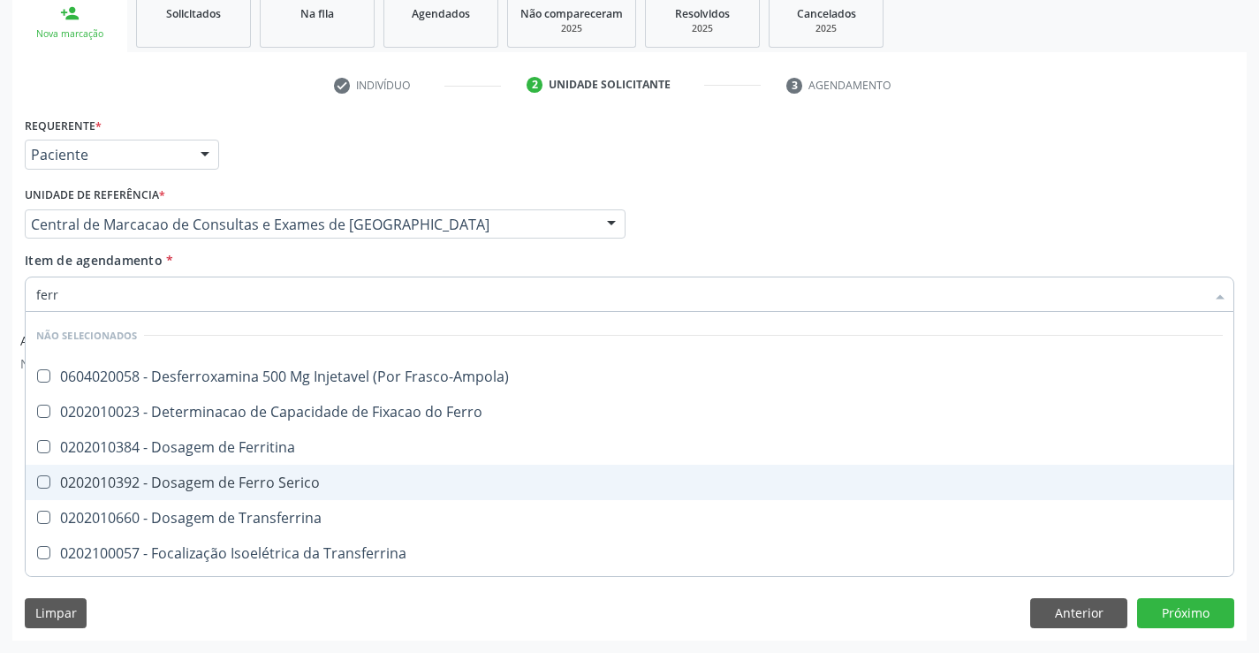
click at [278, 477] on div "0202010392 - Dosagem de Ferro Serico" at bounding box center [629, 482] width 1187 height 14
checkbox Serico "true"
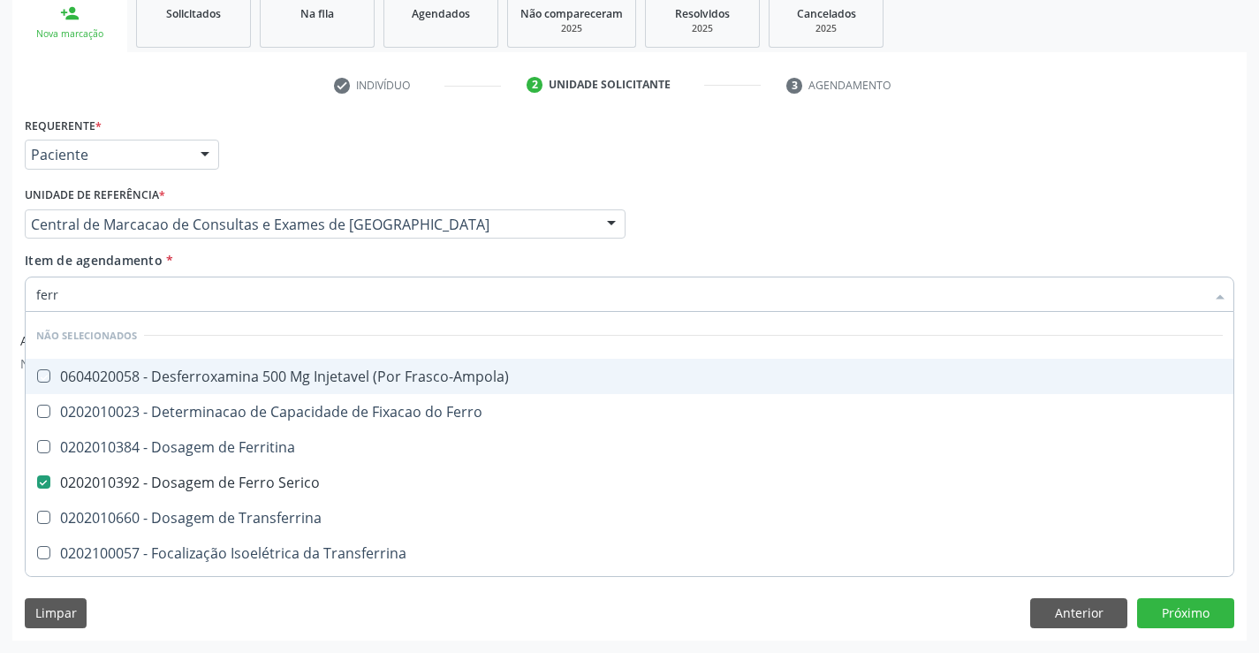
click at [413, 273] on div "Item de agendamento * ferr Desfazer seleção Não selecionados 0604020058 - Desfe…" at bounding box center [630, 279] width 1210 height 56
checkbox Frasco-Ampola\) "true"
checkbox Transferrina "true"
checkbox Ml\) "true"
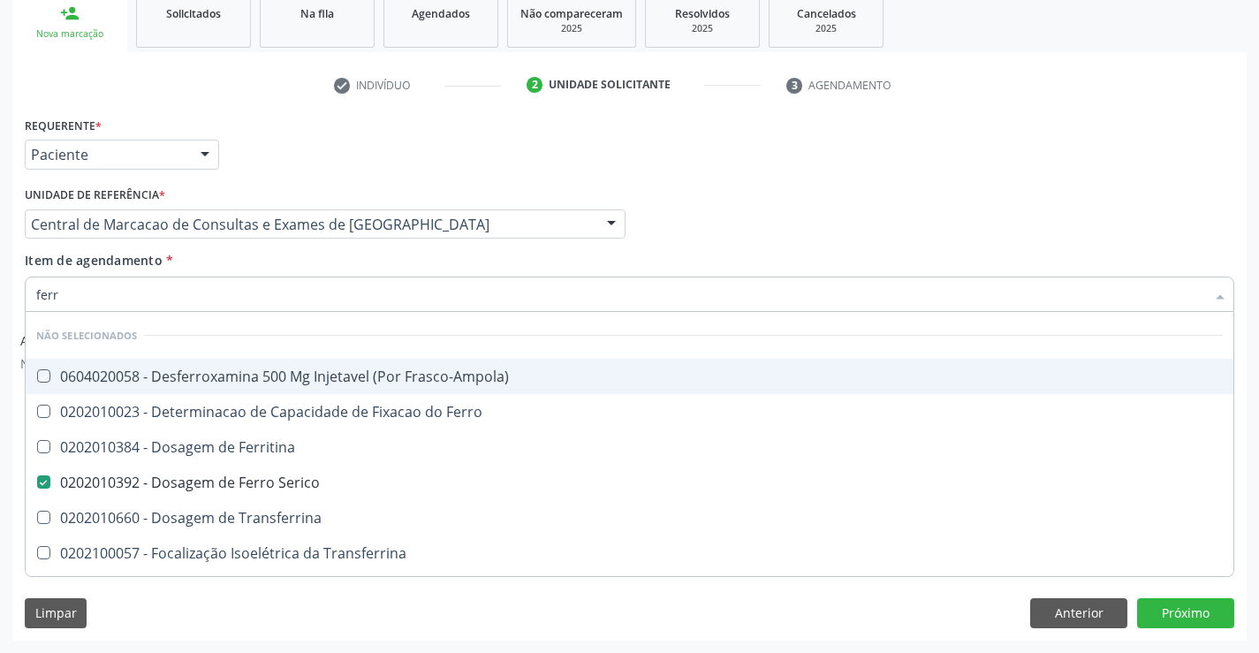
checkbox \(Nefroplastia\) "true"
checkbox Ferritina "true"
checkbox Ferro "true"
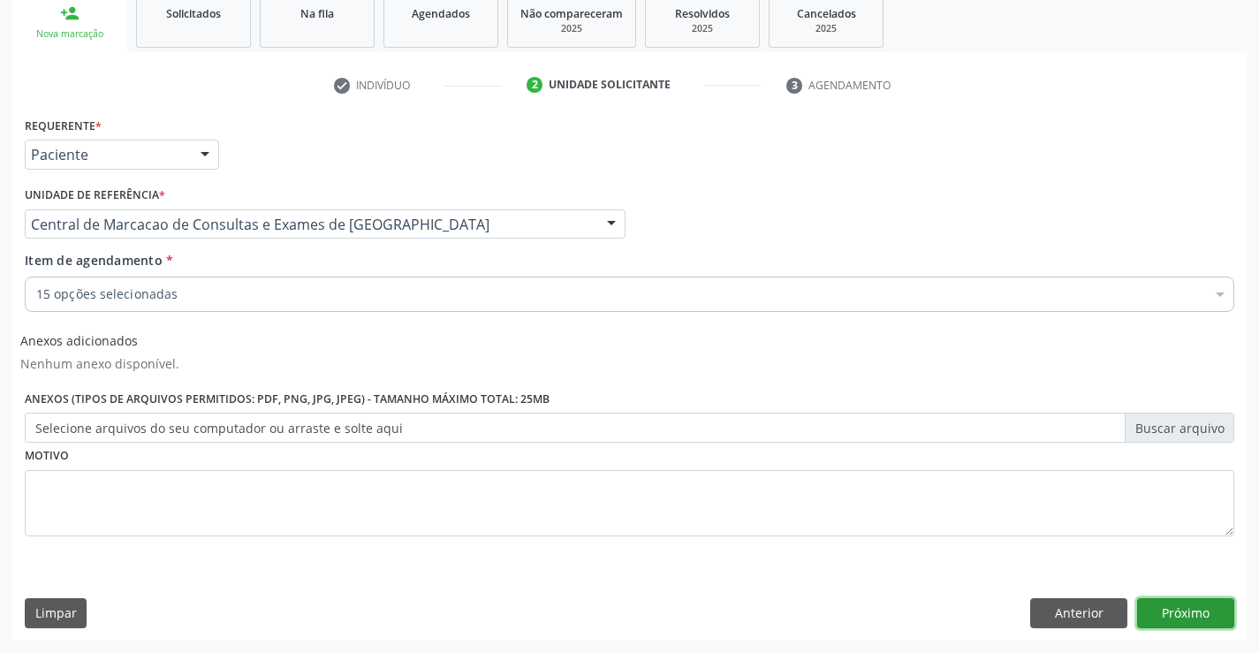
click at [1202, 620] on button "Próximo" at bounding box center [1185, 613] width 97 height 30
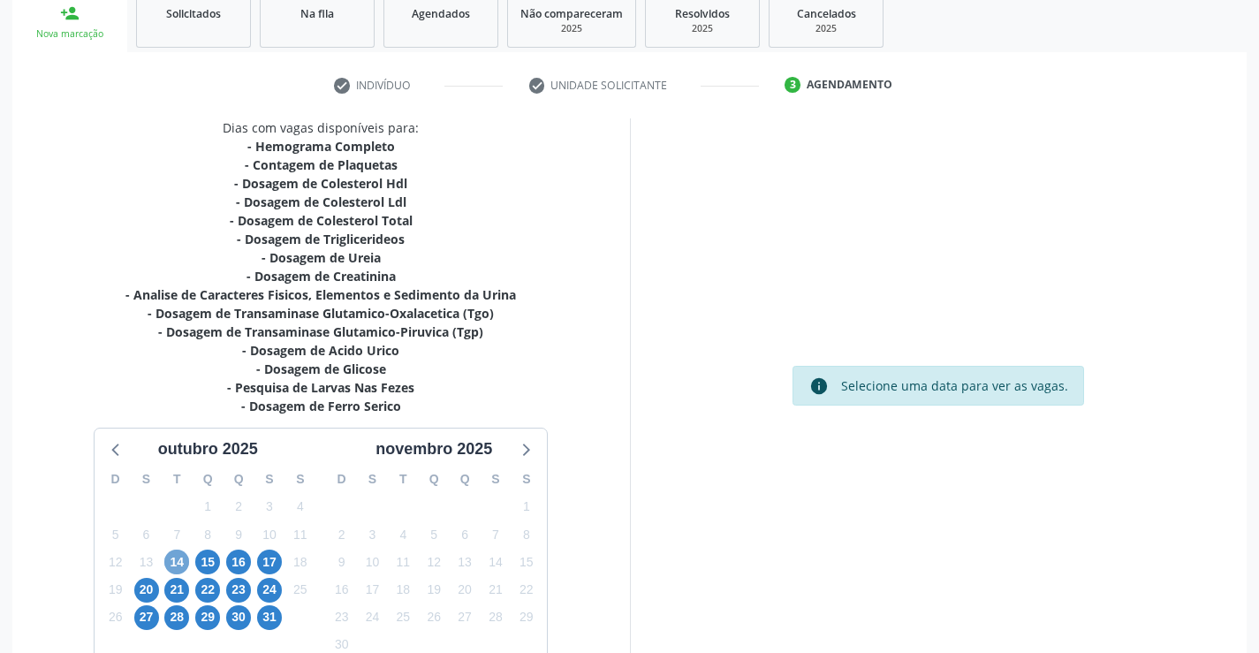
click at [183, 564] on span "14" at bounding box center [176, 562] width 25 height 25
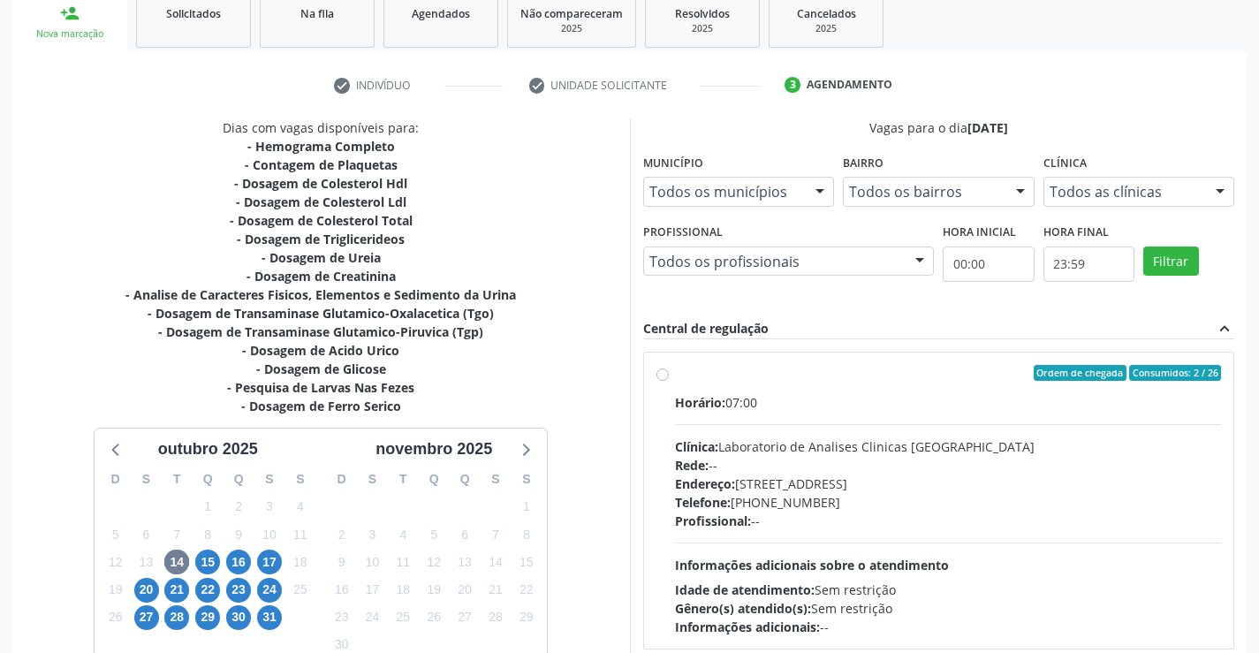
click at [1161, 565] on div "Horário: 07:00 Clínica: Laboratorio de Analises Clinicas Sao Francisco Rede: --…" at bounding box center [948, 514] width 547 height 243
click at [669, 381] on input "Ordem de chegada Consumidos: 2 / 26 Horário: 07:00 Clínica: Laboratorio de Anal…" at bounding box center [662, 373] width 12 height 16
radio input "true"
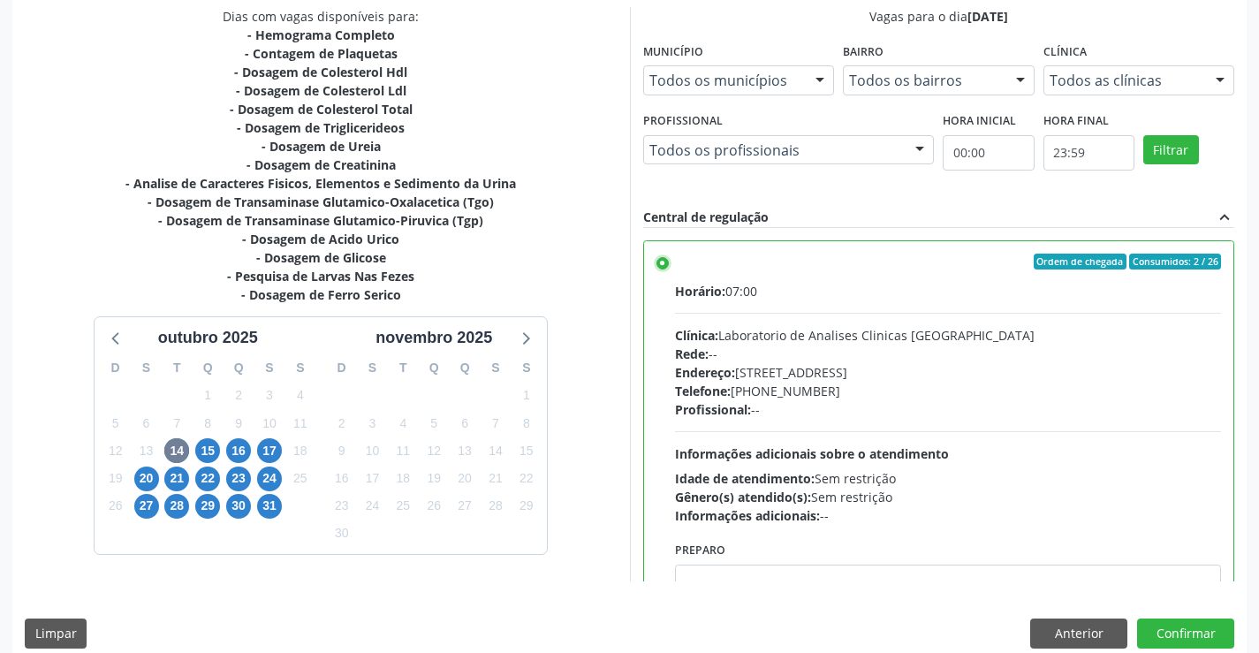
scroll to position [403, 0]
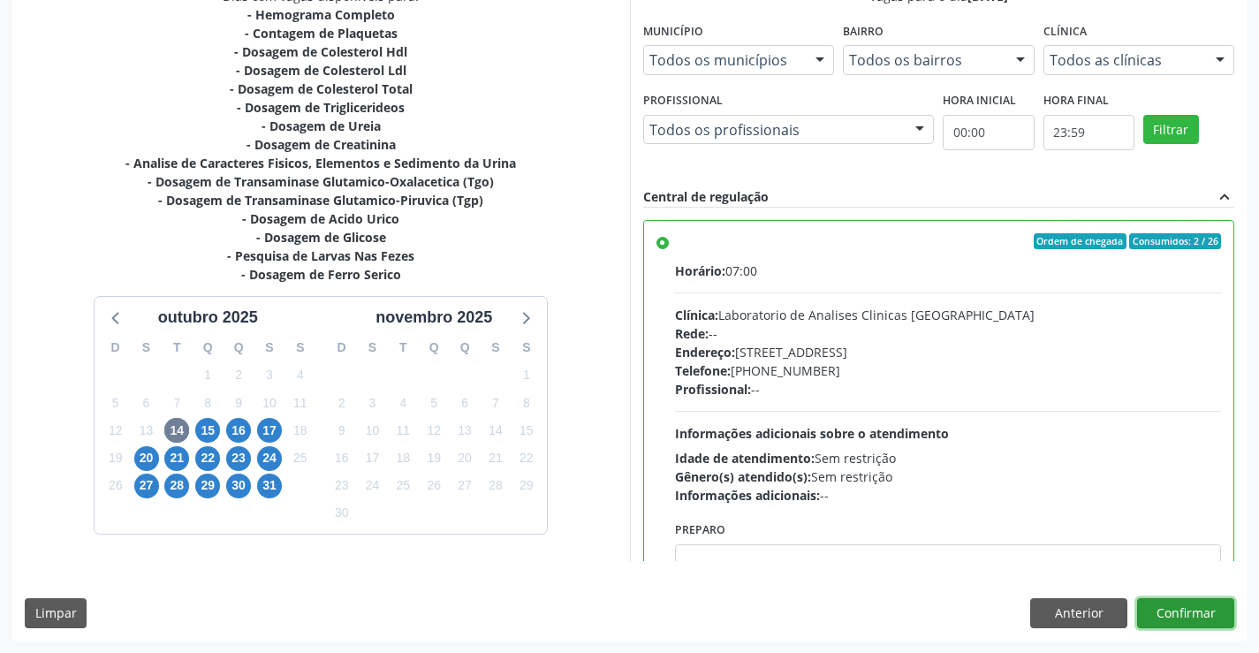
click at [1191, 616] on button "Confirmar" at bounding box center [1185, 613] width 97 height 30
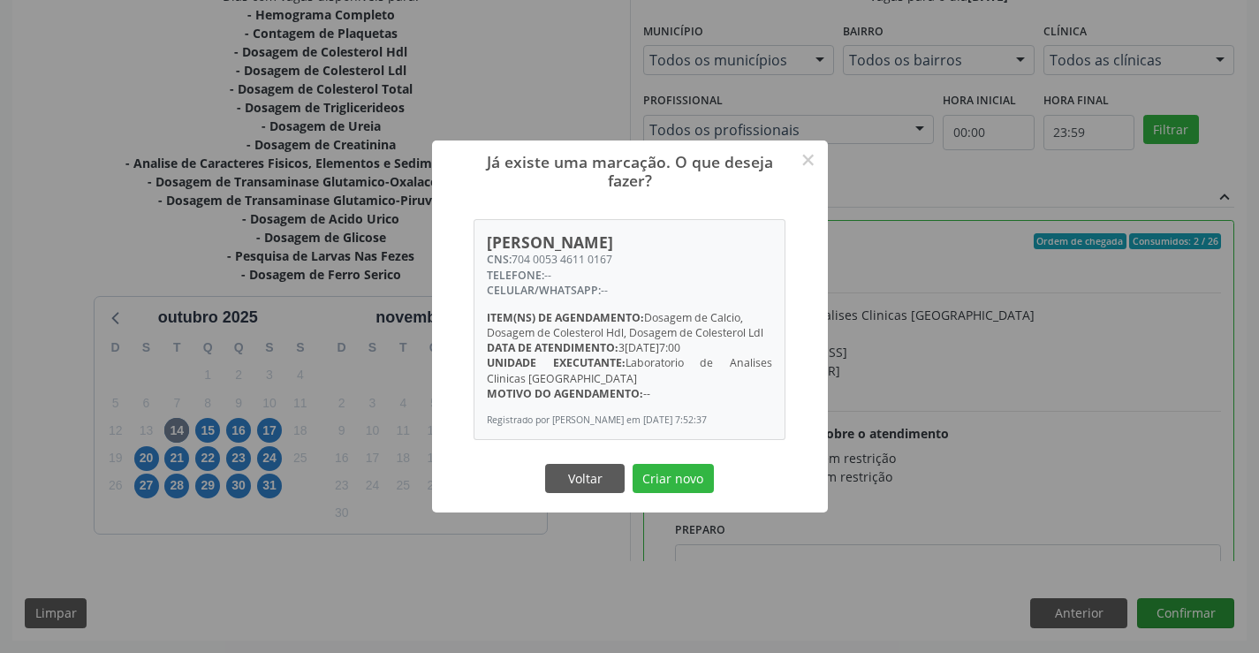
click at [633, 464] on button "Criar novo" at bounding box center [673, 479] width 81 height 30
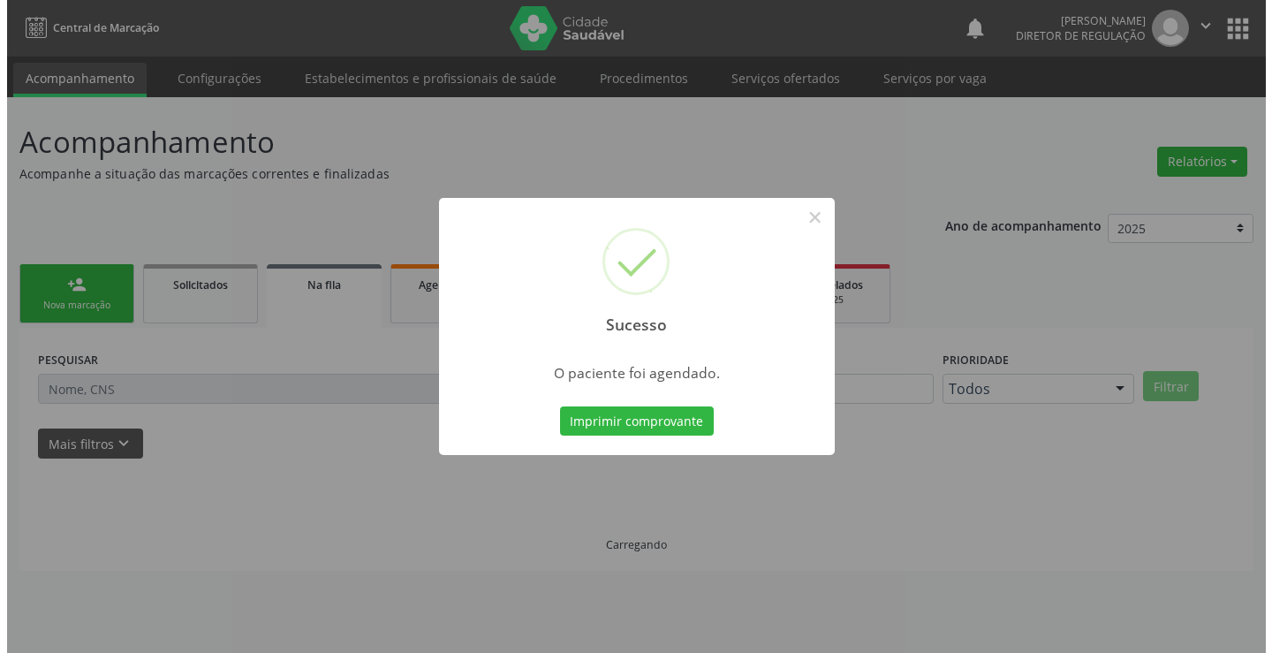
scroll to position [0, 0]
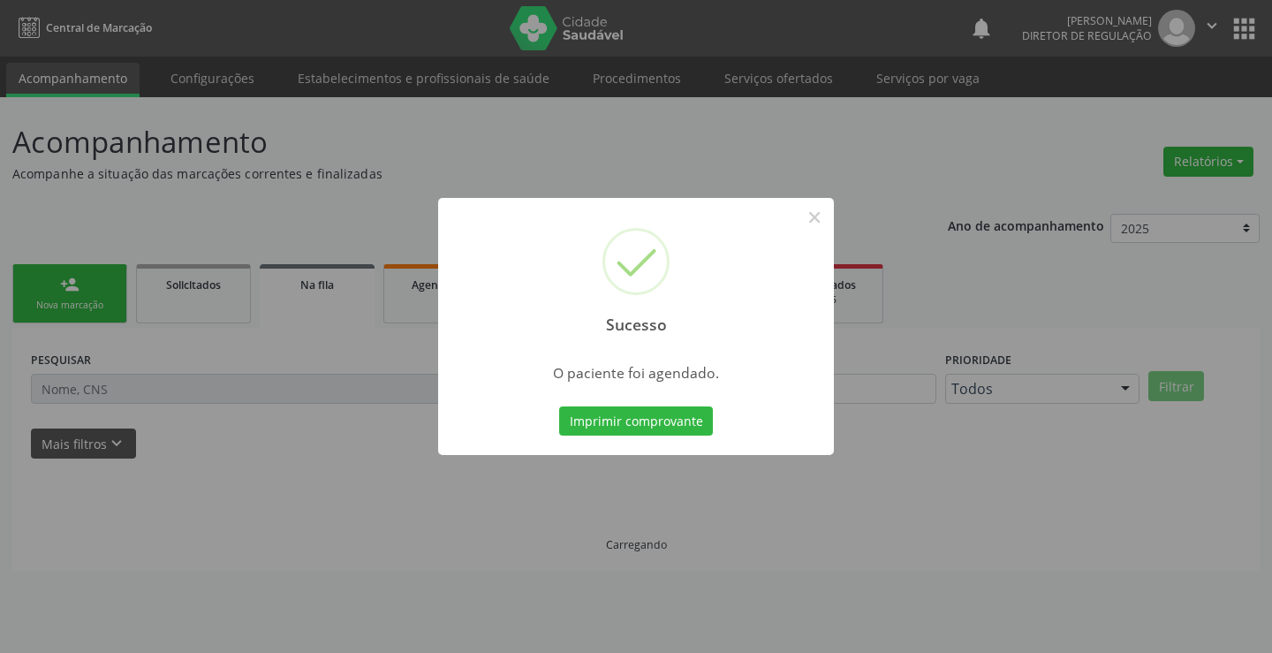
click at [559, 406] on button "Imprimir comprovante" at bounding box center [636, 421] width 154 height 30
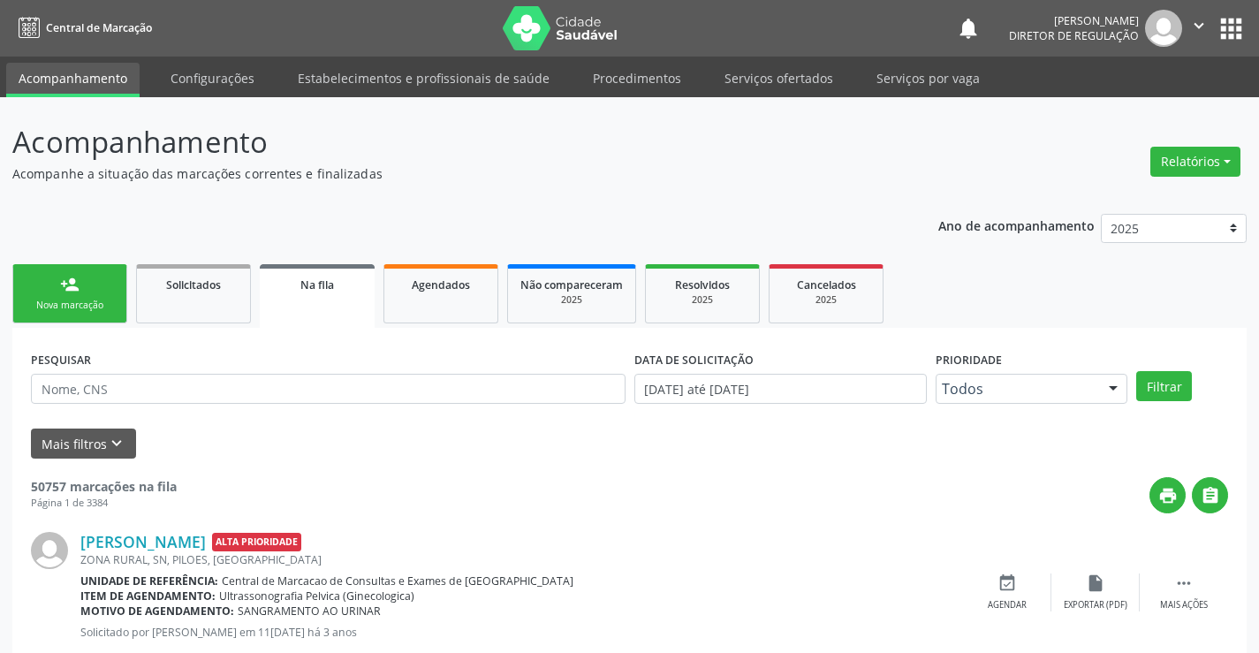
click at [68, 294] on link "person_add Nova marcação" at bounding box center [69, 293] width 115 height 59
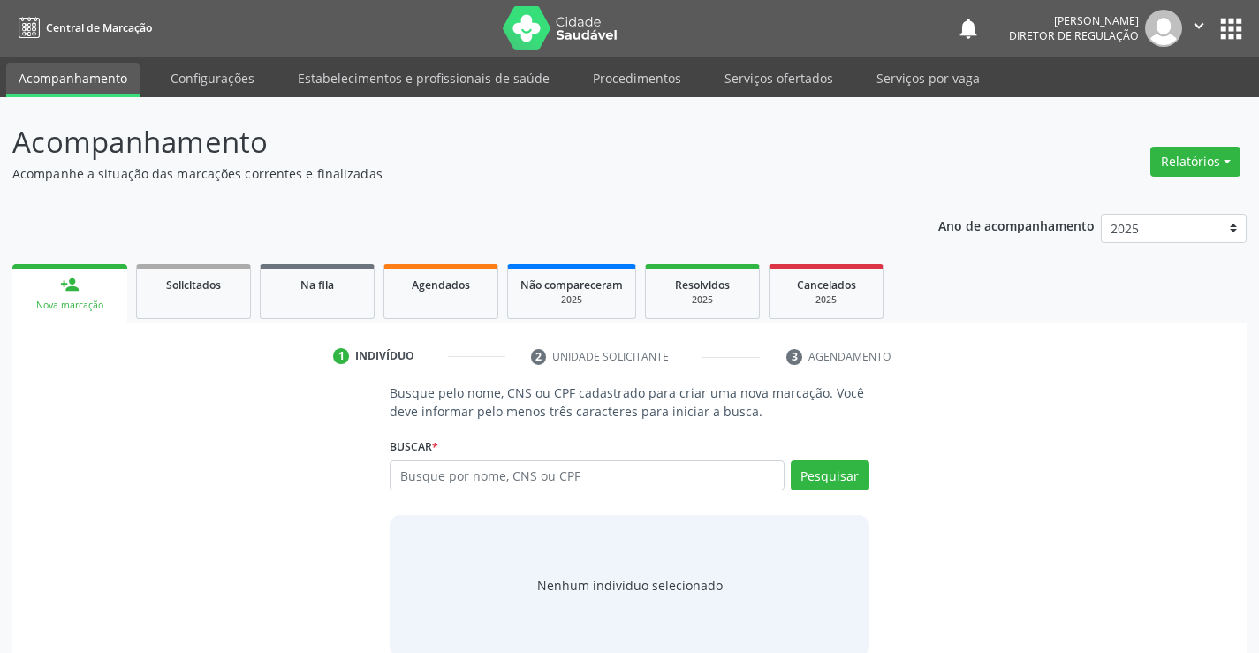
click at [497, 495] on div "Busque por nome, CNS ou CPF Nenhum resultado encontrado para: " " Digite nome, …" at bounding box center [629, 481] width 479 height 42
click at [503, 474] on input "text" at bounding box center [587, 475] width 394 height 30
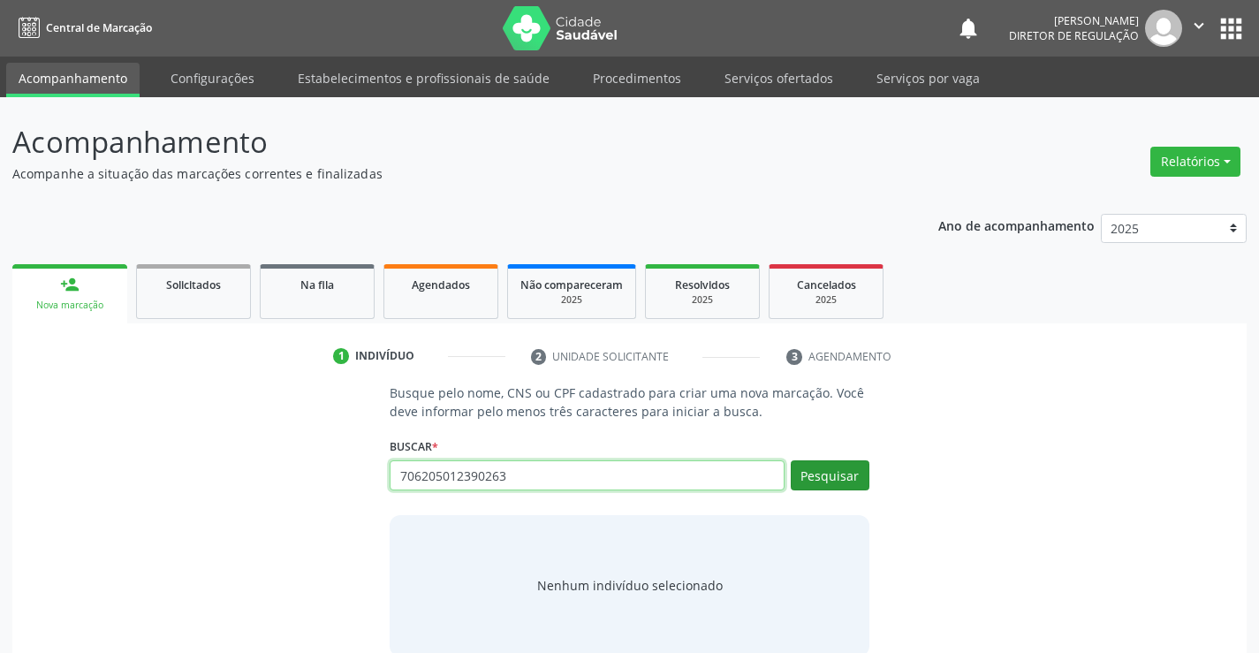
type input "706205012390263"
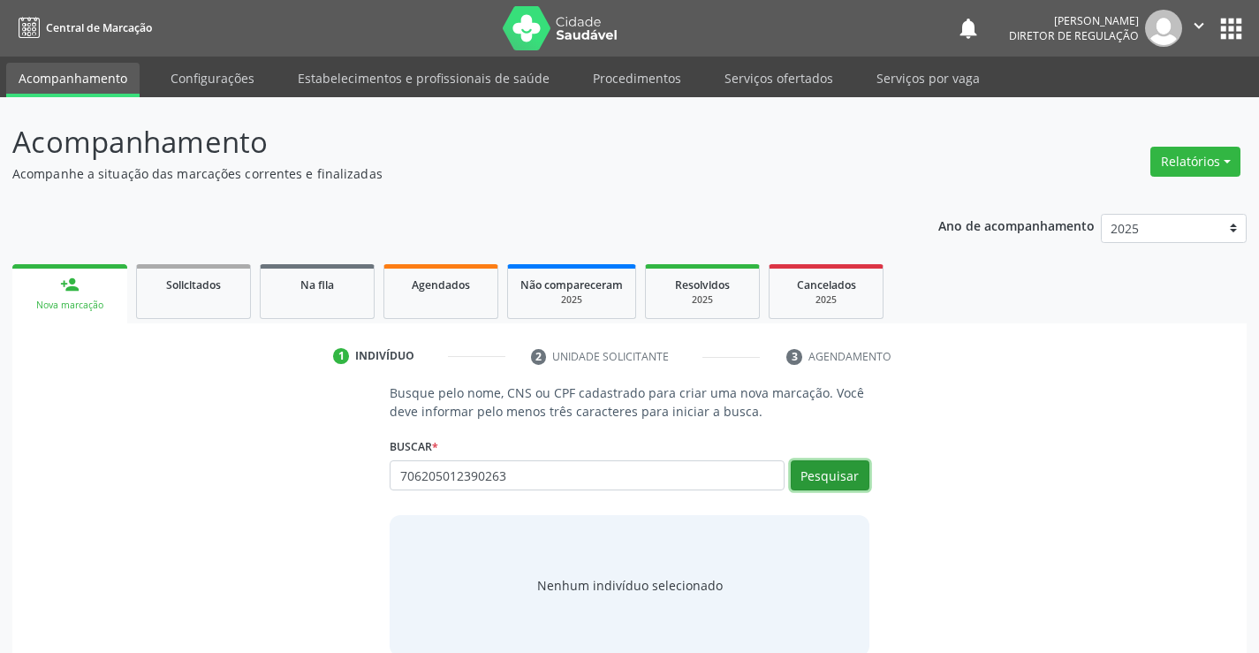
click at [848, 474] on button "Pesquisar" at bounding box center [830, 475] width 79 height 30
type input "706205012390263"
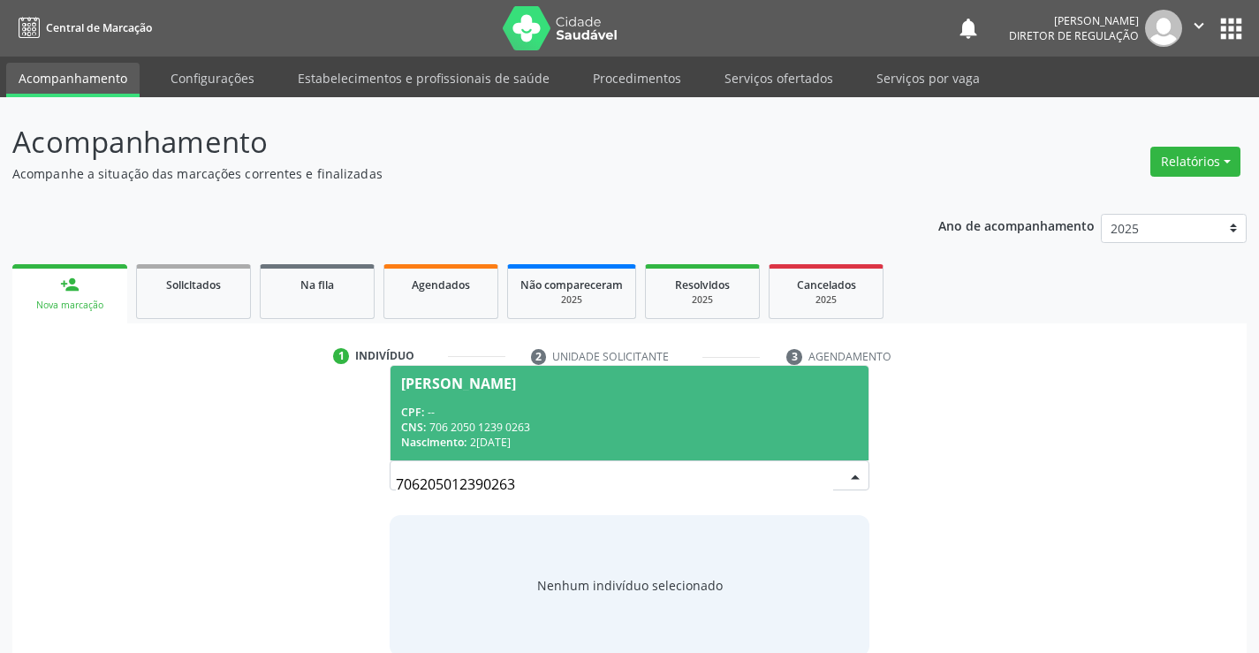
click at [562, 398] on span "Florisnalva Pereira de Souza CPF: -- CNS: 706 2050 1239 0263 Nascimento: 23/10/…" at bounding box center [629, 413] width 477 height 95
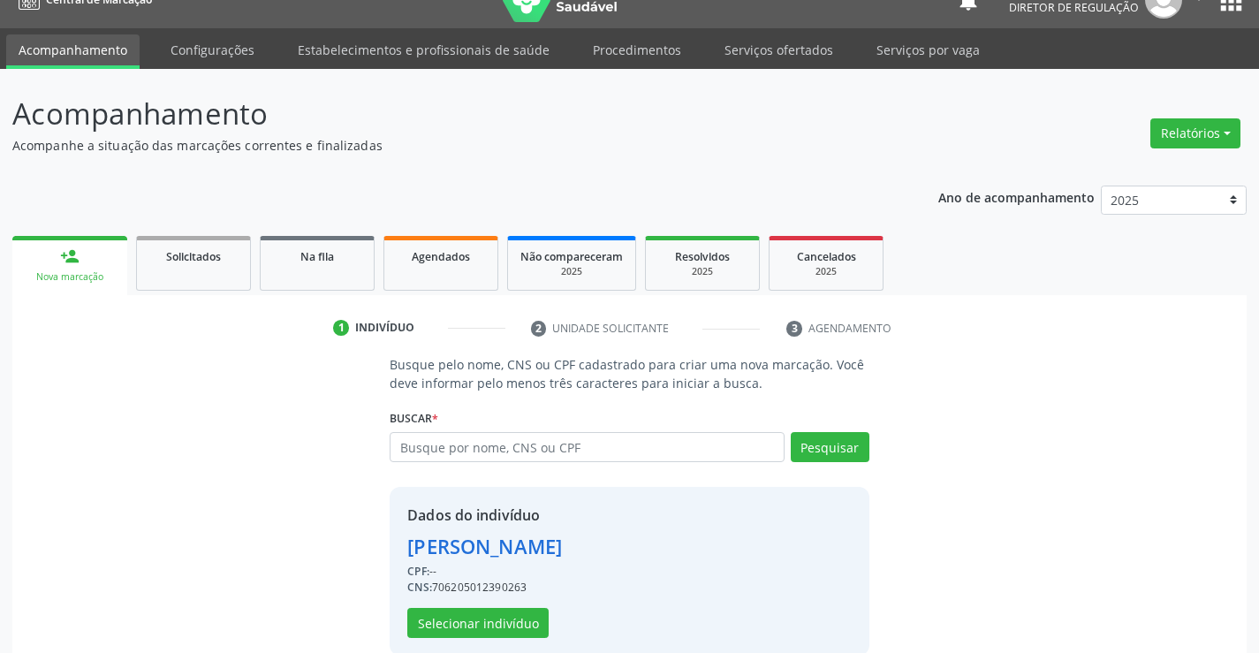
scroll to position [56, 0]
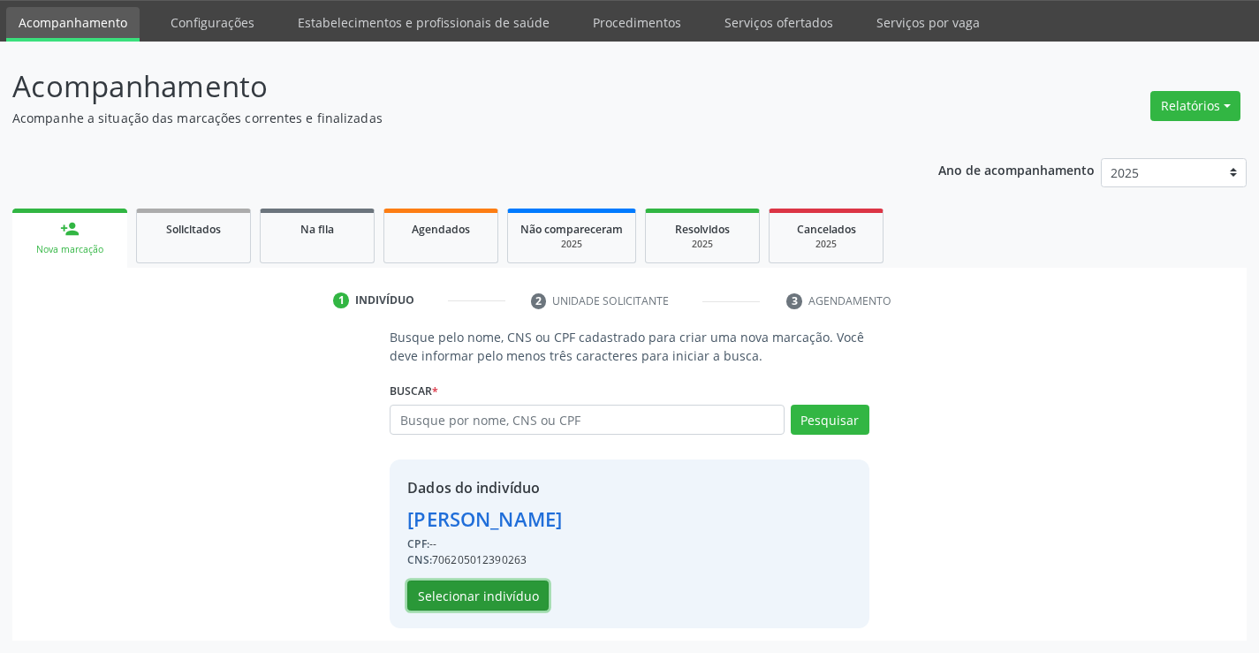
click at [502, 601] on button "Selecionar indivíduo" at bounding box center [477, 595] width 141 height 30
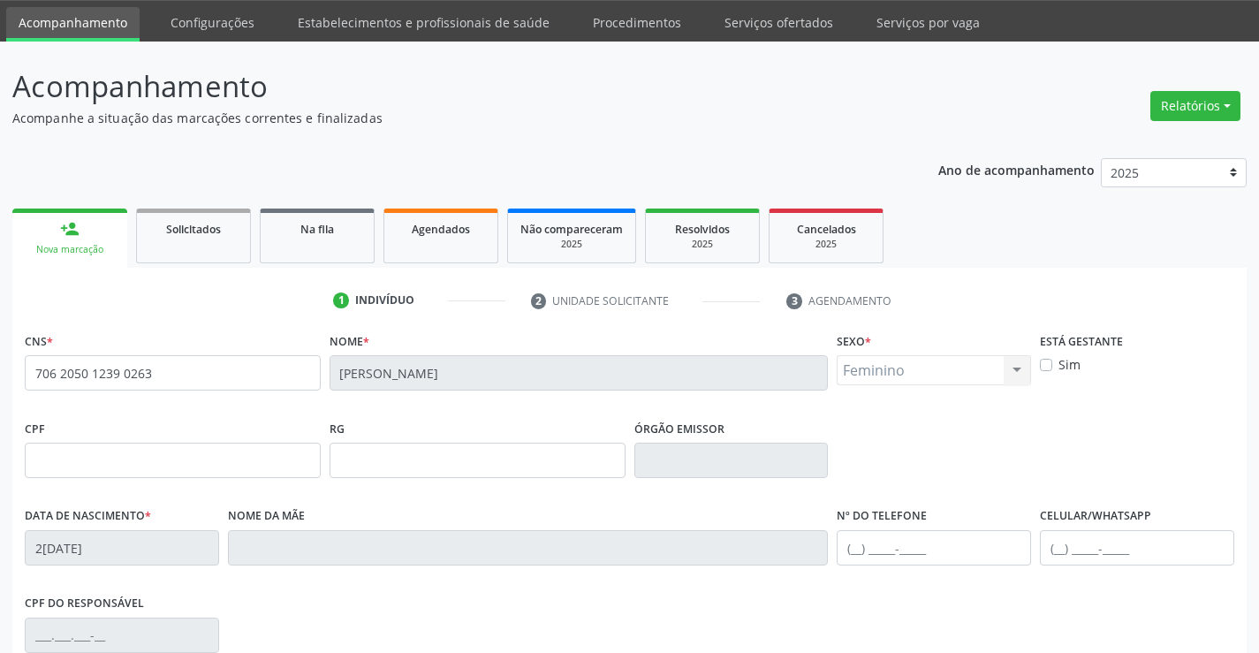
scroll to position [305, 0]
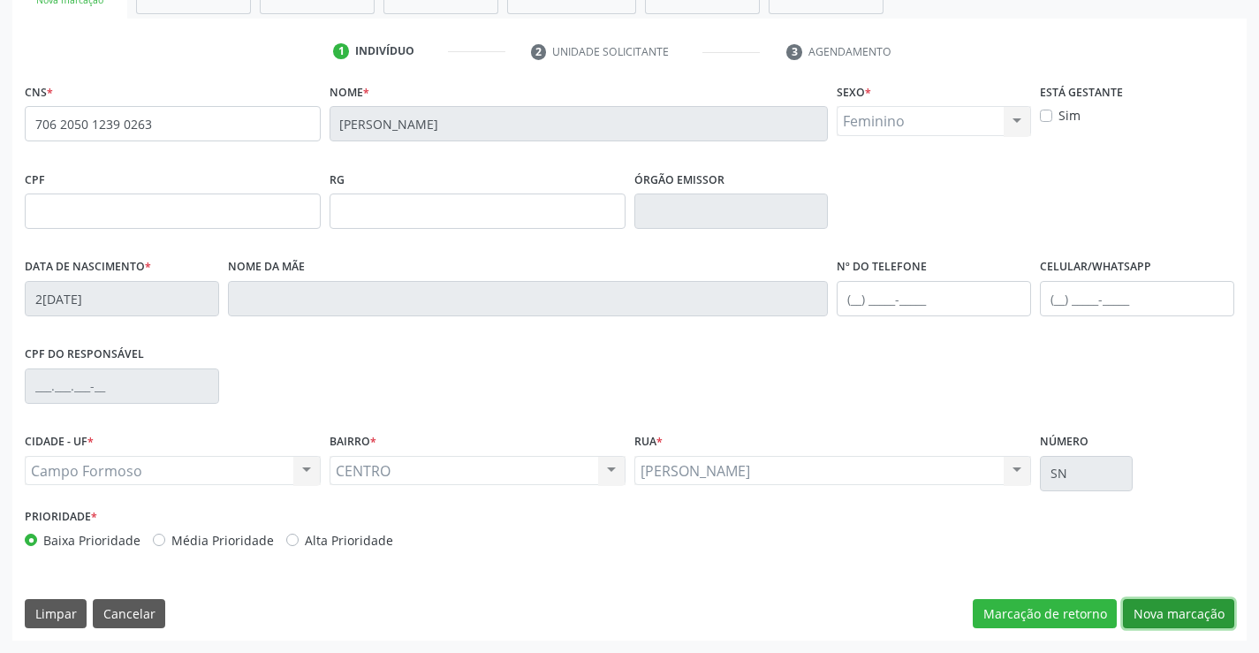
click at [1170, 607] on button "Nova marcação" at bounding box center [1178, 614] width 111 height 30
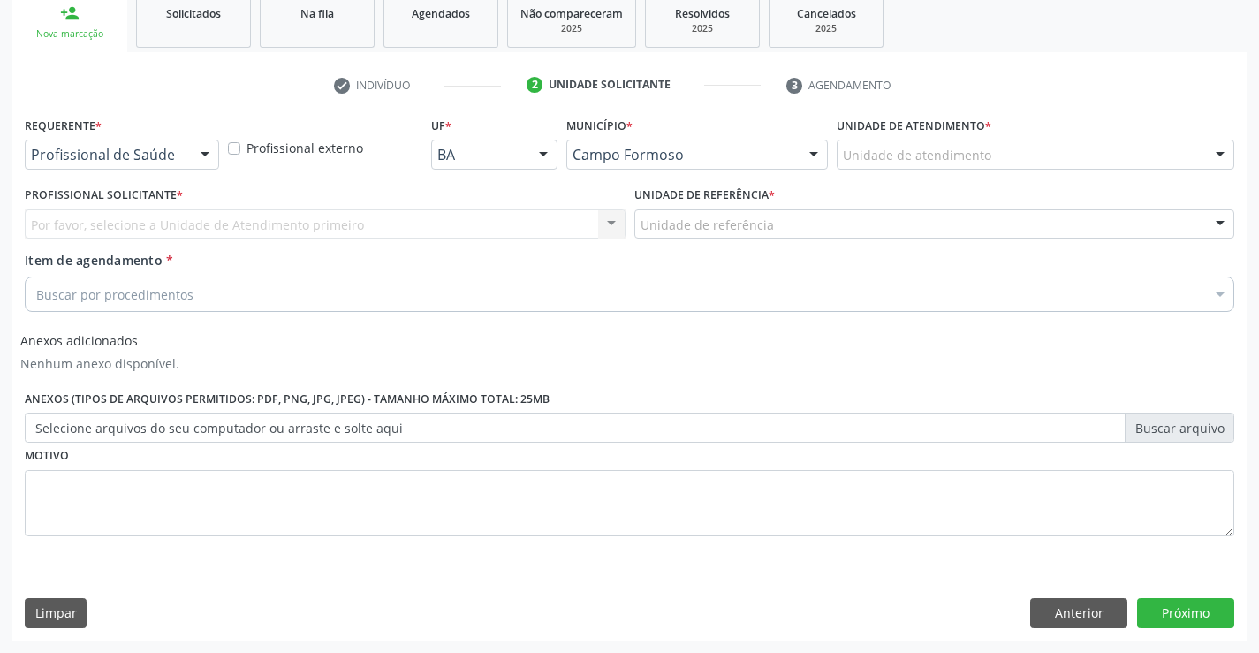
scroll to position [271, 0]
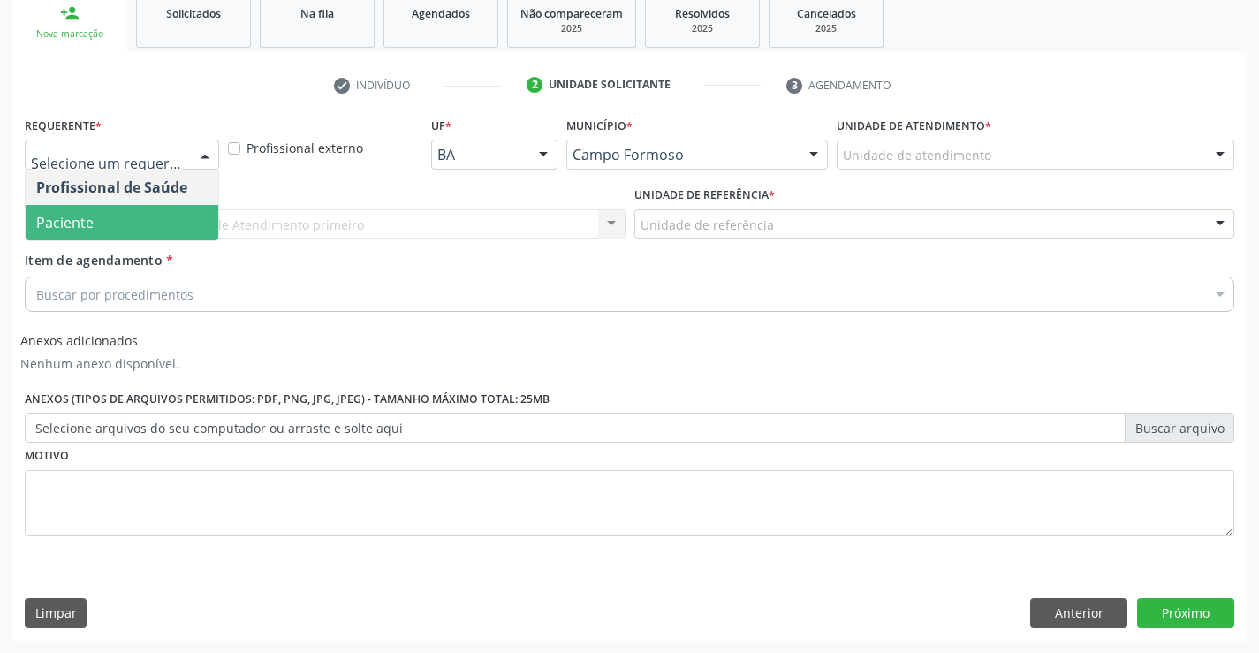
click at [172, 225] on span "Paciente" at bounding box center [122, 222] width 193 height 35
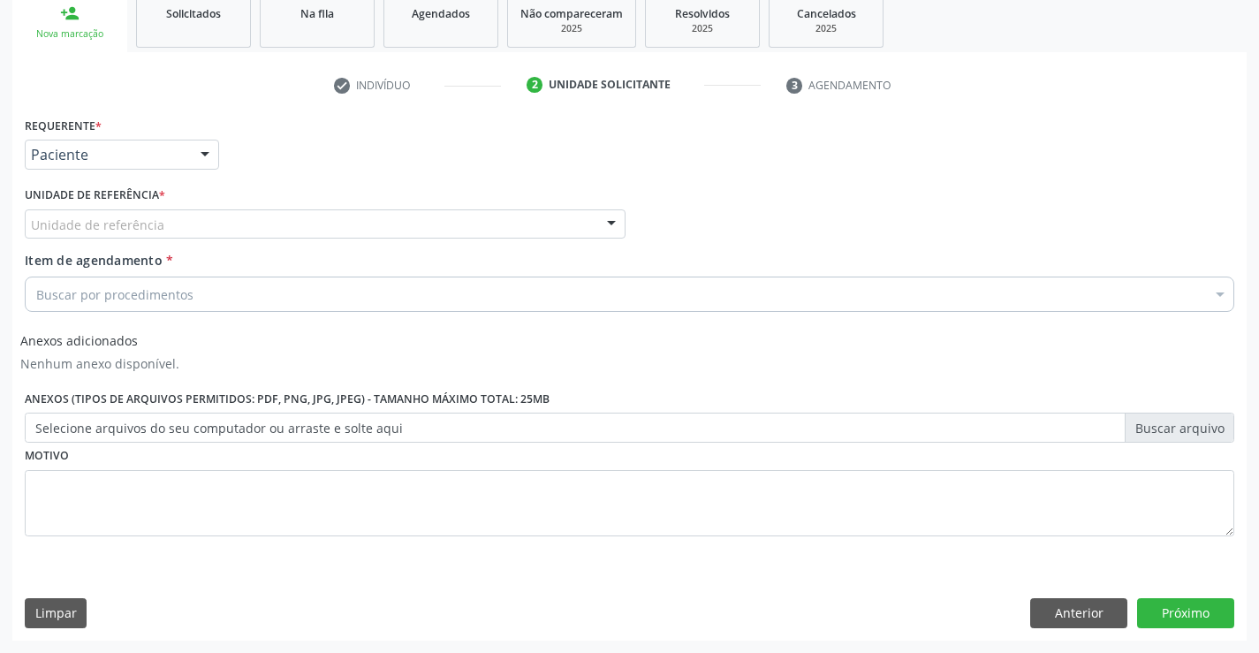
click at [434, 237] on div "Unidade de referência" at bounding box center [325, 224] width 601 height 30
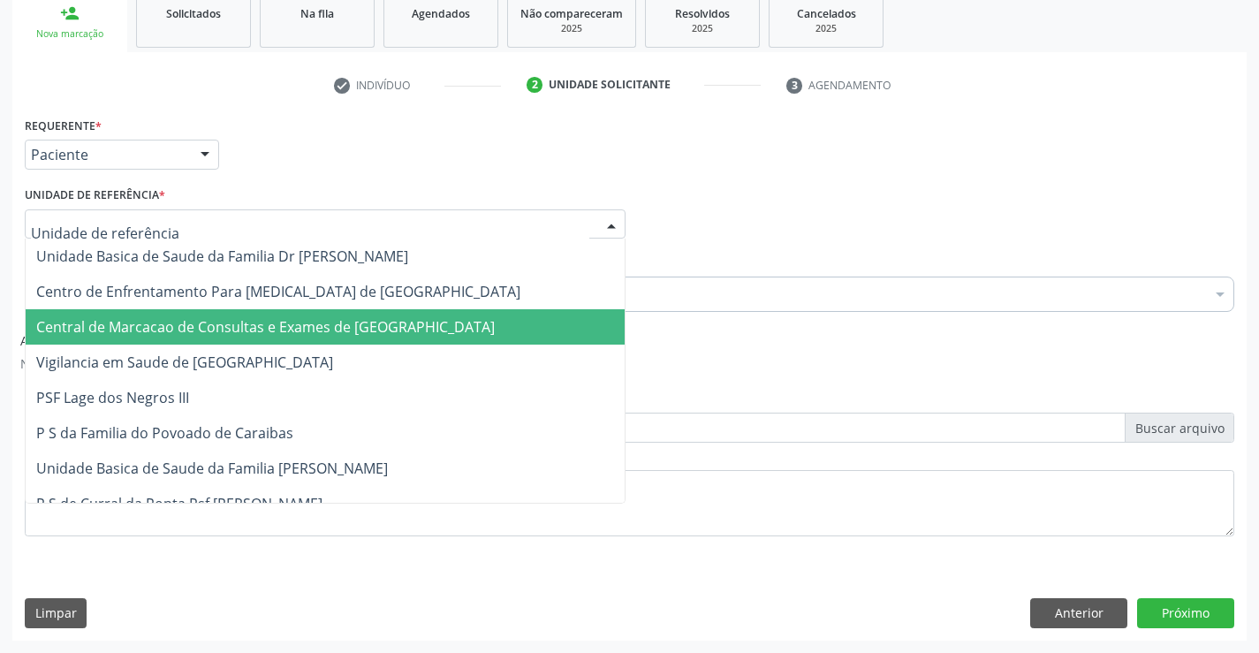
click at [386, 325] on span "Central de Marcacao de Consultas e Exames de [GEOGRAPHIC_DATA]" at bounding box center [265, 326] width 459 height 19
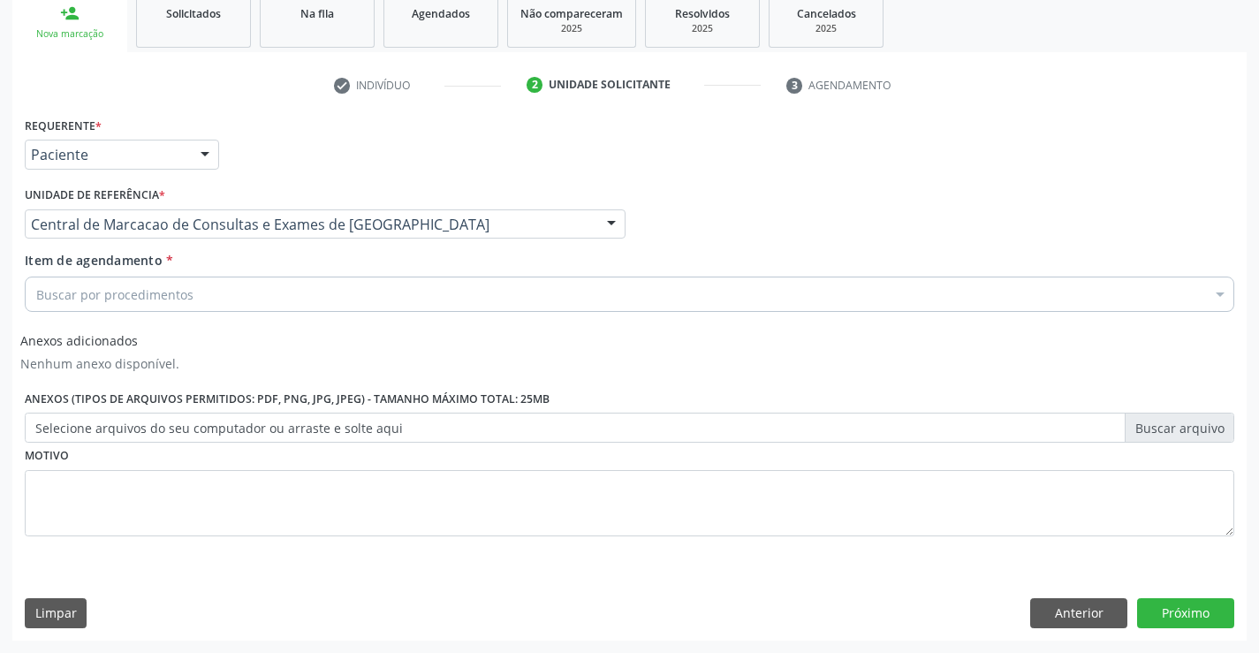
click at [463, 301] on div "Buscar por procedimentos" at bounding box center [630, 294] width 1210 height 35
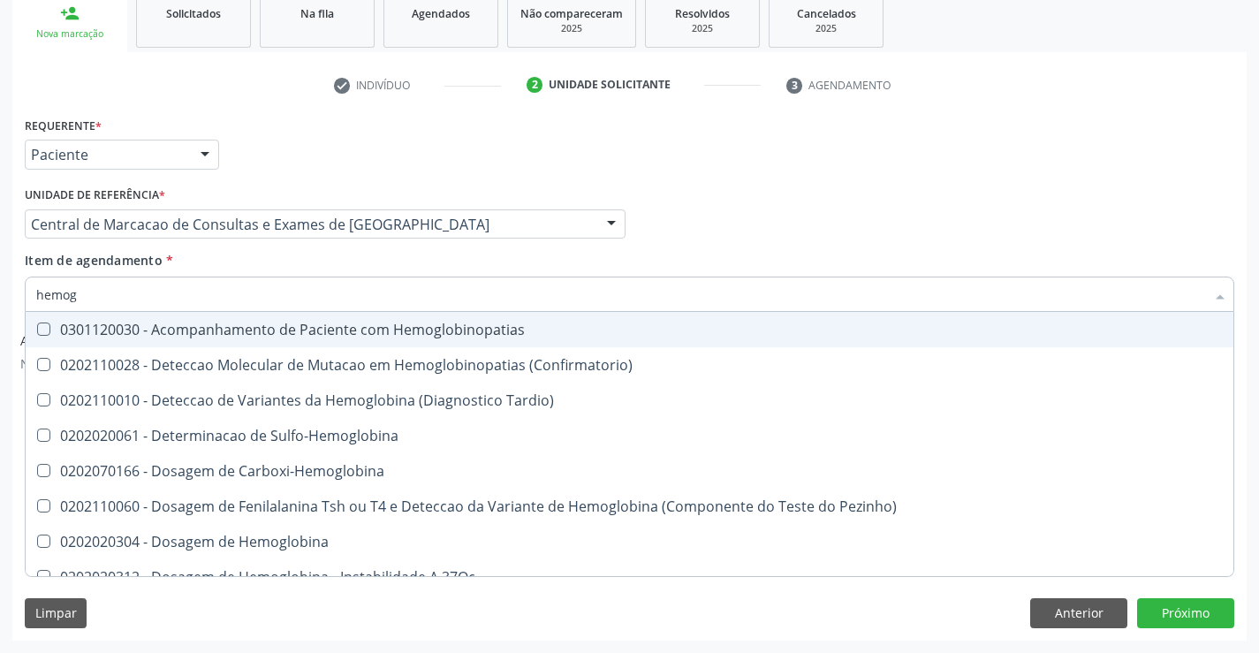
type input "hemogr"
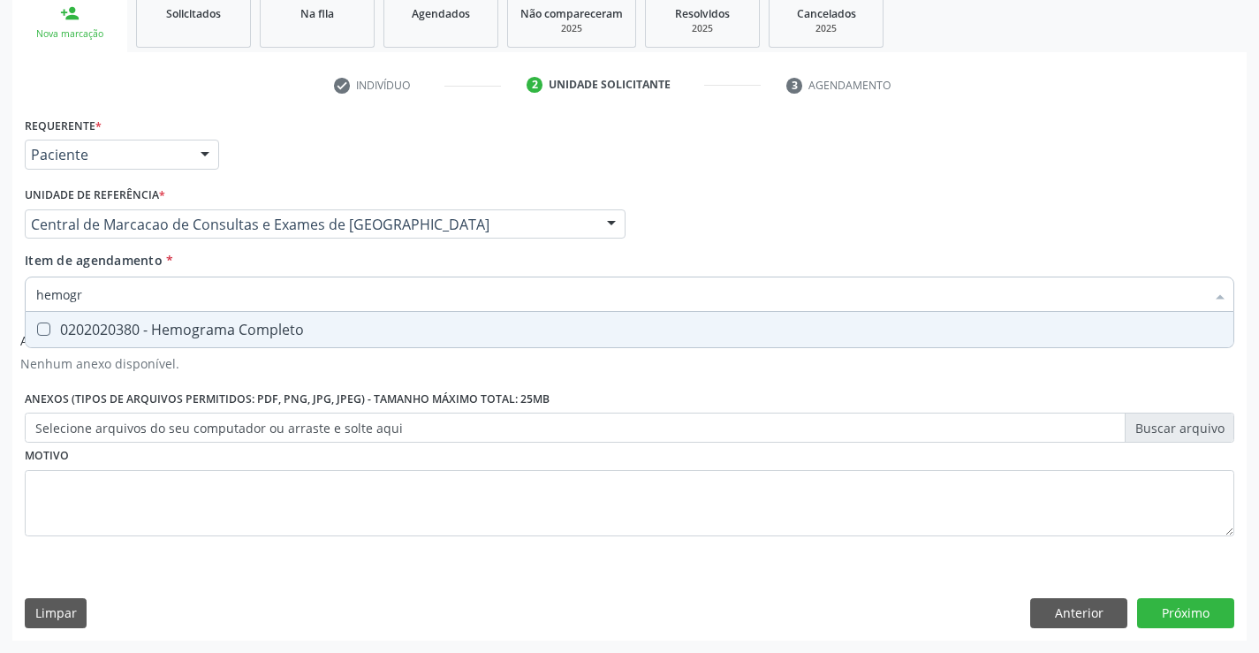
click at [368, 338] on span "0202020380 - Hemograma Completo" at bounding box center [630, 329] width 1208 height 35
checkbox Completo "true"
type input "hemogr"
click at [328, 263] on div "Item de agendamento * hemogr Desfazer seleção 0202020380 - Hemograma Completo N…" at bounding box center [630, 279] width 1210 height 56
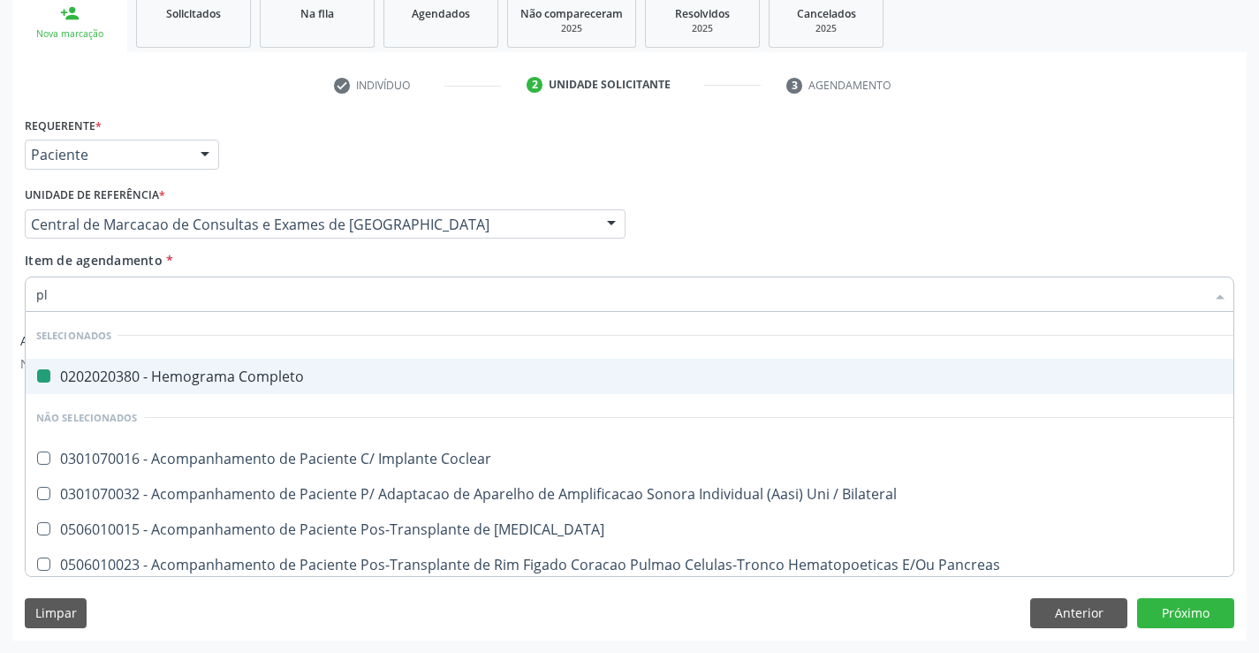
type input "pla"
checkbox Completo "false"
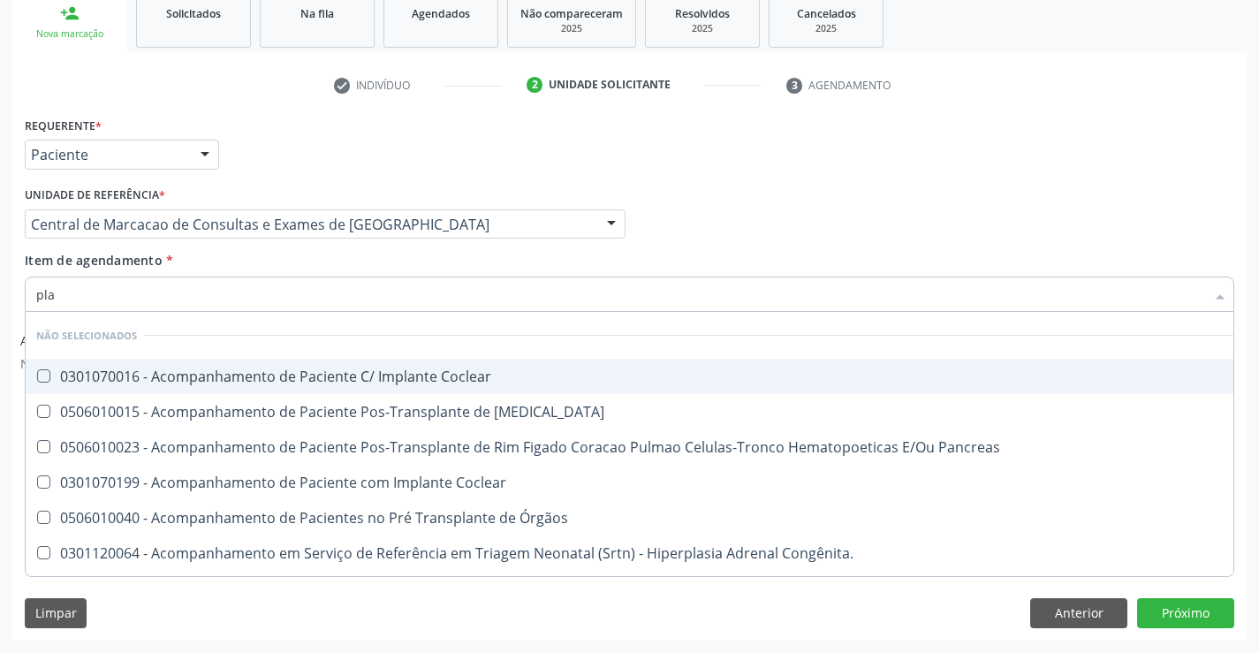
type input "plaq"
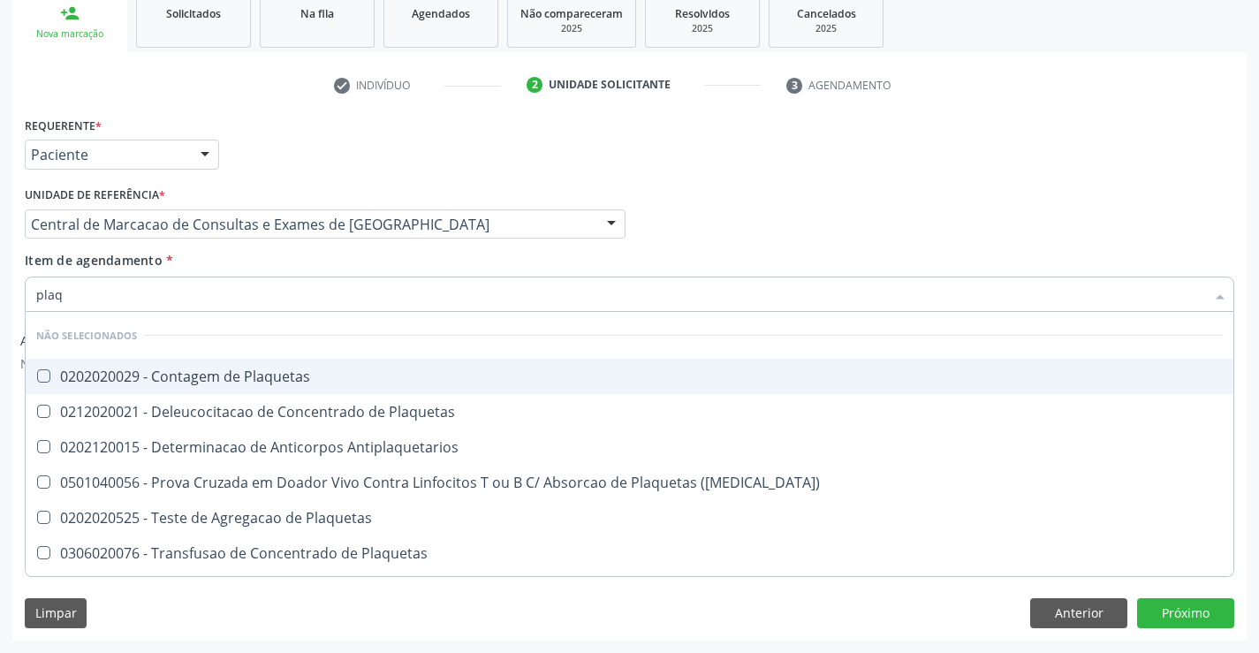
click at [341, 371] on div "0202020029 - Contagem de Plaquetas" at bounding box center [629, 376] width 1187 height 14
checkbox Plaquetas "true"
type input "plaq"
drag, startPoint x: 332, startPoint y: 268, endPoint x: 320, endPoint y: 306, distance: 40.0
click at [332, 268] on div "Item de agendamento * plaq Desfazer seleção Não selecionados 0202020029 - Conta…" at bounding box center [630, 279] width 1210 height 56
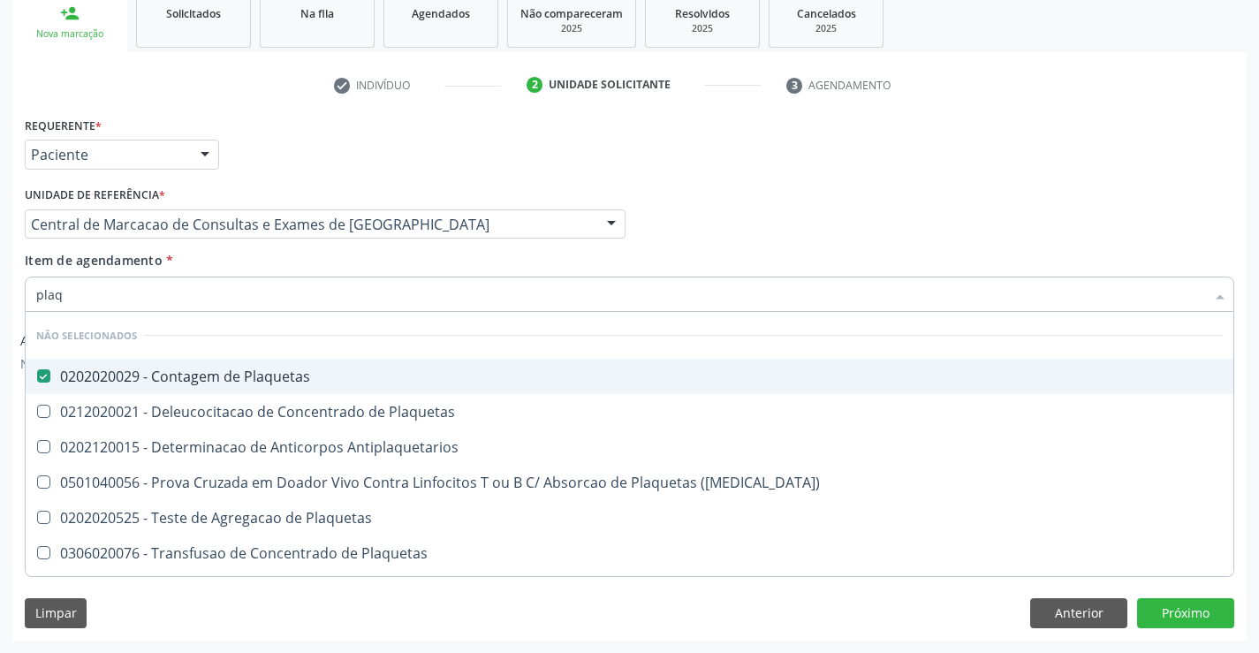
checkbox Plaquetas "true"
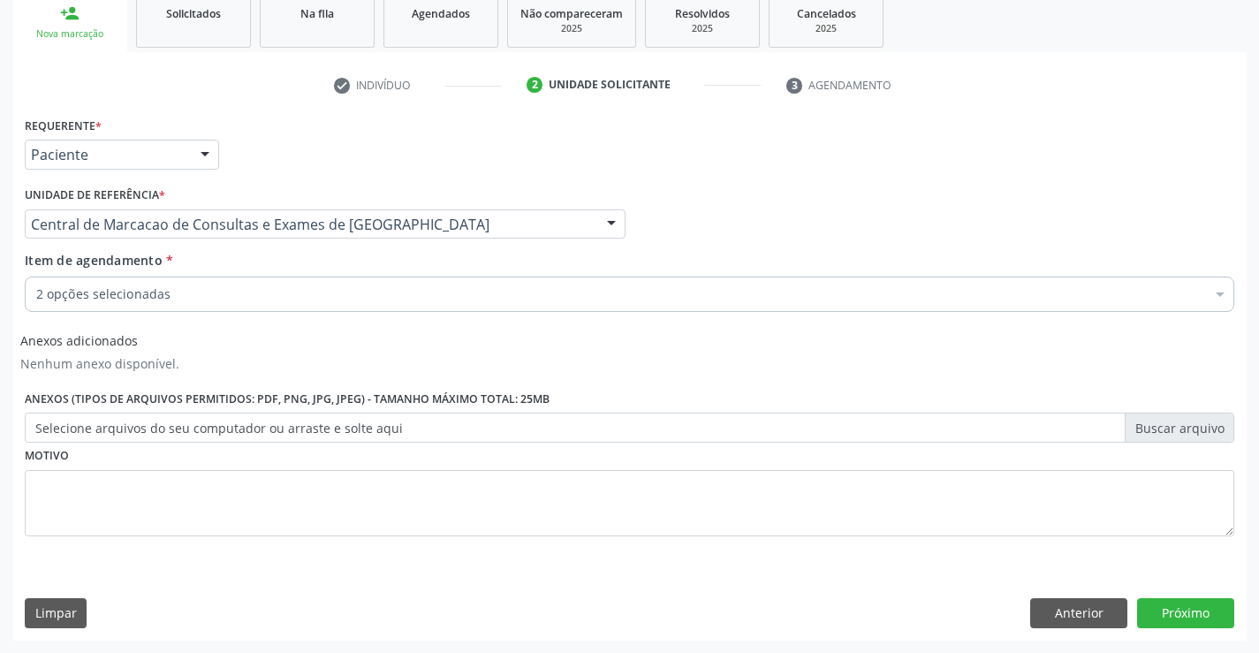
click at [320, 306] on div "2 opções selecionadas" at bounding box center [630, 294] width 1210 height 35
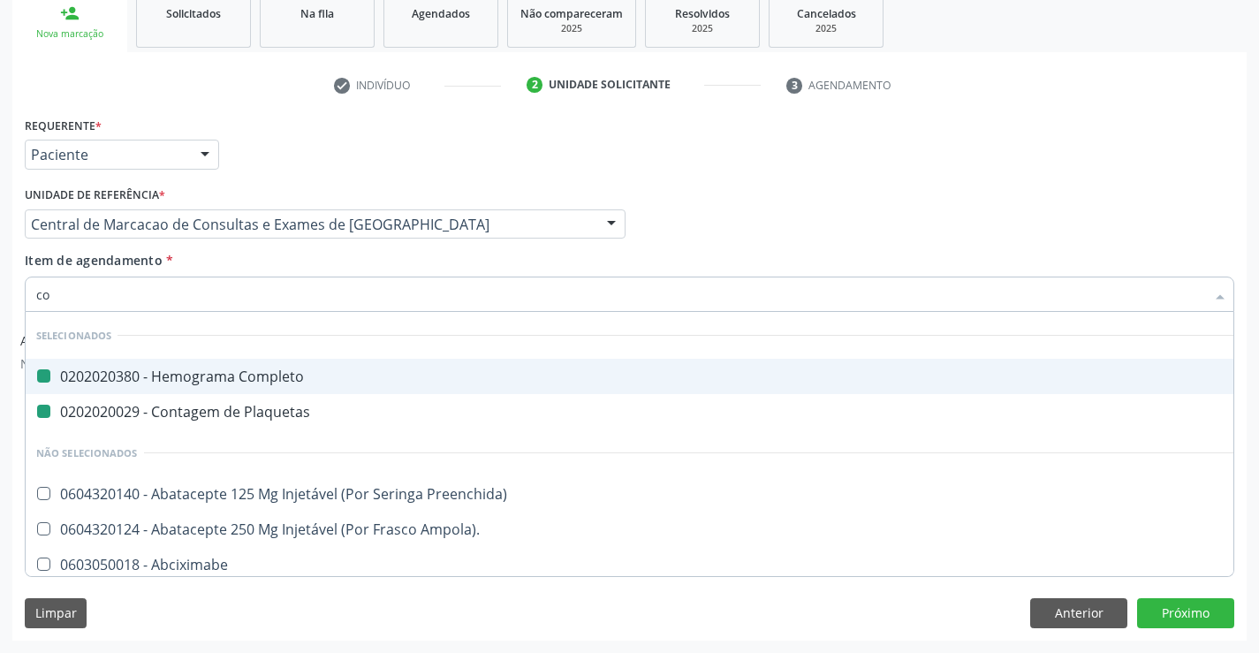
type input "col"
checkbox Completo "false"
checkbox Plaquetas "false"
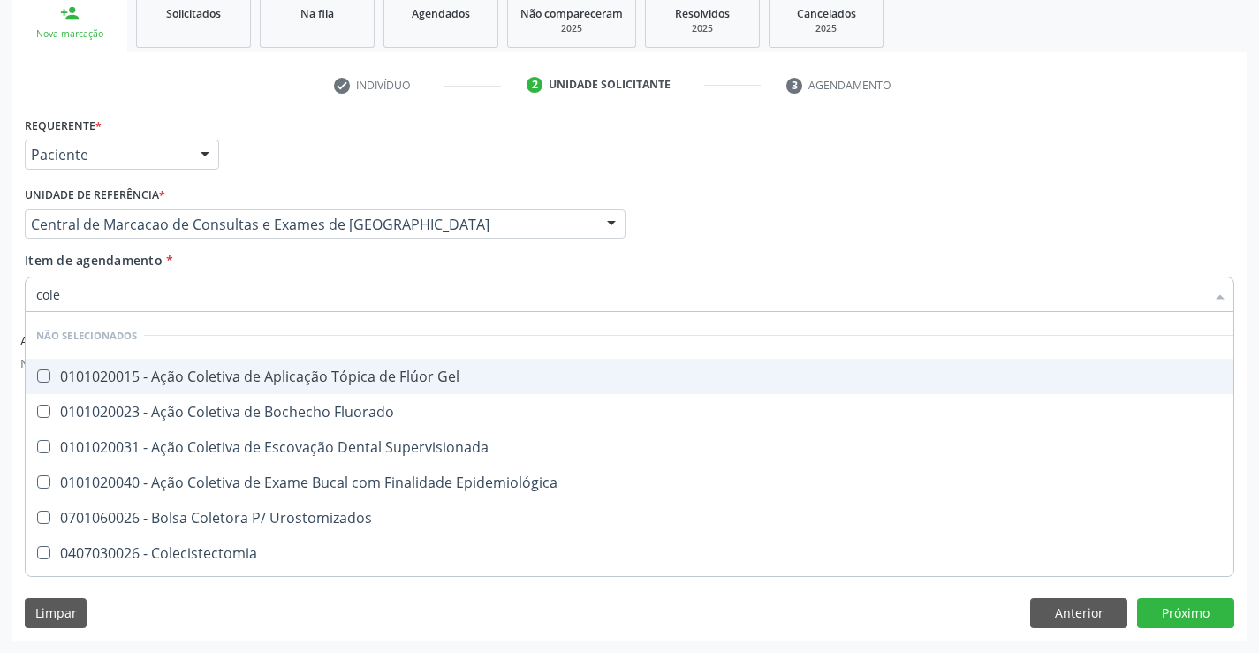
type input "coles"
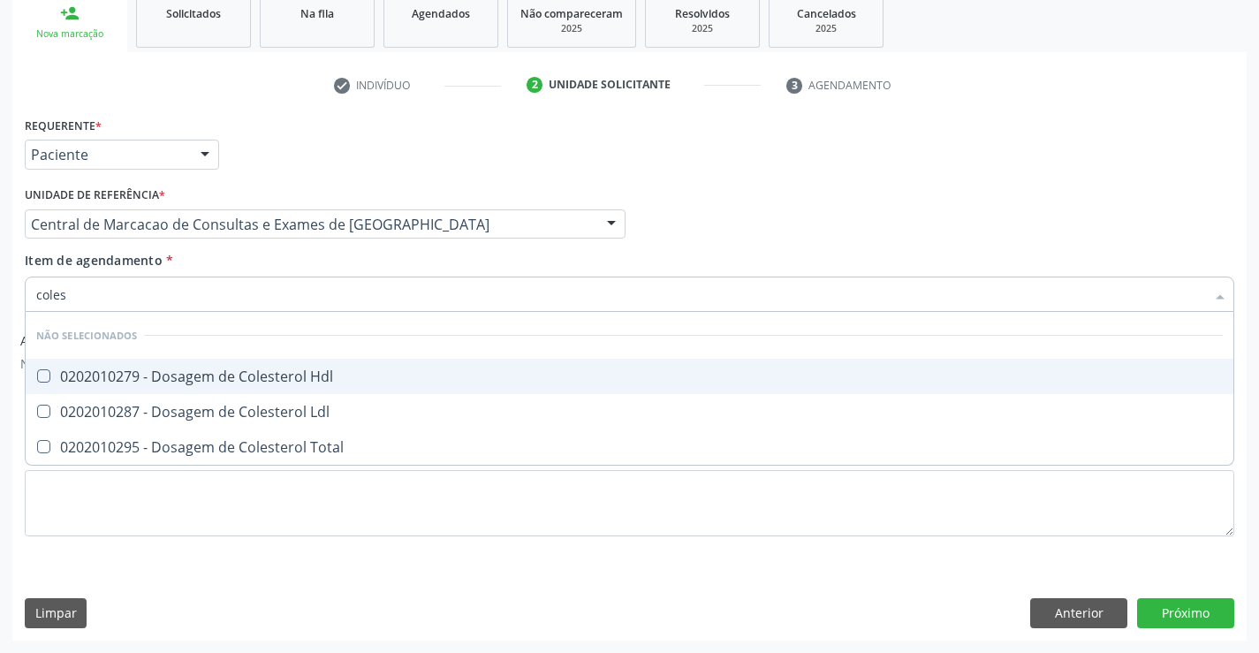
click at [292, 369] on div "0202010279 - Dosagem de Colesterol Hdl" at bounding box center [629, 376] width 1187 height 14
checkbox Hdl "true"
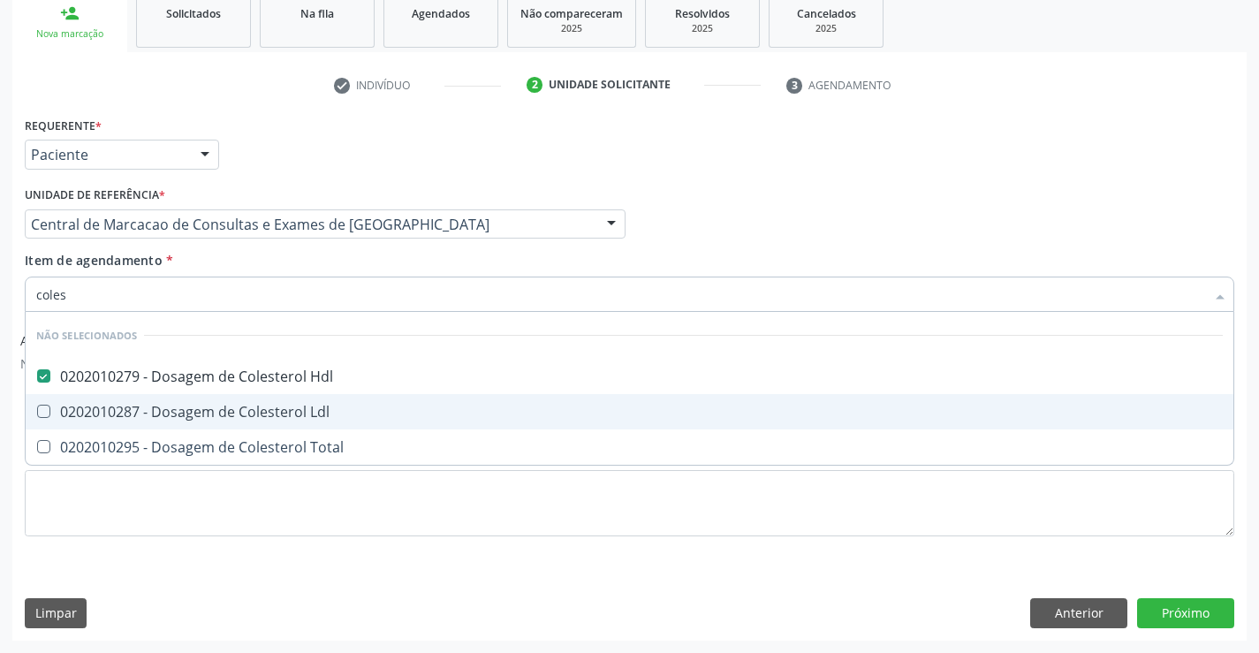
click at [284, 408] on div "0202010287 - Dosagem de Colesterol Ldl" at bounding box center [629, 412] width 1187 height 14
checkbox Ldl "true"
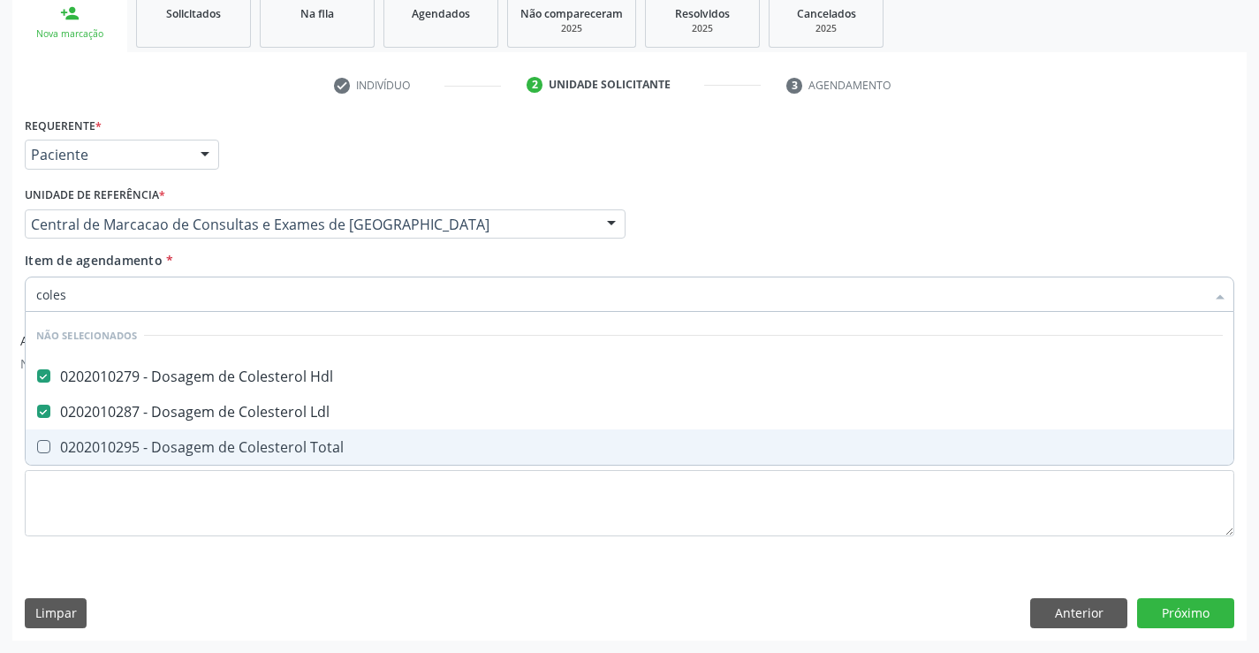
click at [289, 452] on div "0202010295 - Dosagem de Colesterol Total" at bounding box center [629, 447] width 1187 height 14
checkbox Total "true"
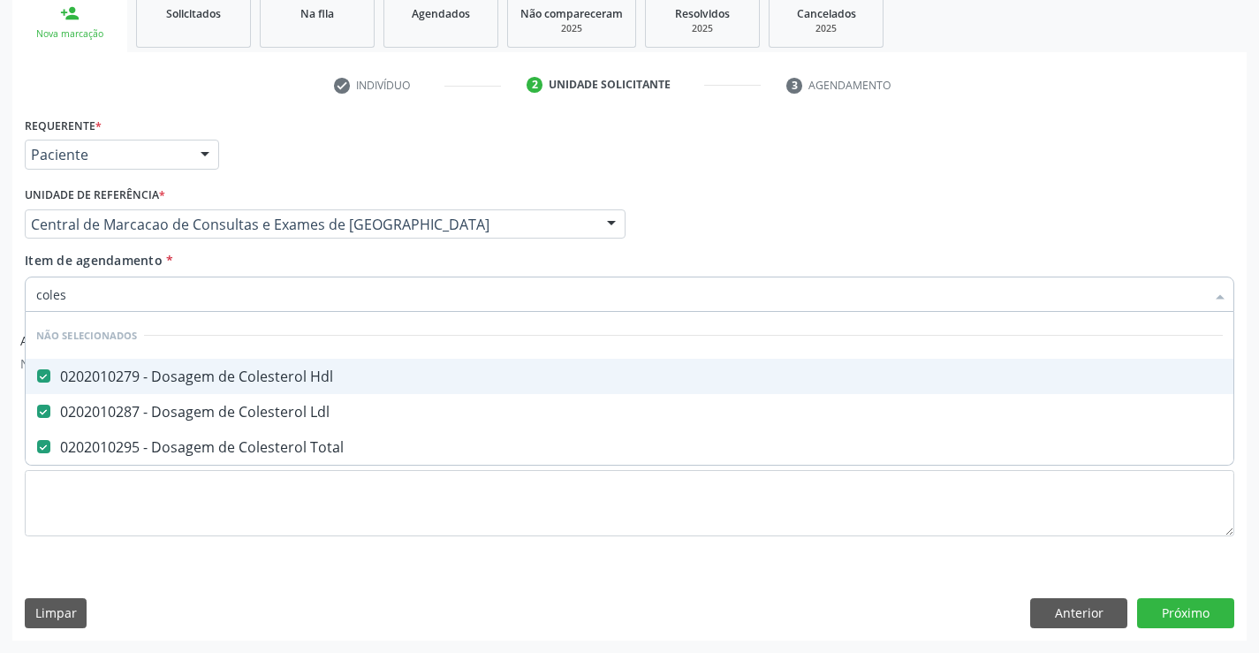
click at [274, 253] on div "Item de agendamento * coles Desfazer seleção Não selecionados 0202010279 - Dosa…" at bounding box center [630, 279] width 1210 height 56
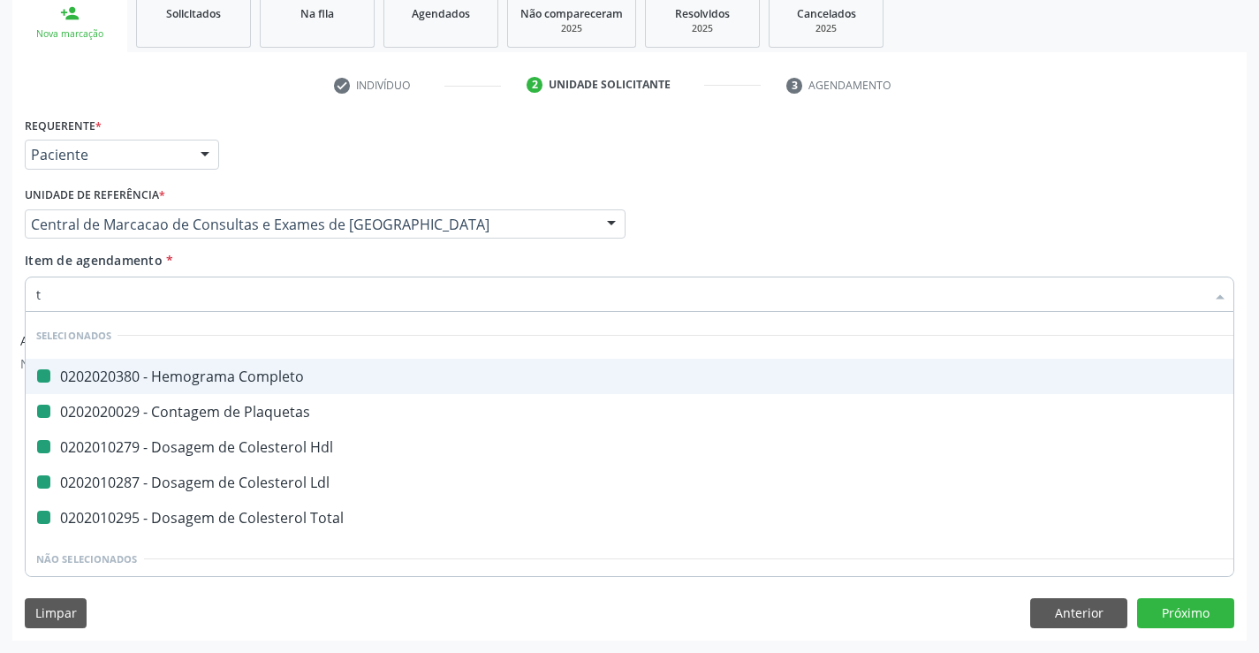
type input "tr"
checkbox Completo "false"
checkbox Plaquetas "false"
checkbox Hdl "false"
checkbox Ldl "false"
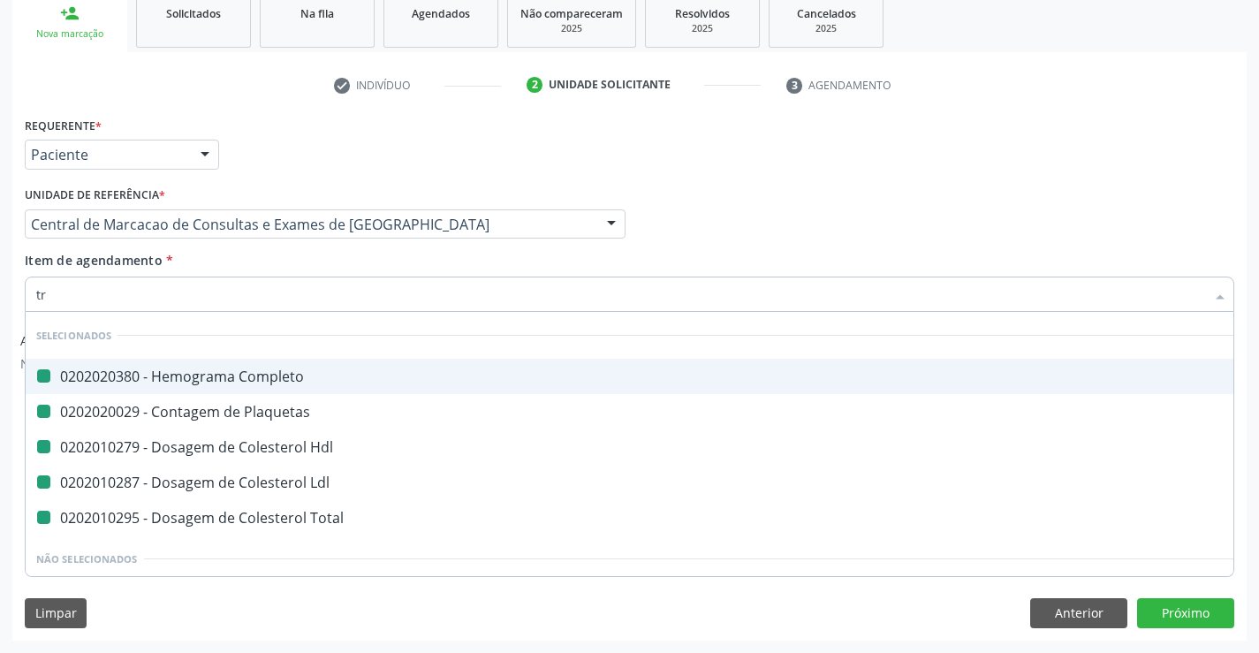
checkbox Total "false"
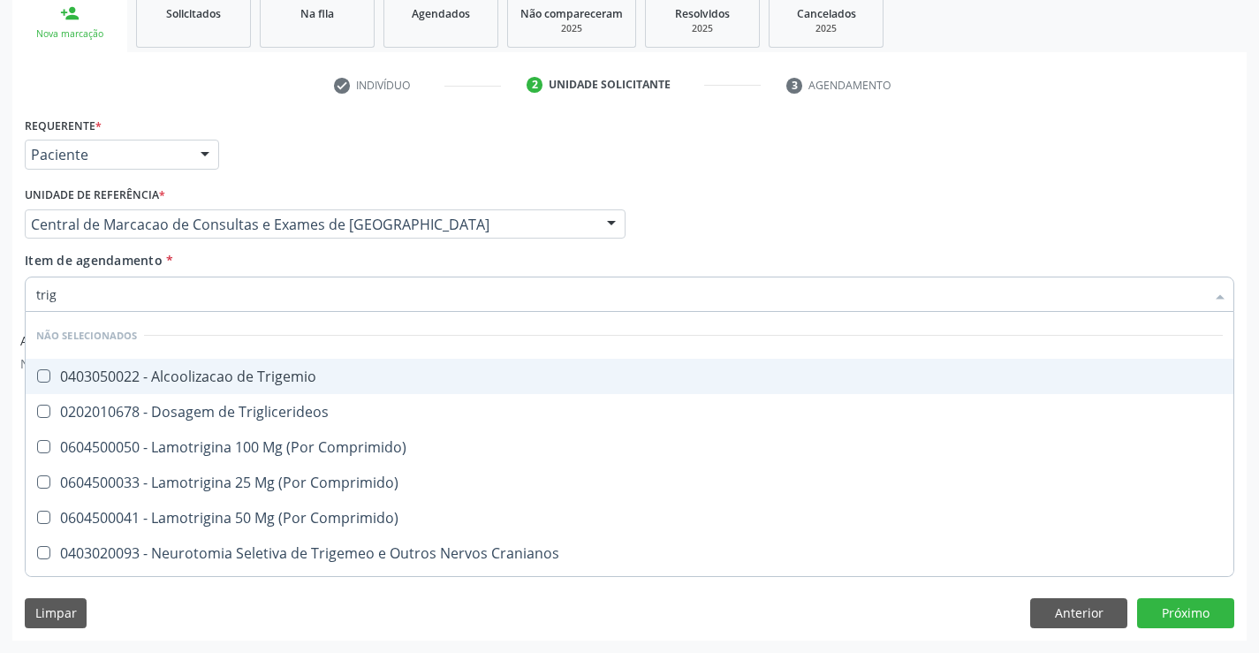
type input "trigl"
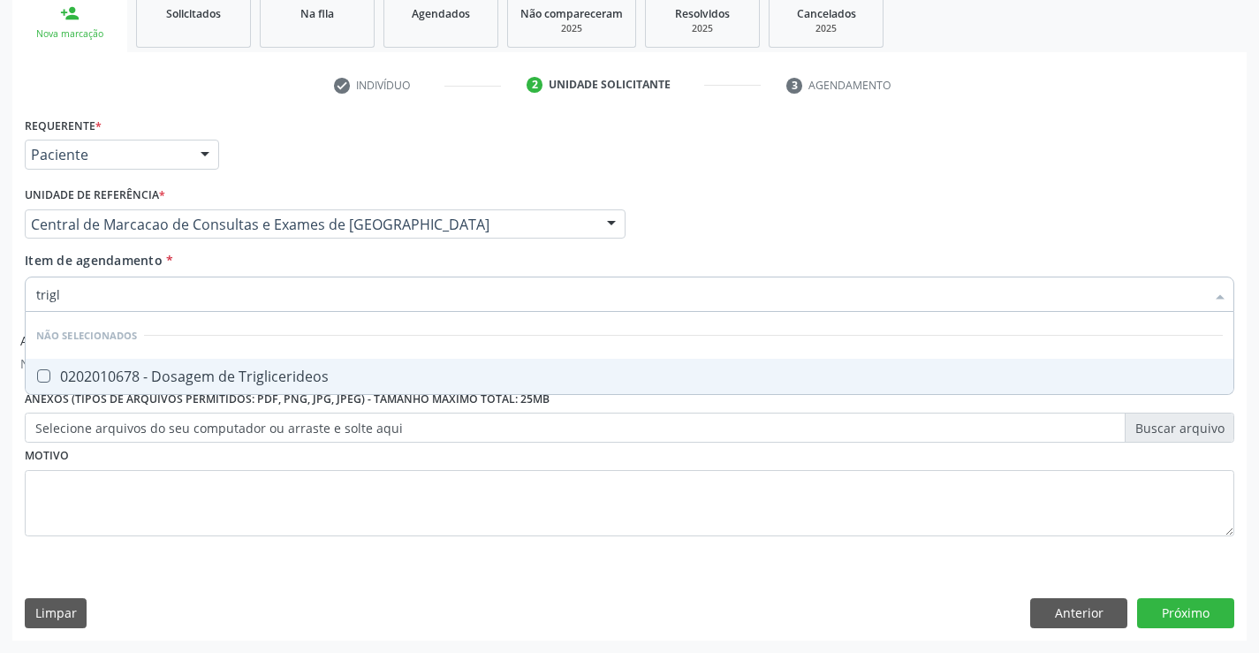
click at [283, 369] on div "0202010678 - Dosagem de Triglicerideos" at bounding box center [629, 376] width 1187 height 14
checkbox Triglicerideos "true"
click at [291, 258] on div "Item de agendamento * trigl Desfazer seleção Não selecionados 0202010678 - Dosa…" at bounding box center [630, 279] width 1210 height 56
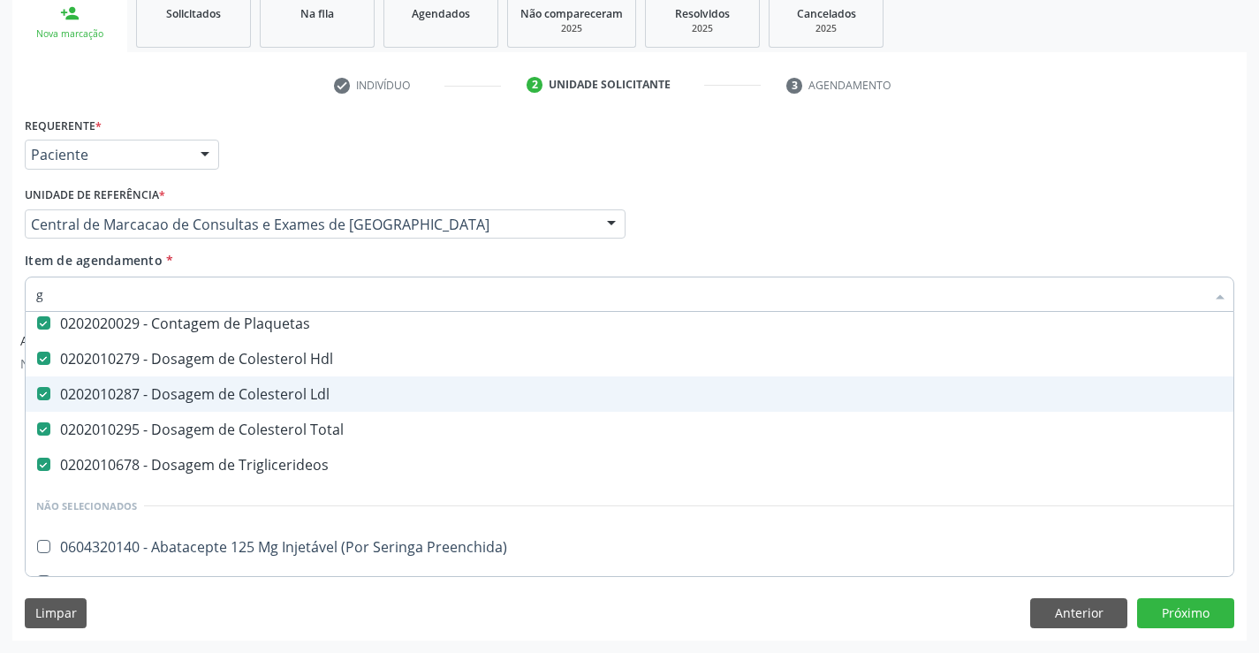
scroll to position [41, 0]
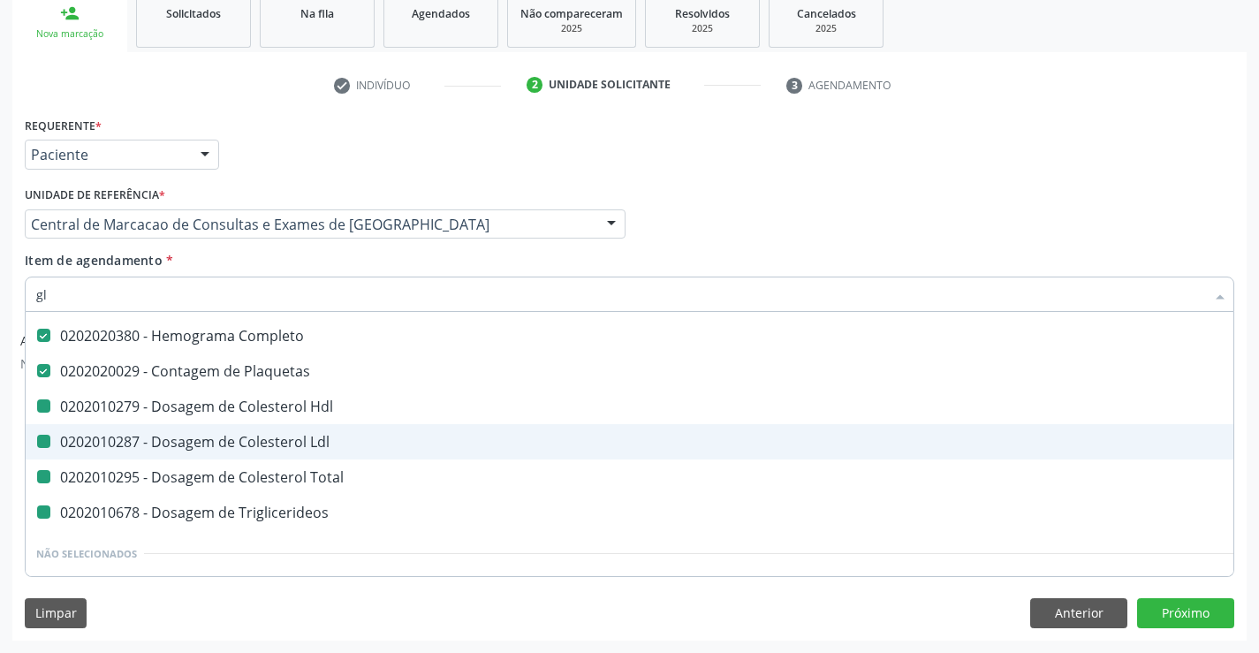
type input "gli"
checkbox Hdl "false"
checkbox Ldl "false"
checkbox Total "false"
checkbox Triglicerideos "false"
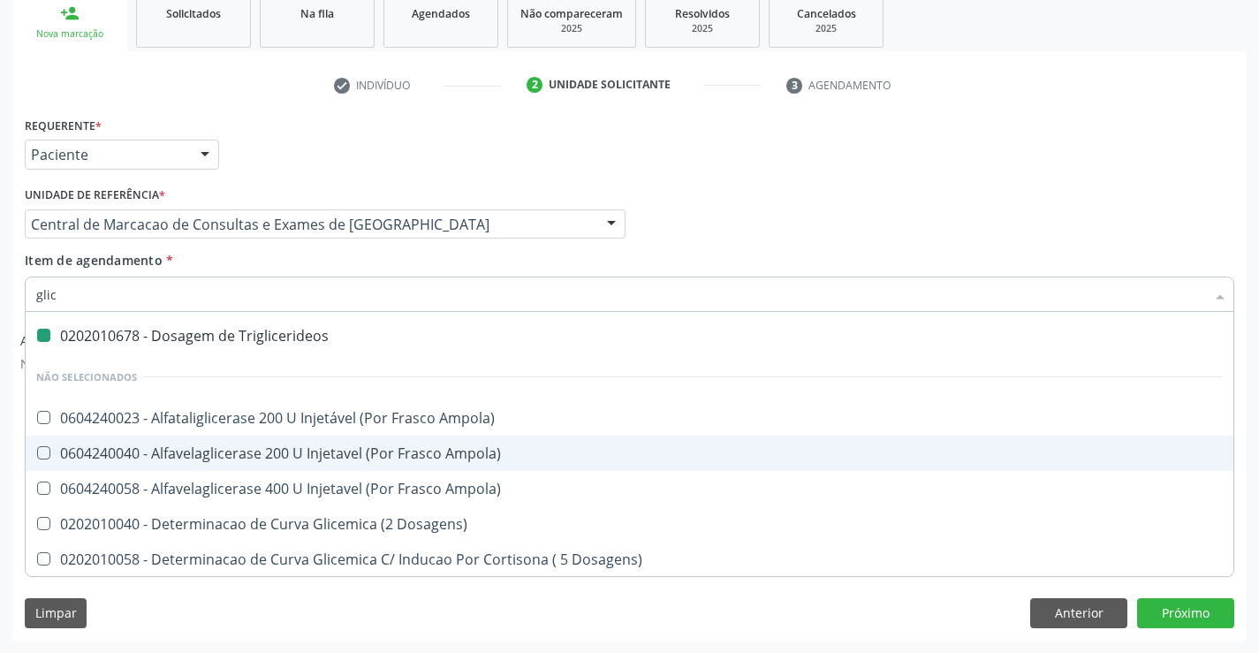
type input "glico"
checkbox Triglicerideos "false"
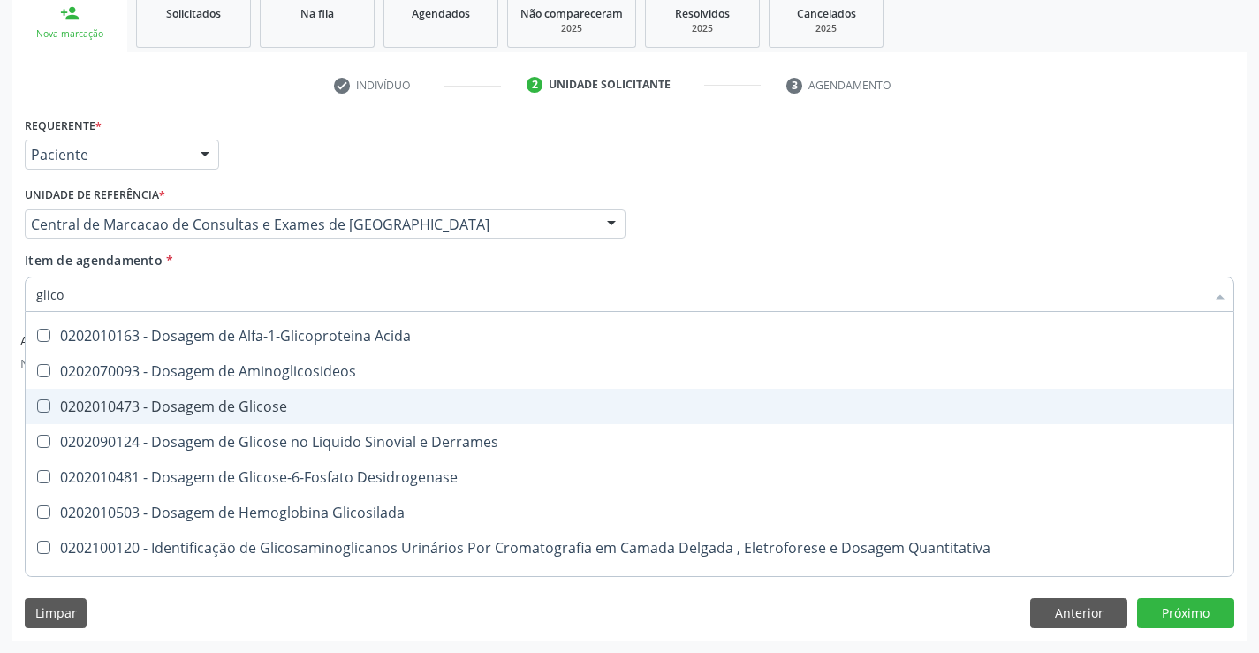
click at [330, 419] on span "0202010473 - Dosagem de Glicose" at bounding box center [630, 406] width 1208 height 35
checkbox Glicose "true"
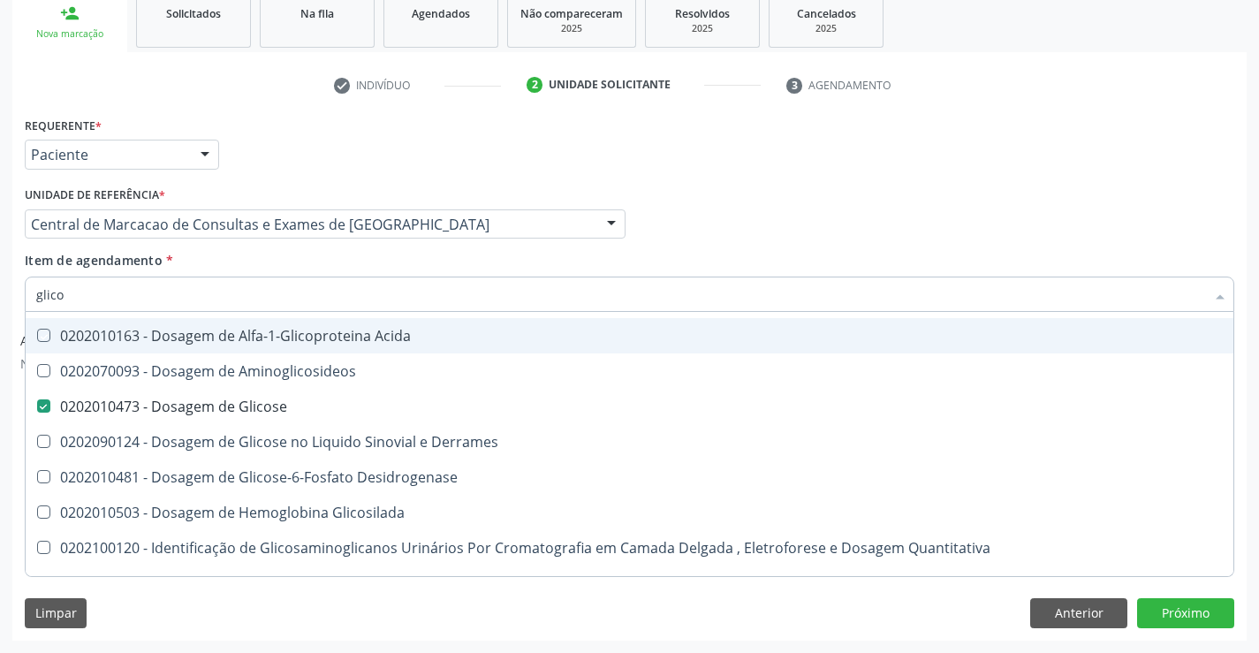
click at [284, 263] on div "Item de agendamento * glico Desfazer seleção Não selecionados 0202010163 - Dosa…" at bounding box center [630, 279] width 1210 height 56
checkbox Acida "true"
checkbox Derrames "true"
checkbox Desidrogenase "true"
checkbox Glicosilada "true"
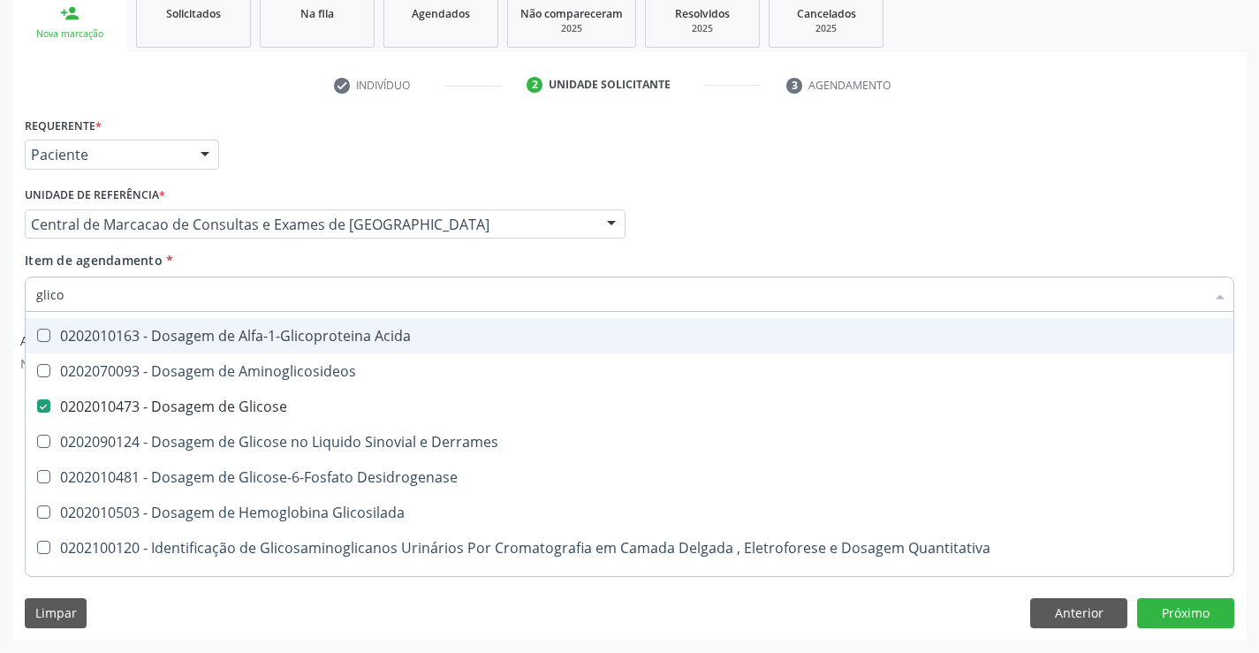
checkbox Quantitativa "true"
checkbox Aminoglicosideos "true"
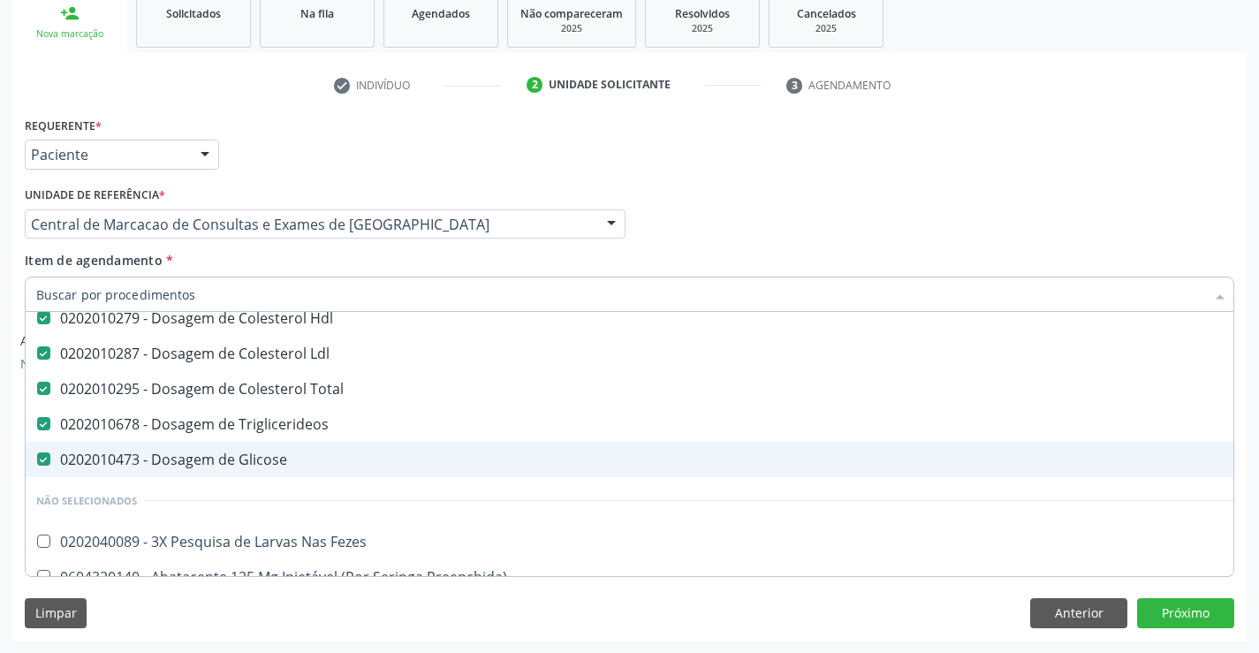
scroll to position [88, 0]
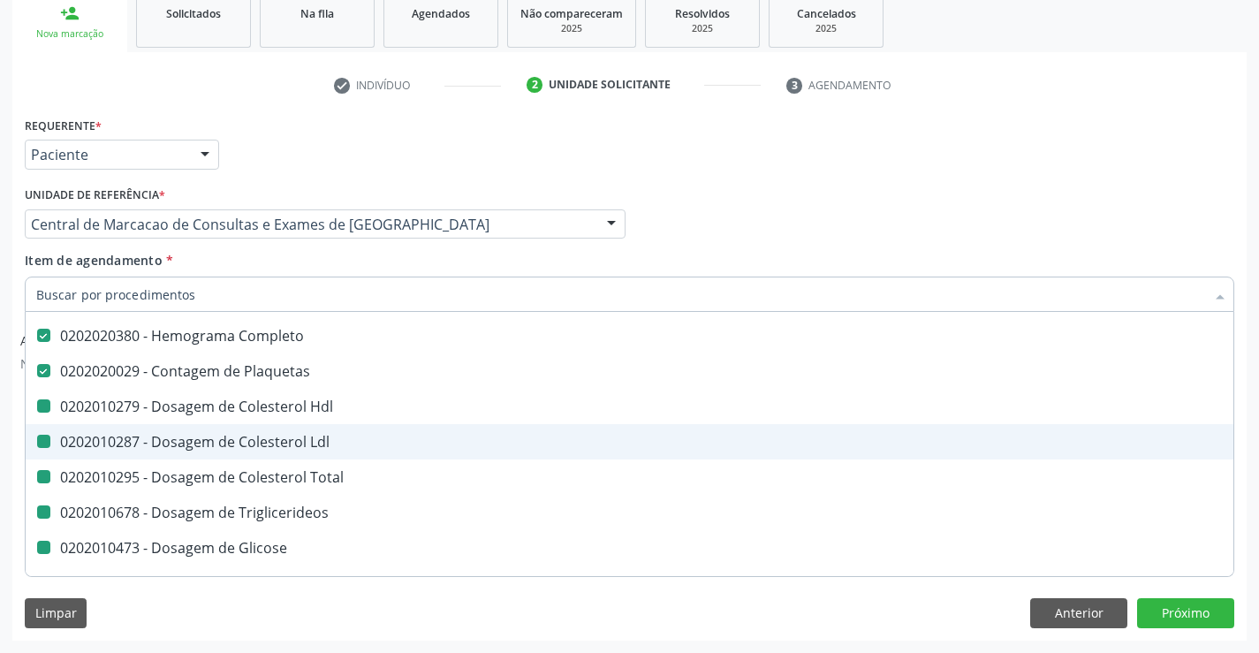
type input "u"
checkbox Hdl "false"
checkbox Ldl "false"
checkbox Total "false"
checkbox Triglicerideos "false"
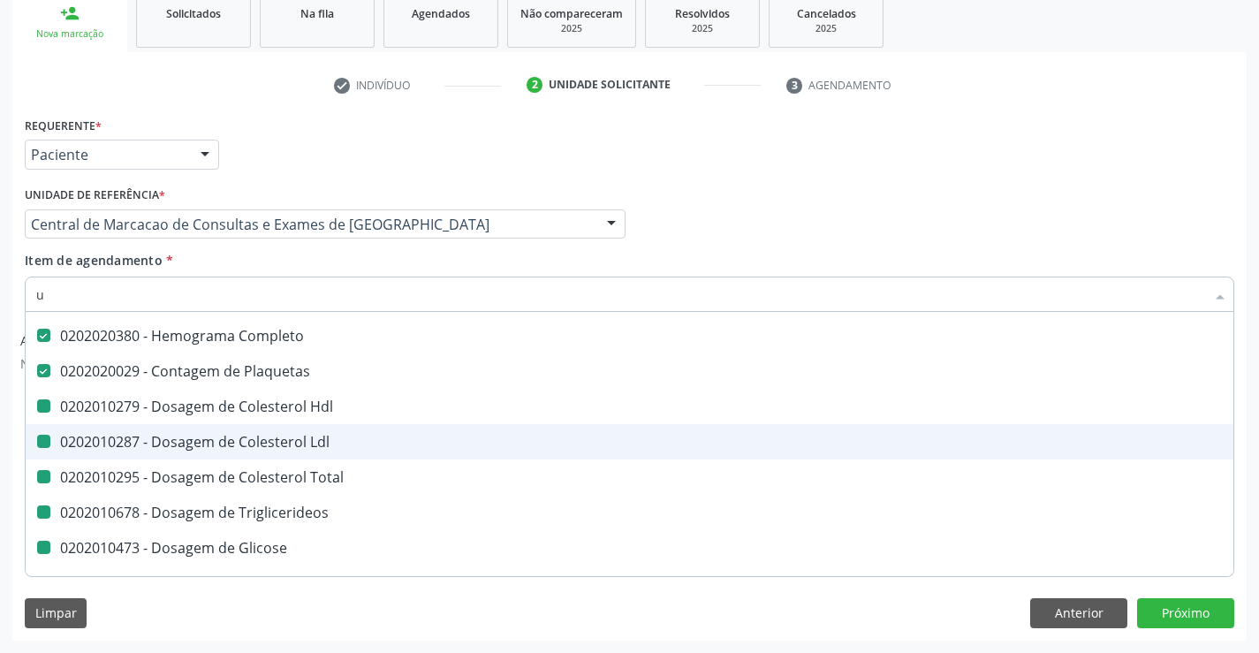
checkbox Glicose "false"
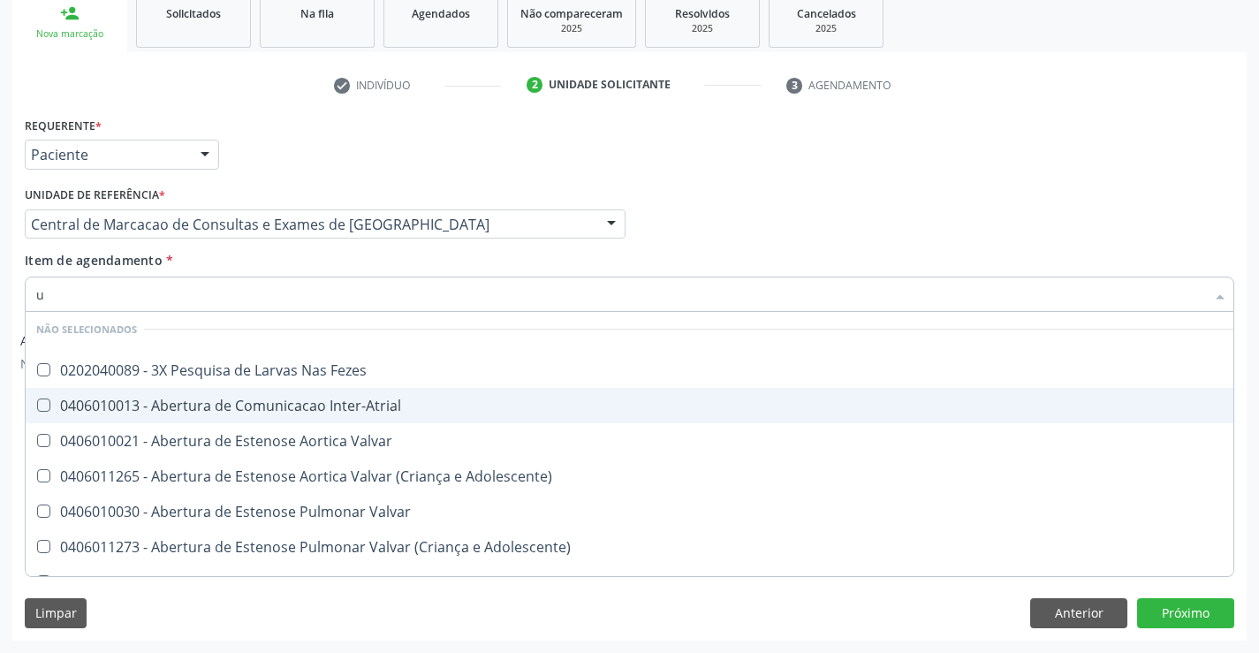
scroll to position [41, 0]
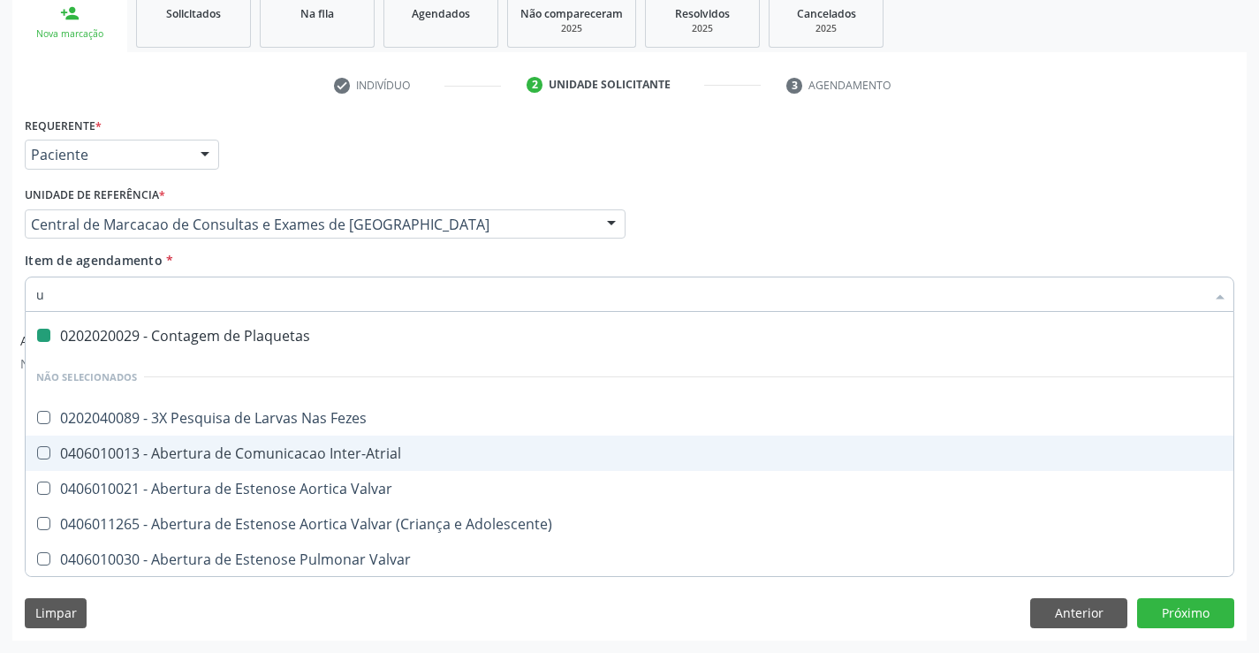
type input "ur"
checkbox Plaquetas "false"
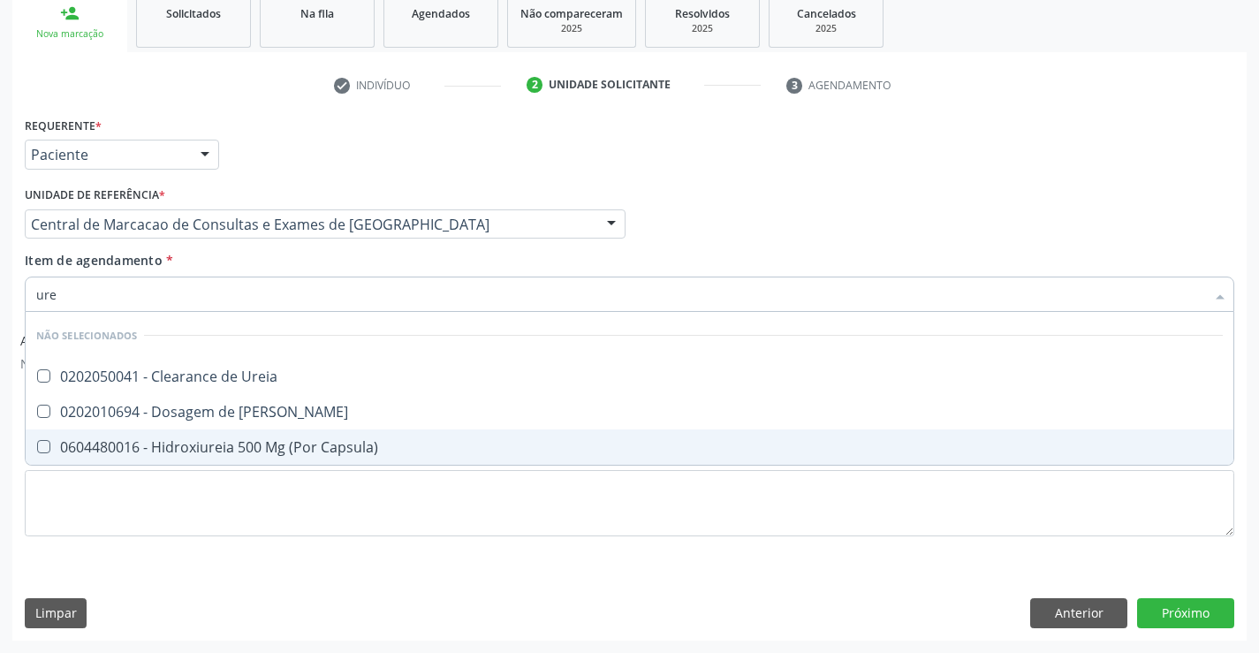
type input "urei"
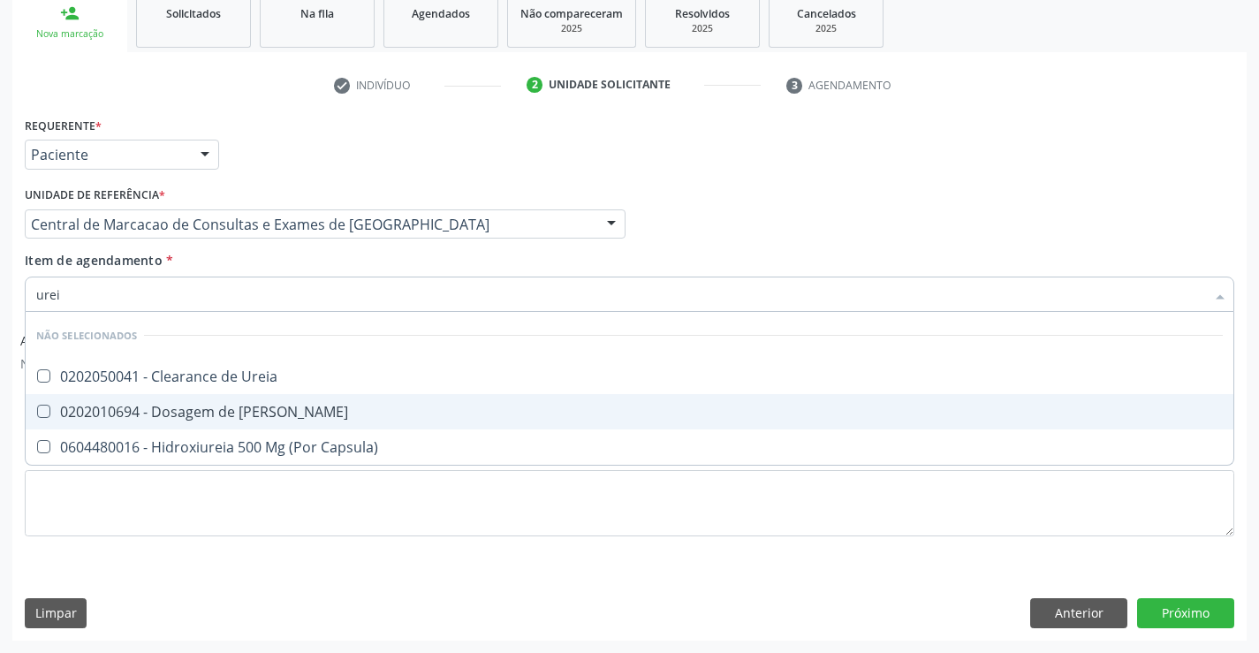
click at [275, 423] on span "0202010694 - Dosagem de [PERSON_NAME]" at bounding box center [630, 411] width 1208 height 35
checkbox Ureia "true"
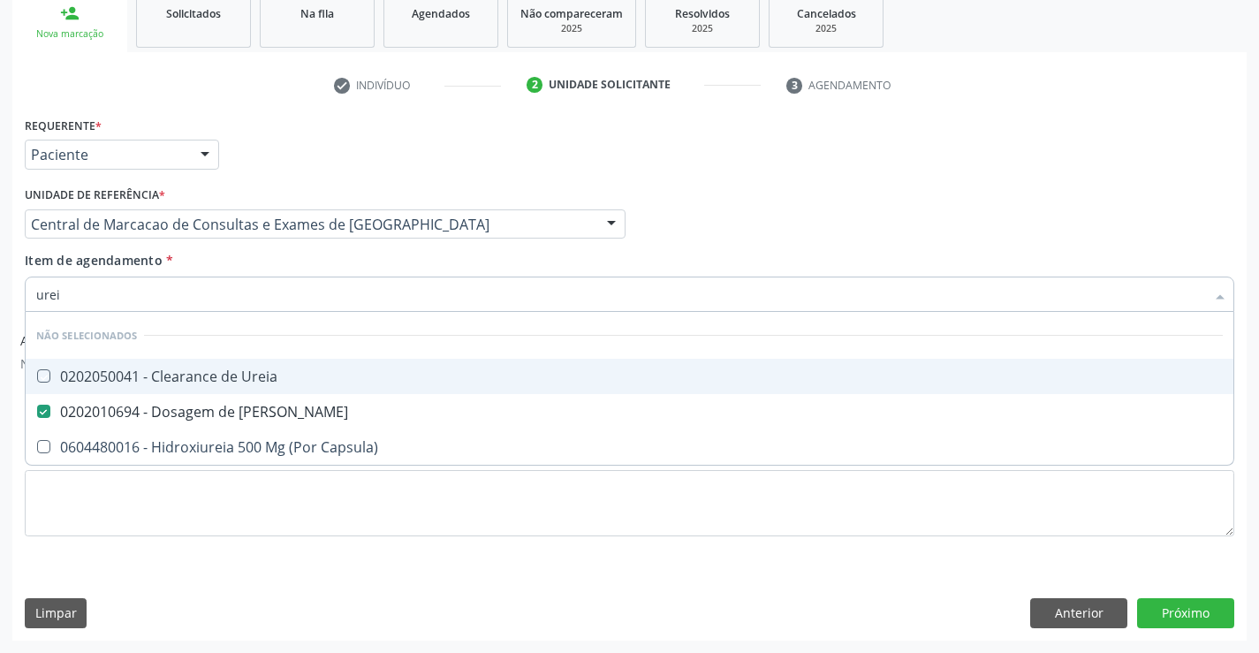
click at [277, 269] on div "Item de agendamento * urei Desfazer seleção Não selecionados 0202050041 - Clear…" at bounding box center [630, 279] width 1210 height 56
checkbox Ureia "true"
checkbox Capsula\) "true"
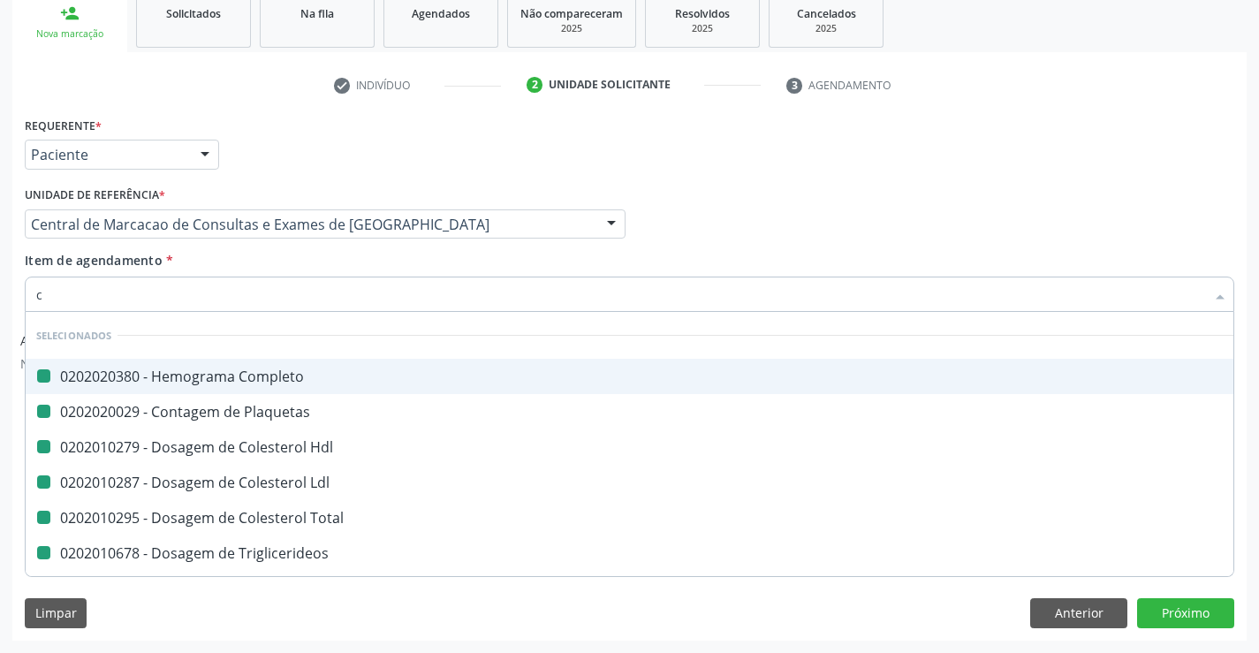
type input "cr"
checkbox Completo "false"
checkbox Hdl "false"
checkbox Plaquetas "false"
checkbox Ldl "false"
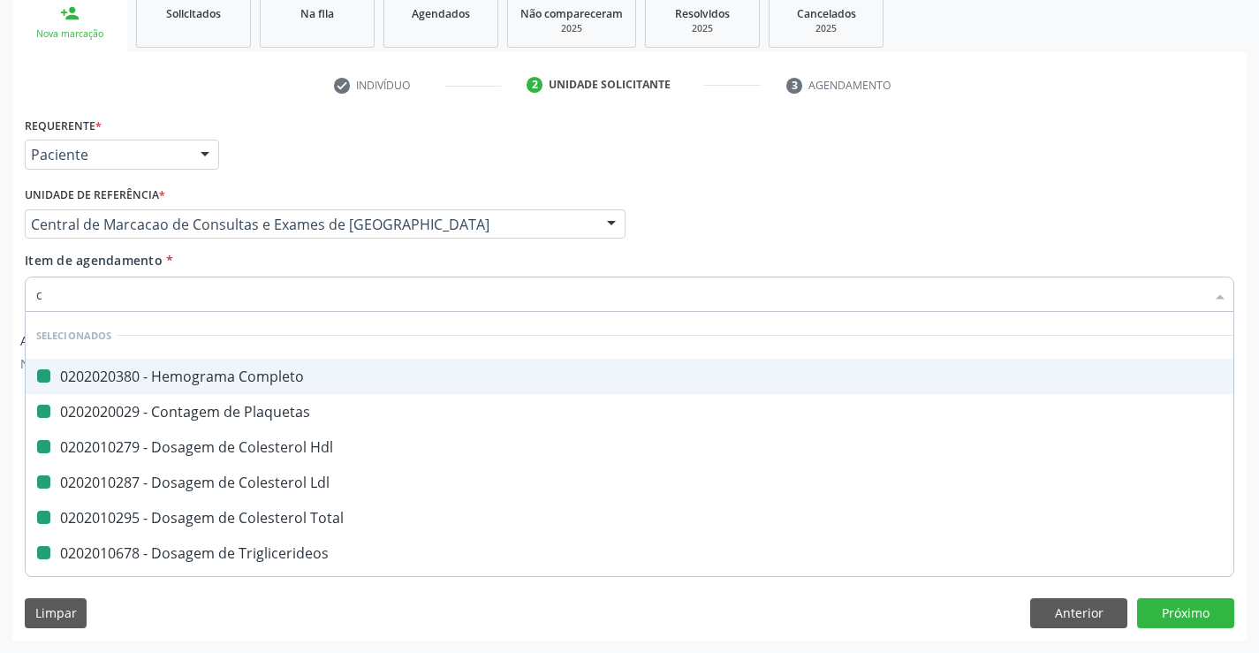
checkbox Total "false"
checkbox Triglicerideos "false"
checkbox Glicose "false"
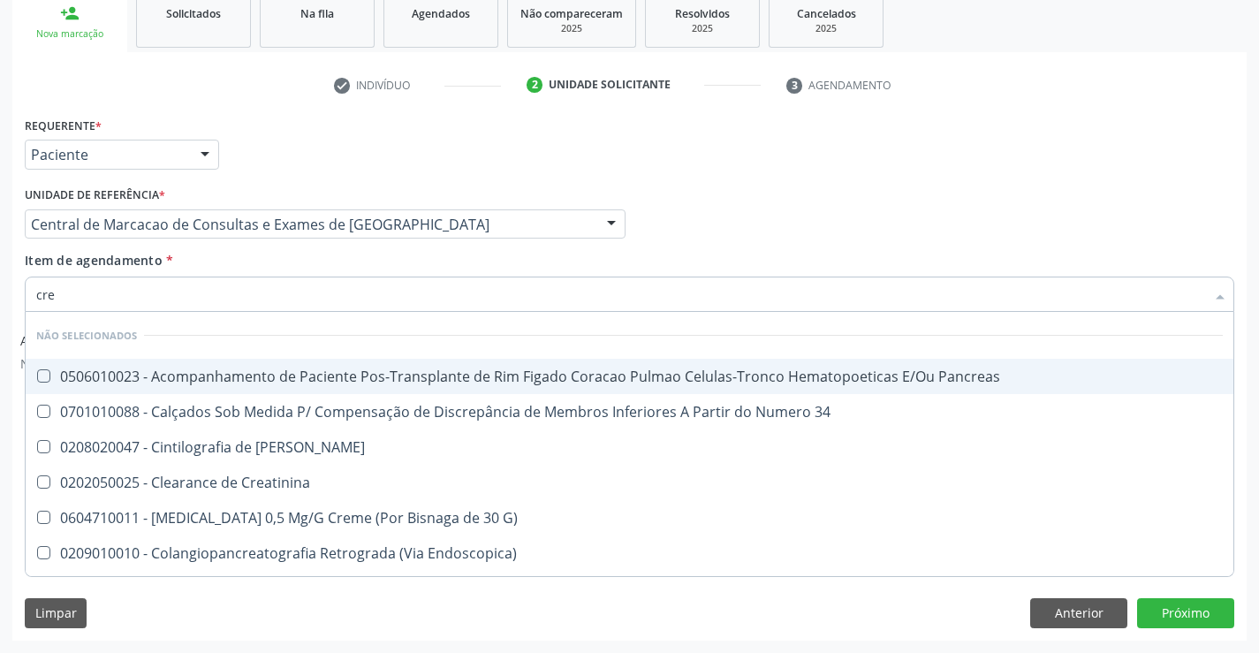
type input "crea"
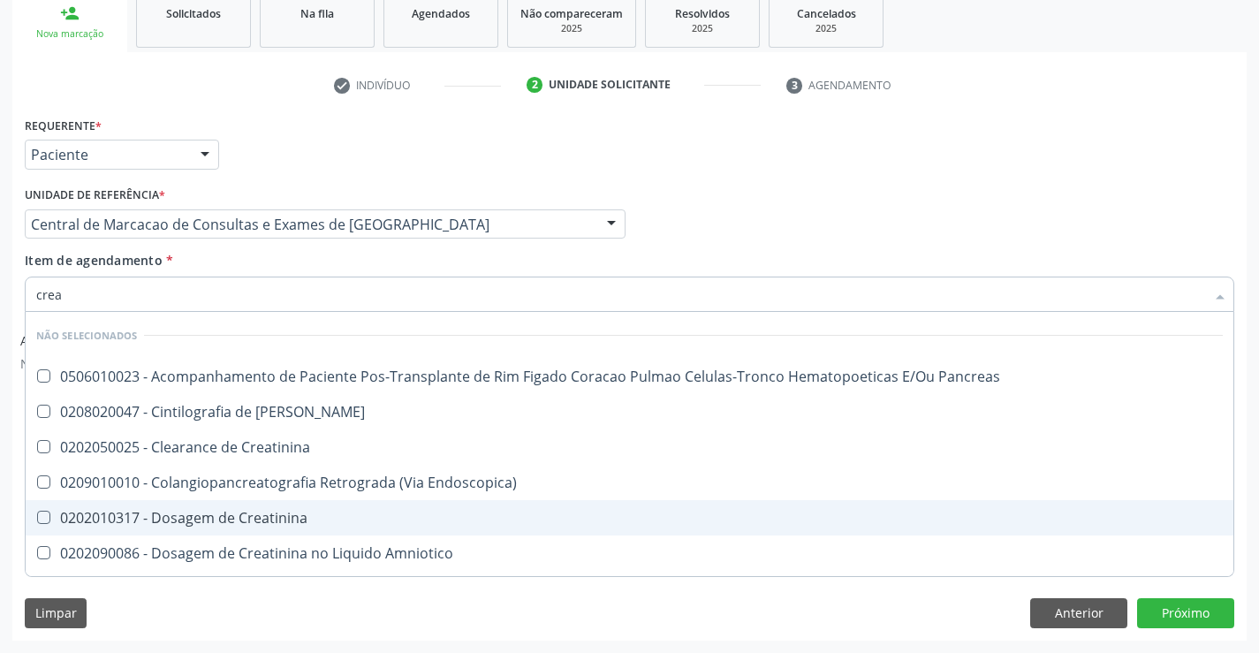
click at [278, 511] on div "0202010317 - Dosagem de Creatinina" at bounding box center [629, 518] width 1187 height 14
checkbox Creatinina "true"
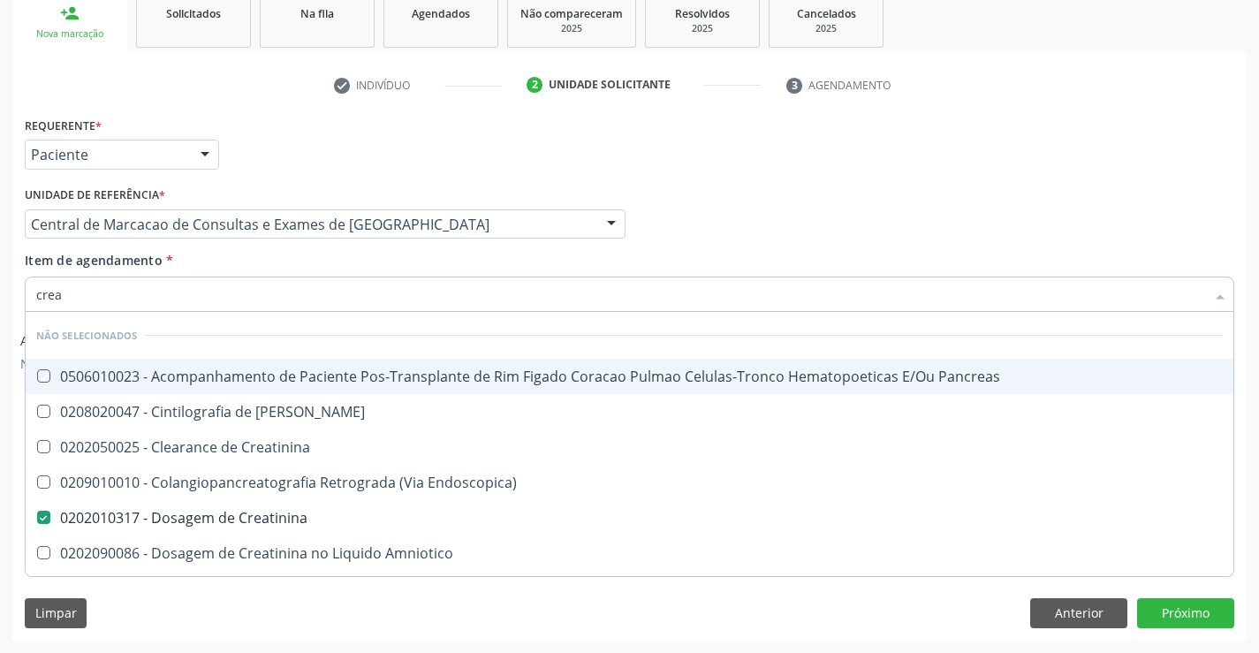
click at [284, 273] on div "Item de agendamento * crea Desfazer seleção Não selecionados 0506010023 - Acomp…" at bounding box center [630, 279] width 1210 height 56
checkbox Pancreas "true"
checkbox Creatinina "true"
checkbox Pancreas "true"
checkbox Endoscopica\) "true"
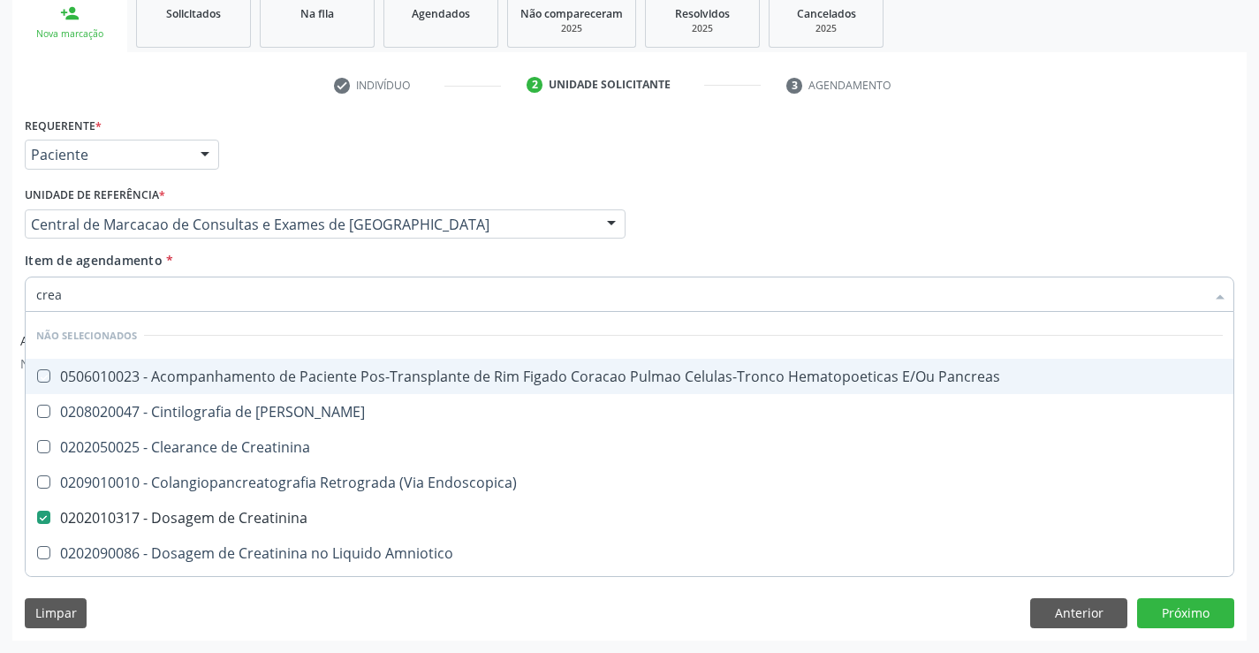
checkbox Amniotico "true"
checkbox \(Cpk\) "true"
checkbox Oncologia "true"
checkbox Mb "true"
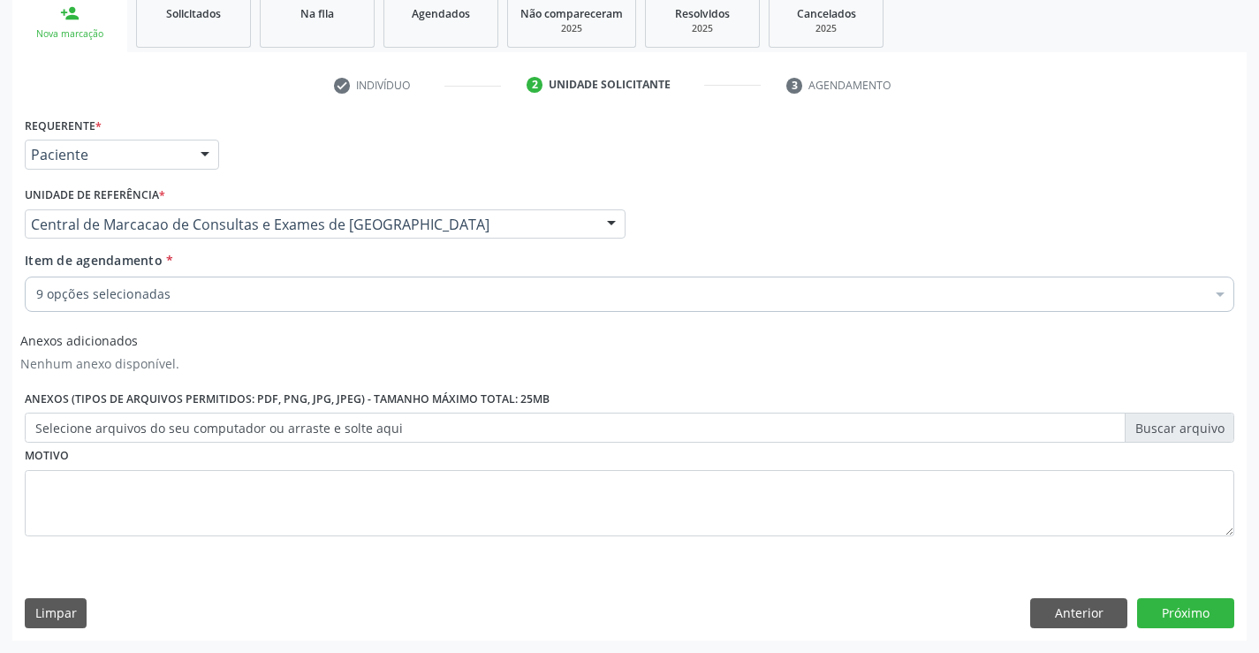
click at [277, 313] on div "Item de agendamento * 9 opções selecionadas Desfazer seleção Selecionados 02020…" at bounding box center [629, 285] width 1218 height 68
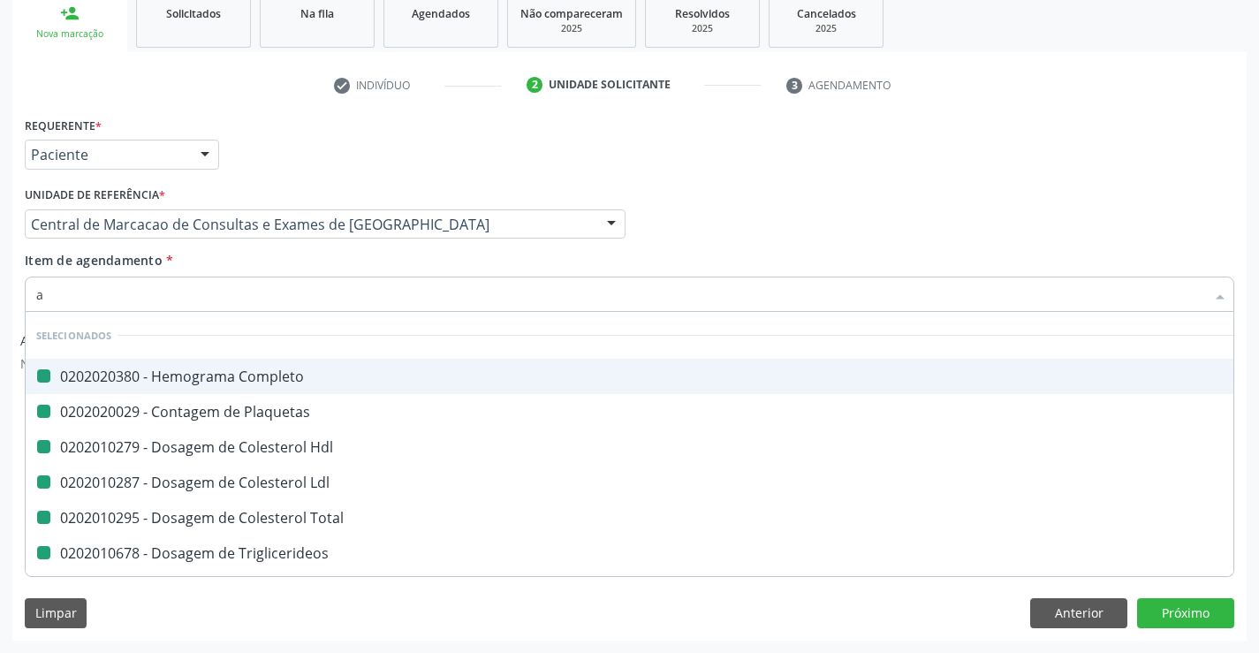
type input "ac"
checkbox Completo "false"
checkbox Hdl "false"
checkbox Plaquetas "false"
checkbox Ldl "false"
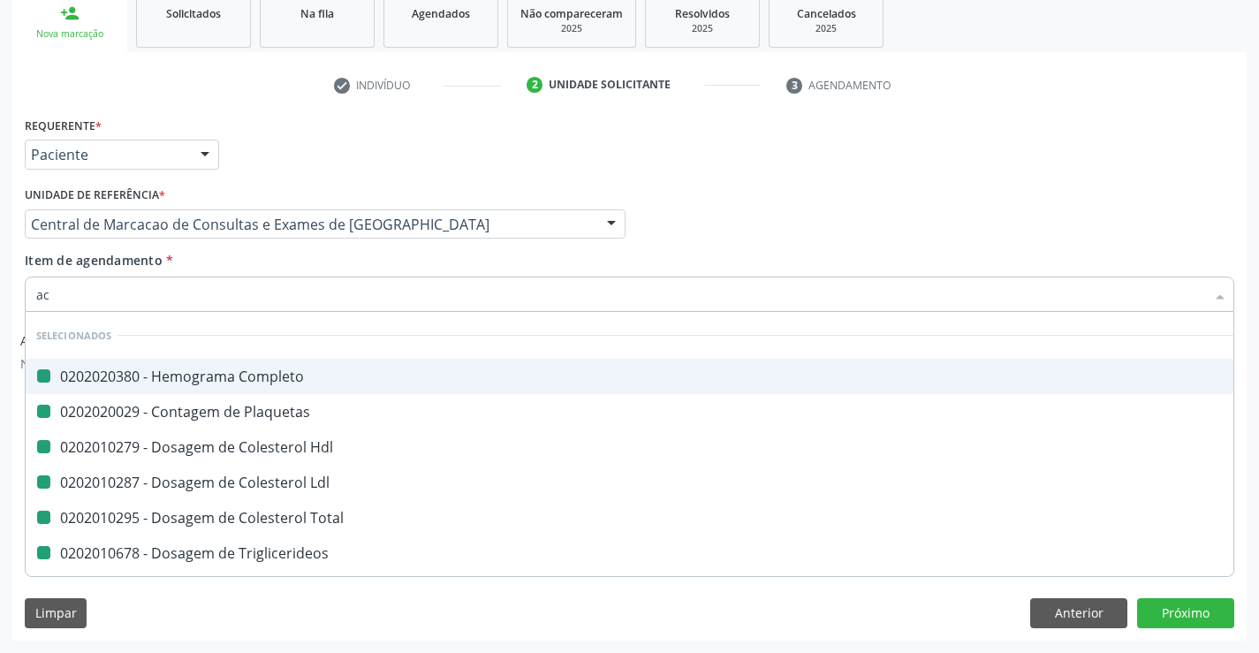
checkbox Total "false"
checkbox Triglicerideos "false"
checkbox Glicose "false"
checkbox Creatinina "false"
checkbox Ureia "false"
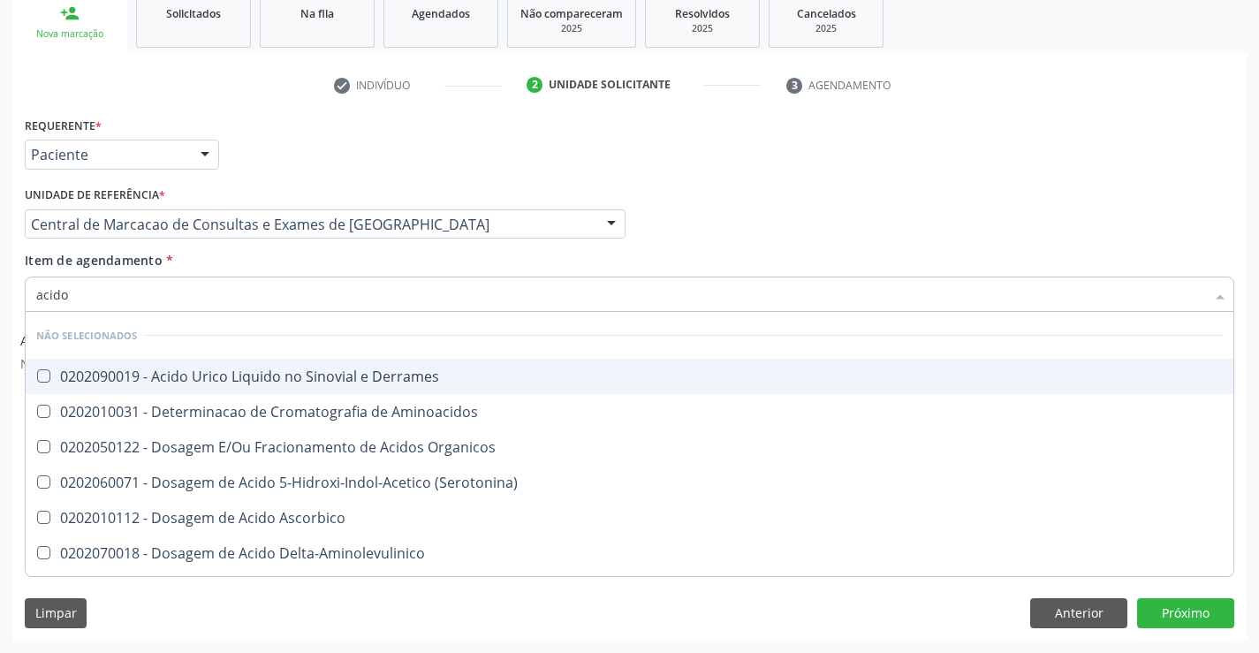
type input "acido u"
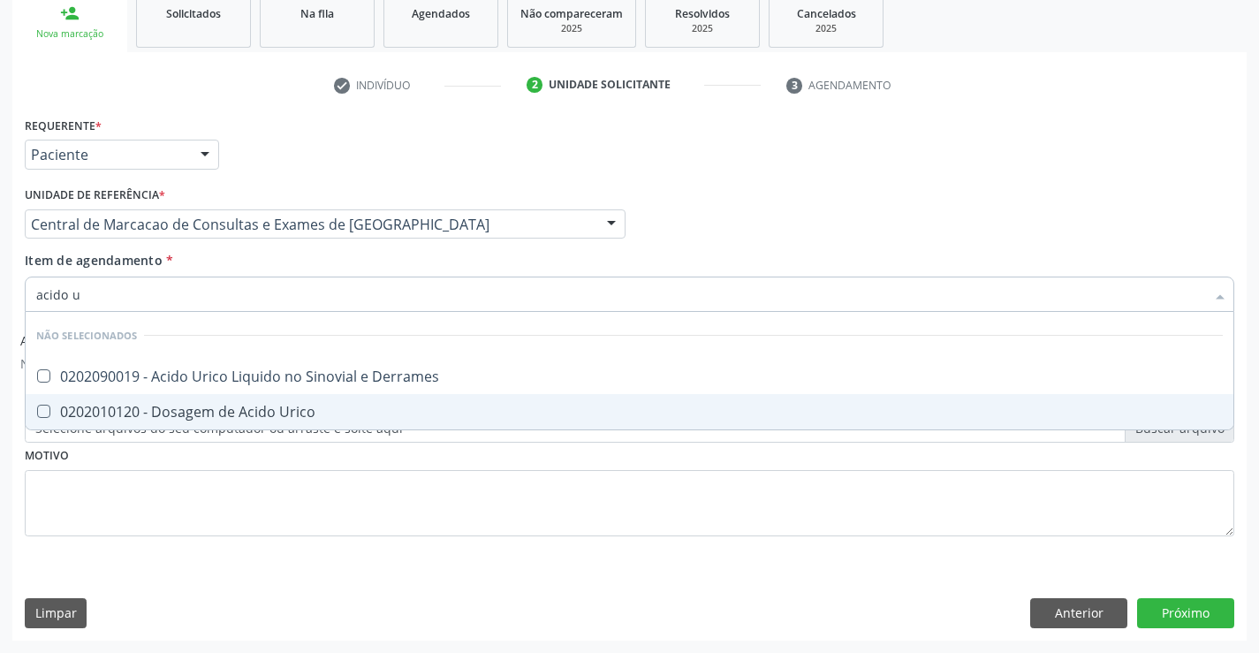
click at [255, 398] on span "0202010120 - Dosagem de Acido Urico" at bounding box center [630, 411] width 1208 height 35
checkbox Urico "true"
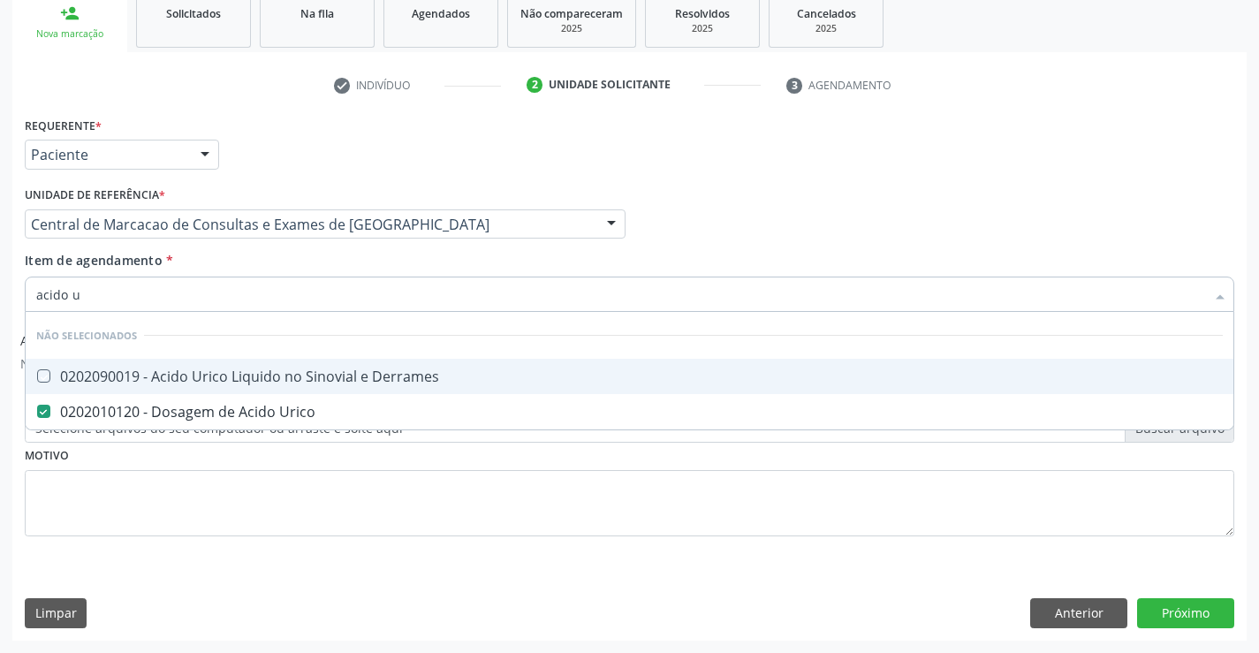
click at [258, 267] on div "Item de agendamento * acido u Desfazer seleção Não selecionados 0202090019 - Ac…" at bounding box center [630, 279] width 1210 height 56
checkbox Derrames "true"
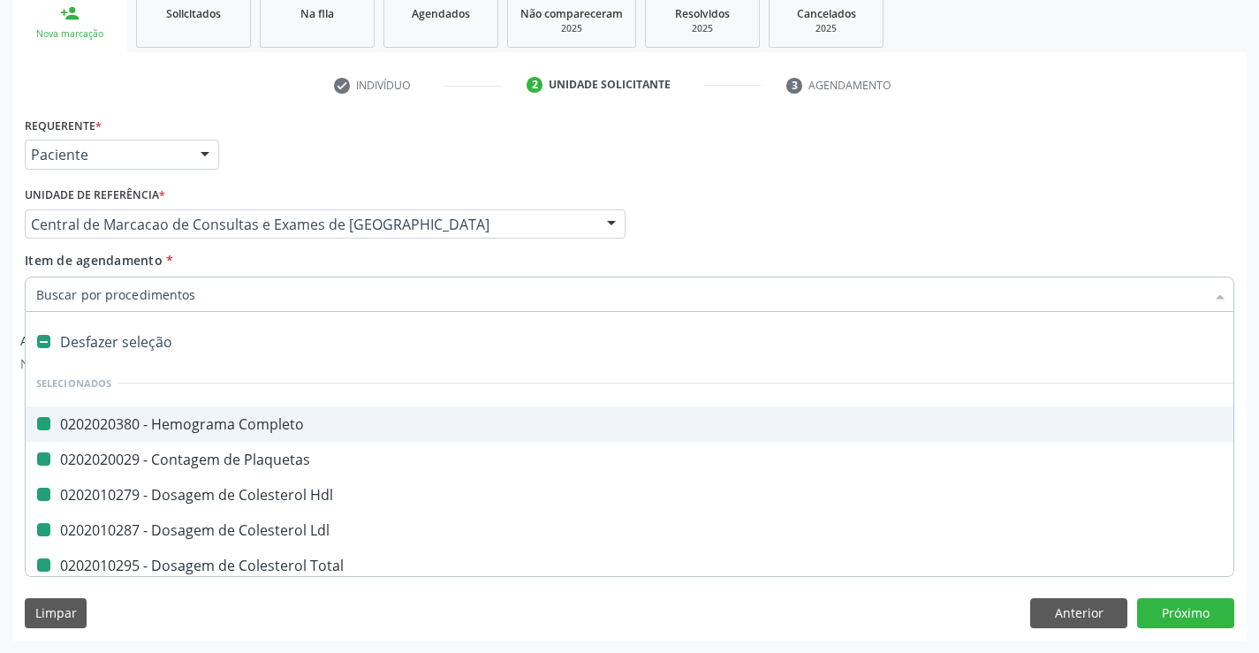
type input "f"
checkbox Completo "false"
checkbox Plaquetas "false"
checkbox Hdl "false"
checkbox Ldl "false"
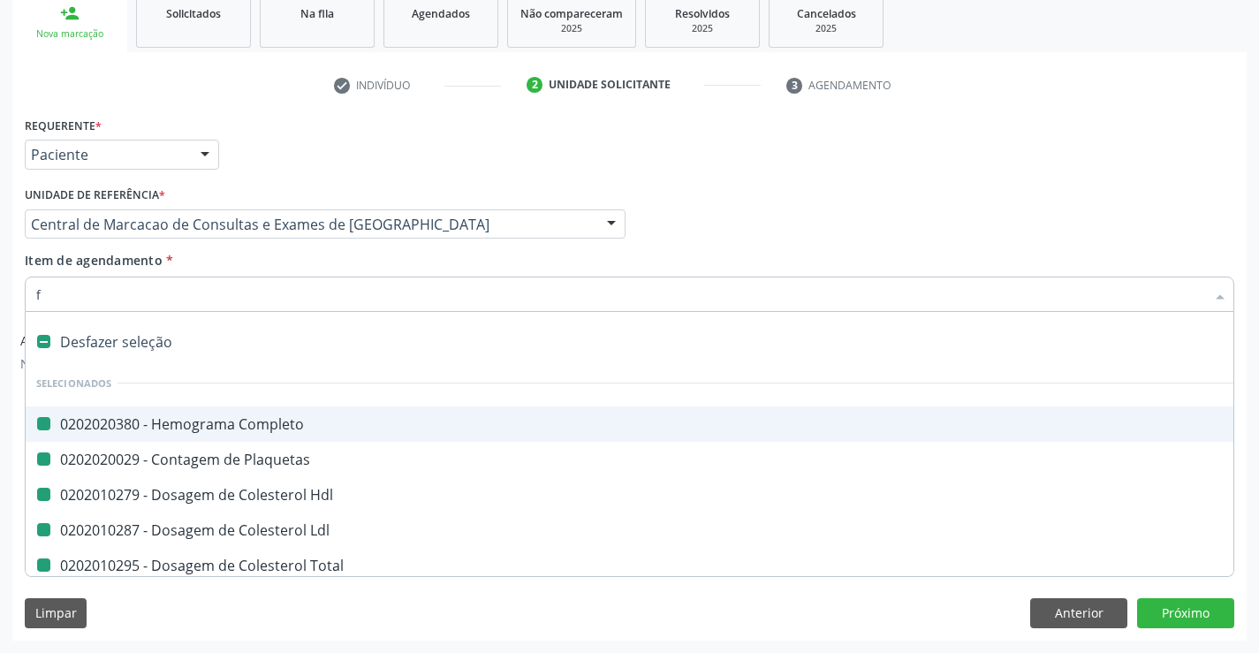
checkbox Total "false"
checkbox Triglicerideos "false"
checkbox Glicose "false"
checkbox Ureia "false"
checkbox Creatinina "false"
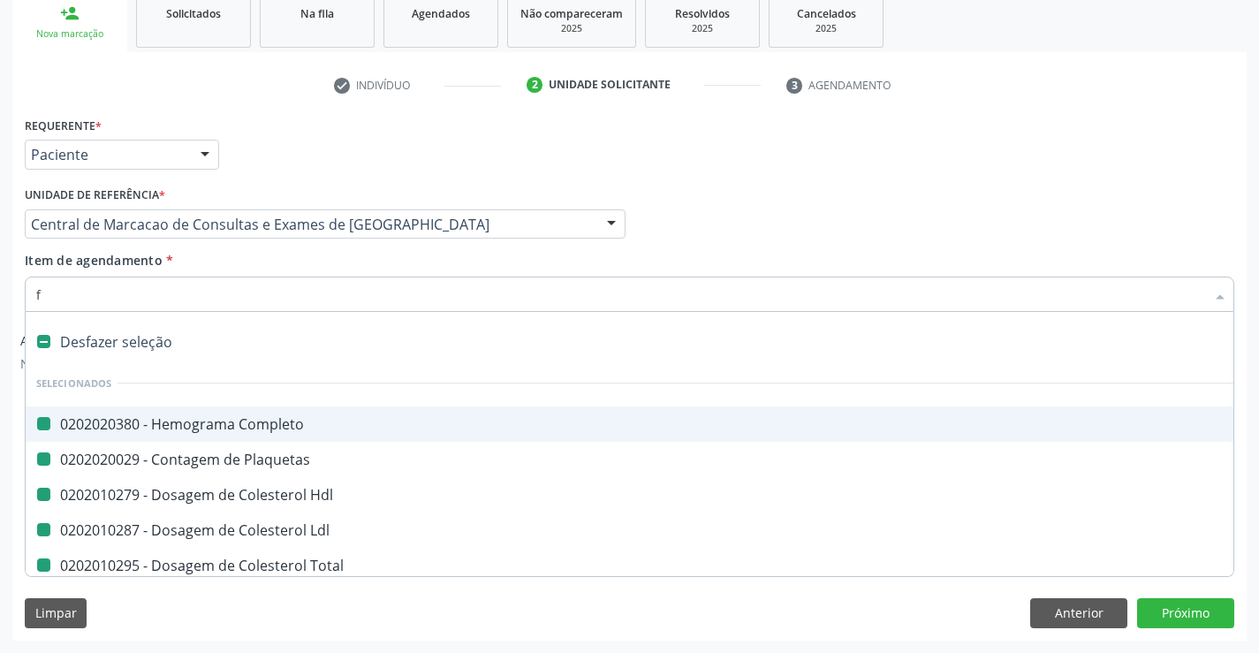
checkbox Urico "false"
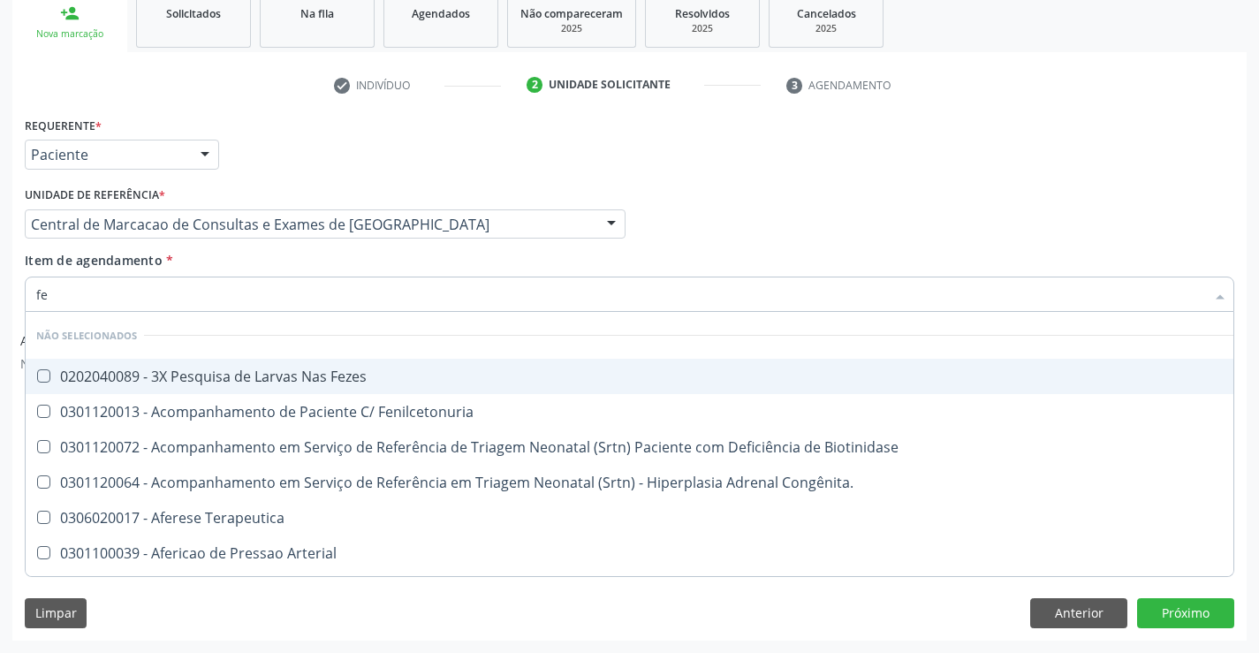
type input "fez"
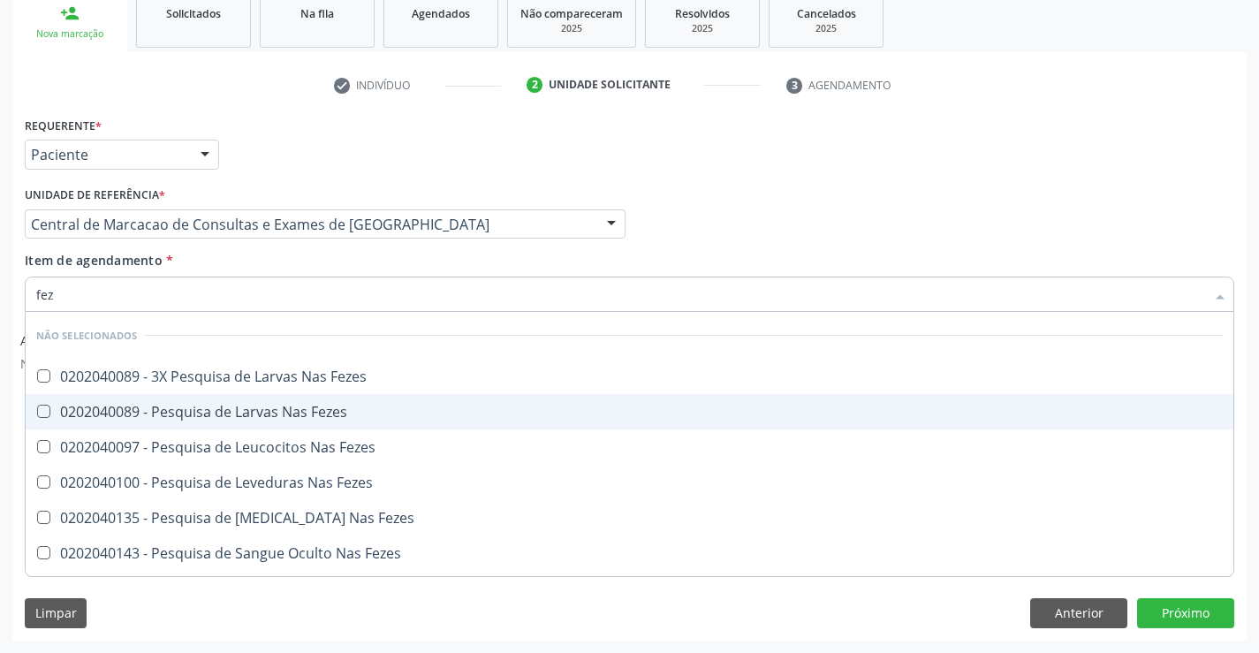
click at [255, 396] on span "0202040089 - Pesquisa de Larvas Nas Fezes" at bounding box center [630, 411] width 1208 height 35
checkbox Fezes "true"
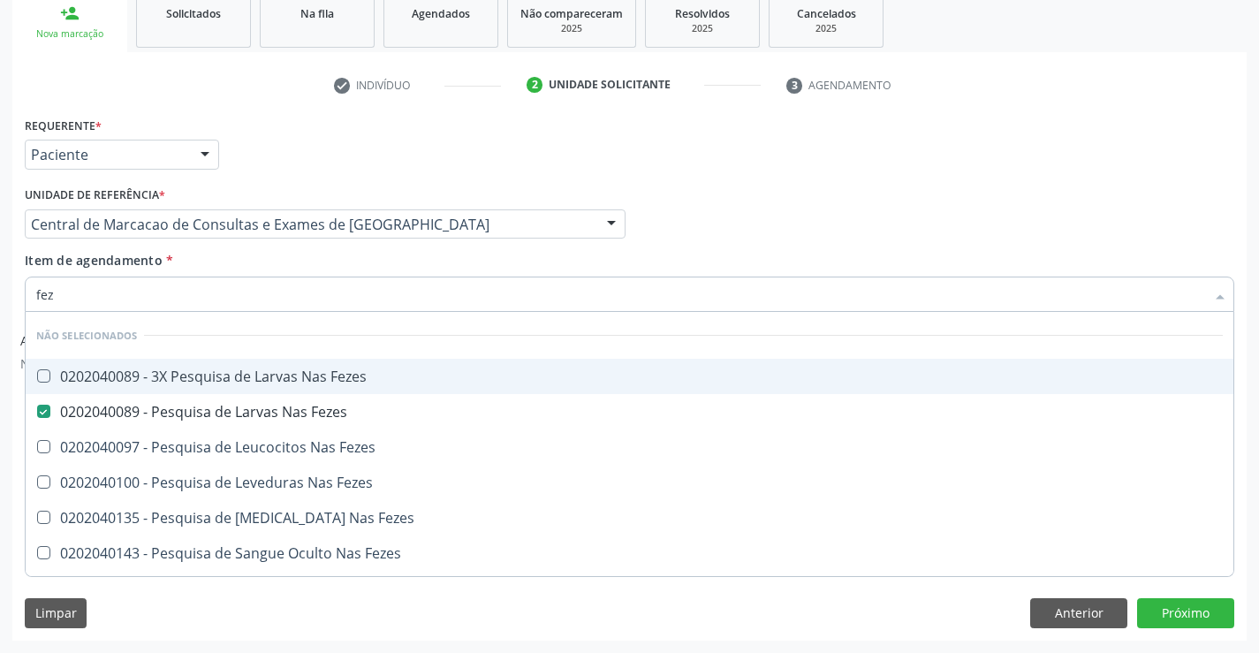
click at [259, 277] on input "fez" at bounding box center [620, 294] width 1169 height 35
click at [227, 265] on div "Item de agendamento * fez [PERSON_NAME] seleção Não selecionados 0202040089 - 3…" at bounding box center [630, 279] width 1210 height 56
checkbox Fezes "true"
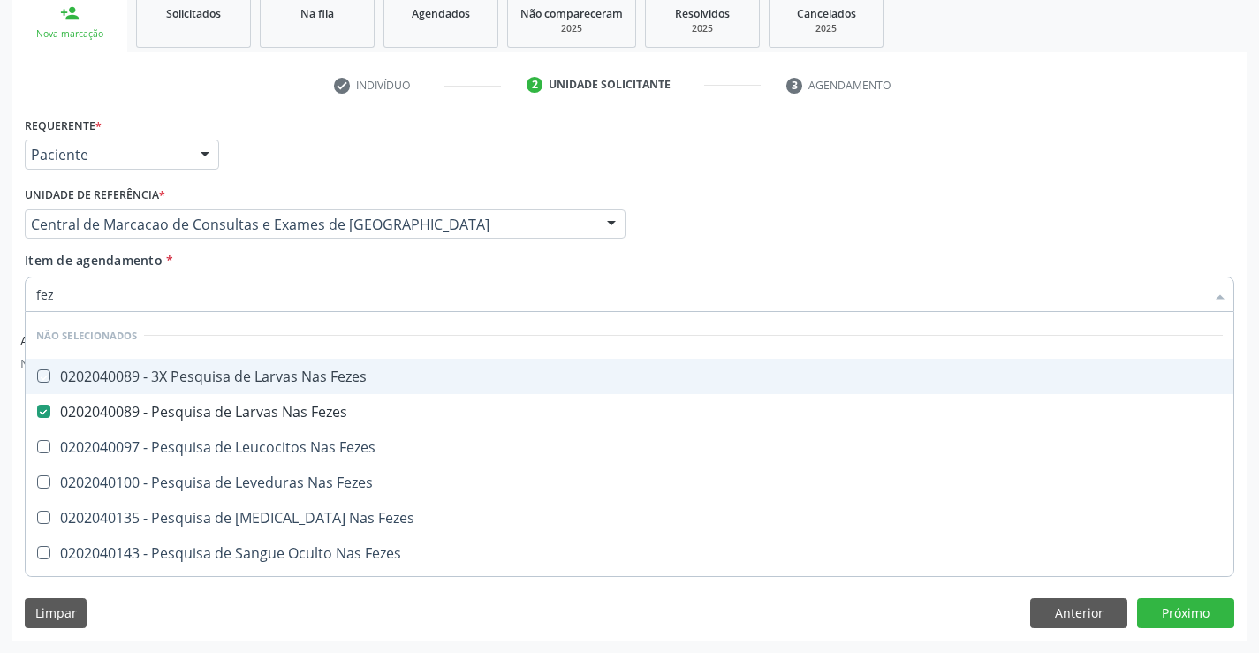
checkbox Fezes "true"
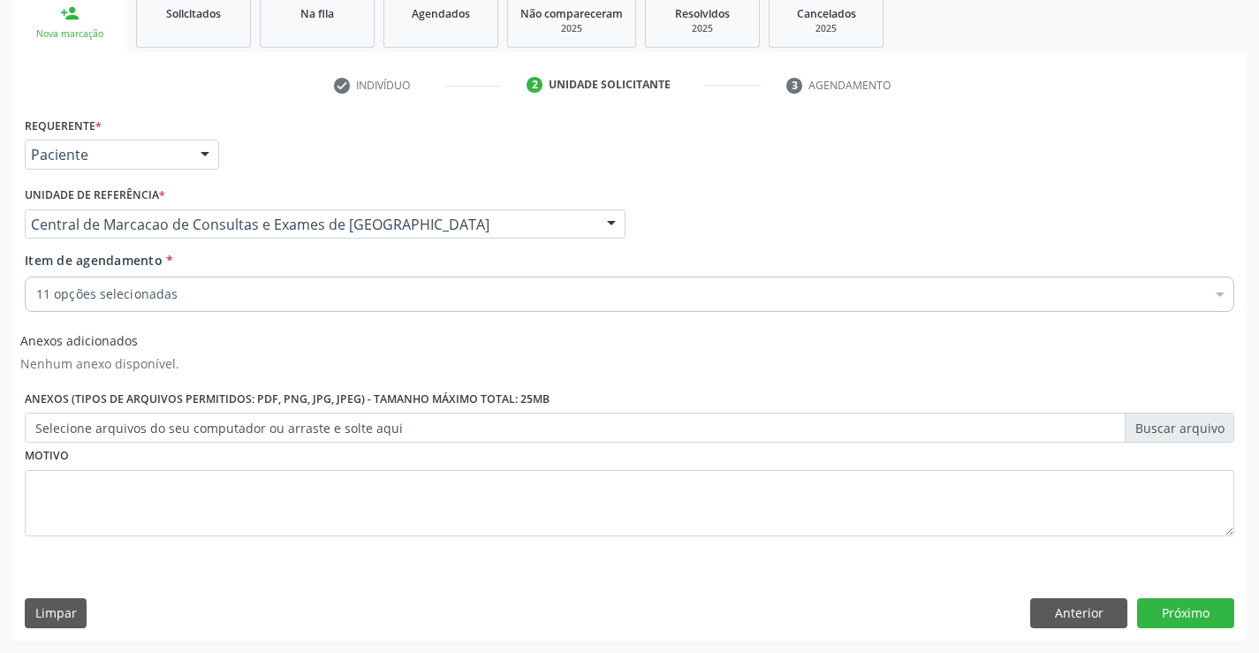
click at [236, 304] on div "11 opções selecionadas" at bounding box center [630, 294] width 1210 height 35
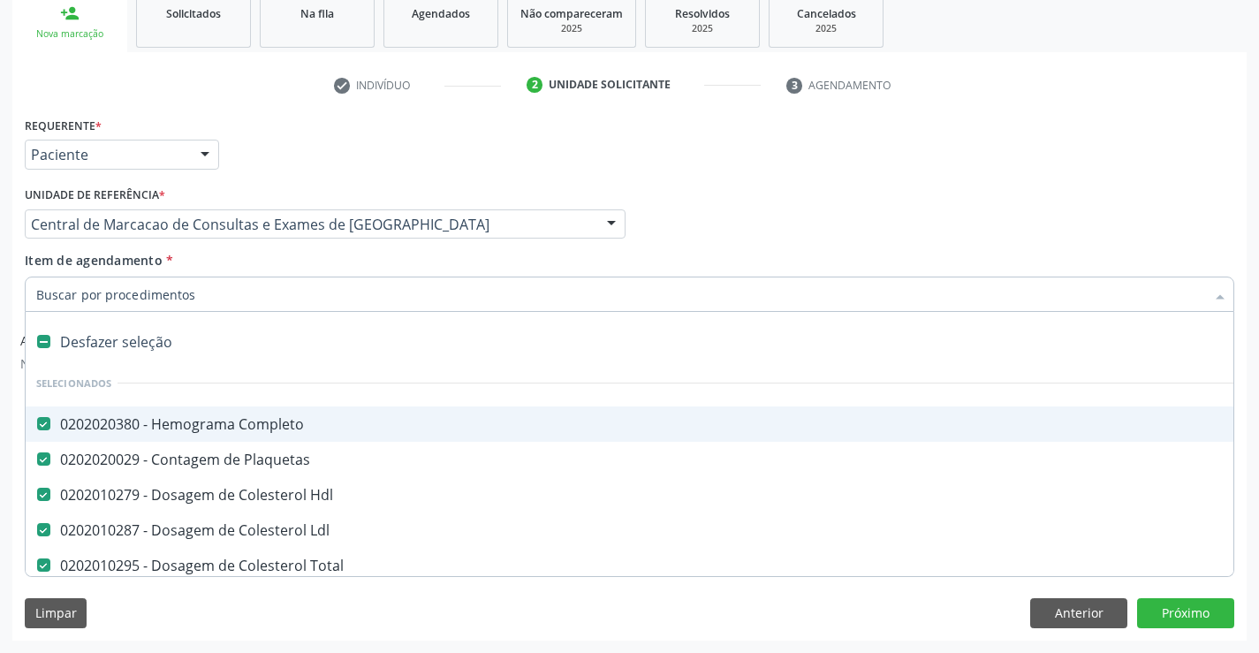
type input "u"
checkbox Triglicerideos "false"
checkbox Glicose "false"
checkbox Ureia "false"
checkbox Creatinina "false"
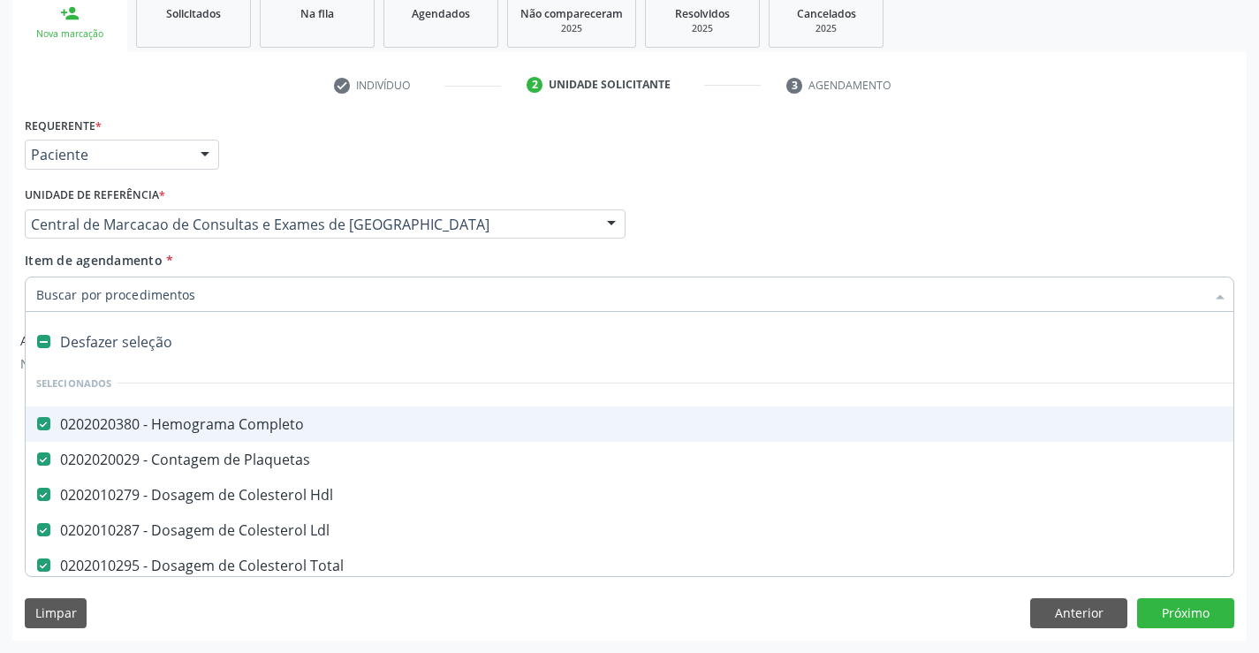
checkbox Urico "false"
checkbox Fezes "false"
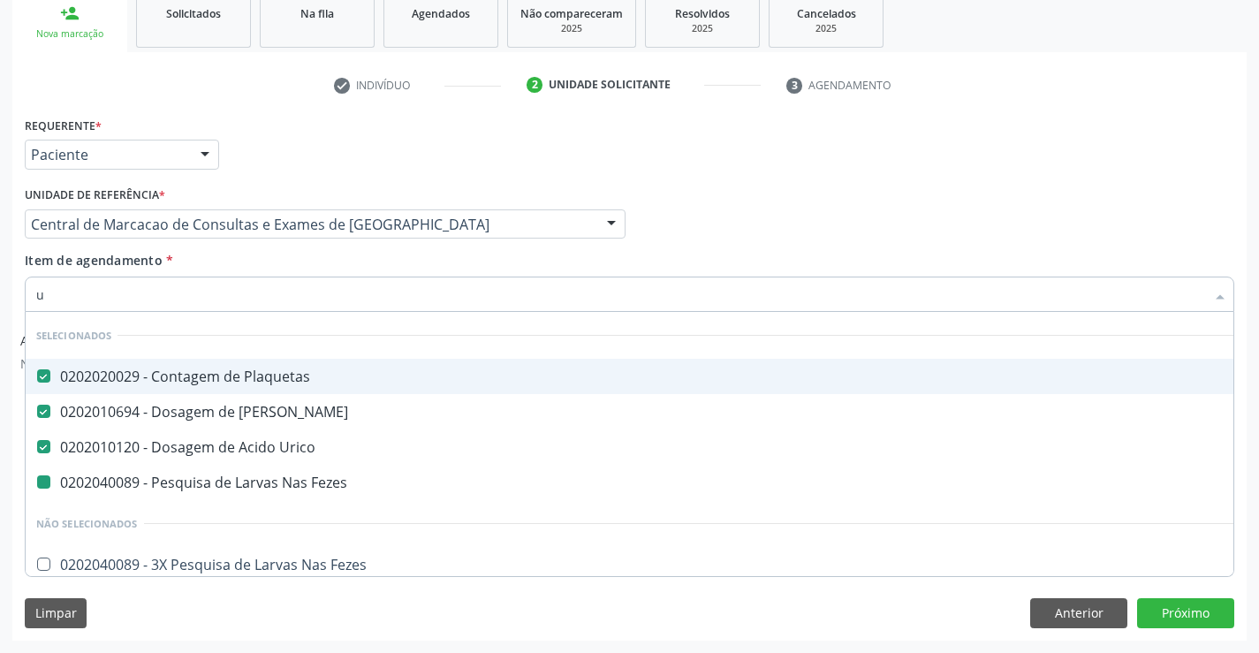
type input "ur"
checkbox Fezes "false"
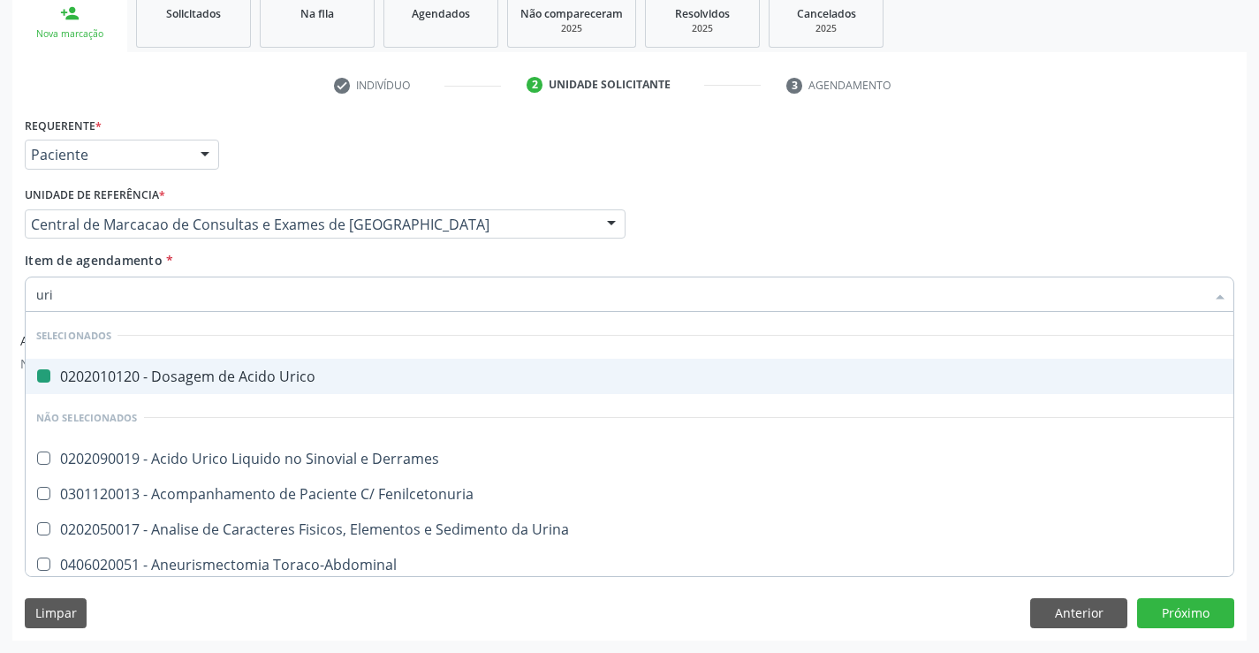
type input "urin"
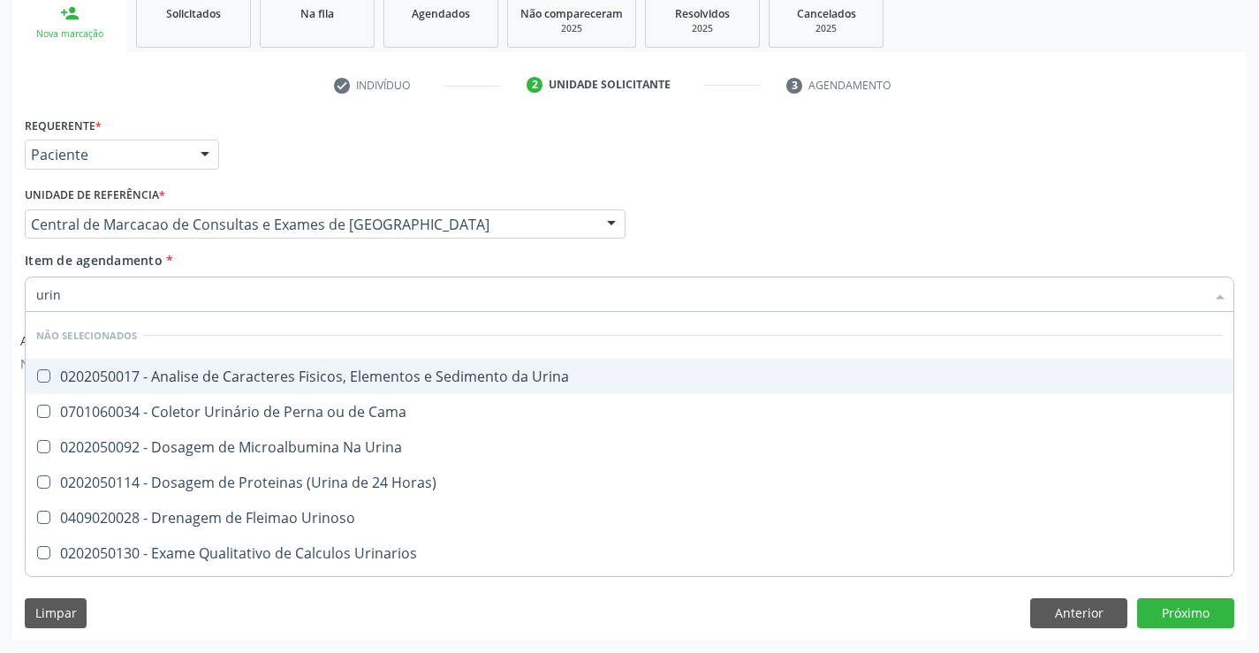
click at [288, 379] on div "0202050017 - Analise de Caracteres Fisicos, Elementos e Sedimento da Urina" at bounding box center [629, 376] width 1187 height 14
checkbox Urina "true"
click at [276, 254] on div "Item de agendamento * urin Desfazer seleção Não selecionados 0202050017 - Anali…" at bounding box center [630, 279] width 1210 height 56
checkbox Horas\) "true"
checkbox Urinarios "true"
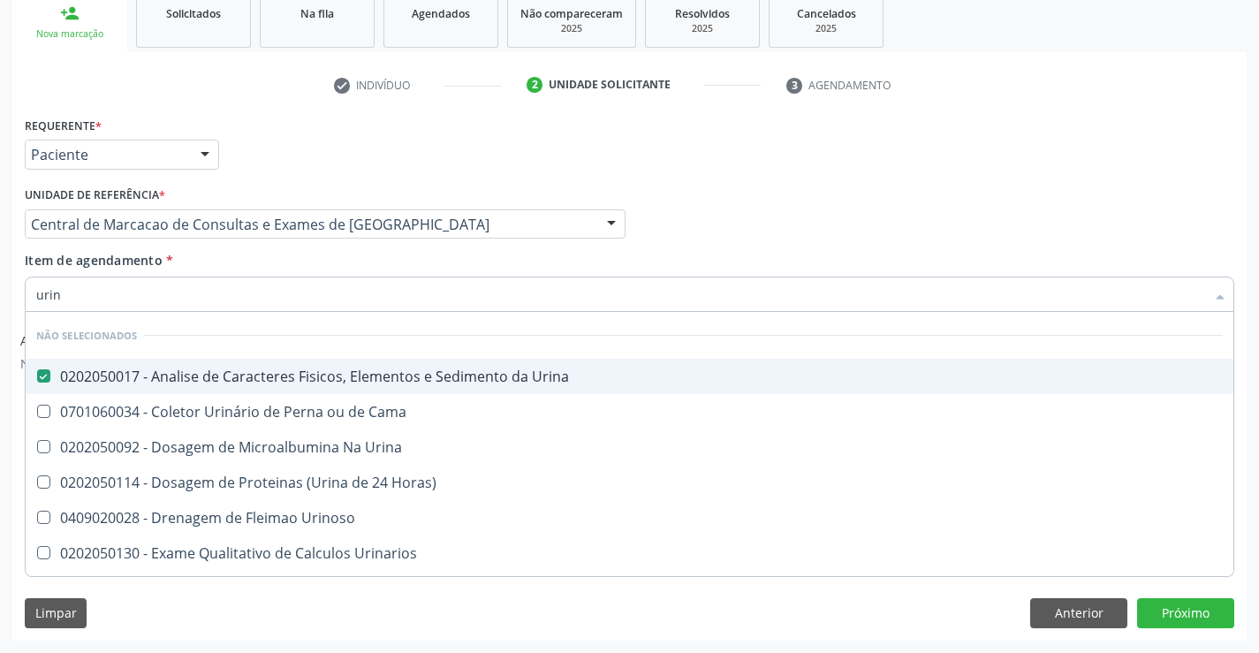
checkbox Quantitativa "true"
checkbox Delgada\) "true"
checkbox Urina "true"
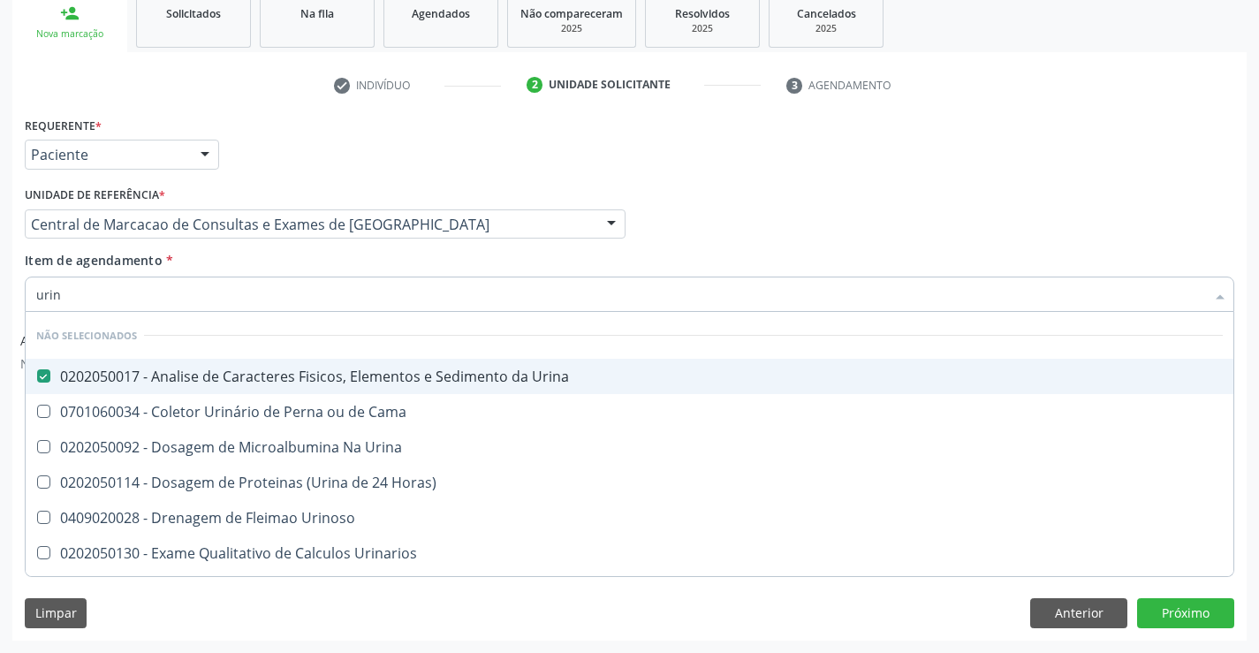
checkbox Urina "true"
checkbox Urinoso "true"
checkbox Urina "true"
checkbox Cama "true"
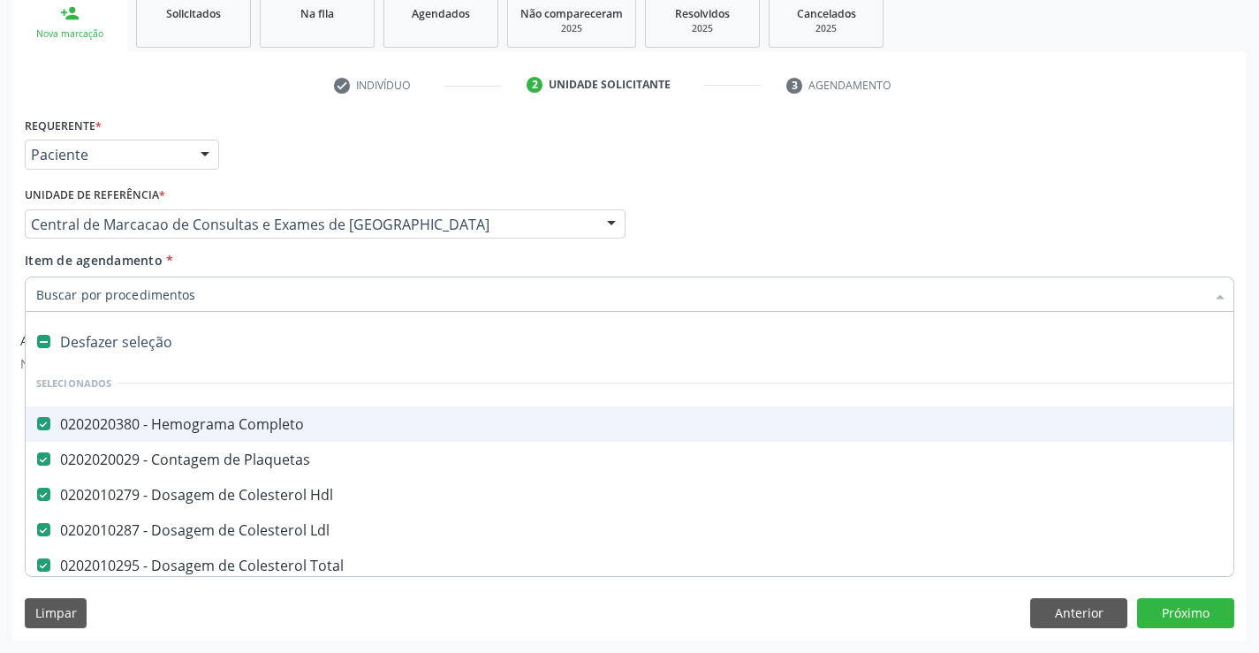
type input "t"
checkbox Urico "false"
checkbox Fezes "false"
checkbox Urina "false"
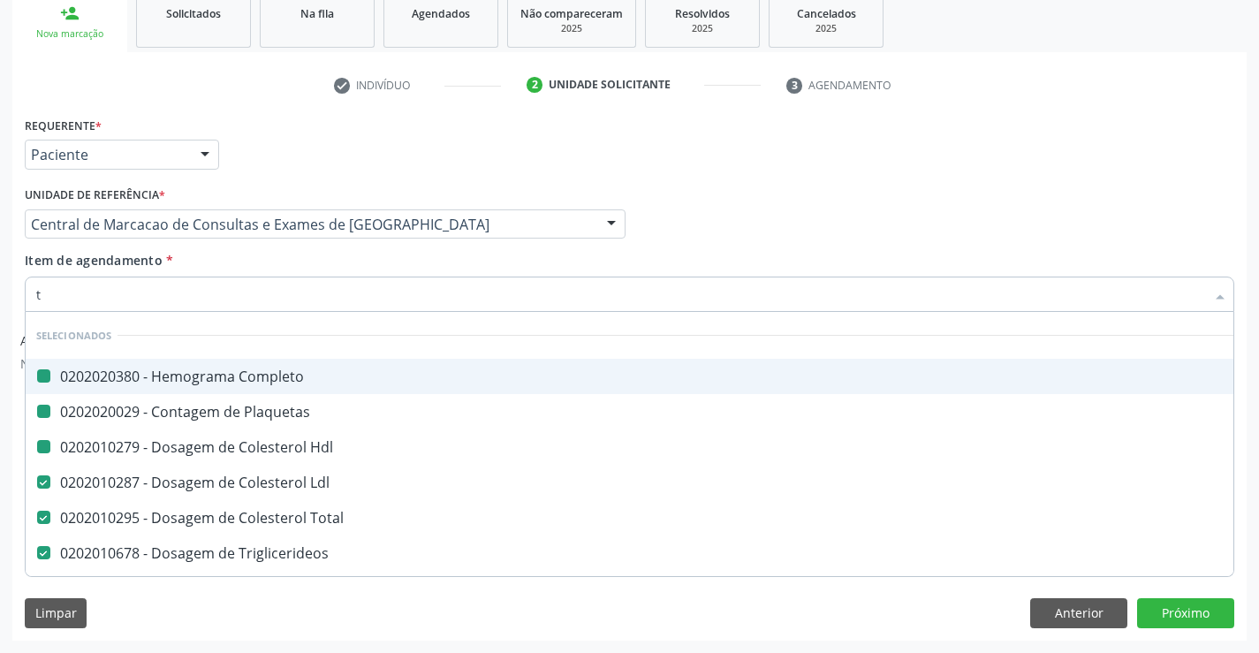
type input "tg"
checkbox Completo "false"
checkbox Hdl "false"
checkbox Plaquetas "false"
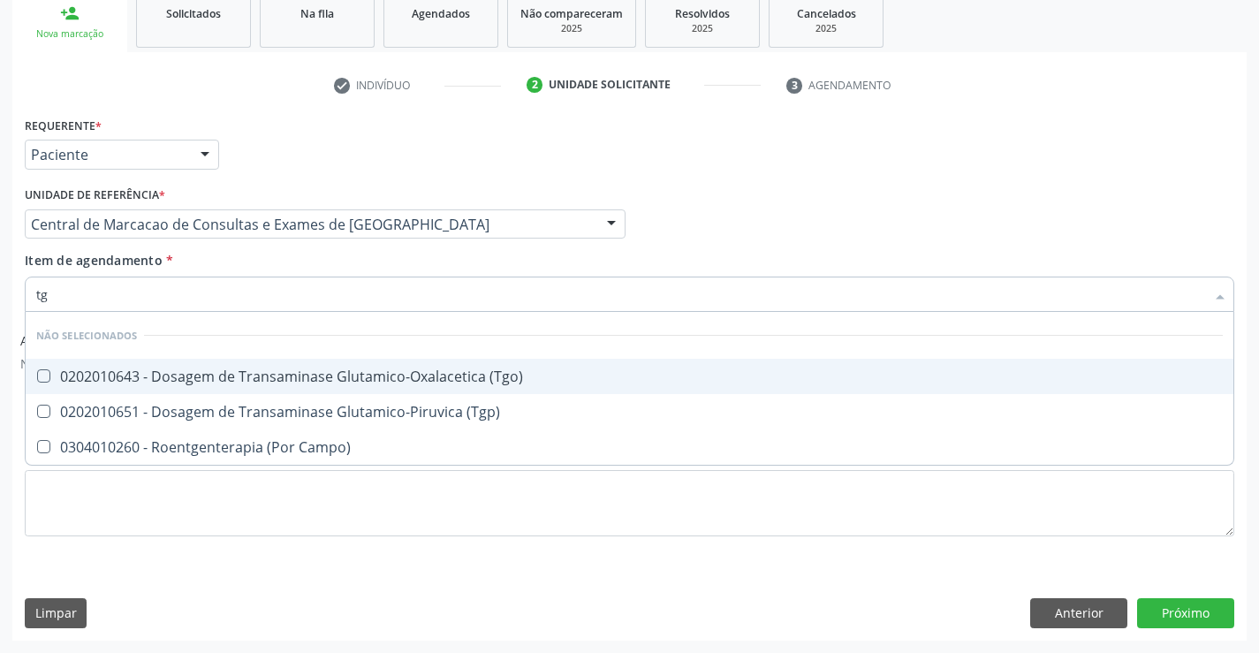
drag, startPoint x: 316, startPoint y: 372, endPoint x: 318, endPoint y: 399, distance: 27.4
click at [316, 373] on div "0202010643 - Dosagem de Transaminase Glutamico-Oxalacetica (Tgo)" at bounding box center [629, 376] width 1187 height 14
checkbox \(Tgo\) "true"
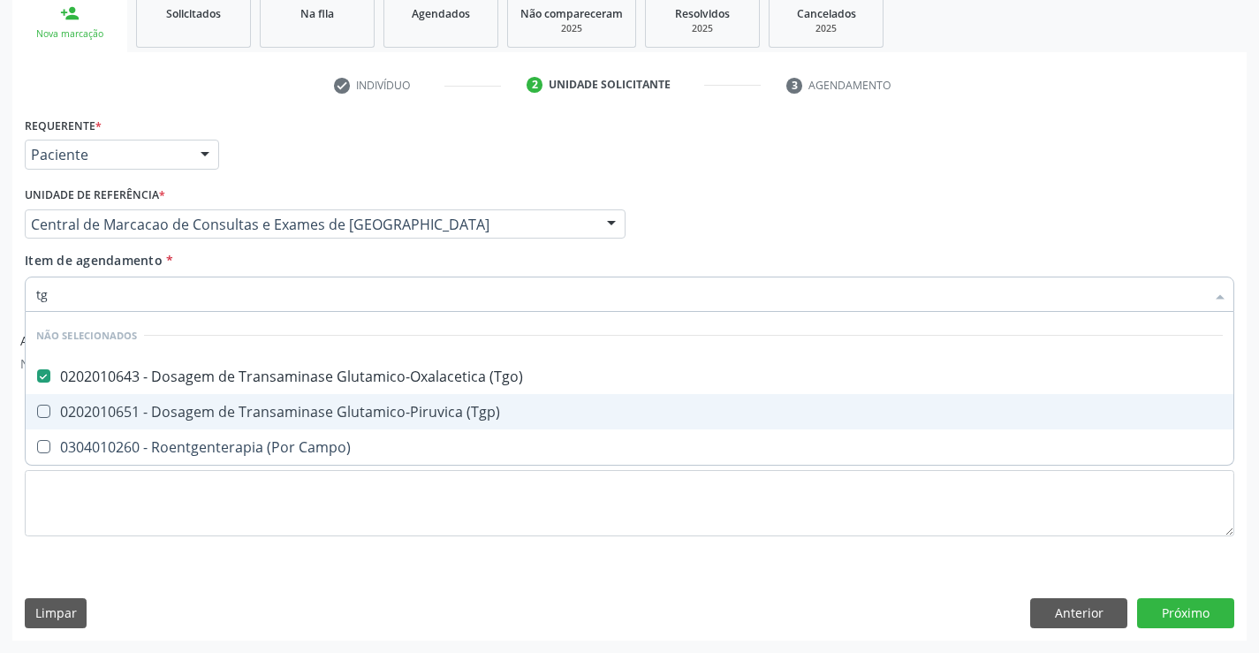
click at [318, 405] on div "0202010651 - Dosagem de Transaminase Glutamico-Piruvica (Tgp)" at bounding box center [629, 412] width 1187 height 14
checkbox \(Tgp\) "true"
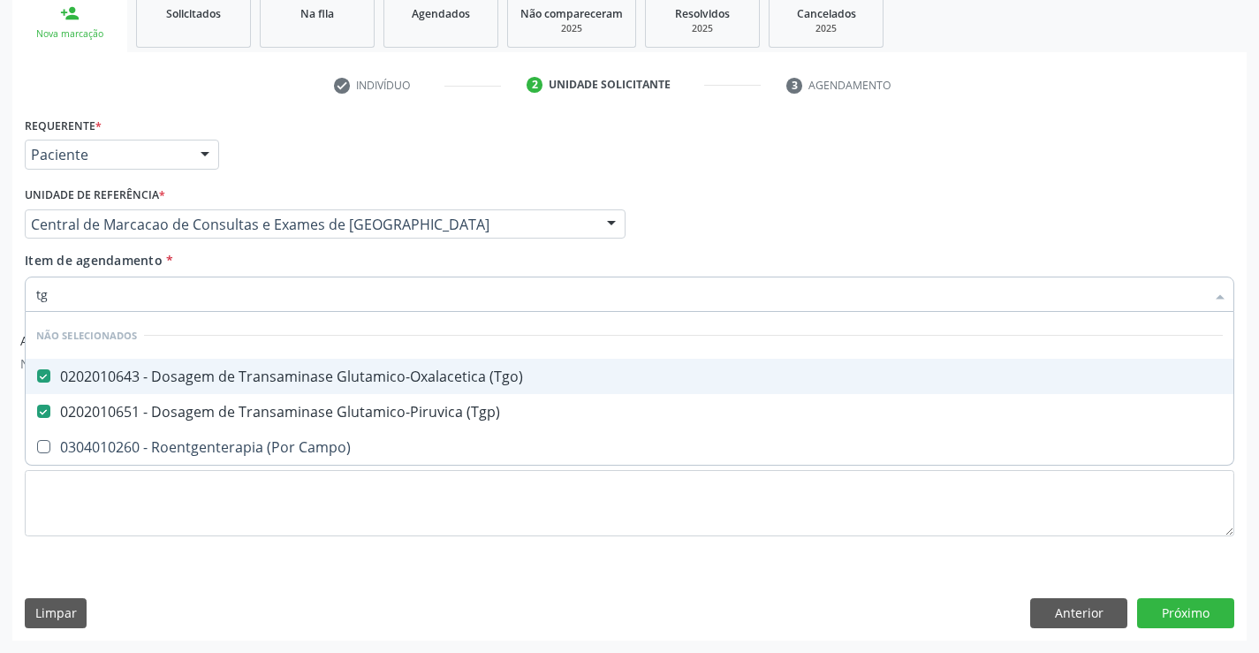
click at [298, 269] on div "Item de agendamento * tg Desfazer seleção Não selecionados 0202010643 - Dosagem…" at bounding box center [630, 279] width 1210 height 56
checkbox Campo\) "true"
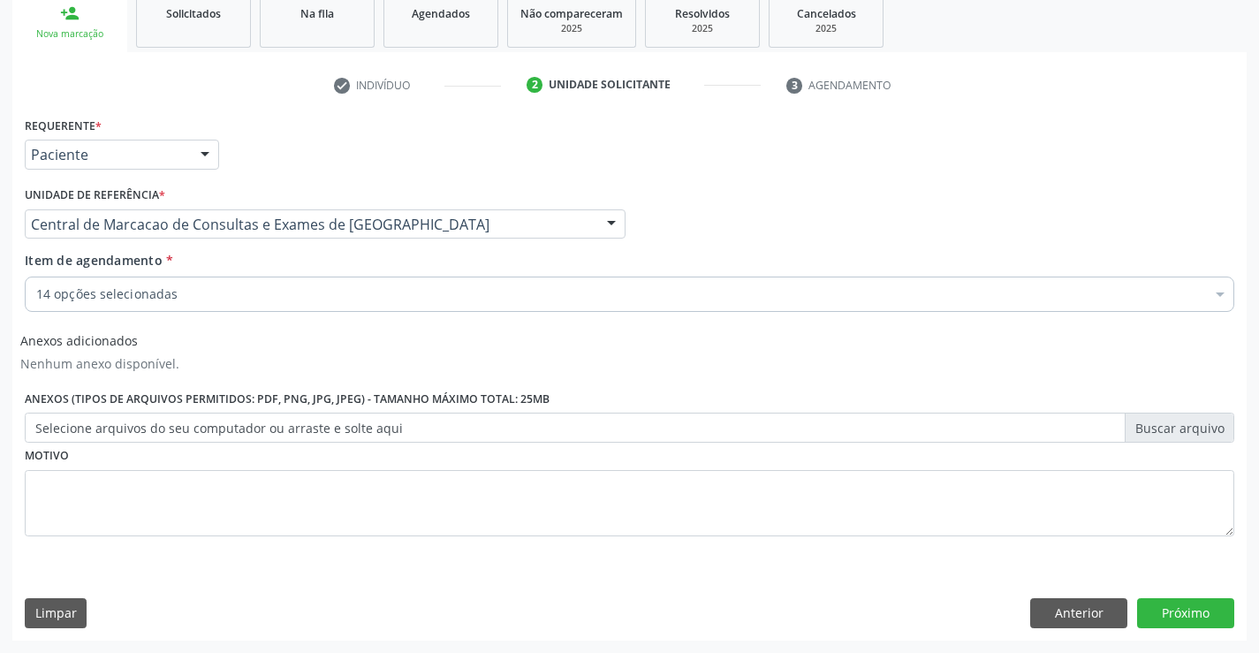
click at [1238, 617] on div "Requerente * Paciente Profissional de Saúde Paciente Nenhum resultado encontrad…" at bounding box center [629, 375] width 1234 height 527
click at [1175, 604] on button "Próximo" at bounding box center [1185, 613] width 97 height 30
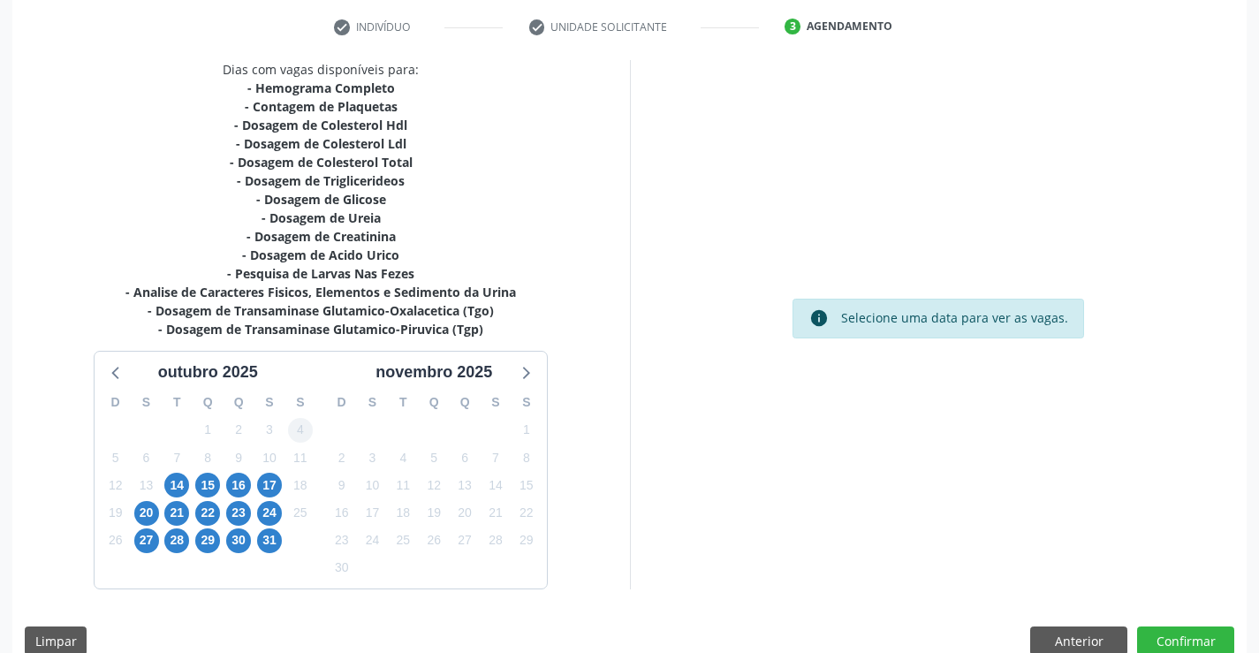
scroll to position [357, 0]
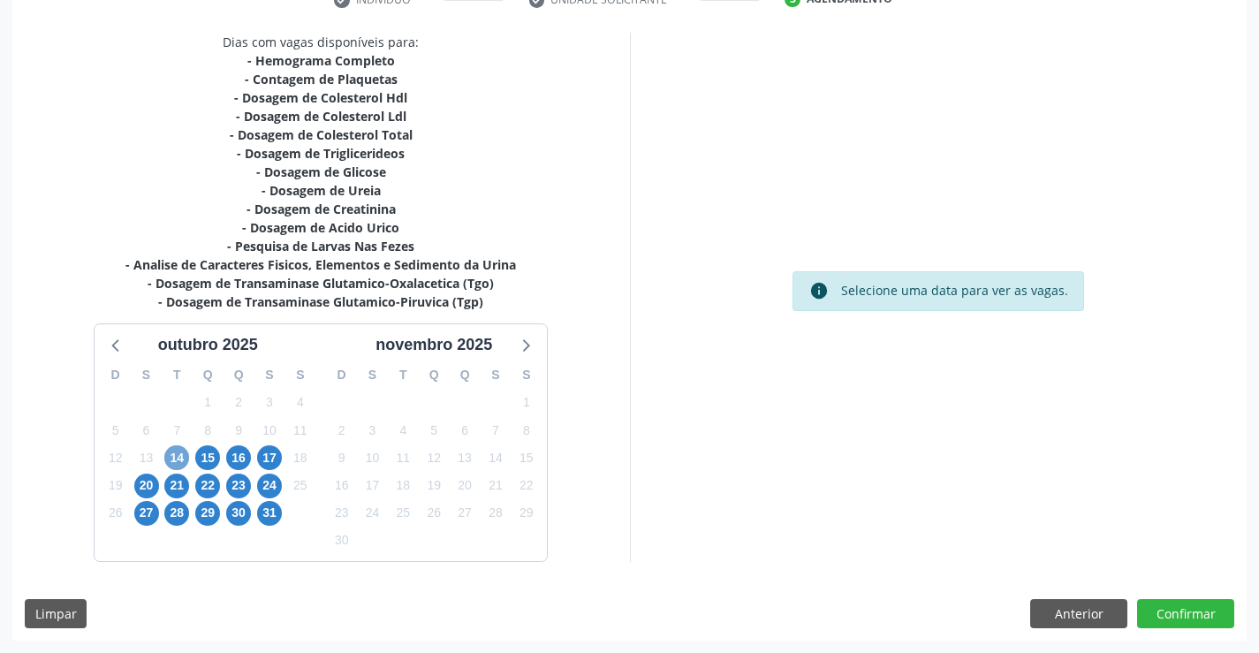
click at [184, 460] on span "14" at bounding box center [176, 457] width 25 height 25
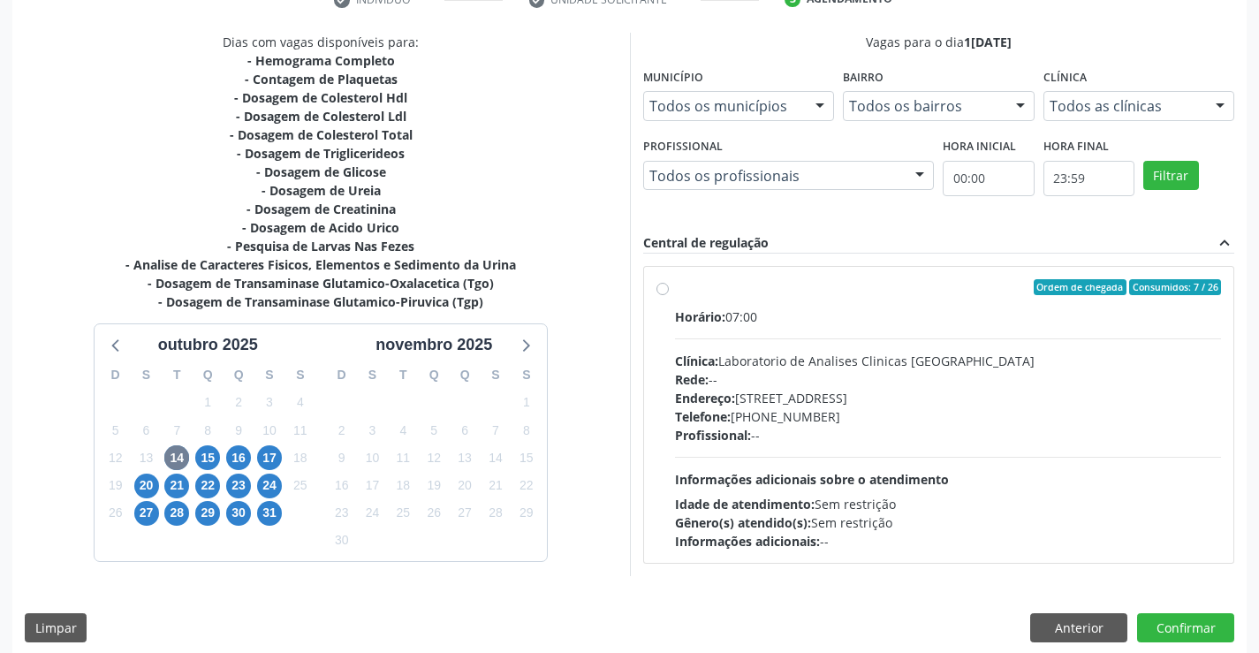
click at [975, 424] on div "Telefone: (74) 36453588" at bounding box center [948, 416] width 547 height 19
click at [669, 295] on input "Ordem de chegada Consumidos: 7 / 26 Horário: 07:00 Clínica: Laboratorio de Anal…" at bounding box center [662, 287] width 12 height 16
radio input "true"
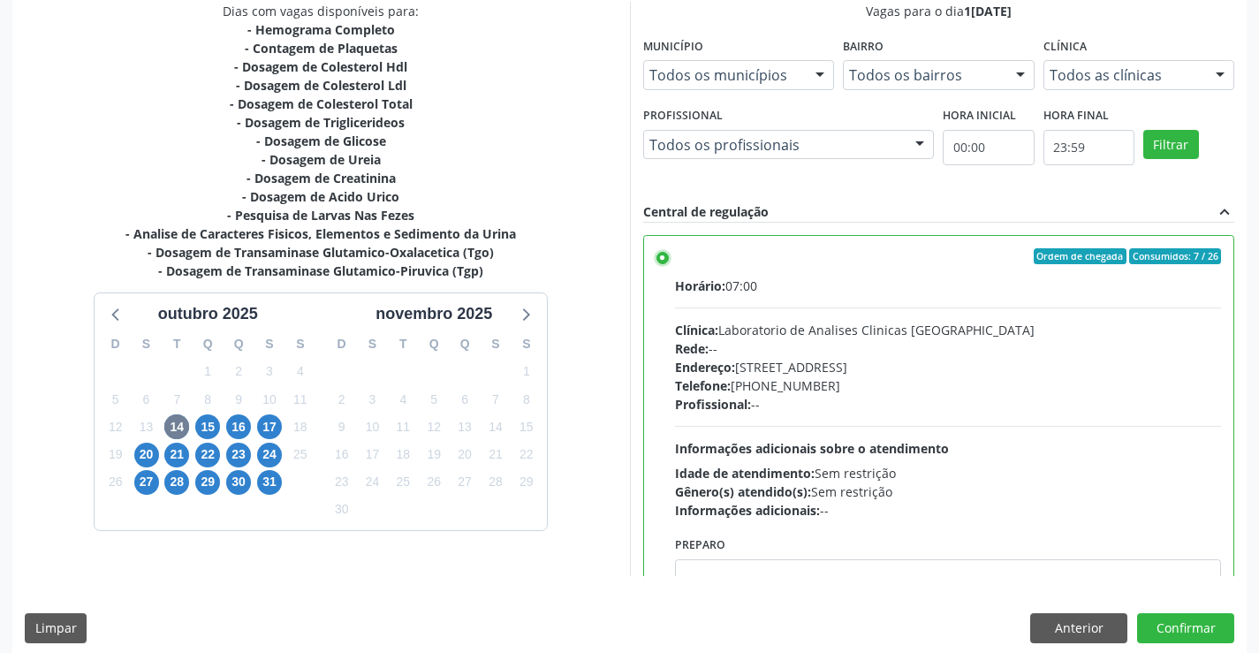
scroll to position [403, 0]
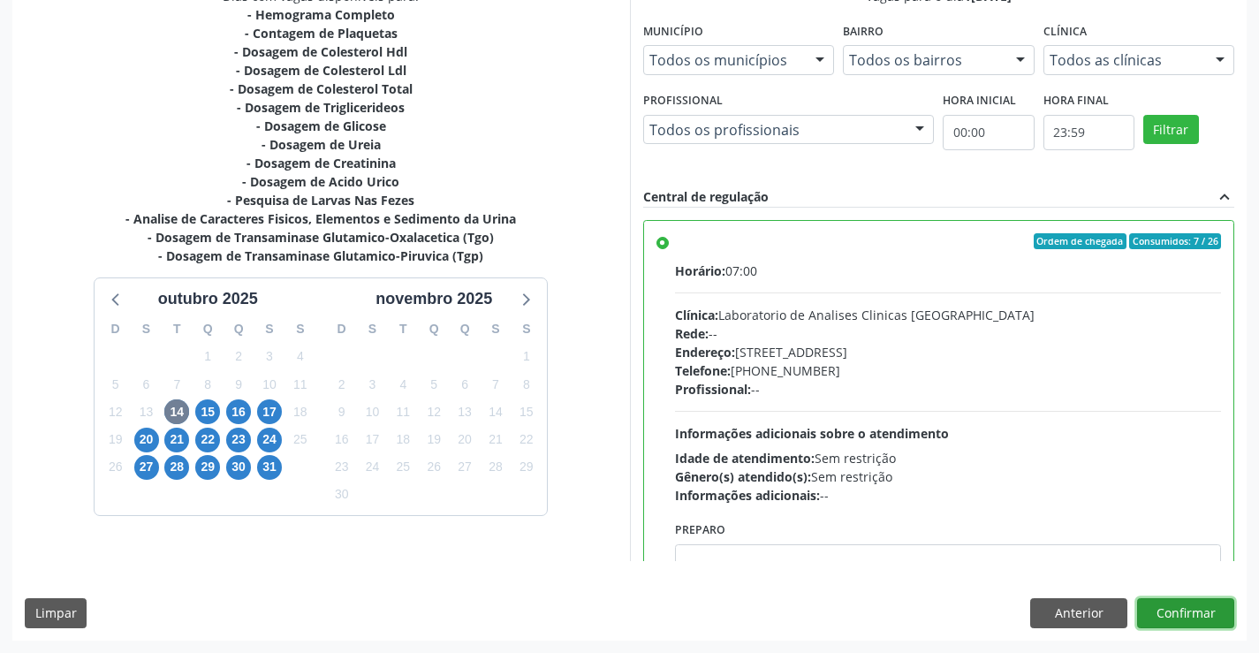
click at [1186, 623] on button "Confirmar" at bounding box center [1185, 613] width 97 height 30
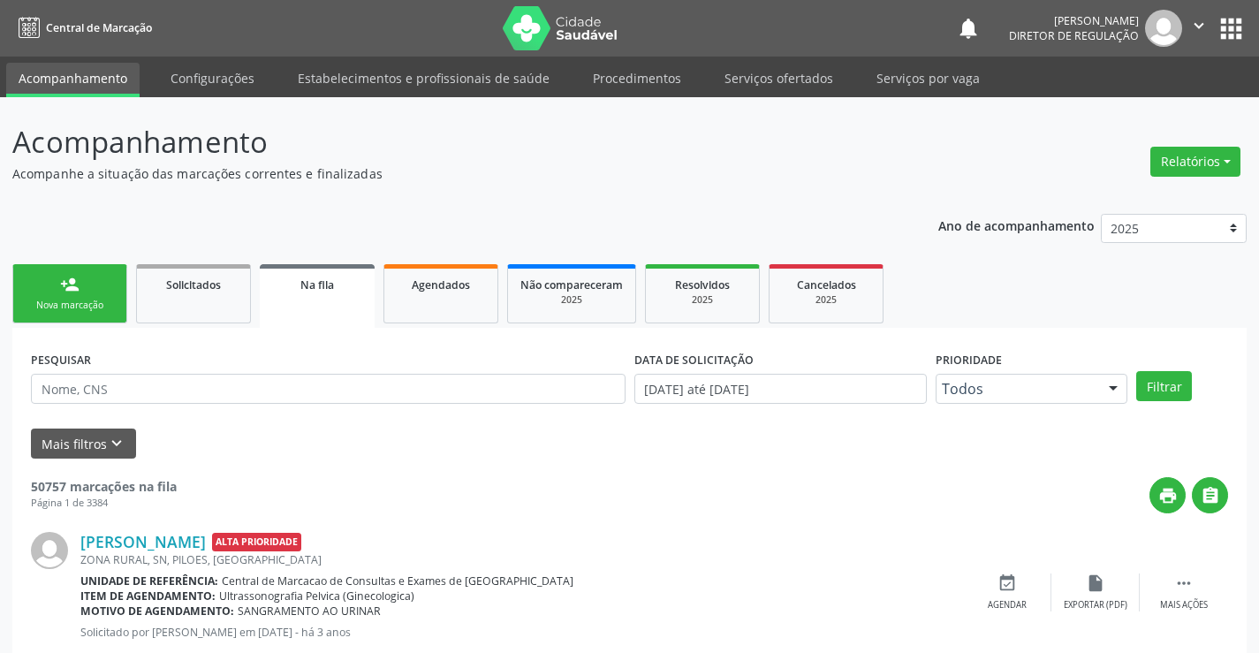
click at [1200, 19] on icon "" at bounding box center [1198, 25] width 19 height 19
click at [1131, 118] on link "Sair" at bounding box center [1154, 107] width 122 height 25
